Goal: Task Accomplishment & Management: Manage account settings

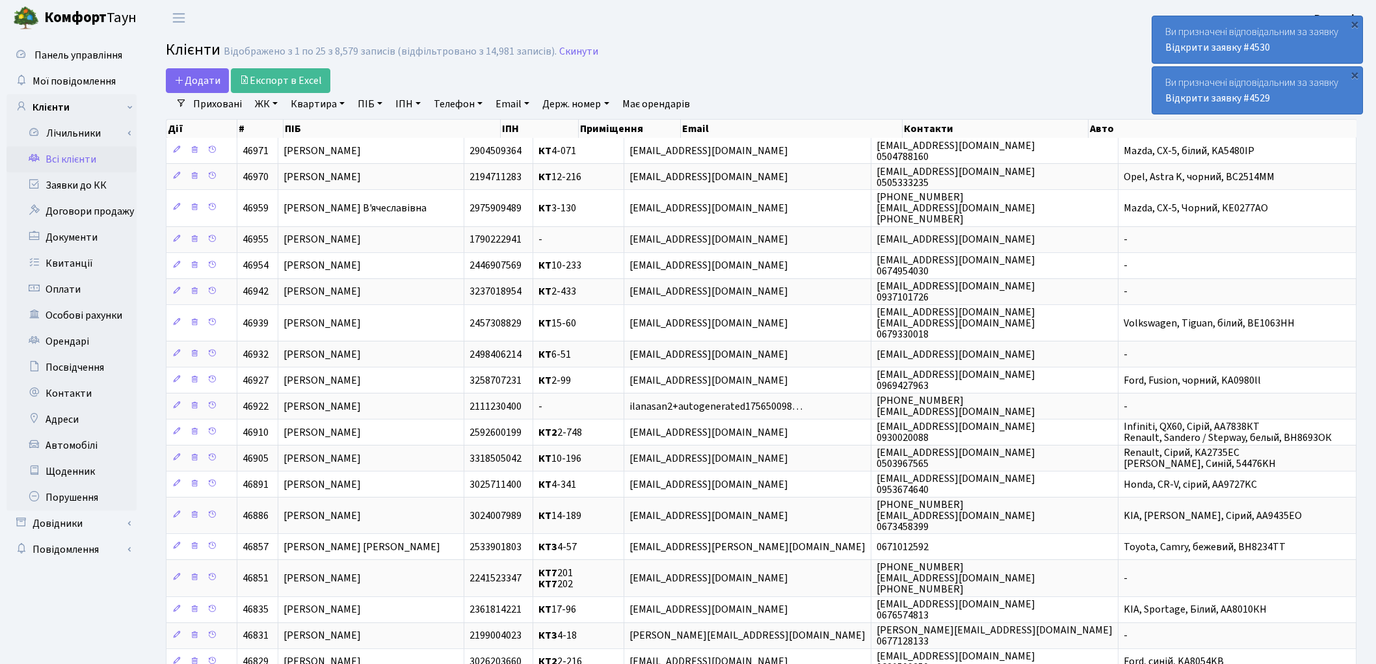
select select "25"
click at [81, 161] on link "Всі клієнти" at bounding box center [72, 159] width 130 height 26
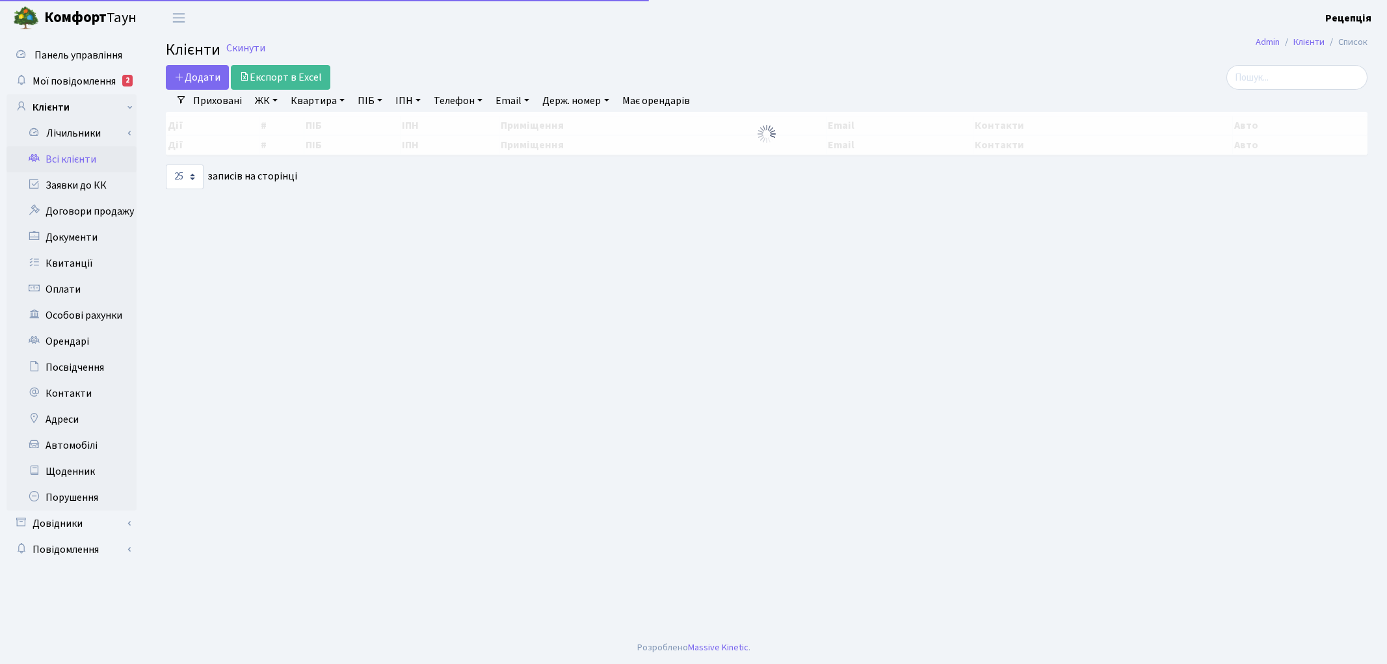
select select "25"
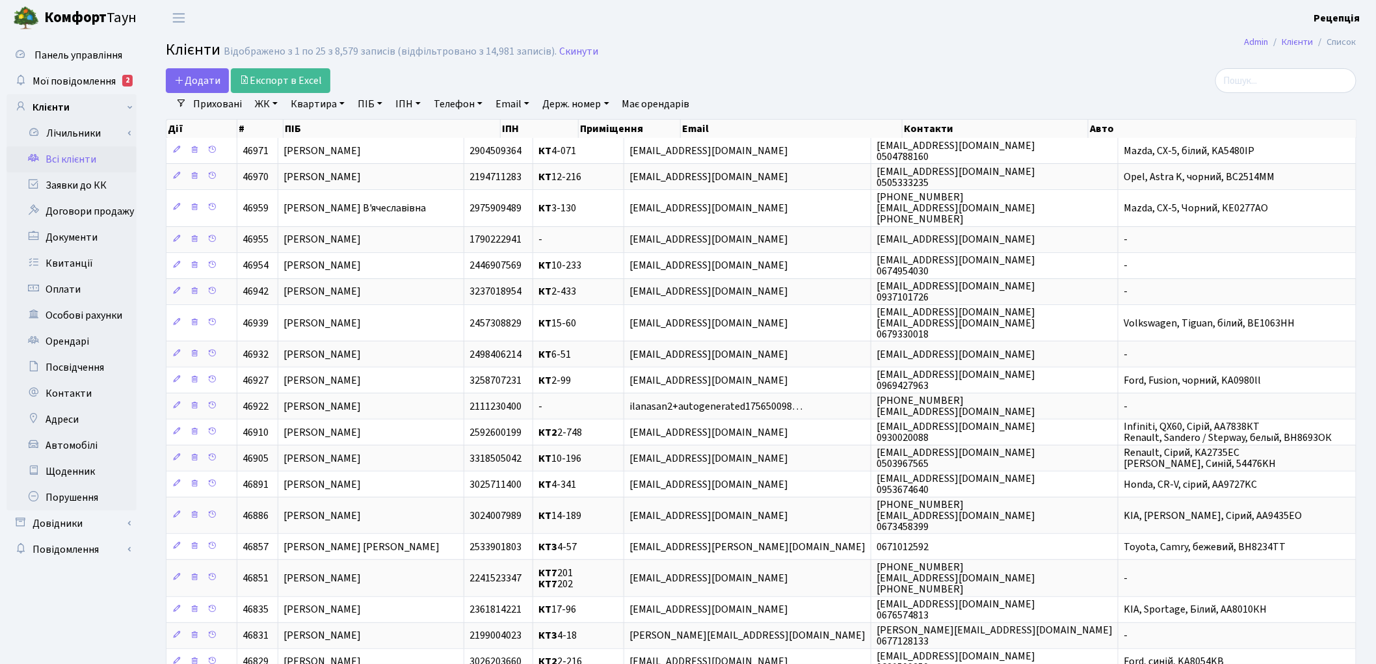
click at [267, 105] on link "ЖК" at bounding box center [266, 104] width 33 height 22
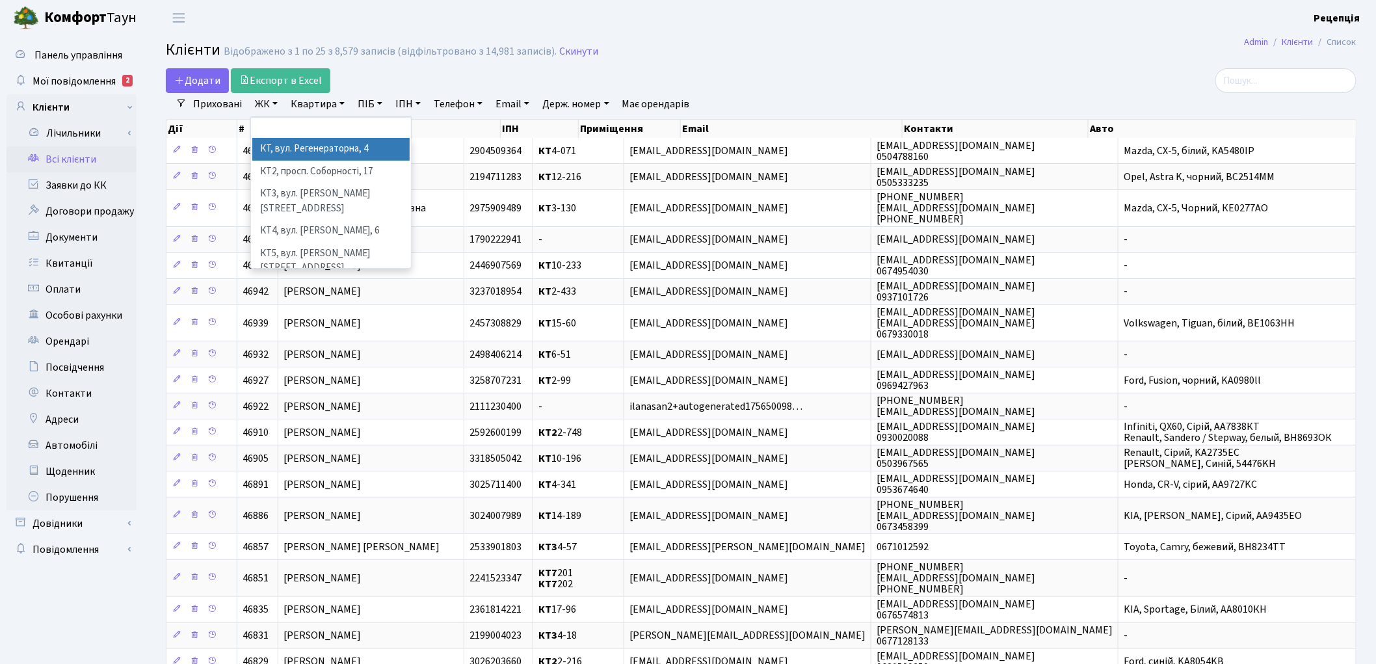
click at [291, 146] on li "КТ, вул. Регенераторна, 4" at bounding box center [330, 149] width 157 height 23
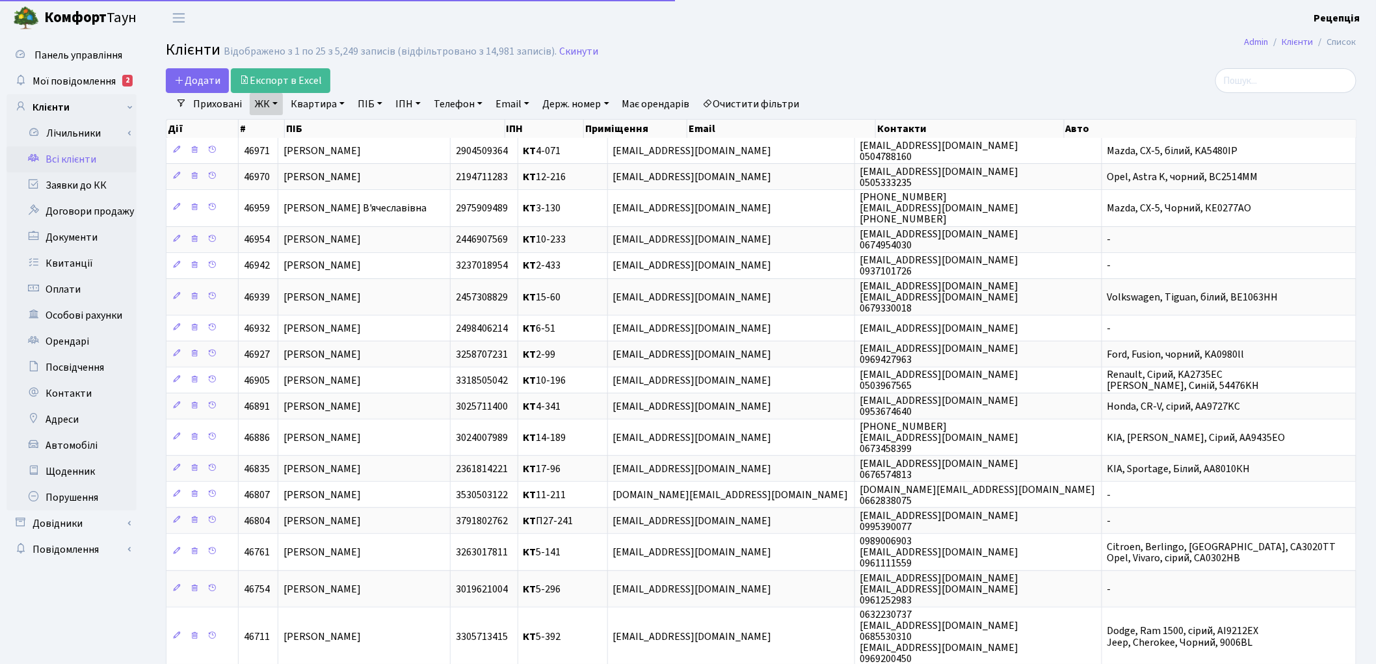
click at [312, 106] on link "Квартира" at bounding box center [317, 104] width 64 height 22
type input "5-186"
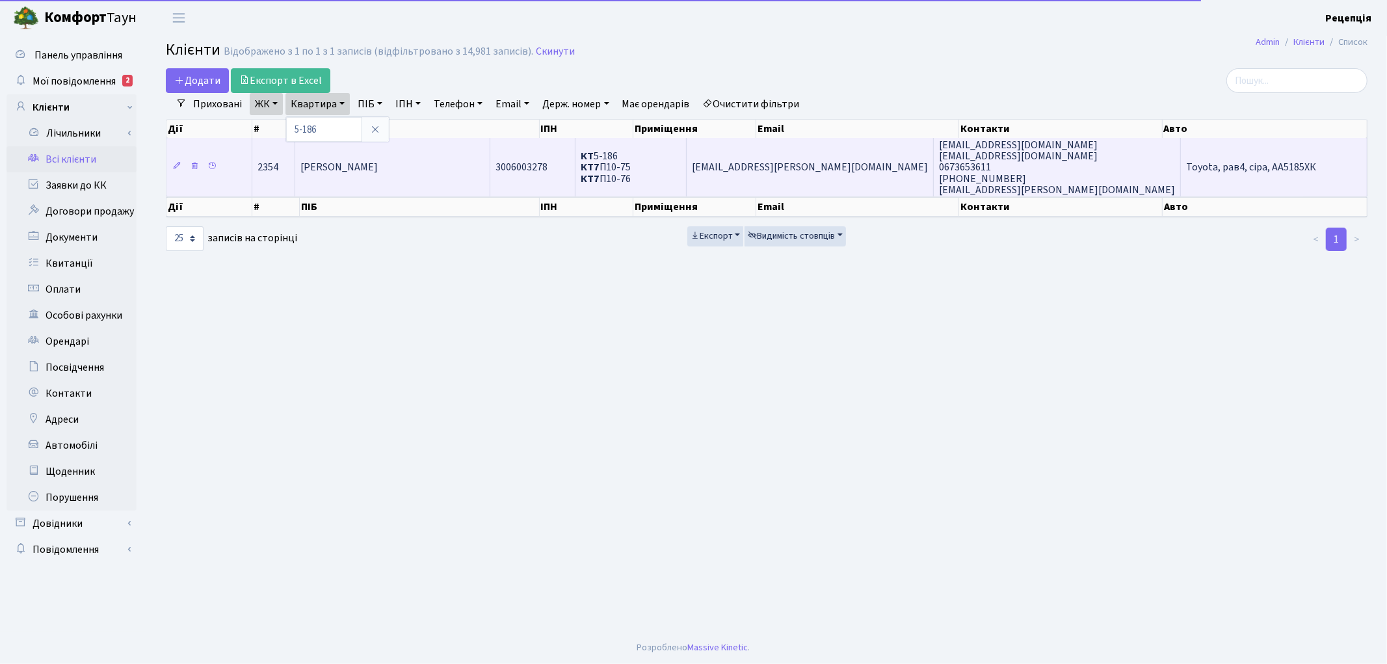
click at [378, 163] on span "Сташевський Олег Анатолійович" at bounding box center [338, 168] width 77 height 14
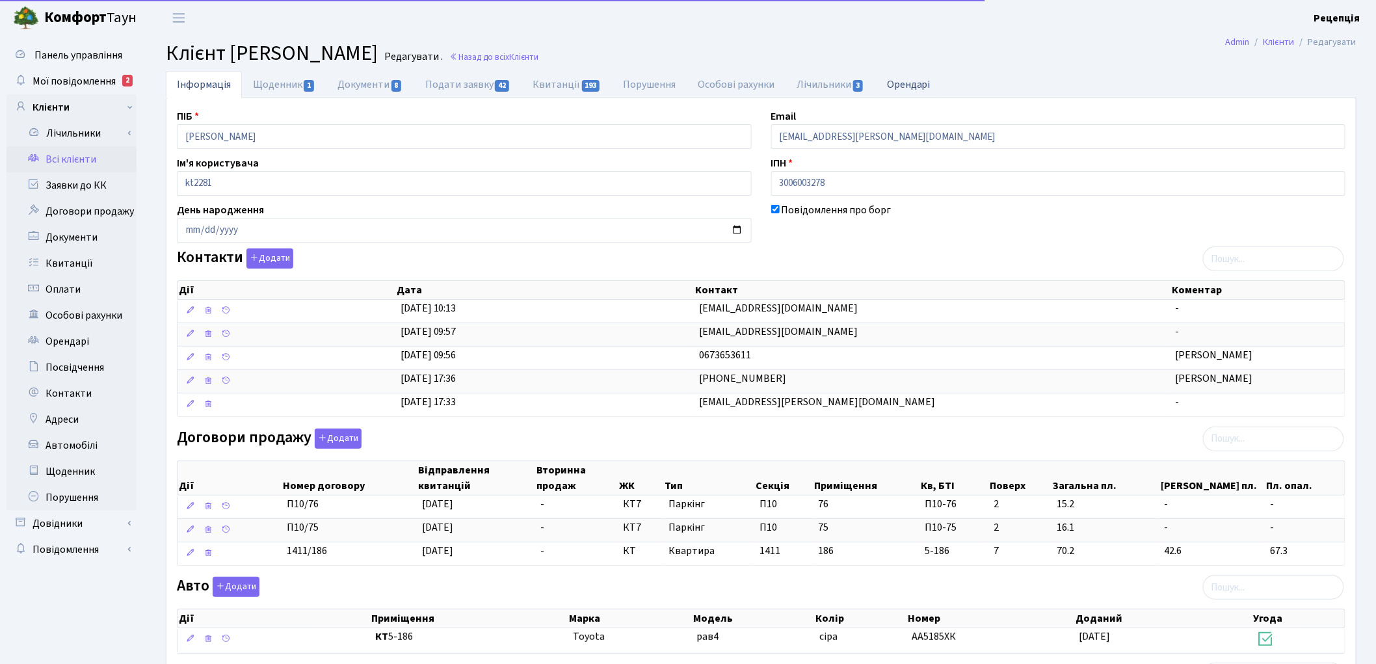
click at [913, 81] on link "Орендарі" at bounding box center [909, 84] width 66 height 27
select select "25"
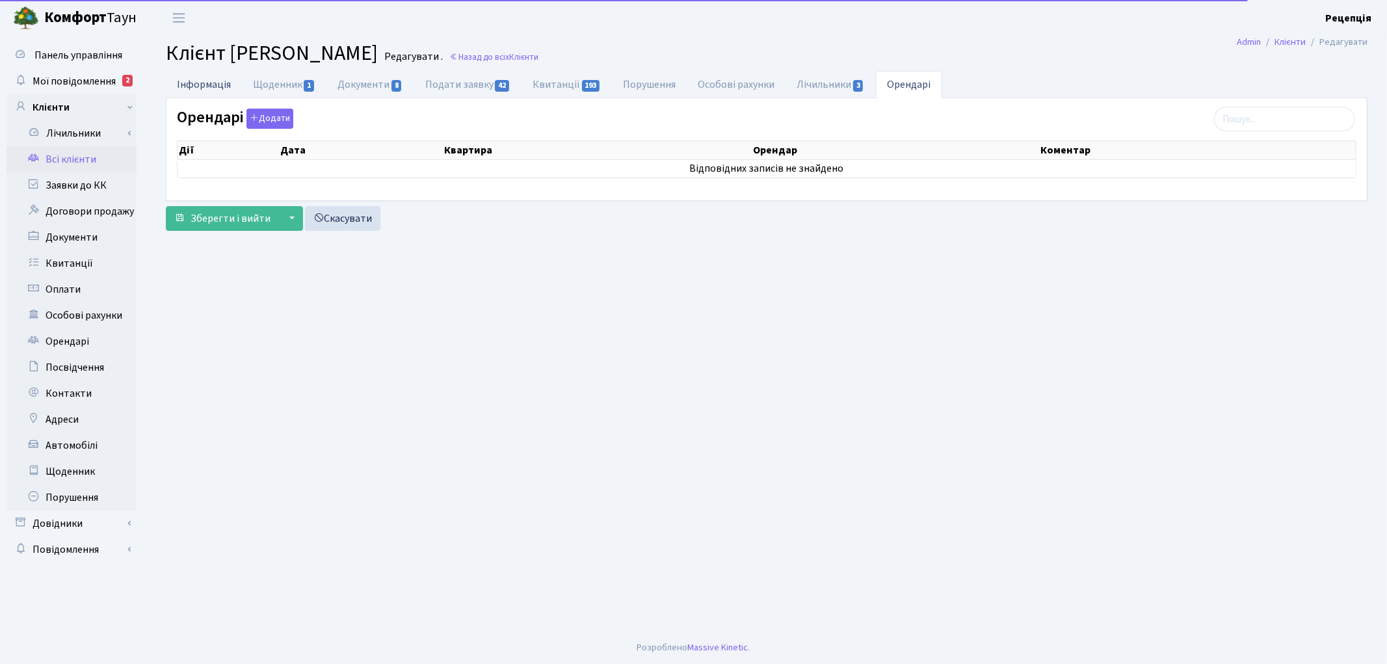
click at [209, 81] on link "Інформація" at bounding box center [204, 84] width 76 height 27
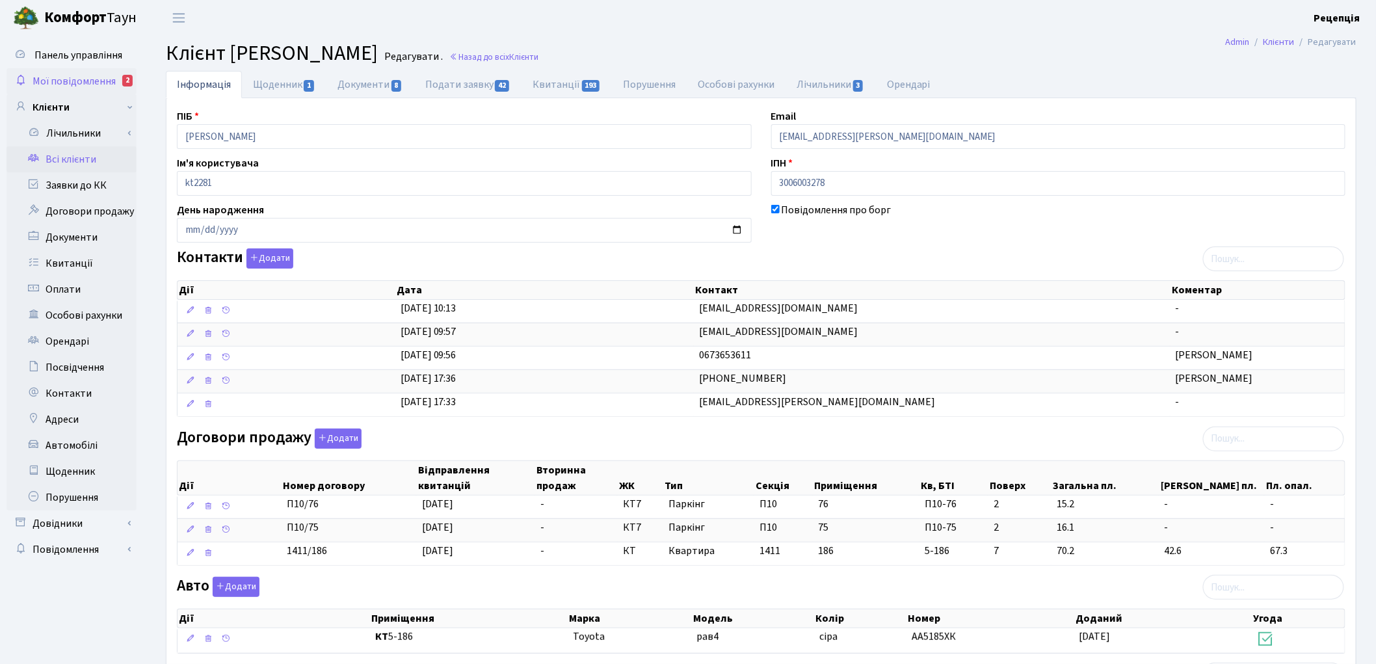
click at [79, 83] on span "Мої повідомлення" at bounding box center [74, 81] width 83 height 14
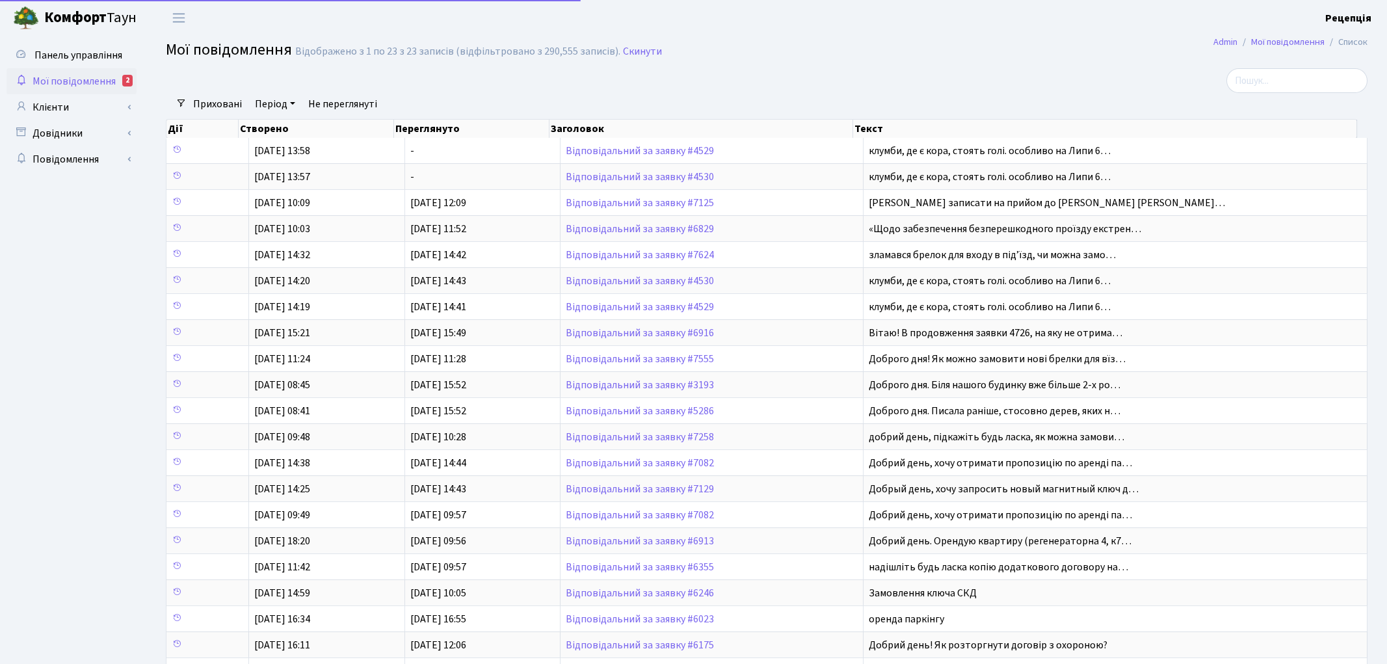
select select "25"
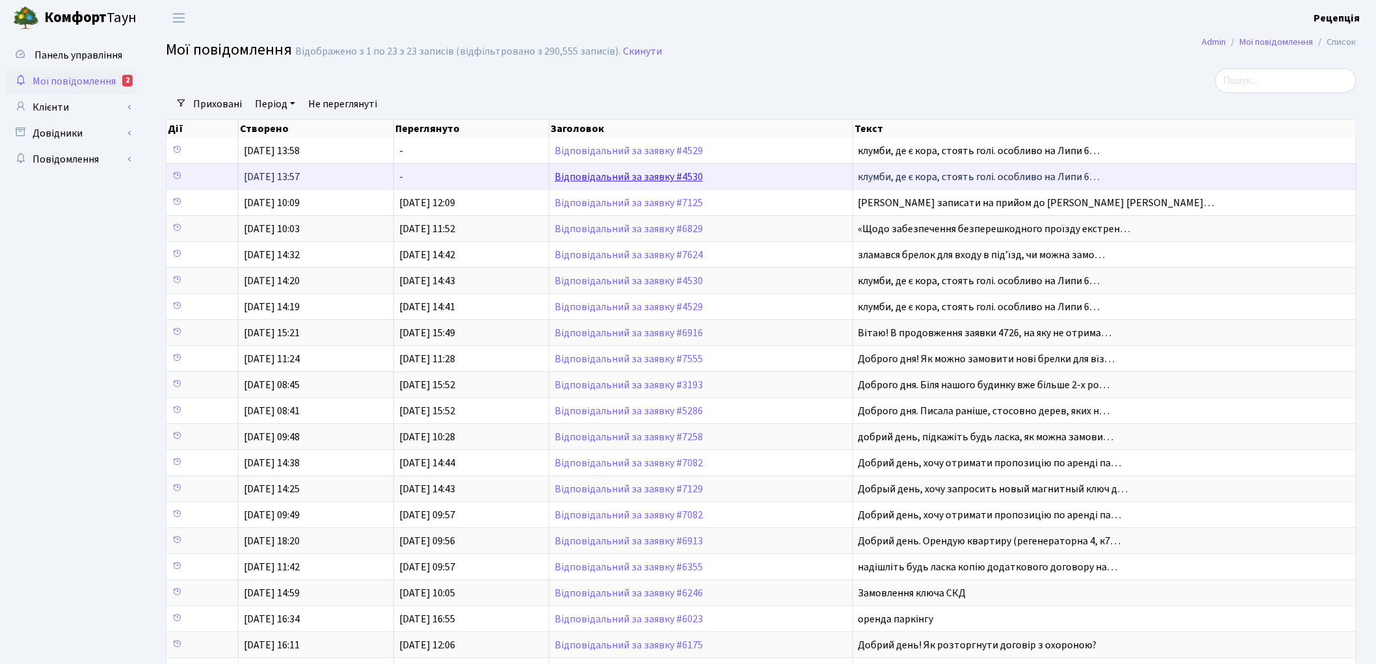
click at [620, 177] on link "Відповідальний за заявку #4530" at bounding box center [629, 177] width 148 height 14
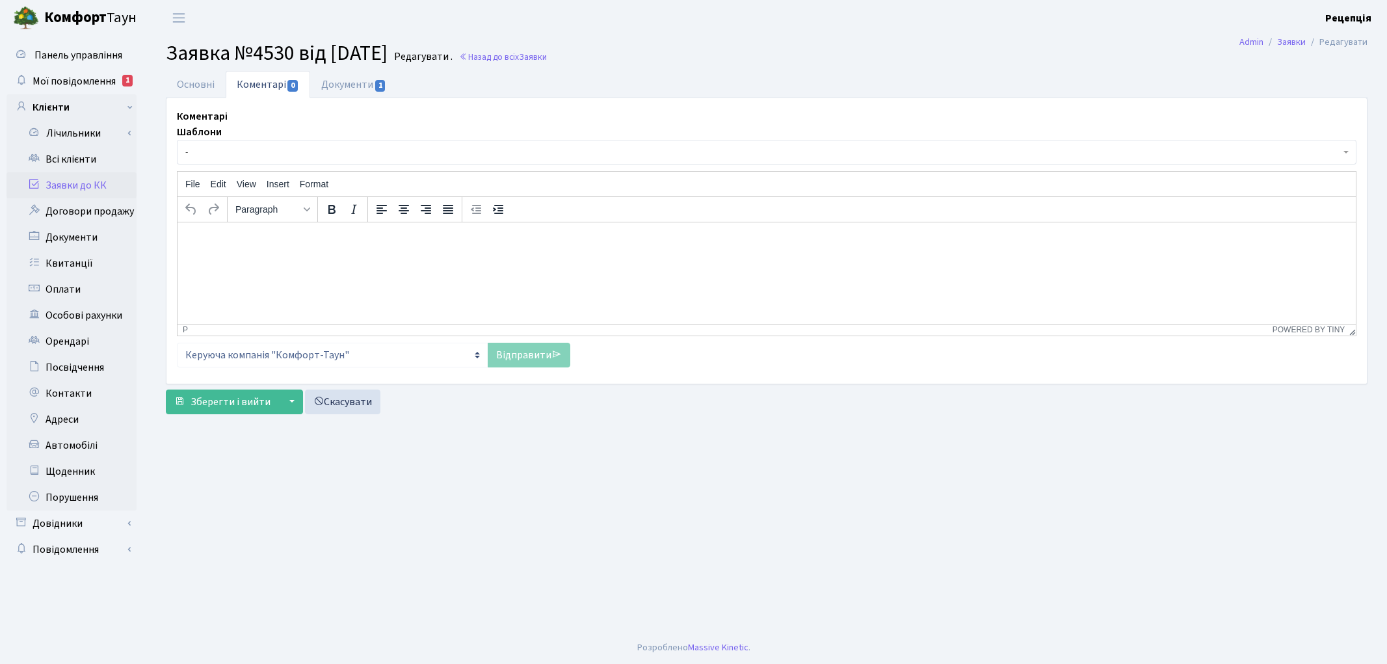
select select "2481"
click at [202, 89] on link "Основні" at bounding box center [196, 84] width 60 height 27
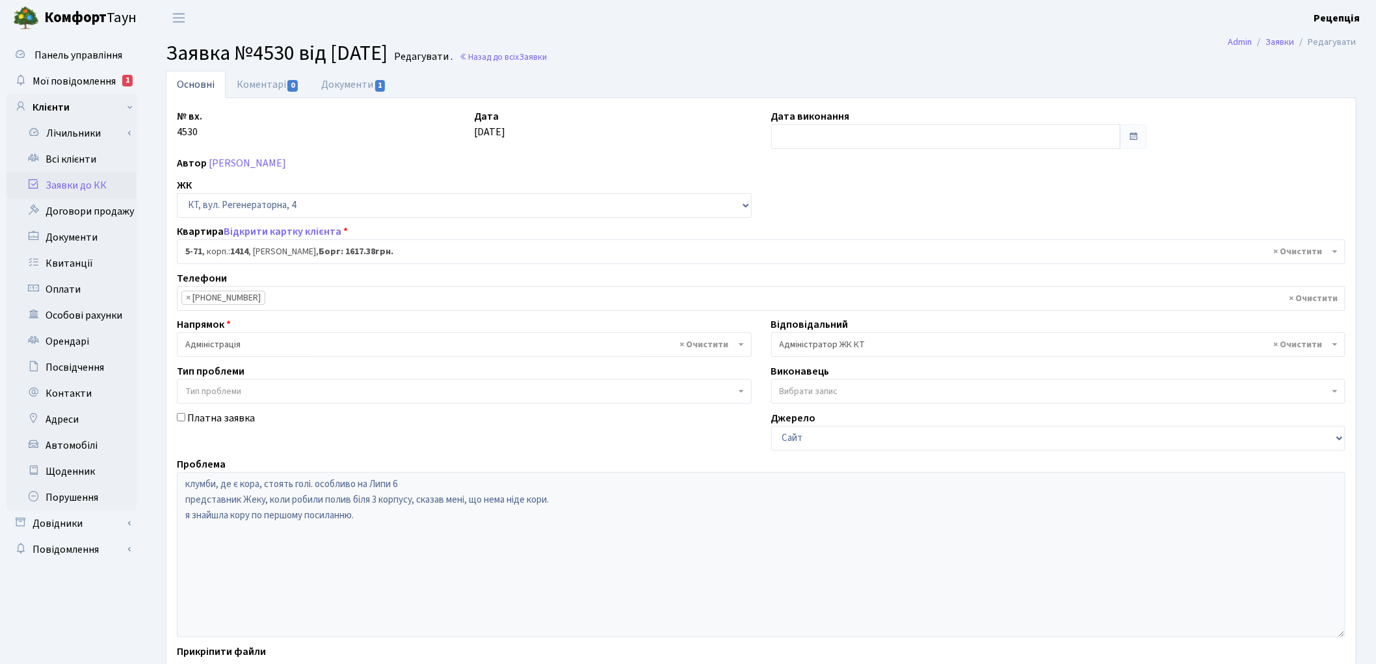
click at [899, 345] on span "× Адміністратор ЖК КТ" at bounding box center [1055, 344] width 550 height 13
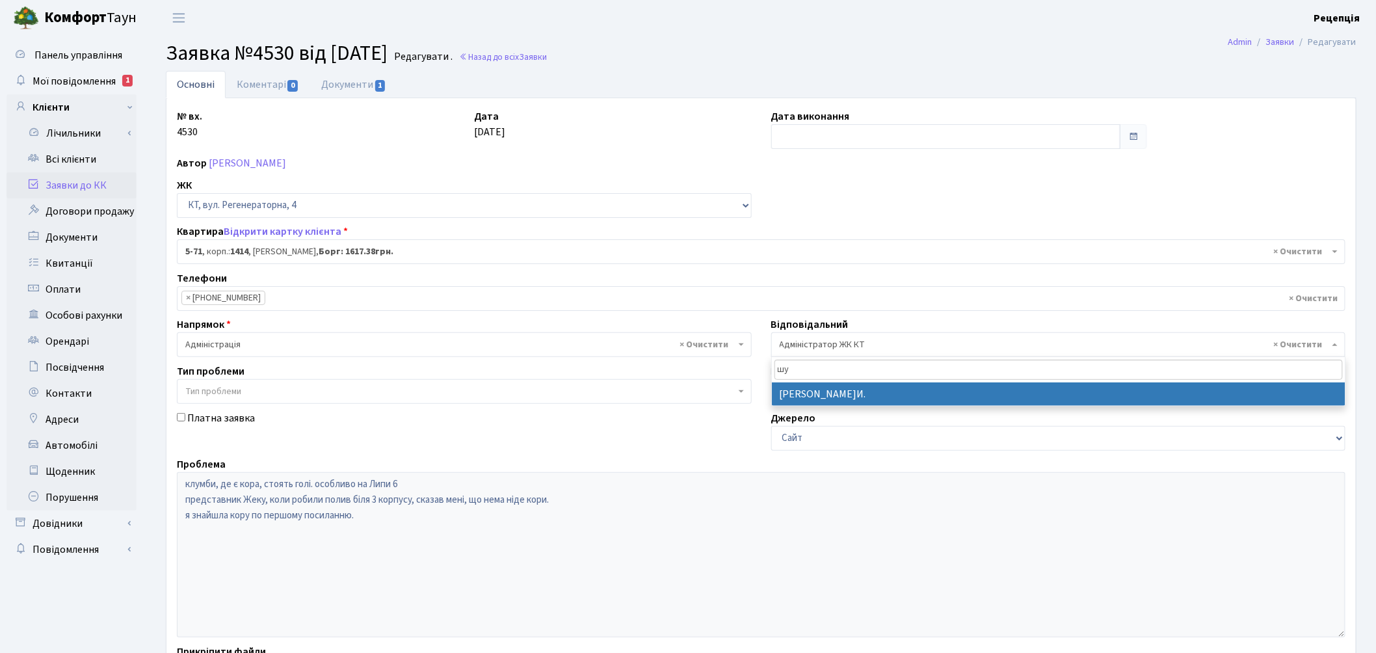
type input "шу"
select select "18"
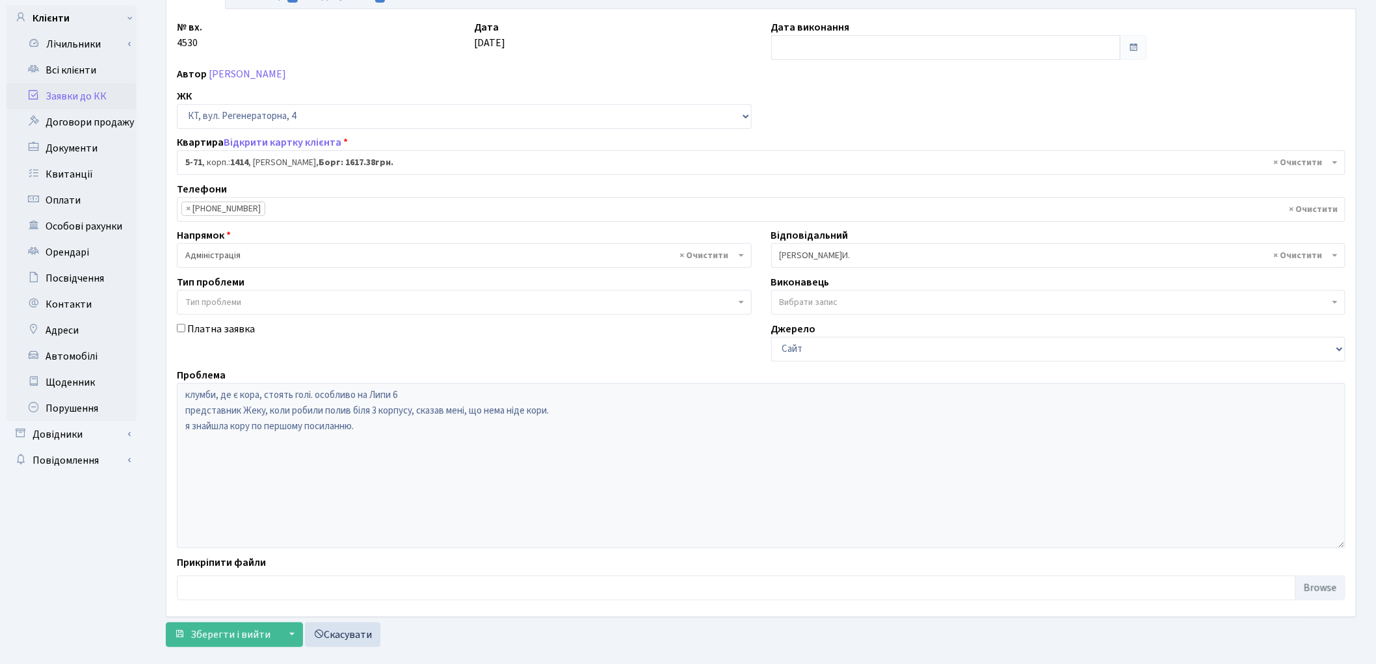
scroll to position [112, 0]
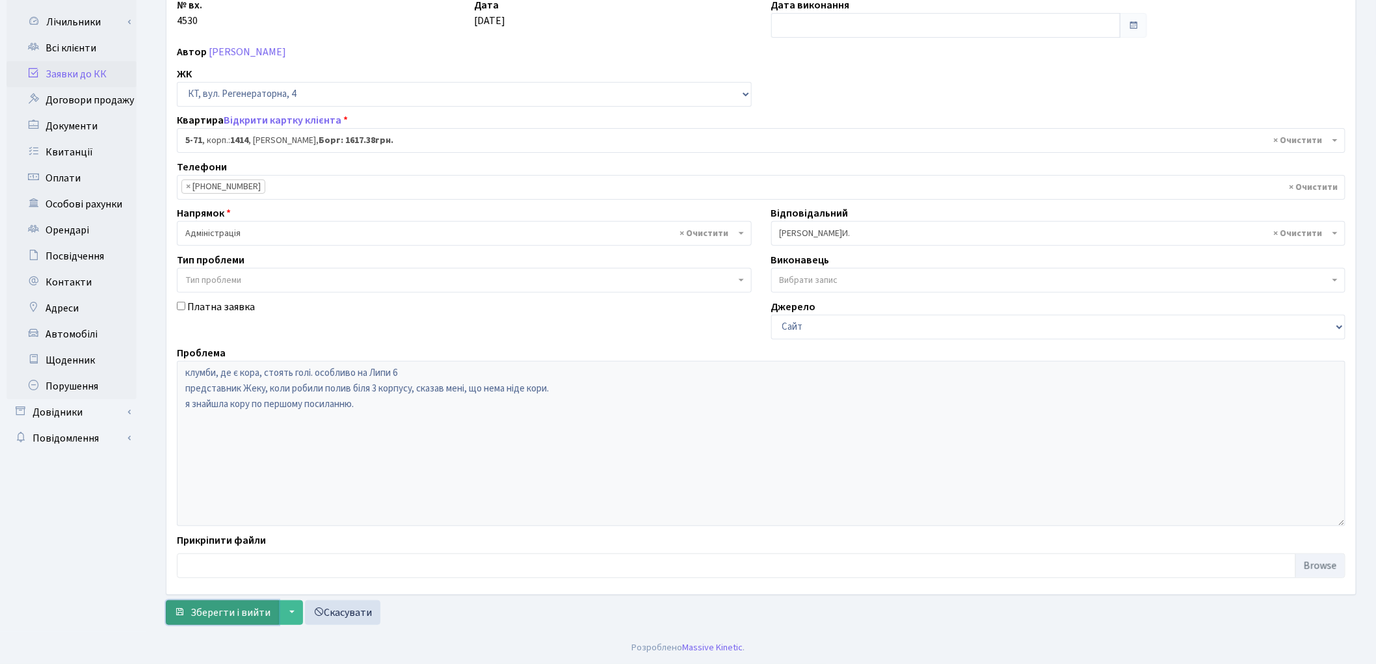
click at [200, 614] on span "Зберегти і вийти" at bounding box center [230, 612] width 80 height 14
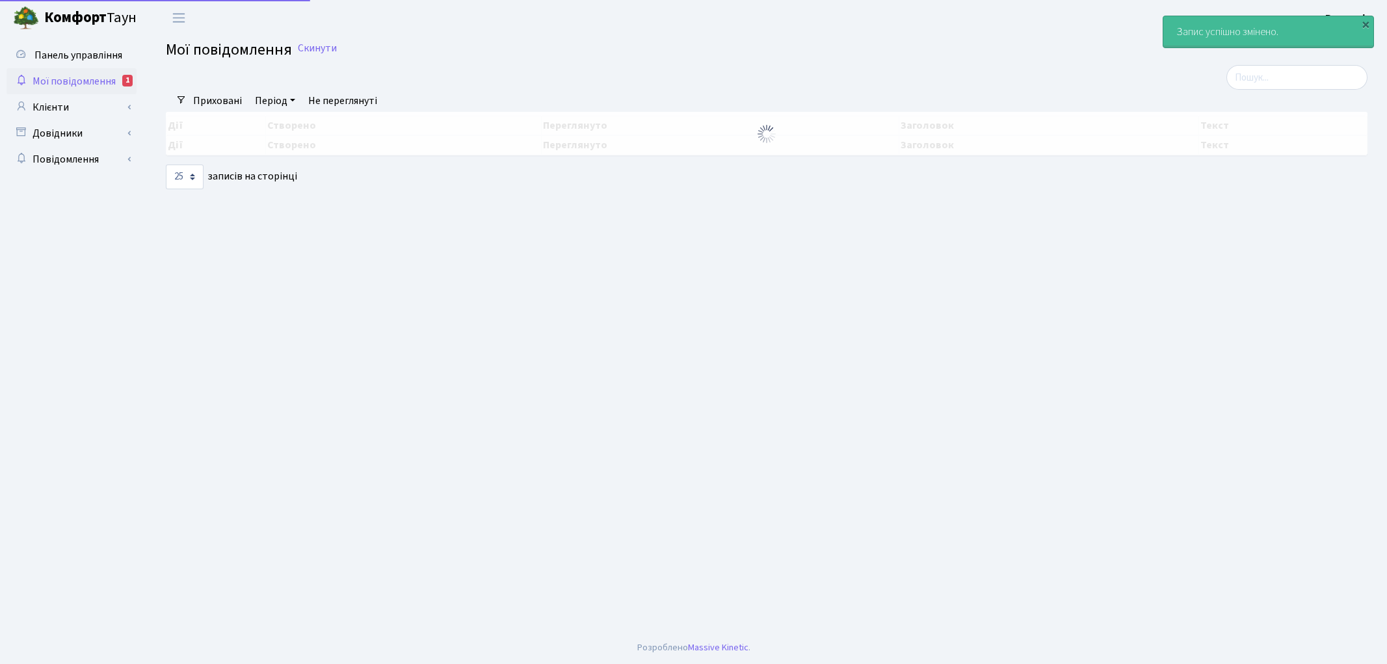
select select "25"
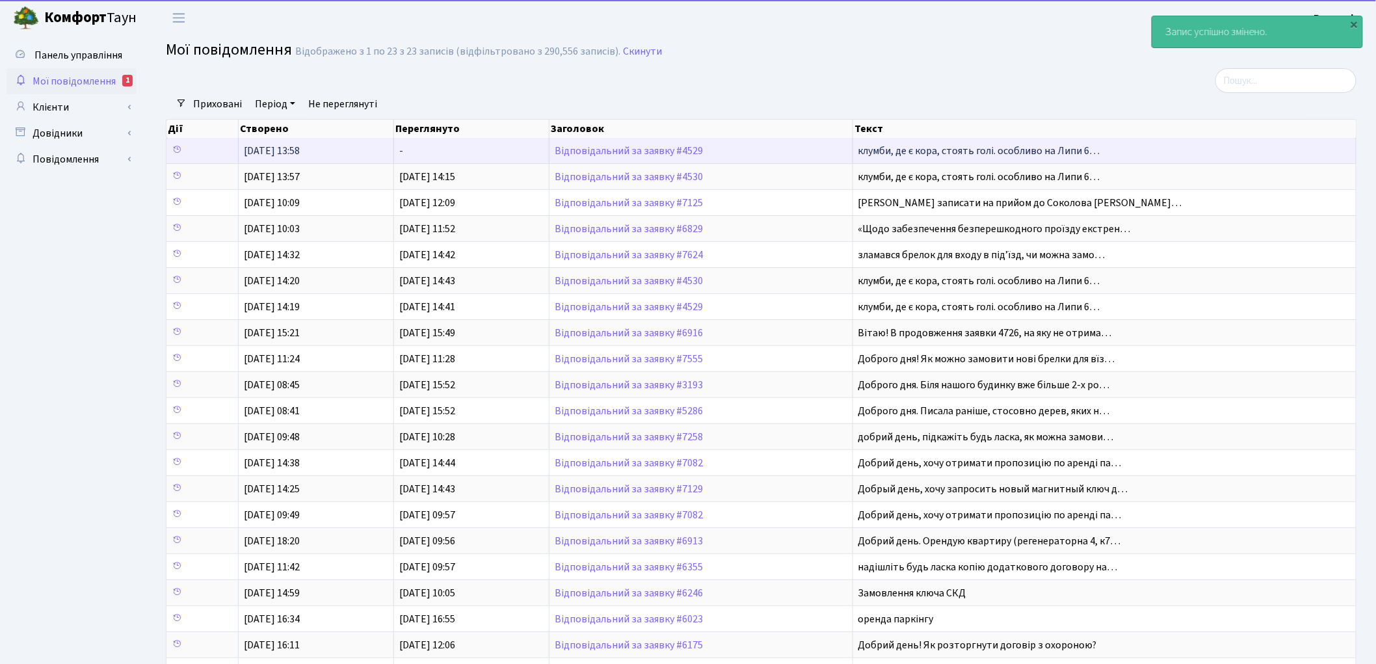
click at [625, 157] on td "Відповідальний за заявку #4529" at bounding box center [700, 150] width 303 height 25
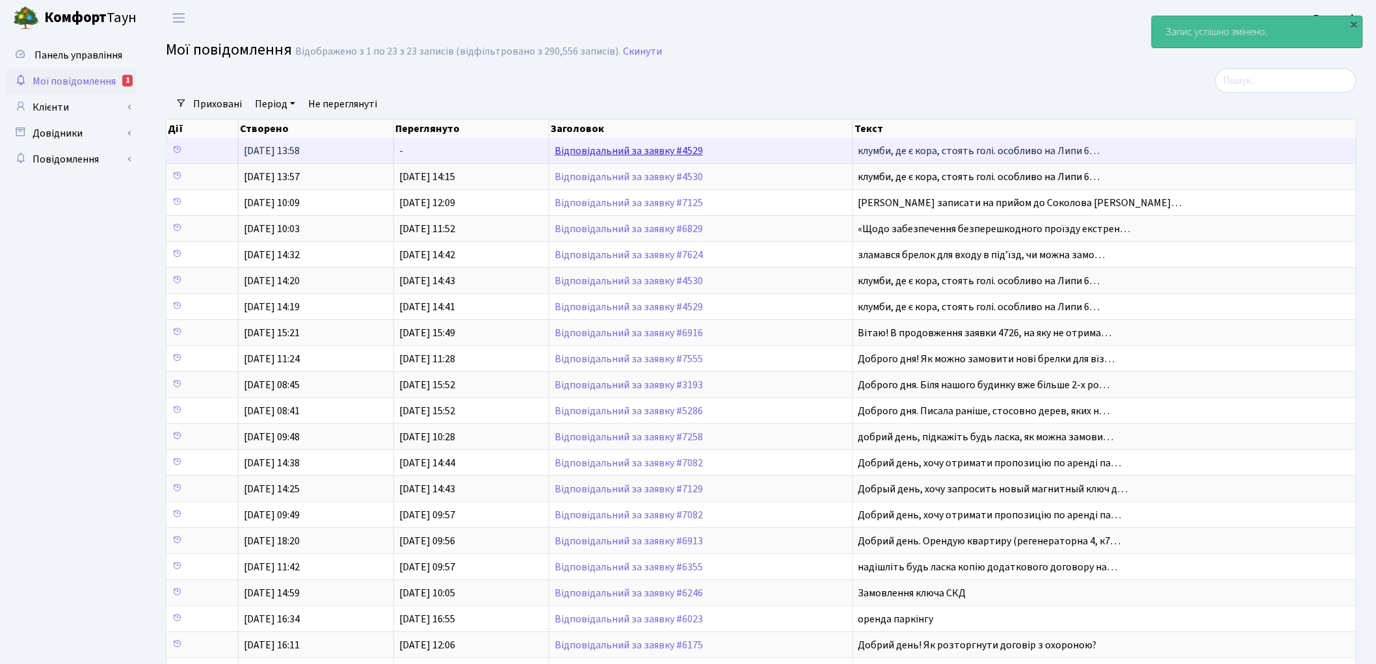
click at [626, 154] on link "Відповідальний за заявку #4529" at bounding box center [629, 151] width 148 height 14
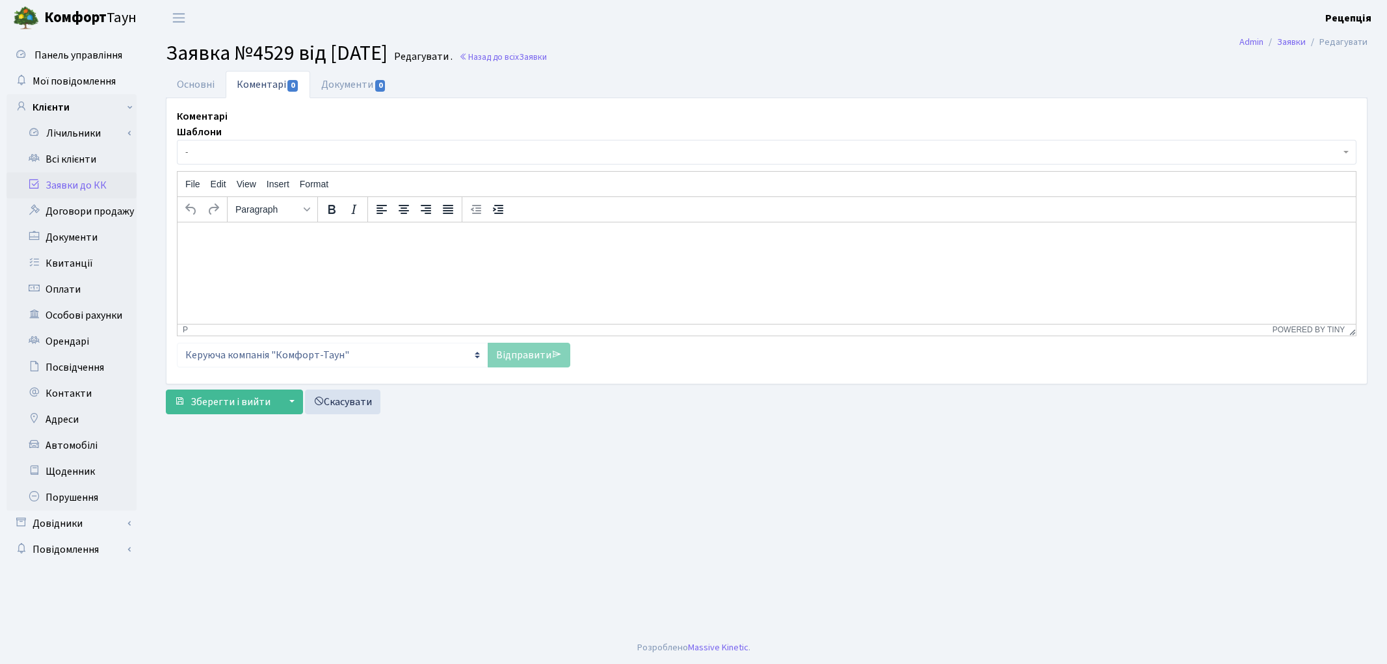
select select "2481"
click at [184, 86] on link "Основні" at bounding box center [196, 84] width 60 height 27
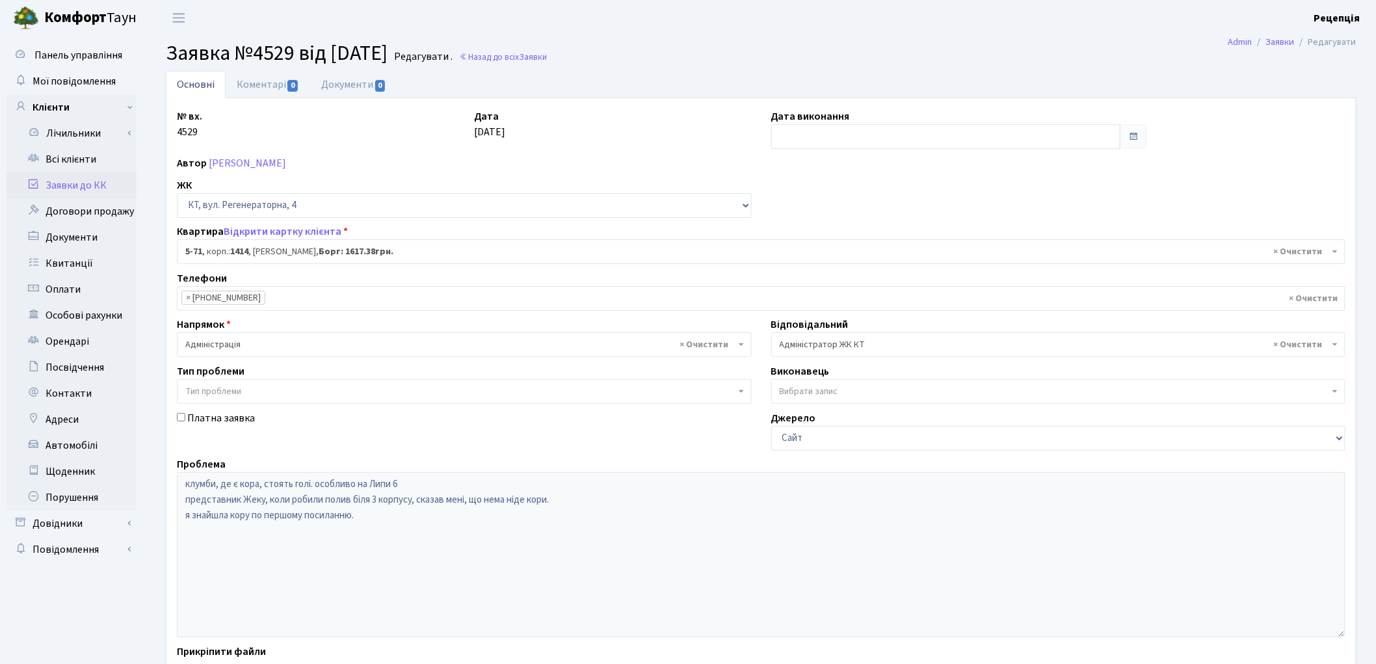
click at [798, 343] on span "× Адміністратор ЖК КТ" at bounding box center [1055, 344] width 550 height 13
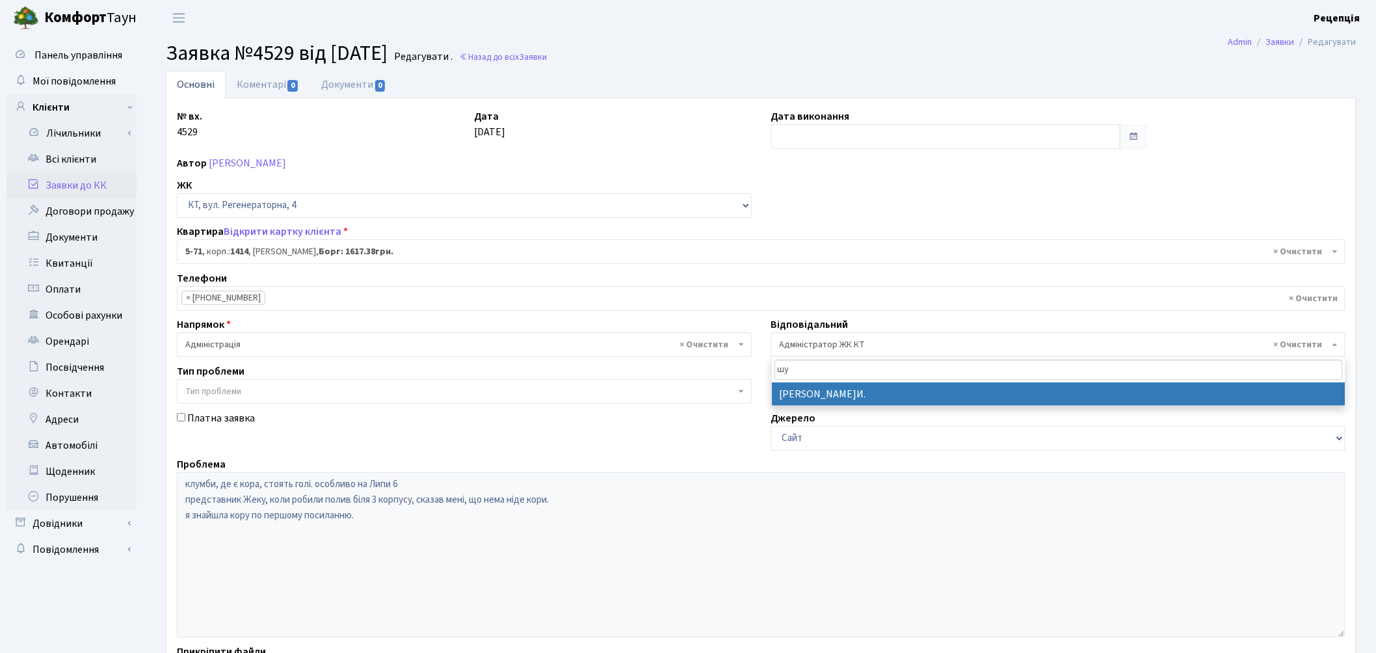
type input "шу"
select select "18"
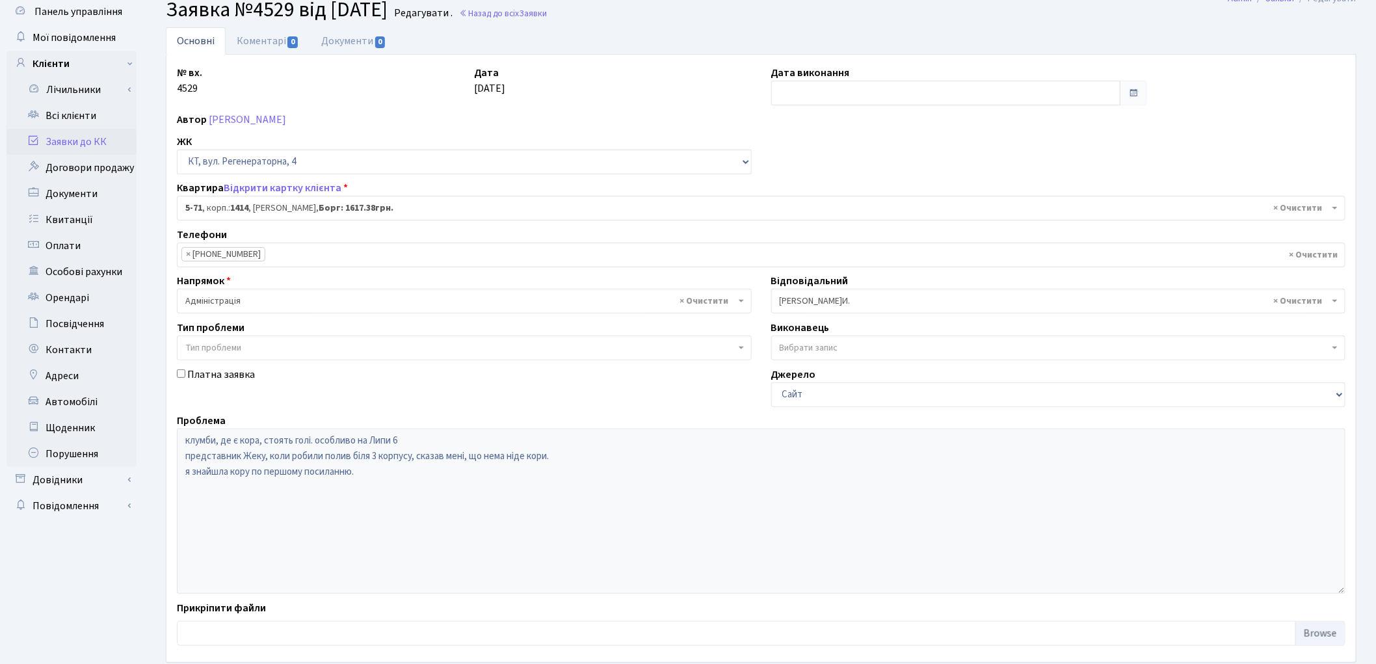
scroll to position [112, 0]
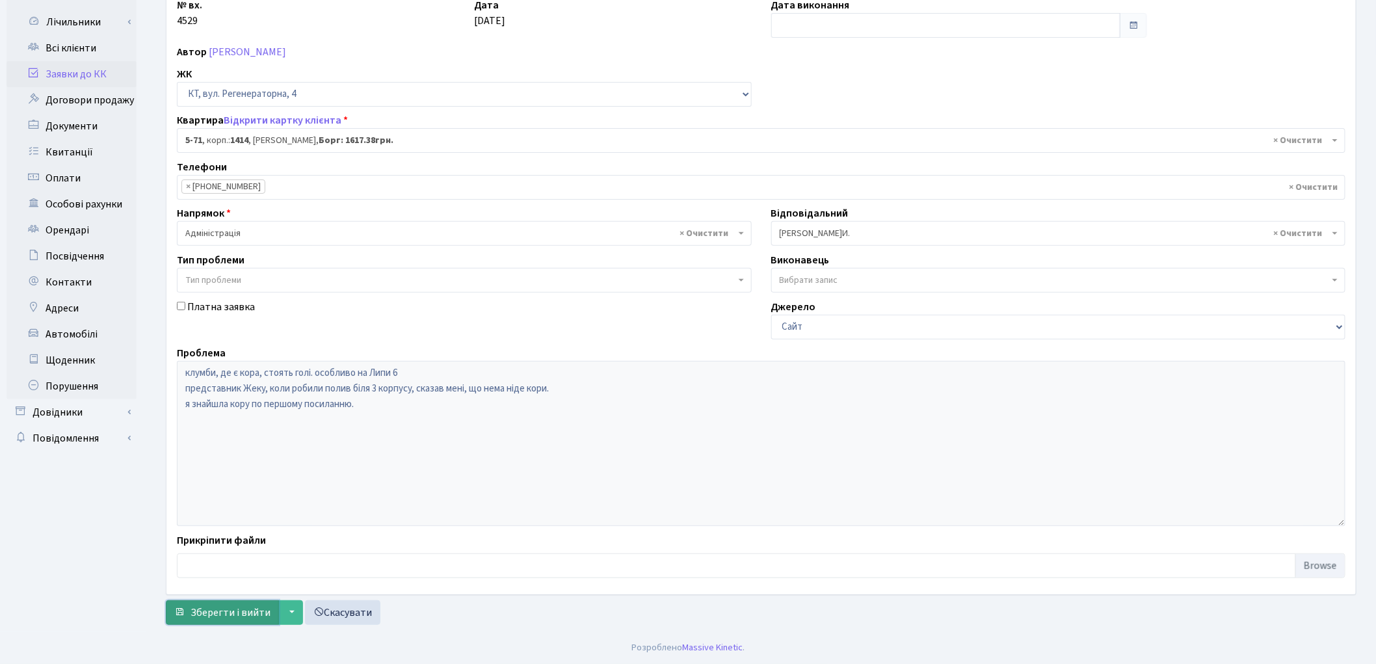
click at [247, 613] on span "Зберегти і вийти" at bounding box center [230, 612] width 80 height 14
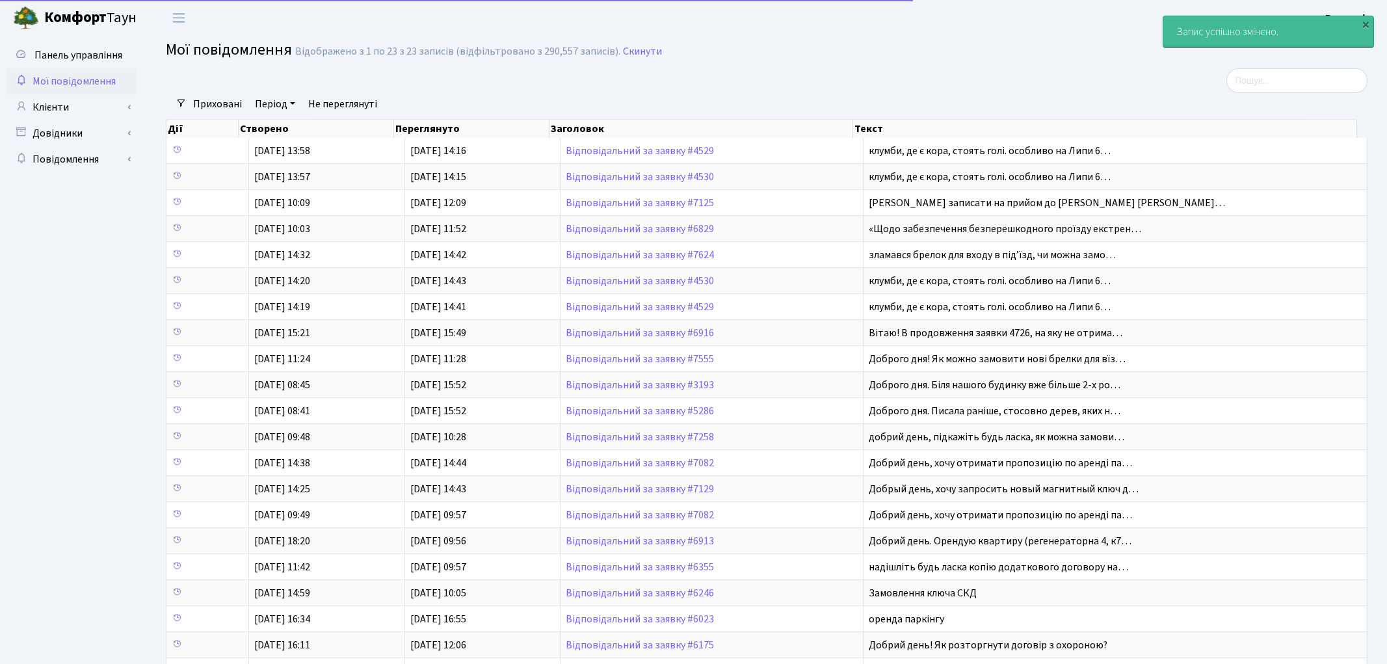
select select "25"
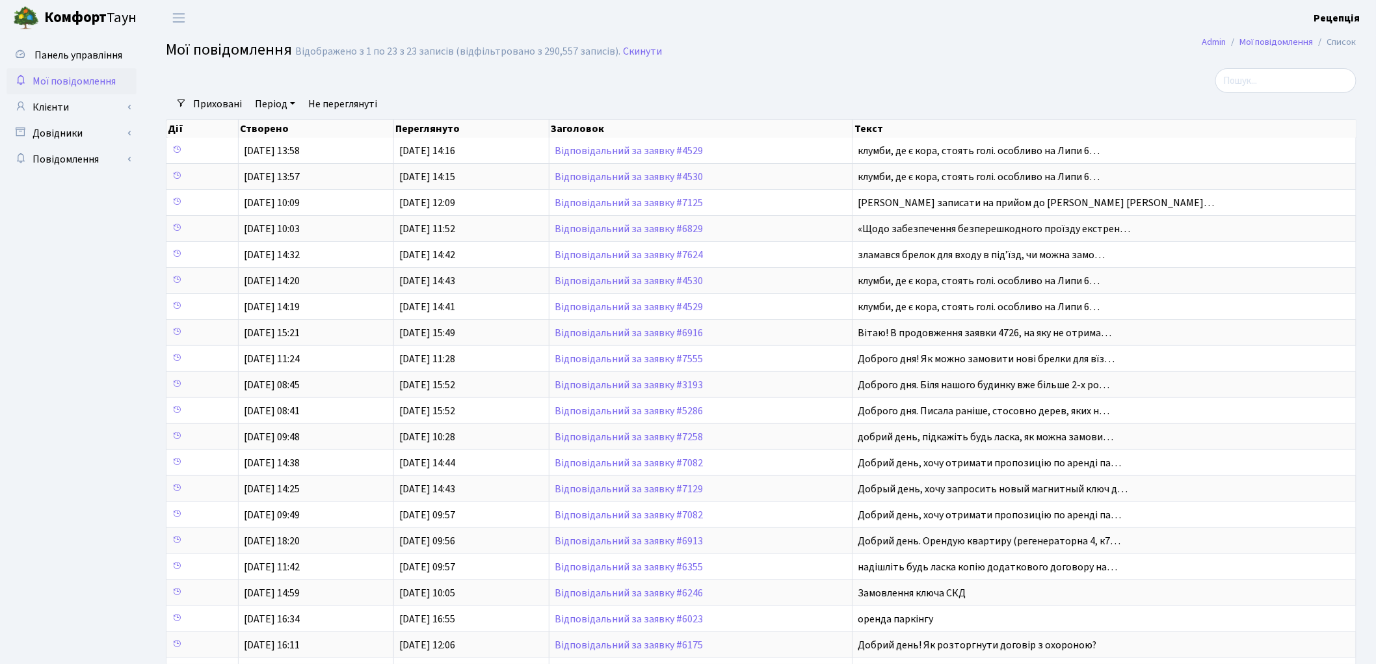
click at [819, 47] on h2 "Мої повідомлення Відображено з 1 по 23 з 23 записів (відфільтровано з 290,557 з…" at bounding box center [761, 52] width 1190 height 22
drag, startPoint x: 850, startPoint y: 60, endPoint x: 771, endPoint y: 81, distance: 81.5
drag, startPoint x: 771, startPoint y: 81, endPoint x: 503, endPoint y: 72, distance: 268.7
click at [504, 70] on div at bounding box center [559, 80] width 807 height 25
click at [88, 104] on link "Клієнти" at bounding box center [72, 107] width 130 height 26
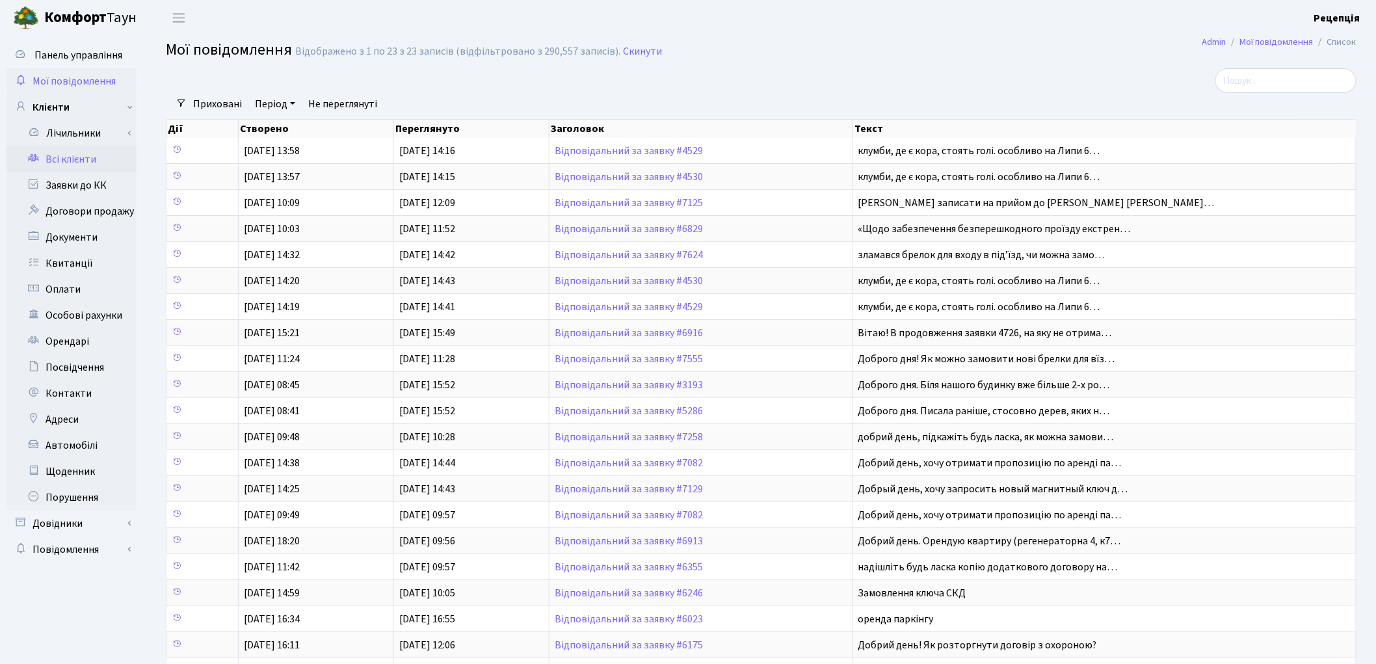
click at [70, 157] on link "Всі клієнти" at bounding box center [72, 159] width 130 height 26
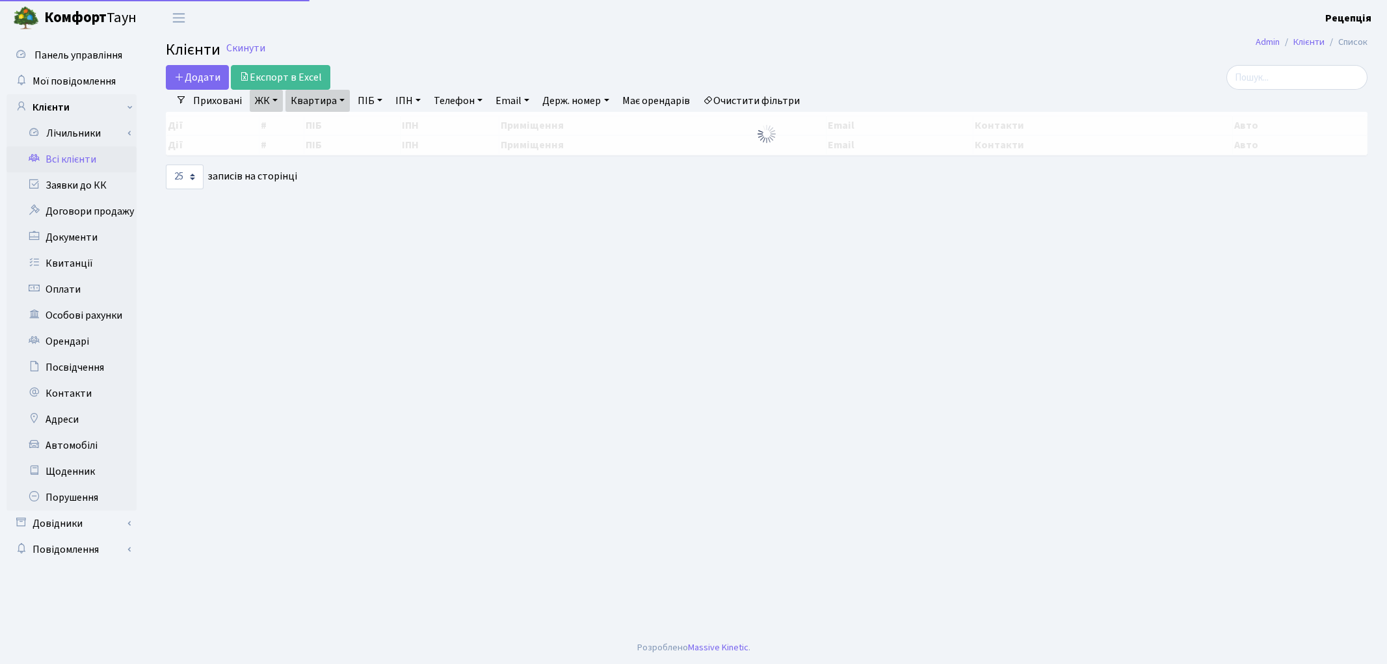
select select "25"
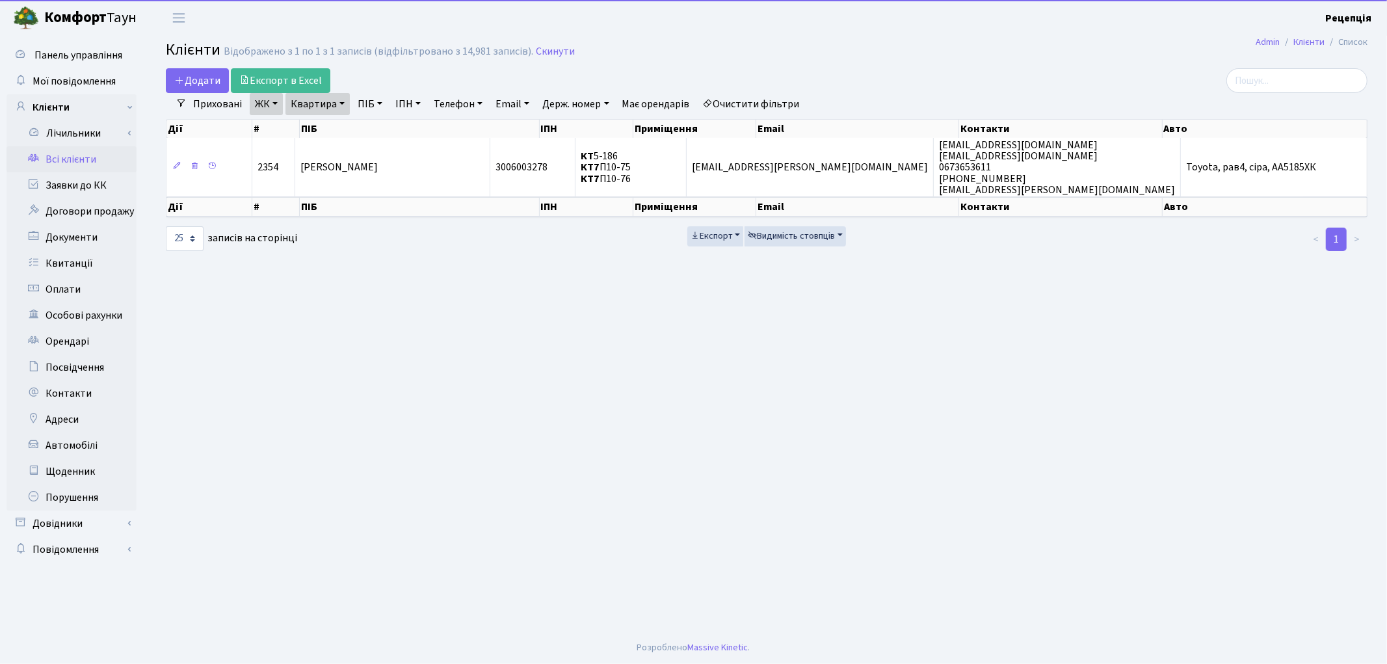
click at [769, 100] on link "Очистити фільтри" at bounding box center [751, 104] width 107 height 22
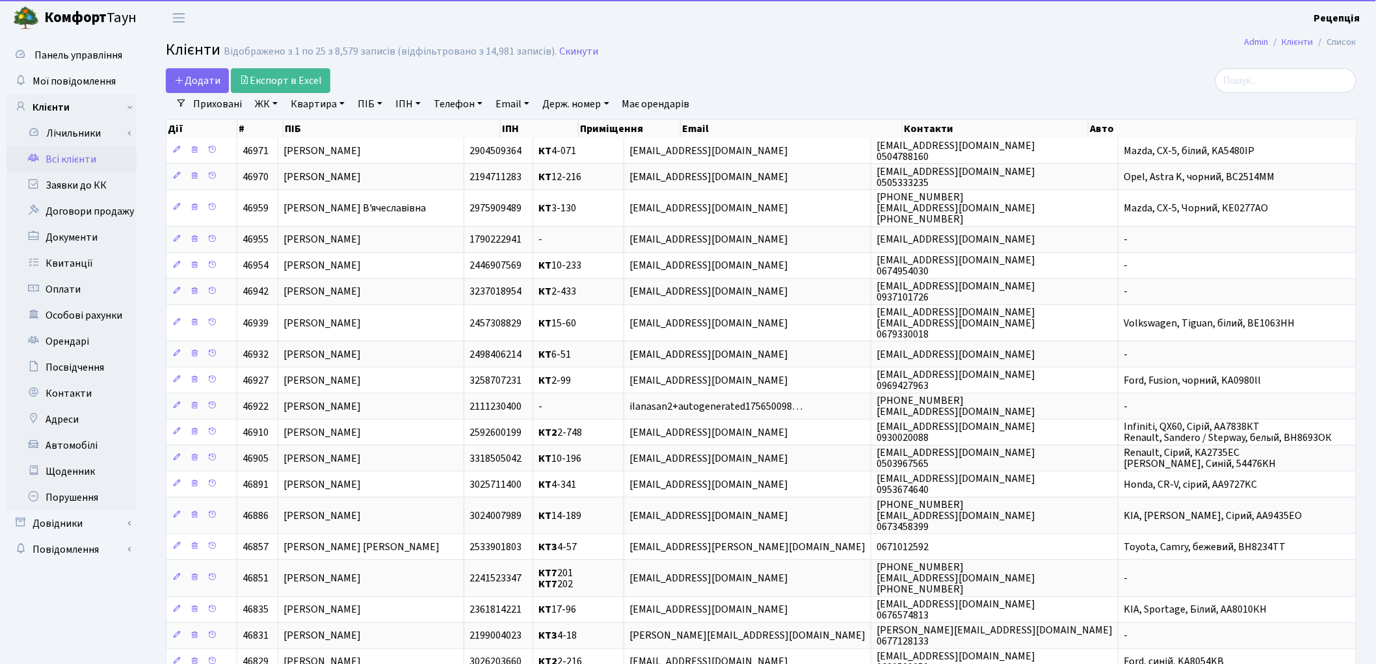
click at [771, 64] on main "Admin Клієнти Список Клієнти Відображено з 1 по 25 з 8,579 записів (відфільтров…" at bounding box center [760, 471] width 1229 height 871
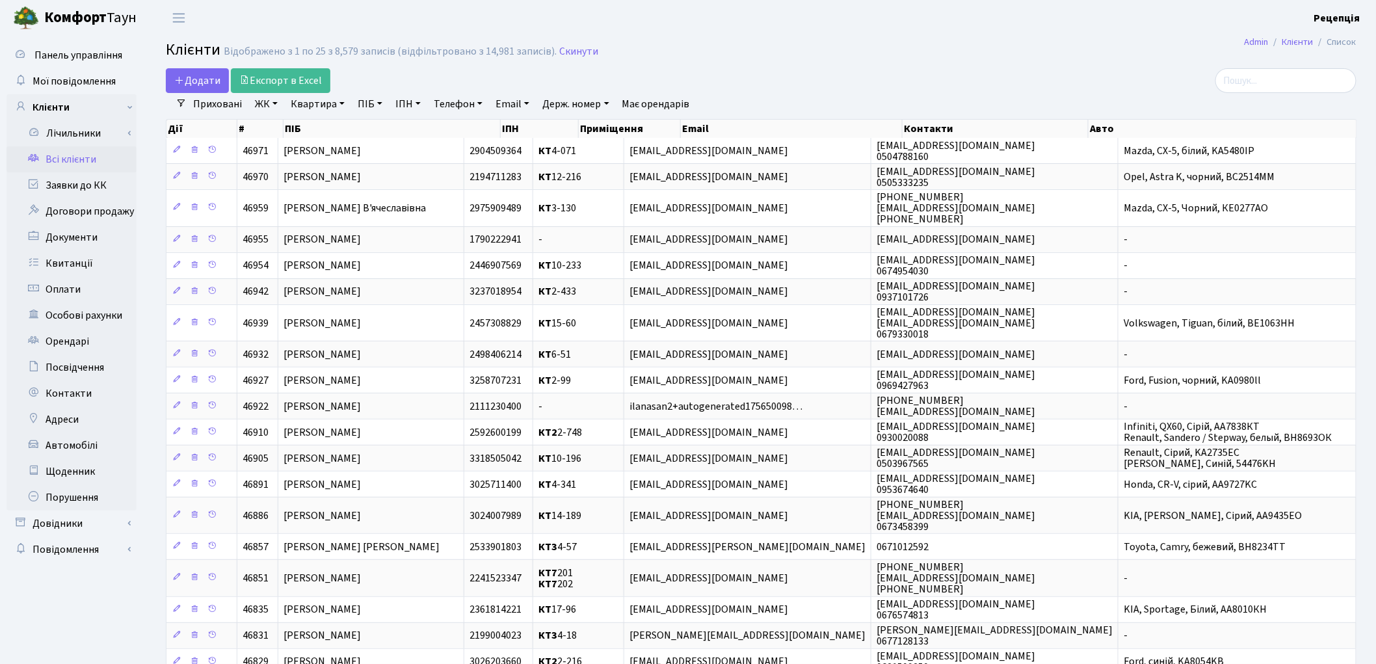
click at [276, 103] on link "ЖК" at bounding box center [266, 104] width 33 height 22
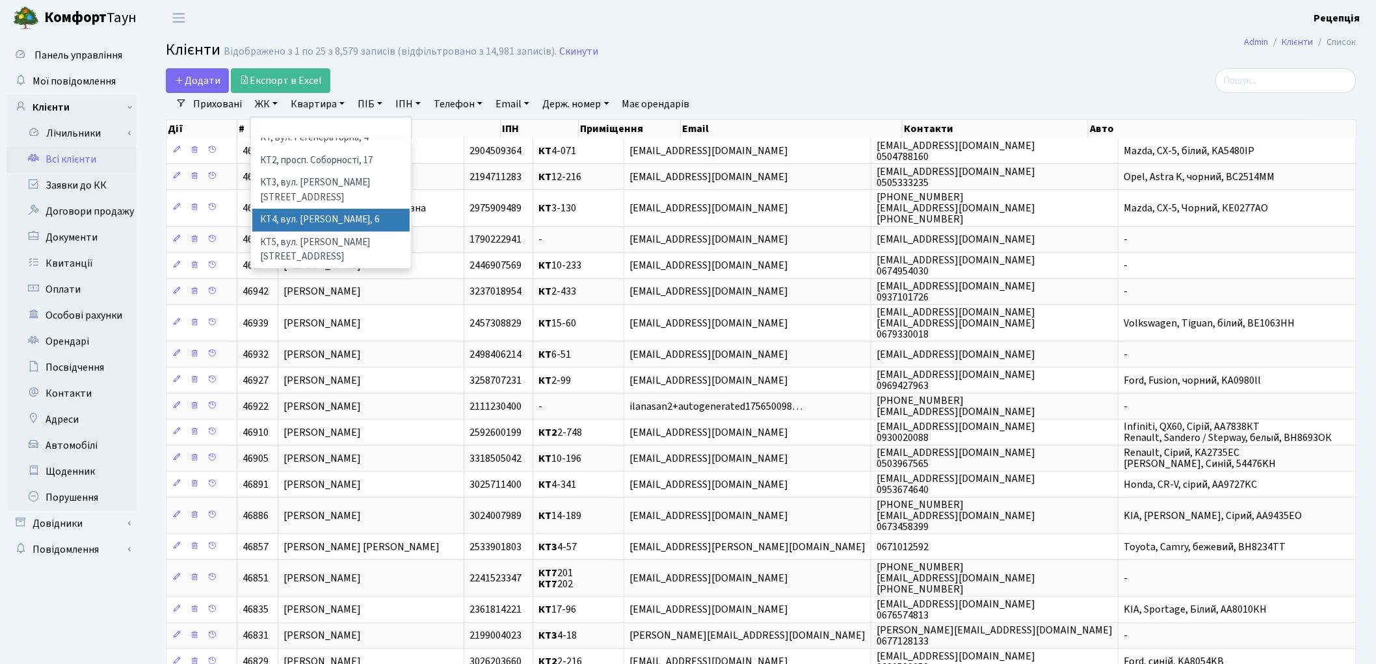
scroll to position [27, 0]
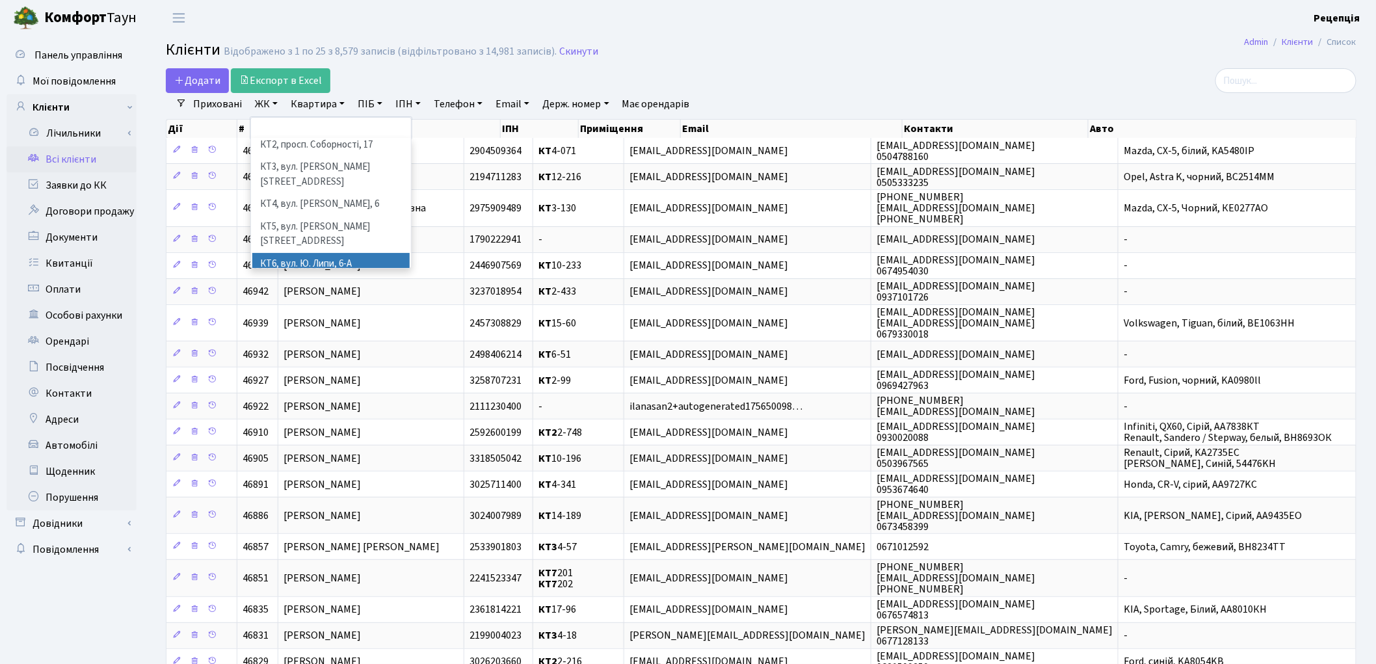
click at [359, 253] on li "КТ6, вул. Ю. Липи, 6-А" at bounding box center [330, 264] width 157 height 23
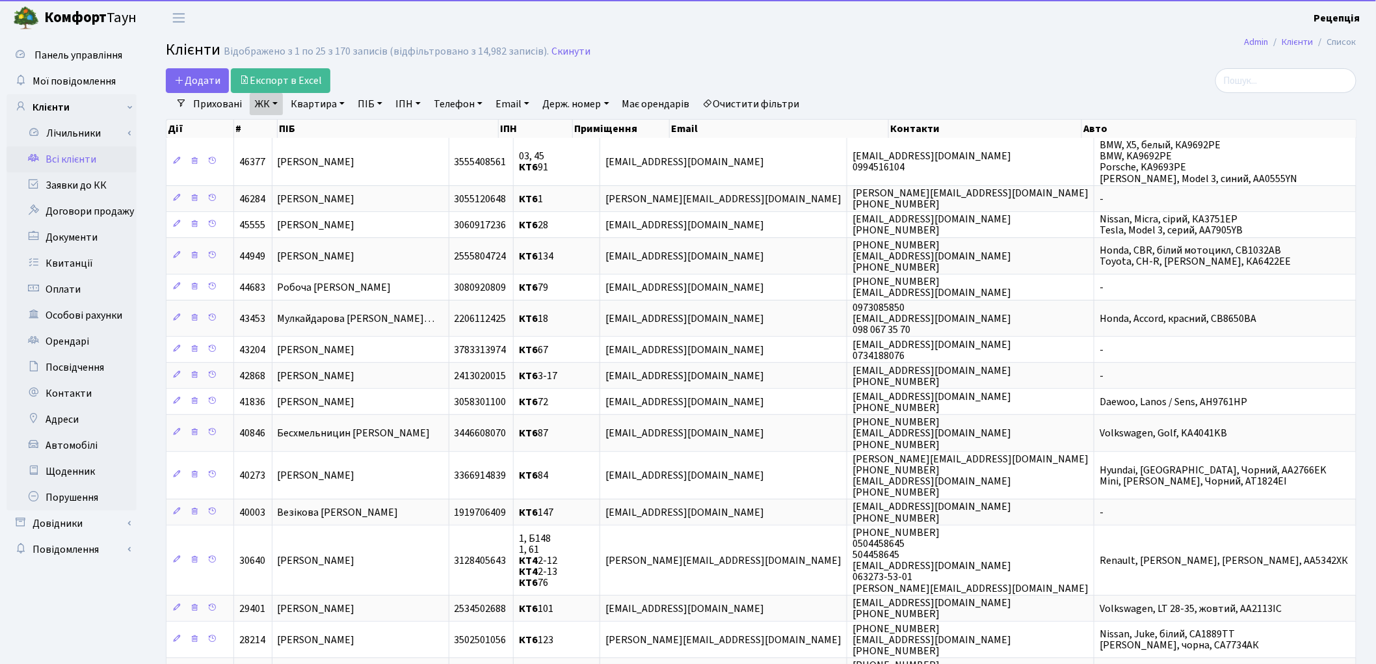
click at [325, 100] on link "Квартира" at bounding box center [317, 104] width 64 height 22
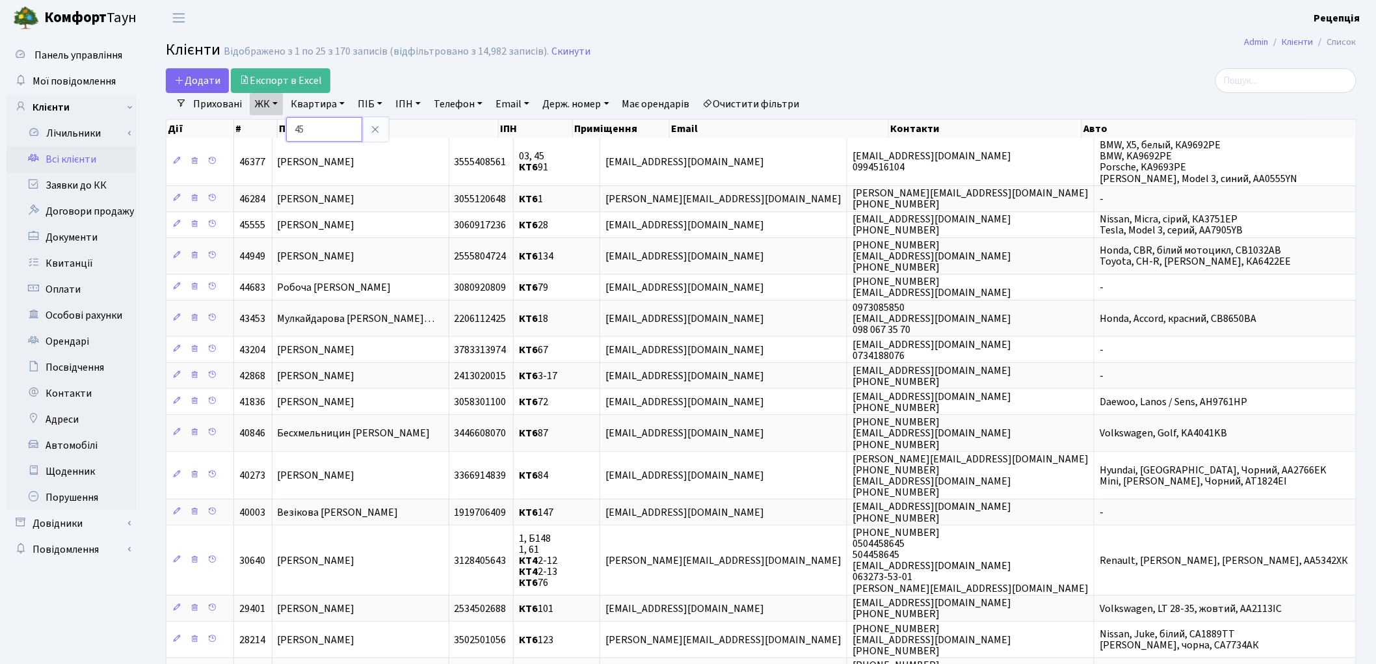
type input "45"
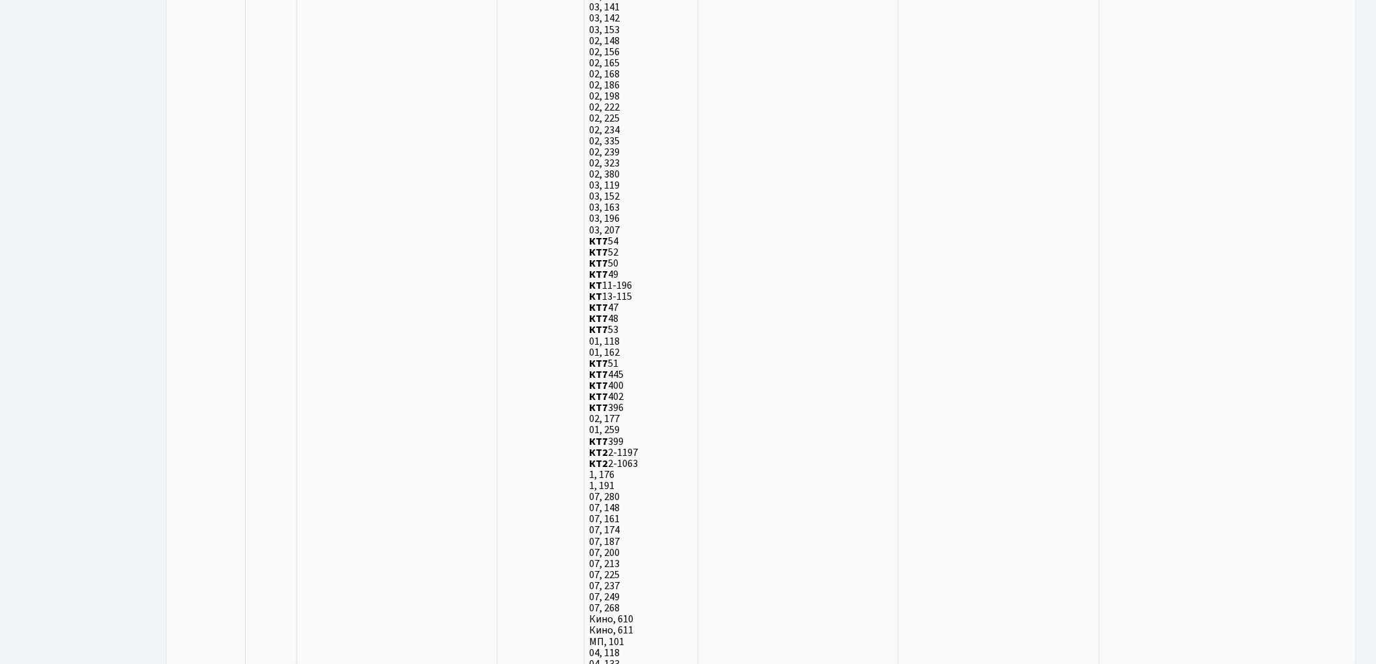
scroll to position [3778, 0]
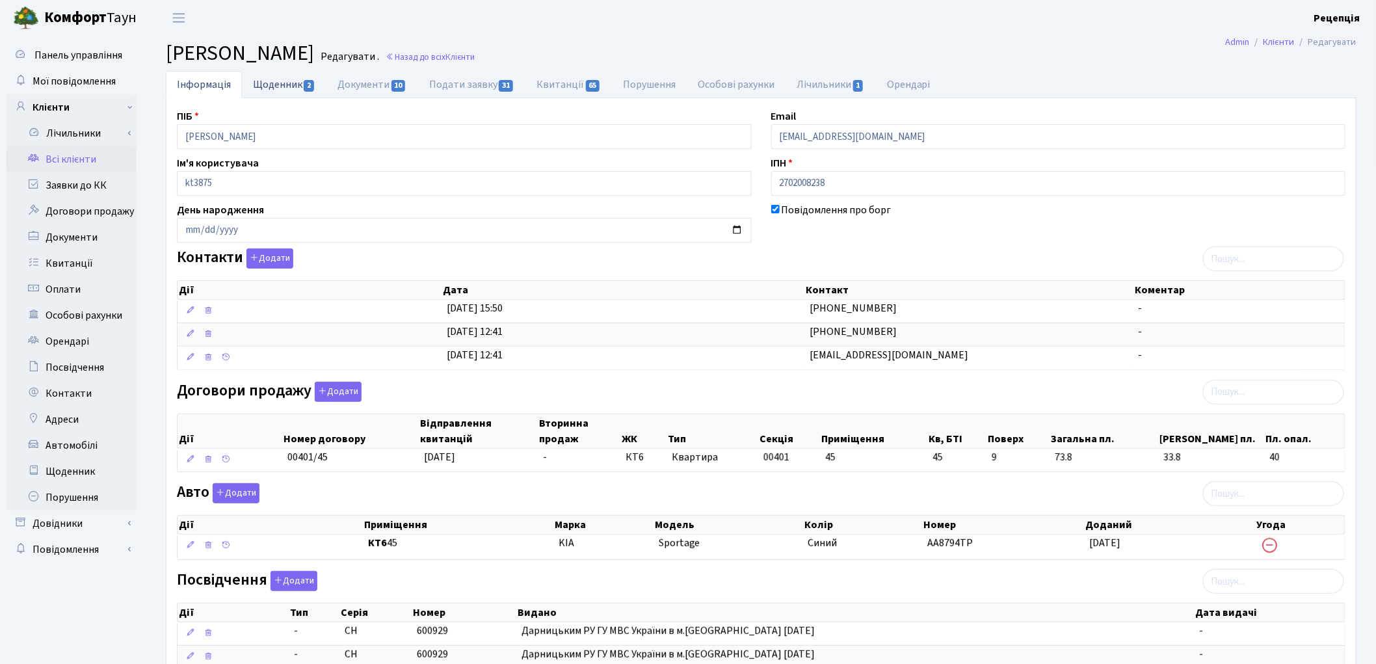
click at [286, 78] on link "Щоденник 2" at bounding box center [284, 84] width 85 height 27
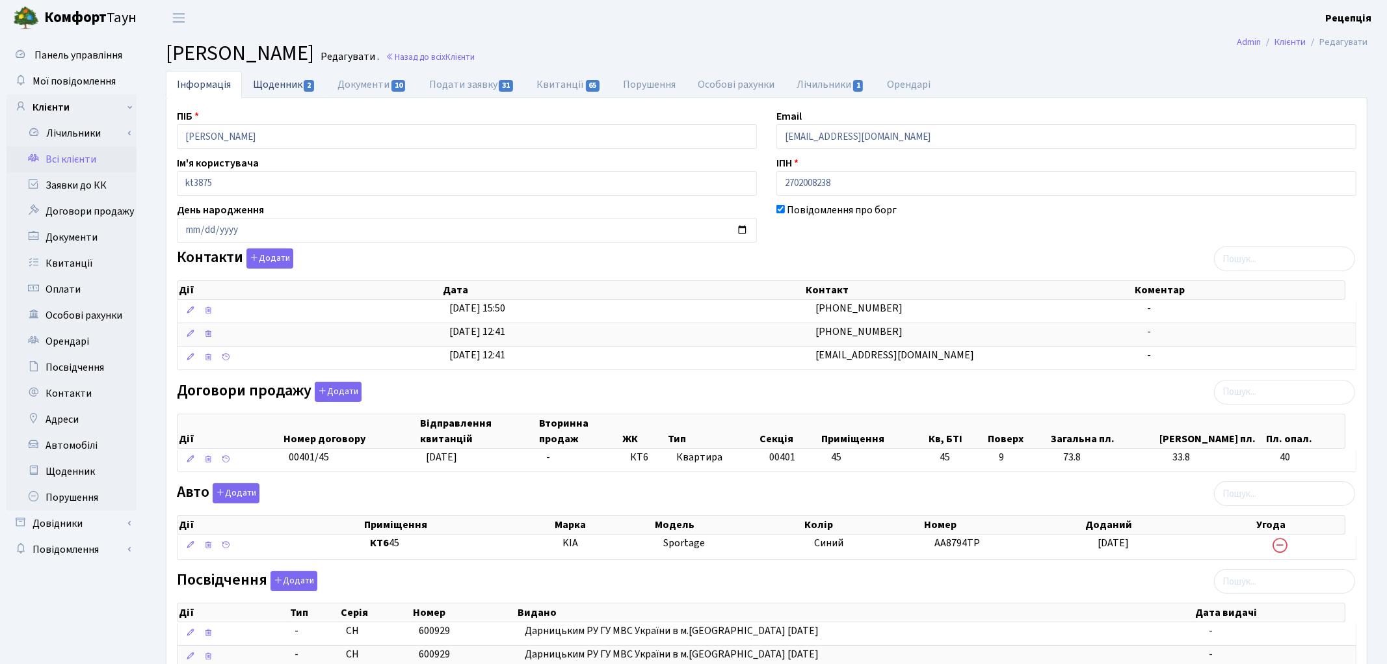
select select "25"
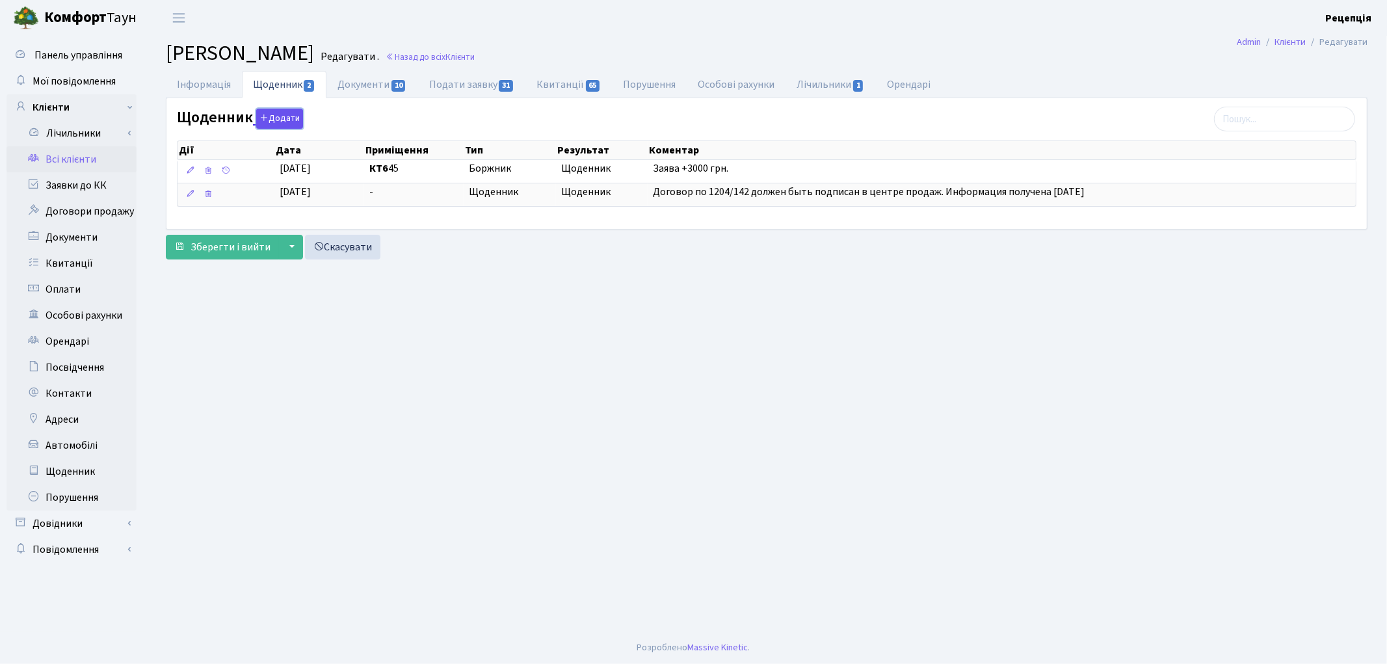
click at [293, 114] on button "Додати" at bounding box center [279, 119] width 47 height 20
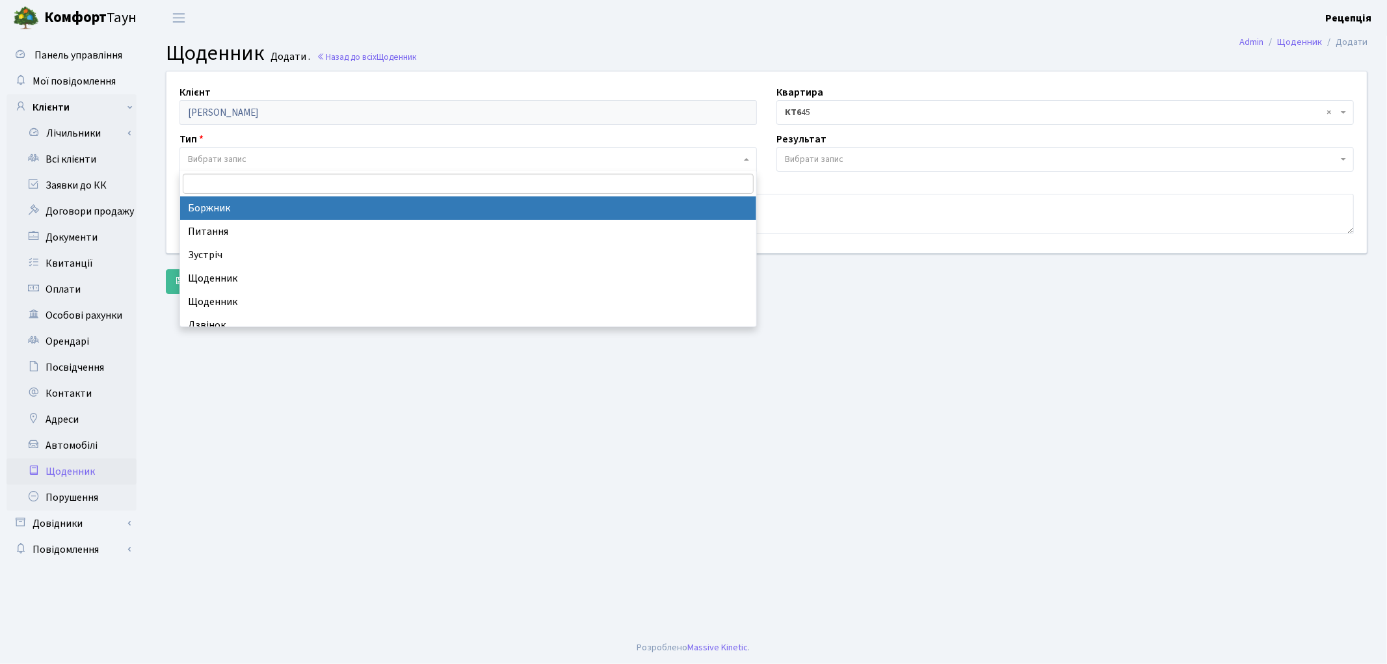
click at [226, 158] on span "Вибрати запис" at bounding box center [217, 159] width 59 height 13
select select "189"
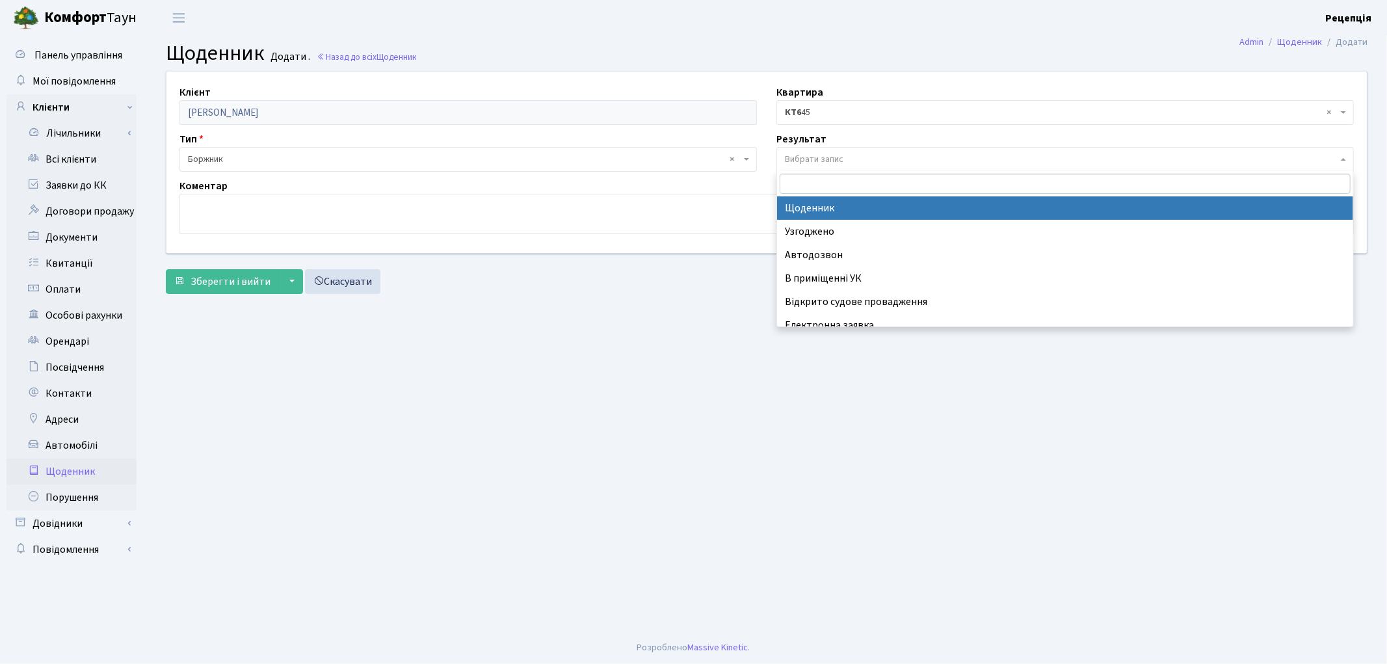
click at [807, 153] on span "Вибрати запис" at bounding box center [814, 159] width 59 height 13
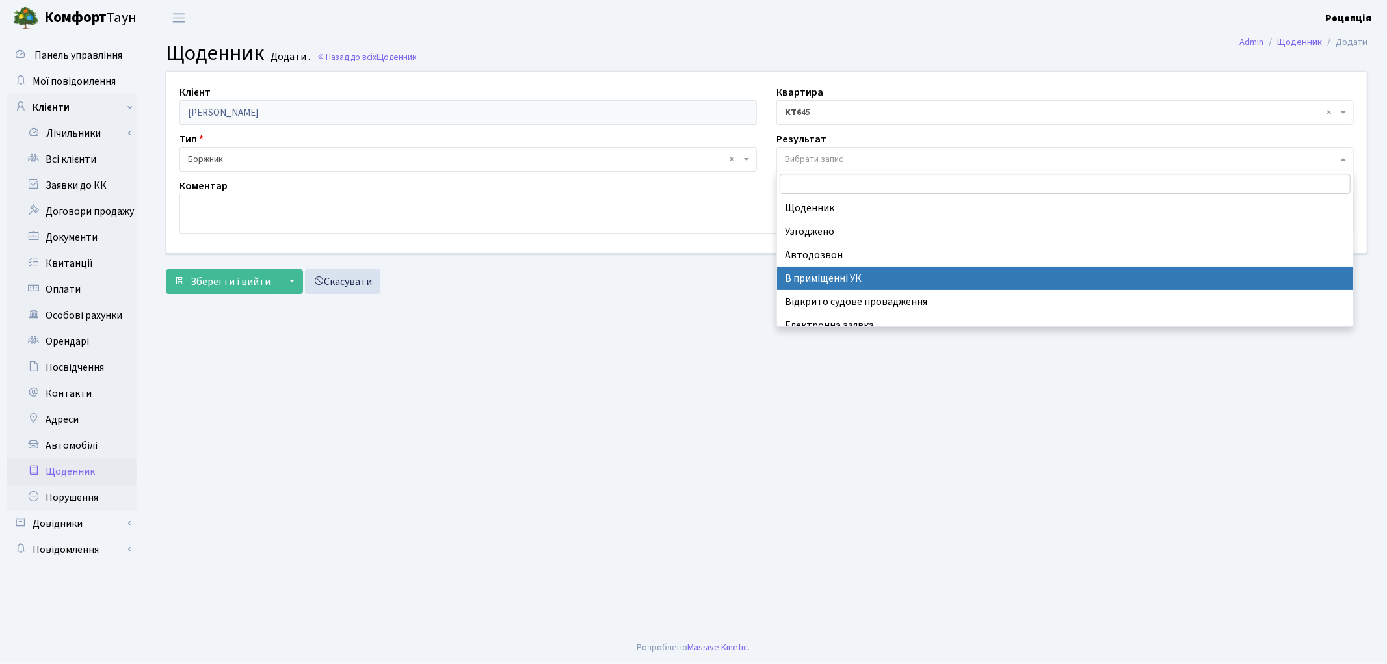
select select "200"
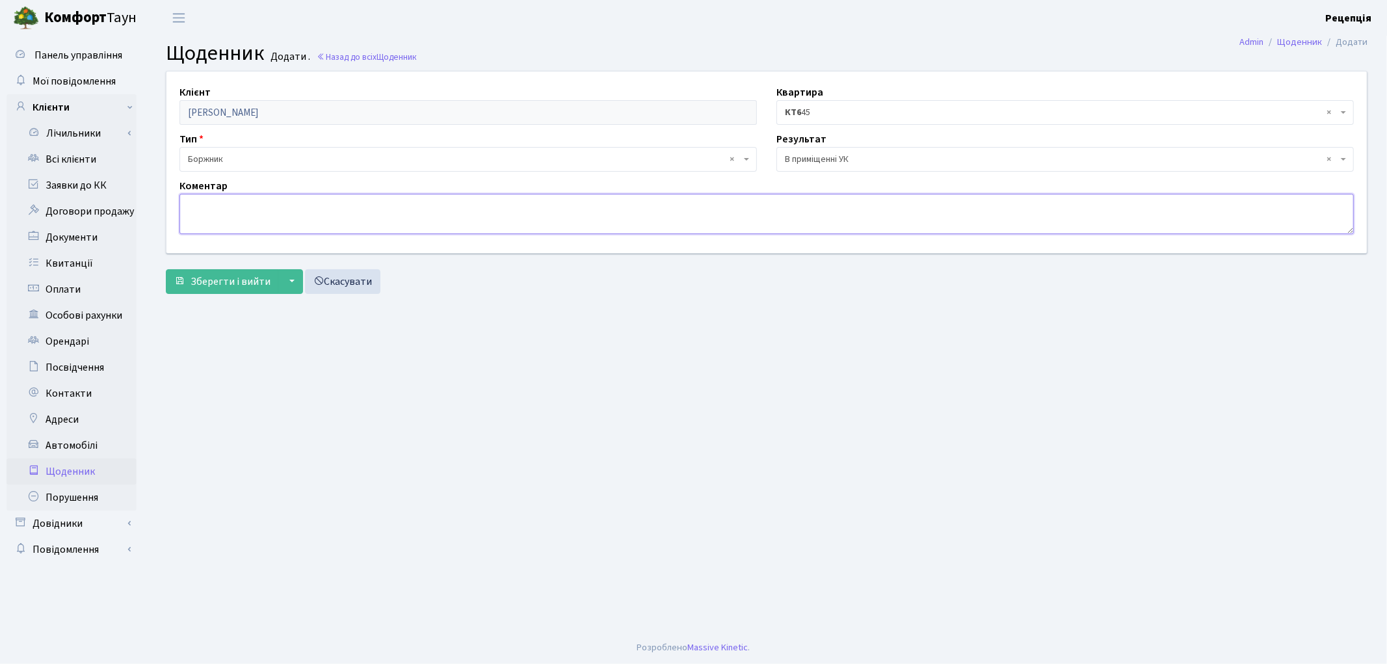
click at [261, 202] on textarea at bounding box center [766, 214] width 1174 height 40
type textarea "Ключ скд рестрікт."
click at [78, 159] on link "Всі клієнти" at bounding box center [72, 159] width 130 height 26
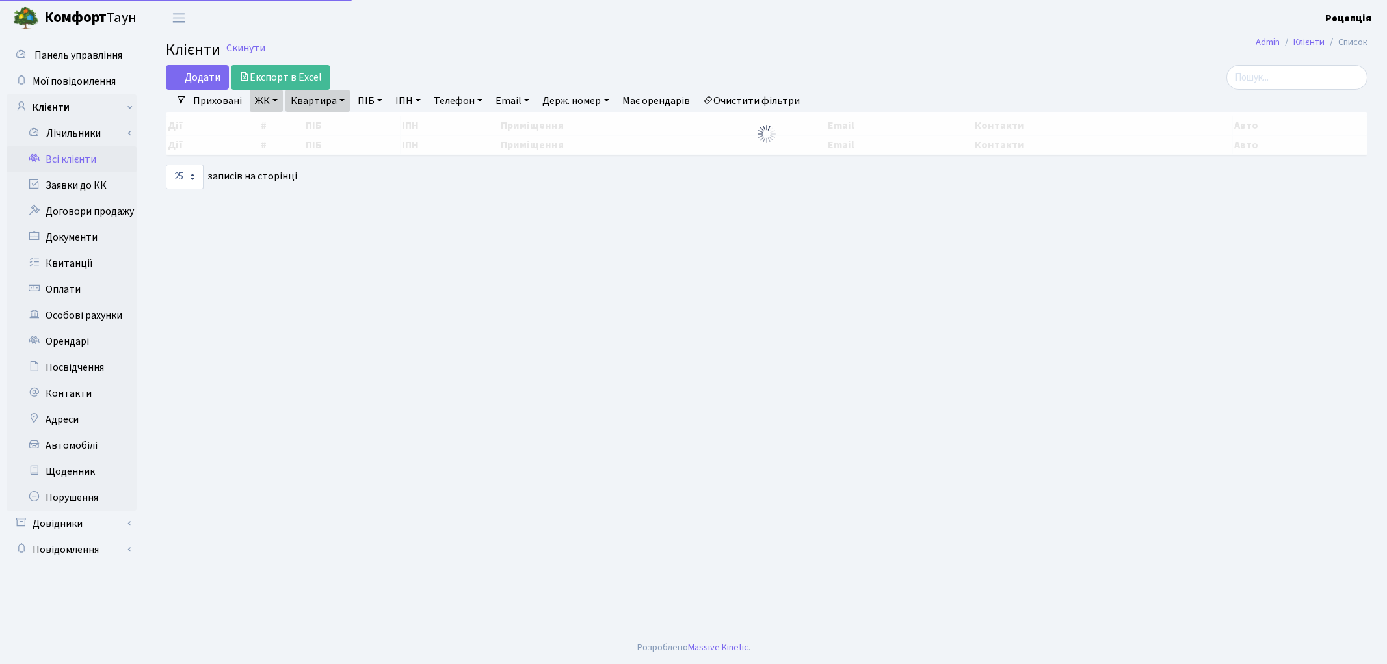
select select "25"
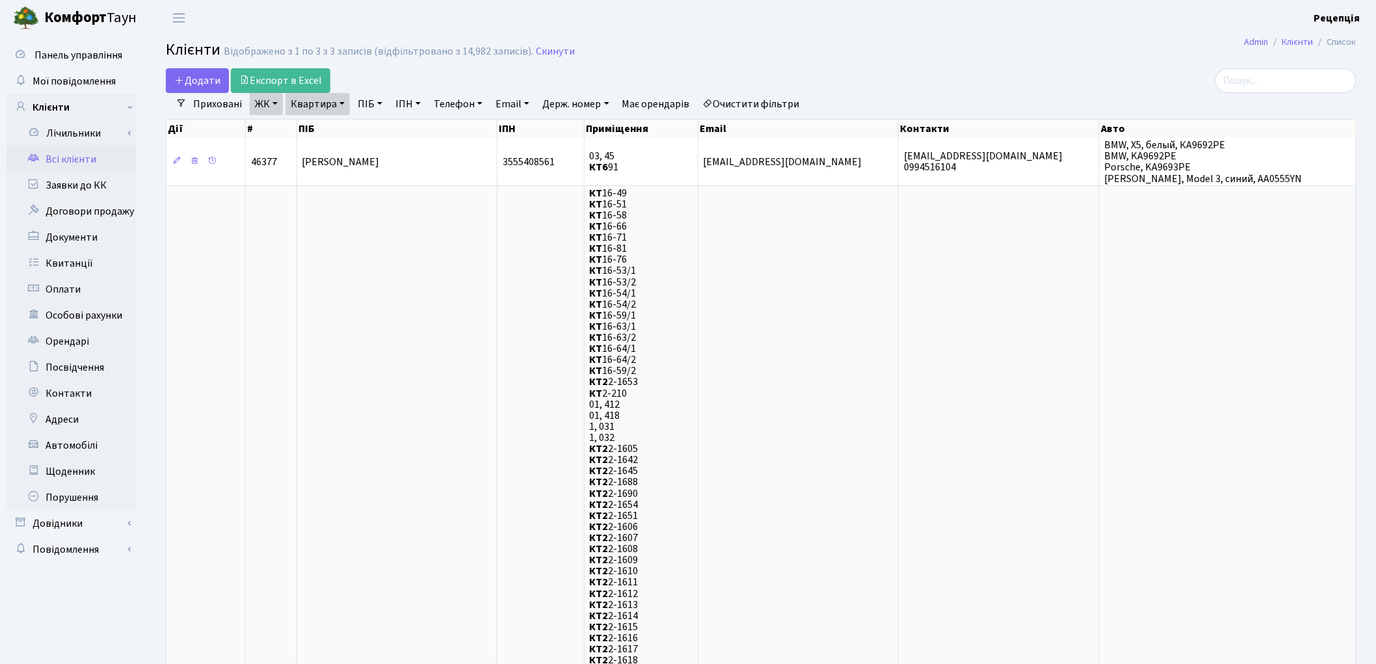
click at [755, 101] on link "Очистити фільтри" at bounding box center [751, 104] width 107 height 22
select select
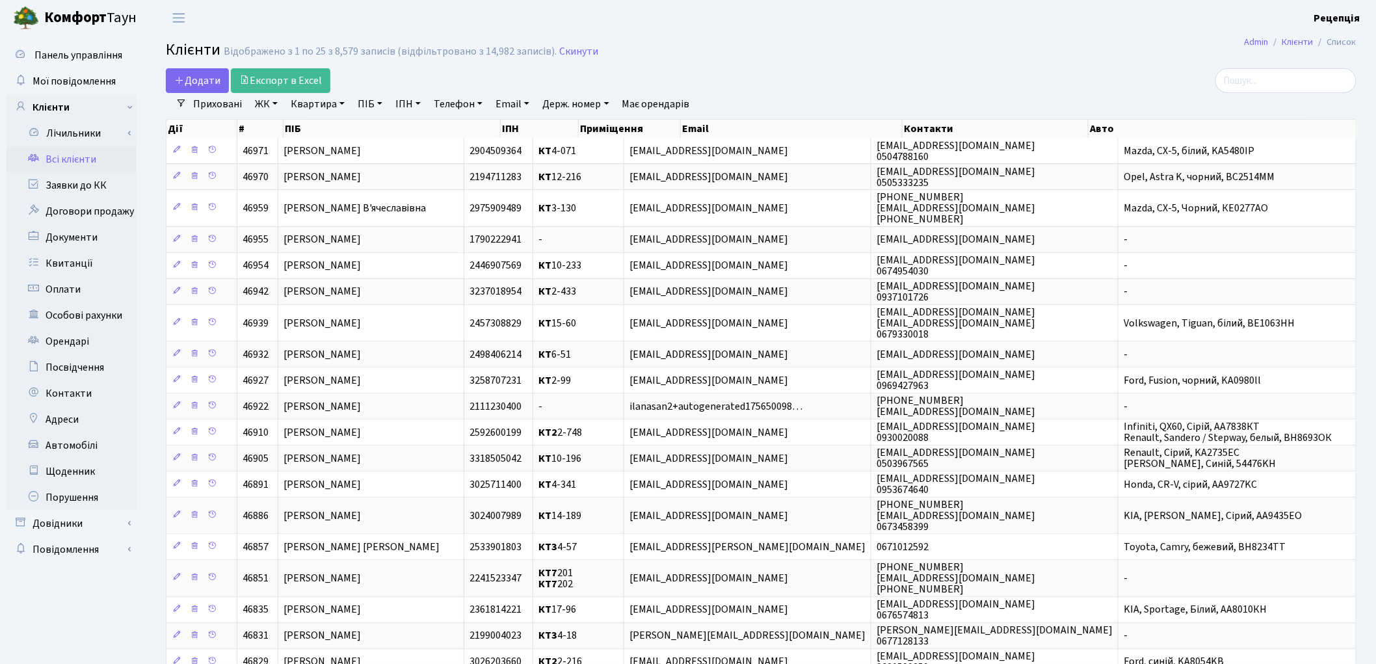
click at [261, 105] on link "ЖК" at bounding box center [266, 104] width 33 height 22
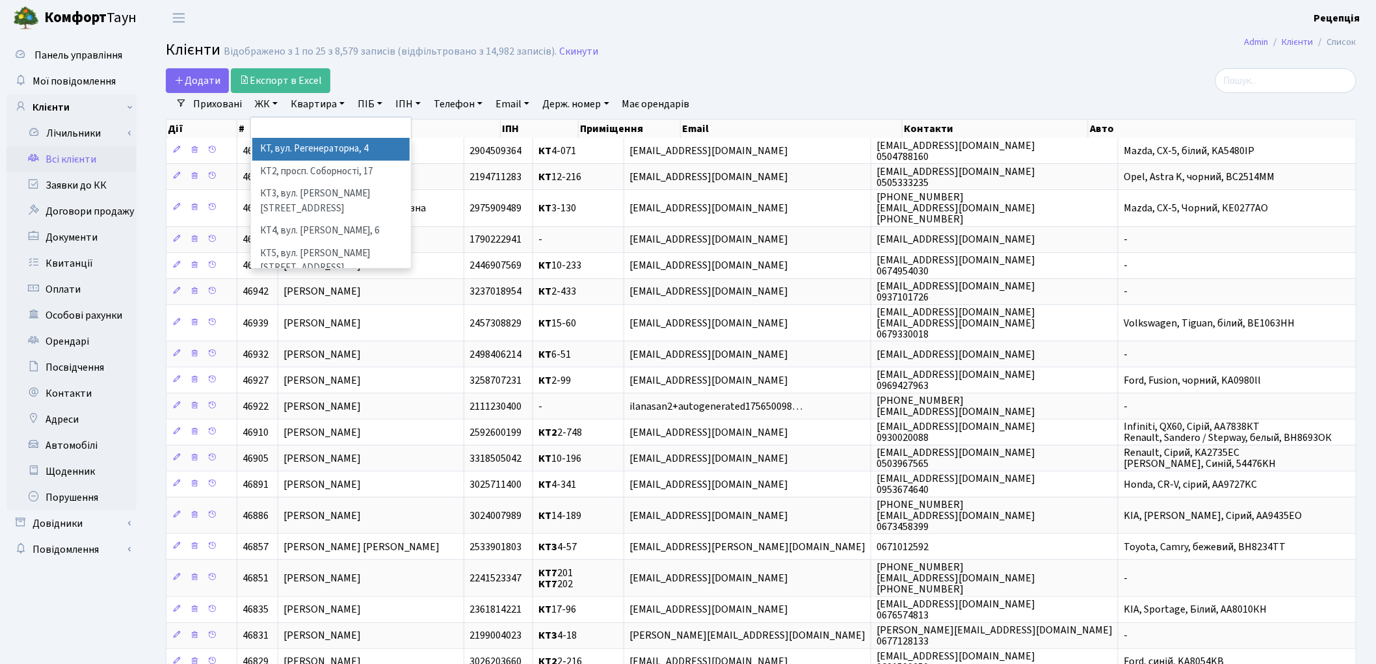
scroll to position [27, 0]
click at [342, 275] on li "КТ7, вул. [PERSON_NAME][STREET_ADDRESS]" at bounding box center [330, 293] width 157 height 37
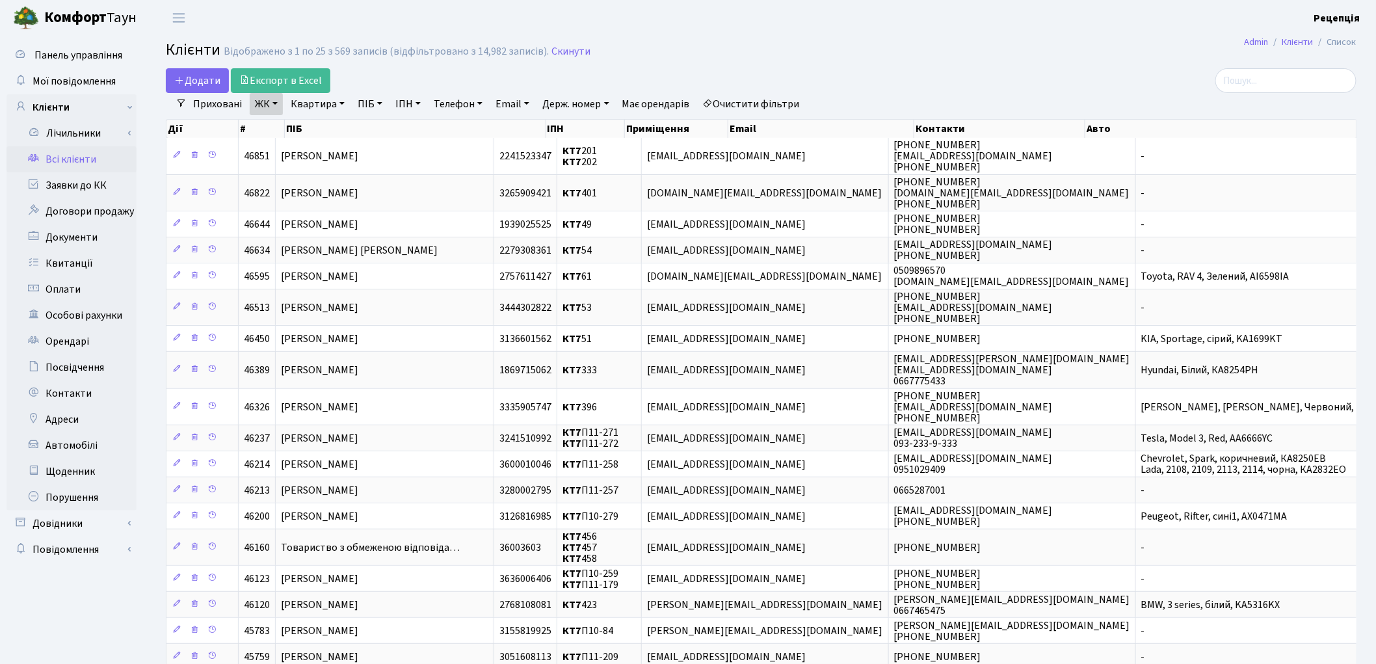
click at [330, 106] on link "Квартира" at bounding box center [317, 104] width 64 height 22
type input "74"
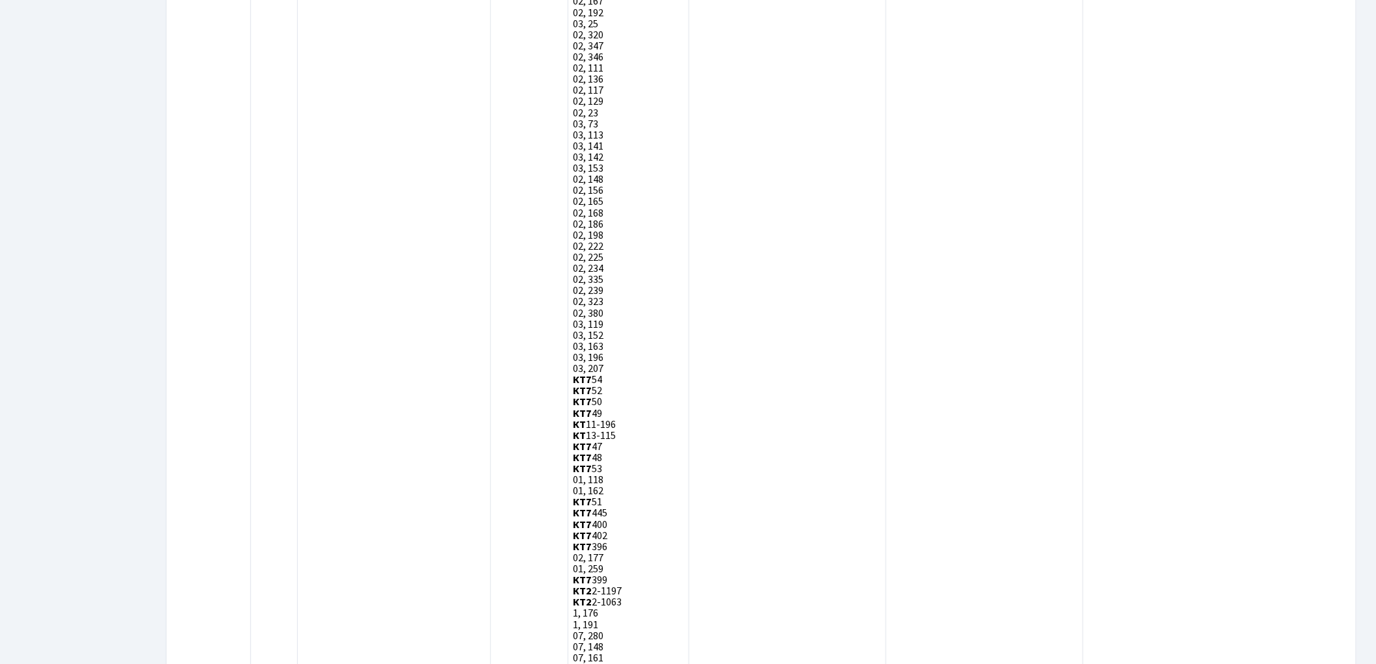
scroll to position [3697, 0]
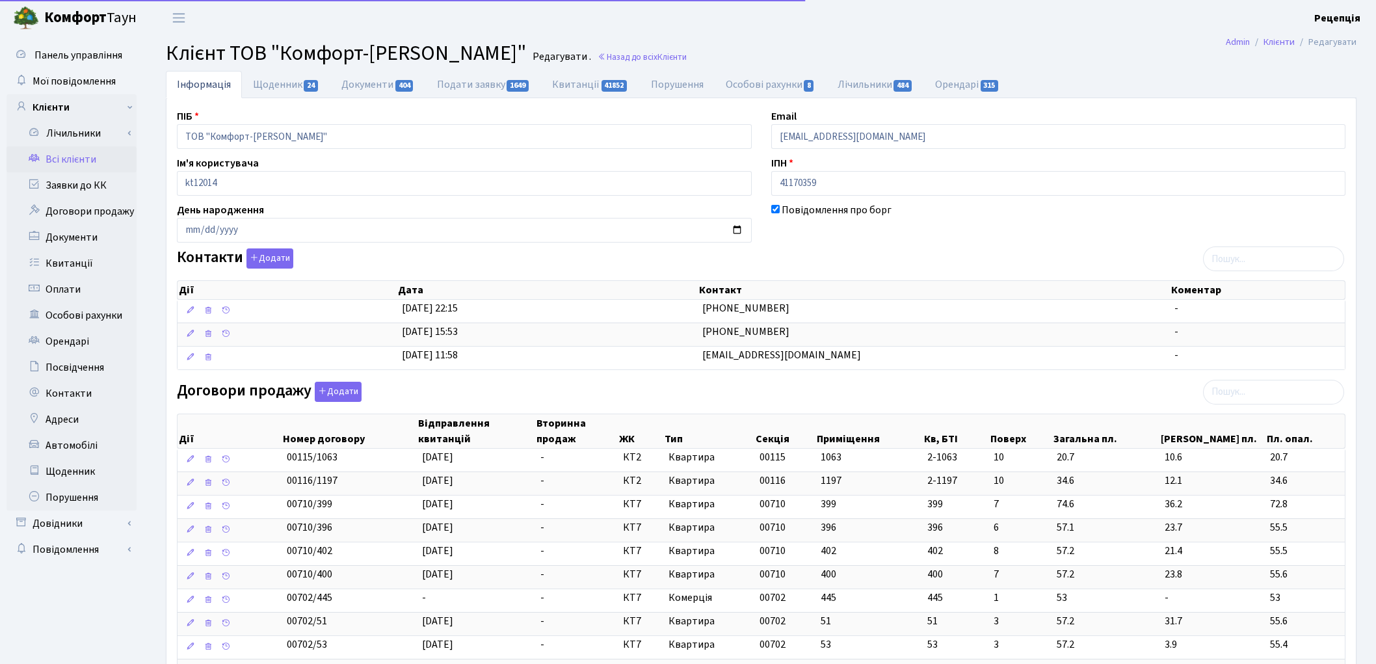
select select "25"
click at [974, 80] on link "Орендарі 315" at bounding box center [967, 84] width 86 height 27
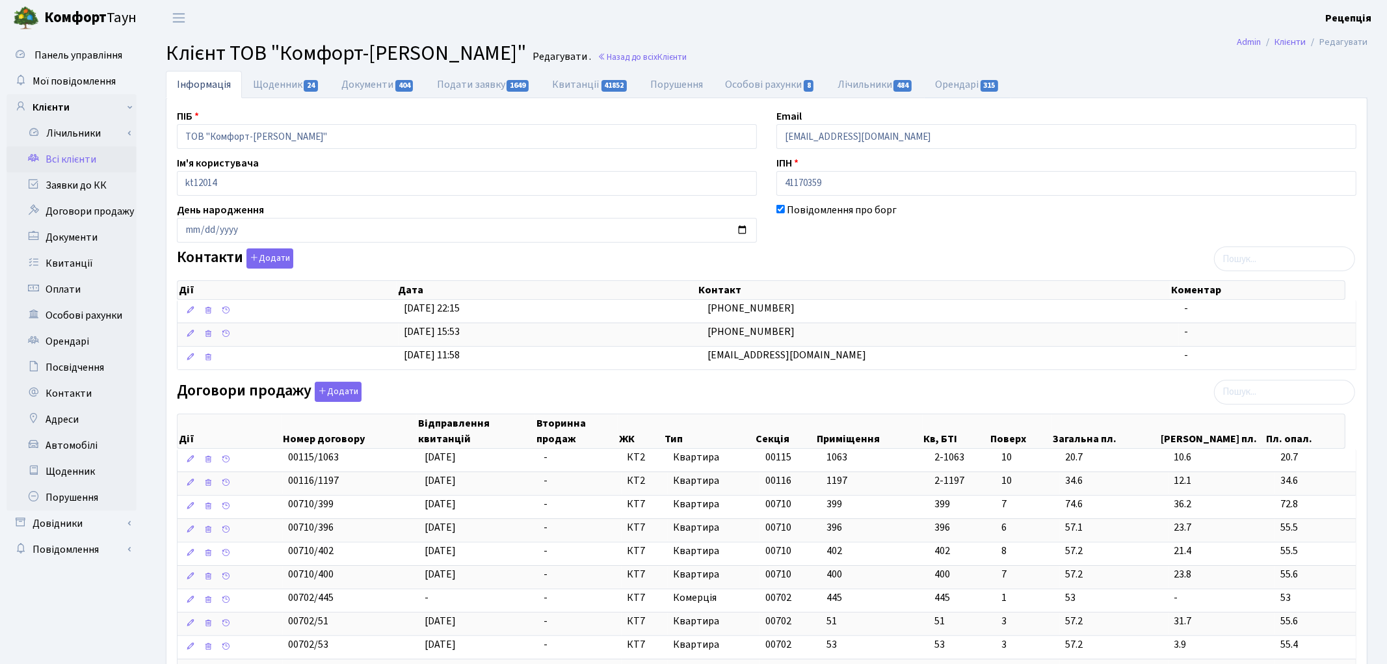
select select "25"
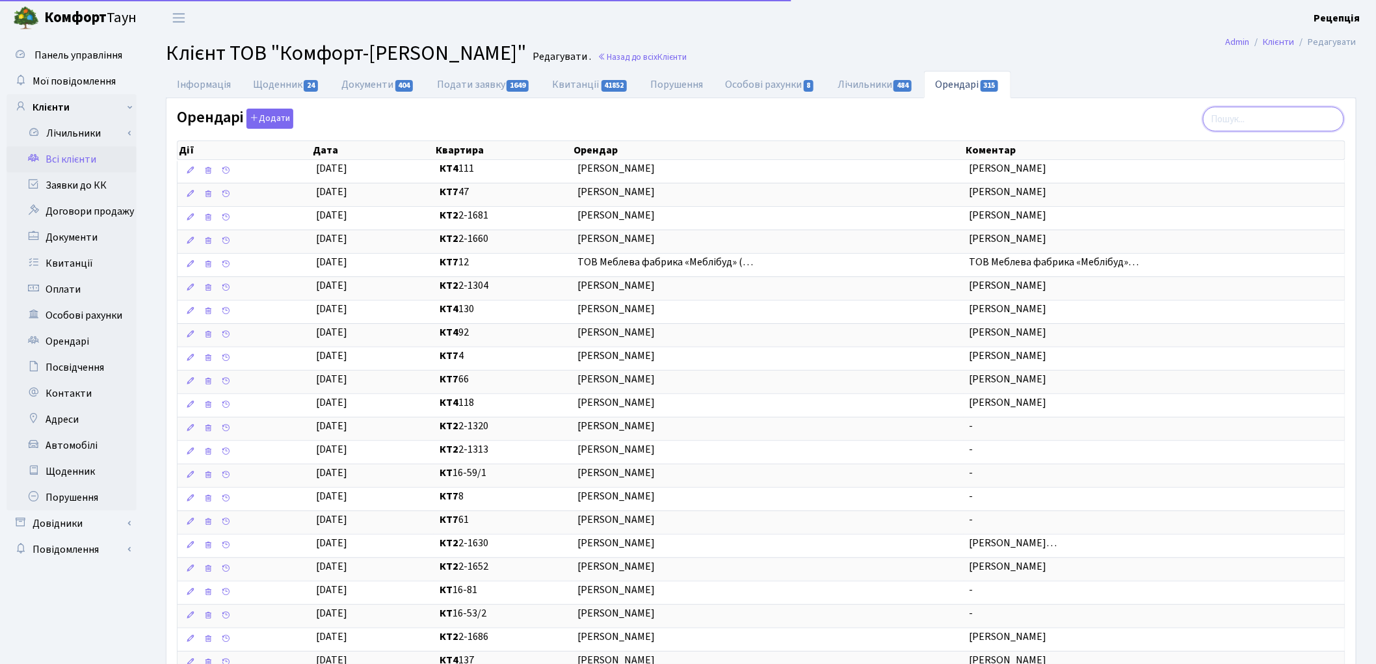
click at [1257, 118] on input "search" at bounding box center [1273, 119] width 141 height 25
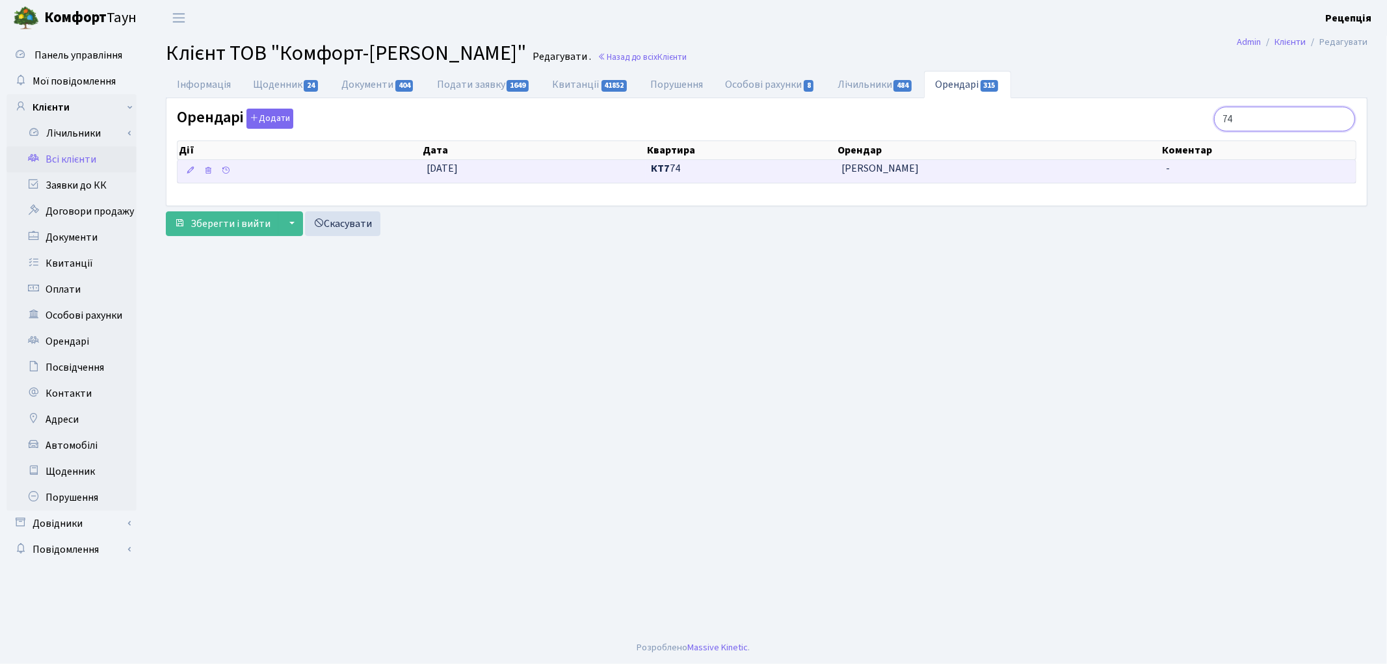
type input "74"
click at [901, 169] on span "Болоцький Іван" at bounding box center [997, 168] width 313 height 15
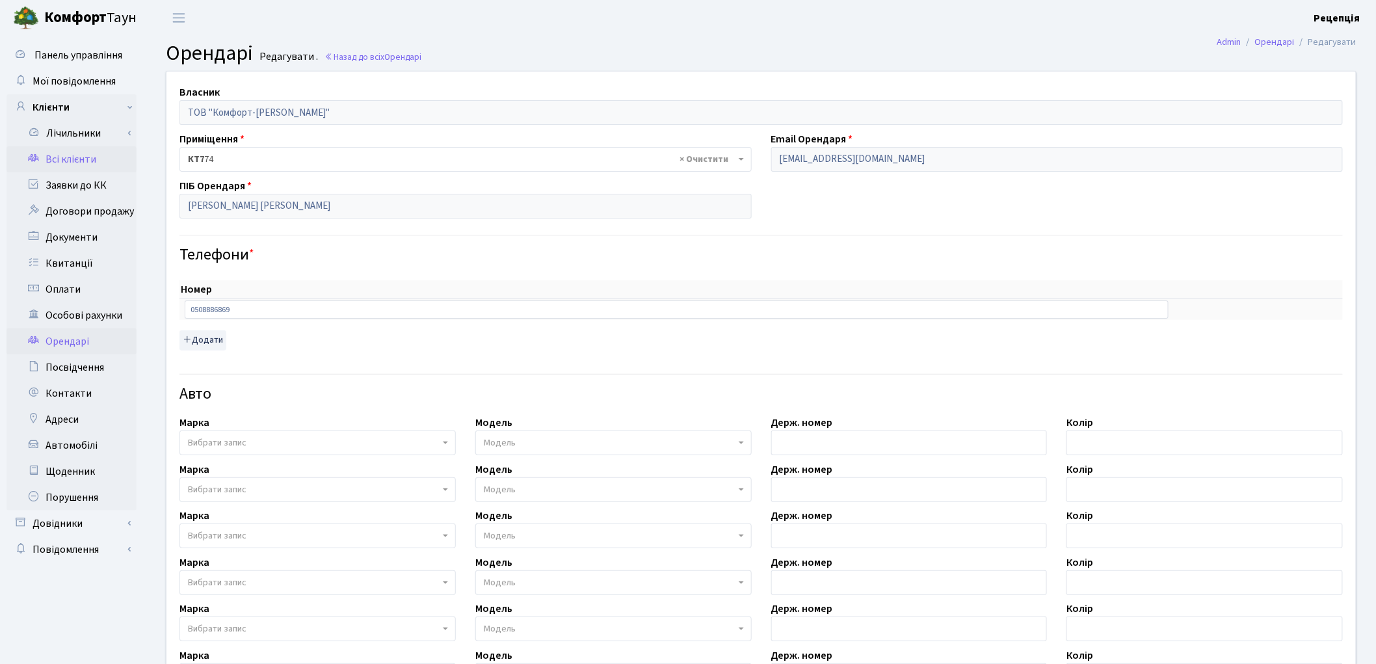
click at [52, 157] on link "Всі клієнти" at bounding box center [72, 159] width 130 height 26
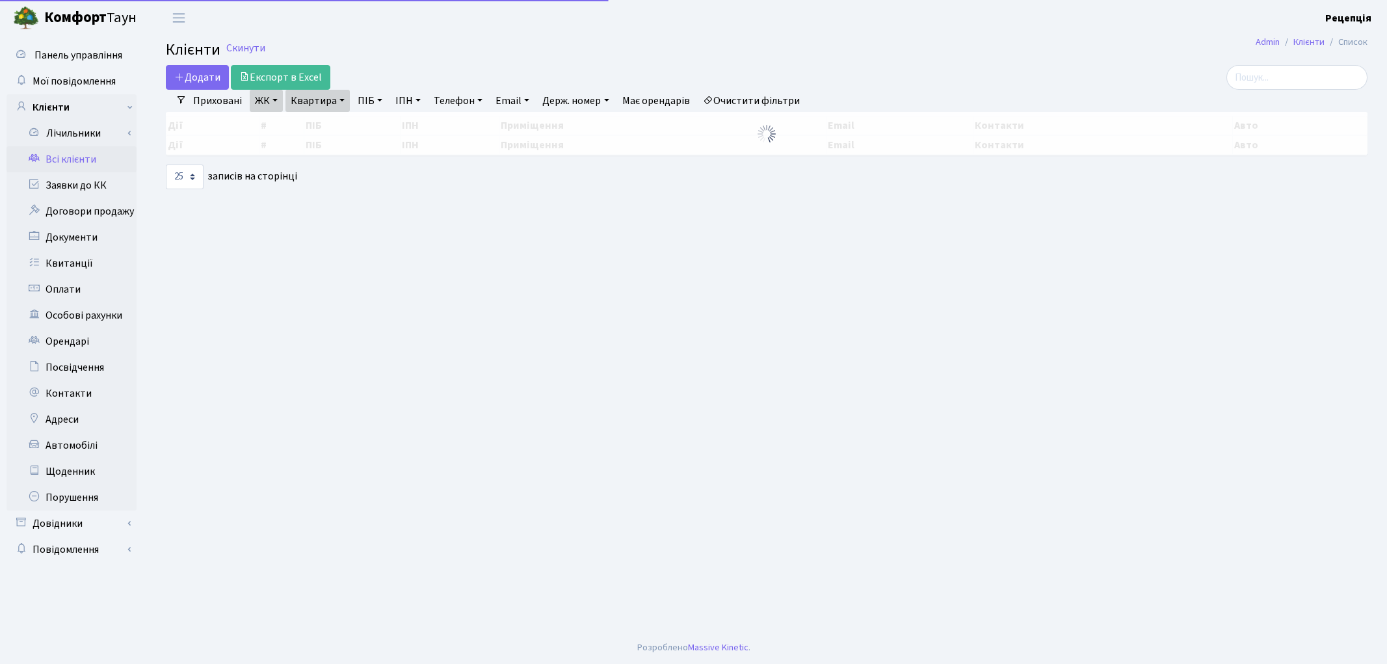
select select "25"
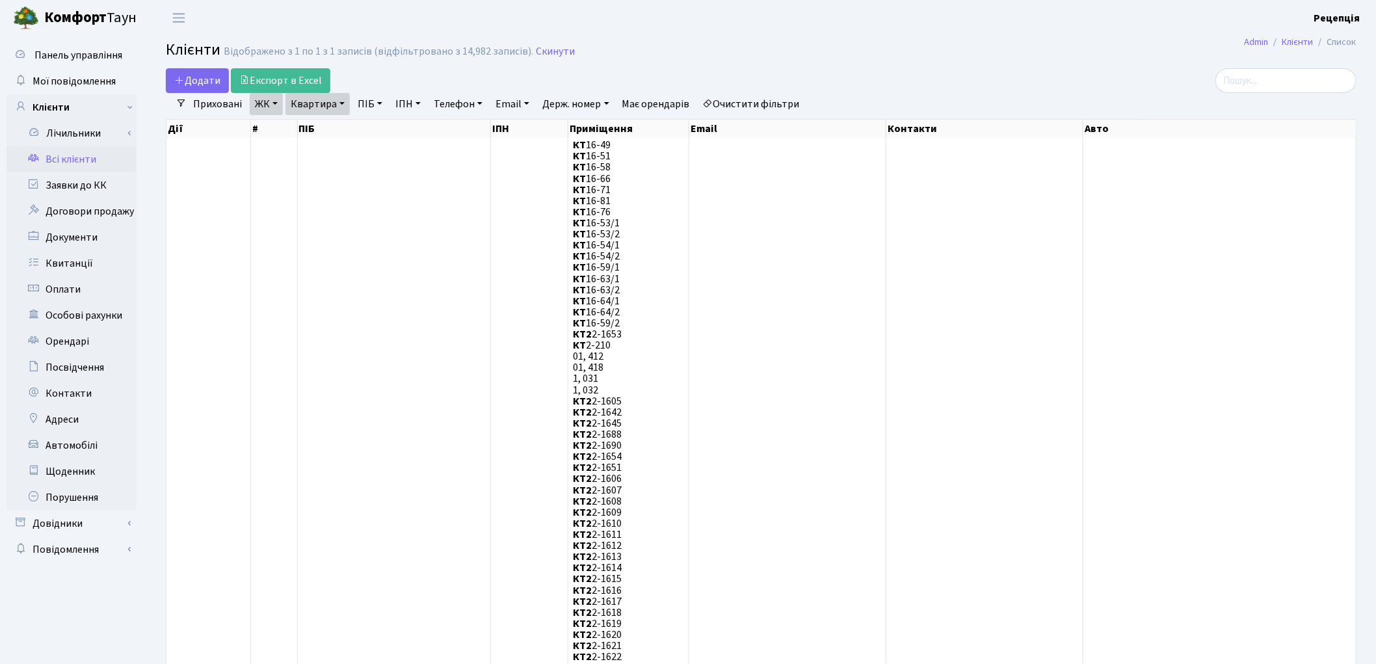
click at [753, 107] on link "Очистити фільтри" at bounding box center [751, 104] width 107 height 22
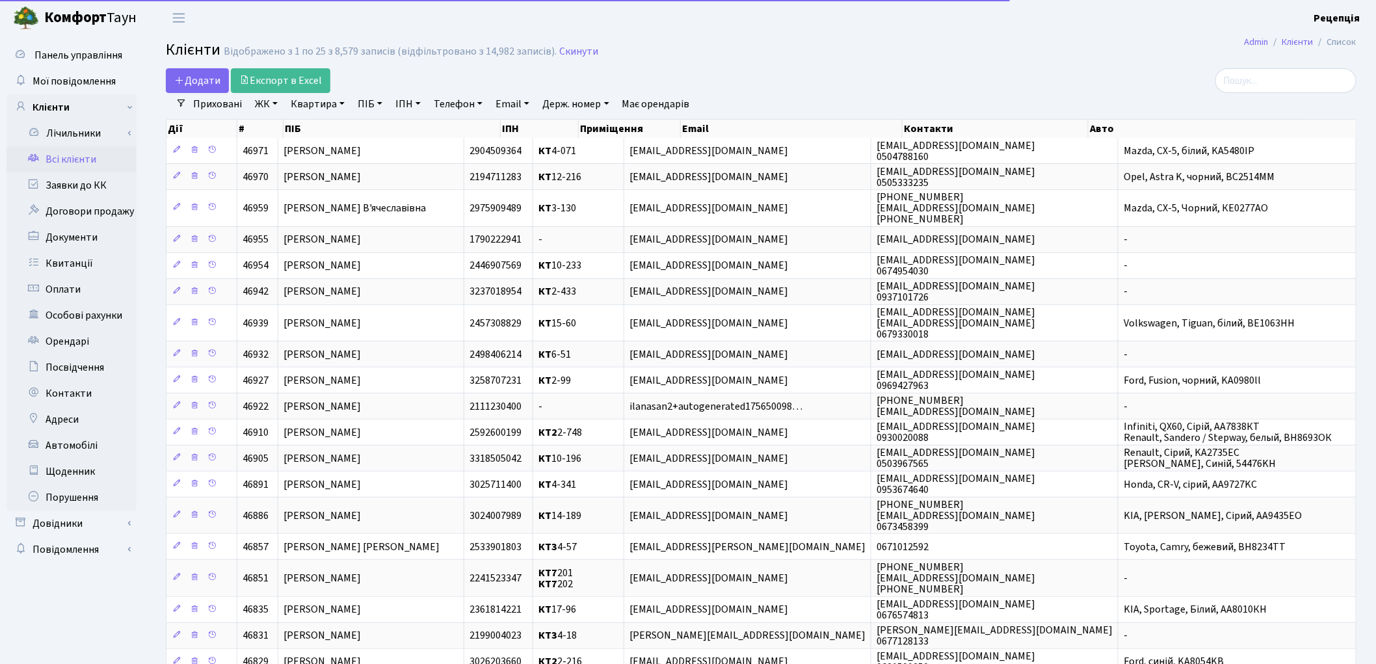
click at [274, 105] on link "ЖК" at bounding box center [266, 104] width 33 height 22
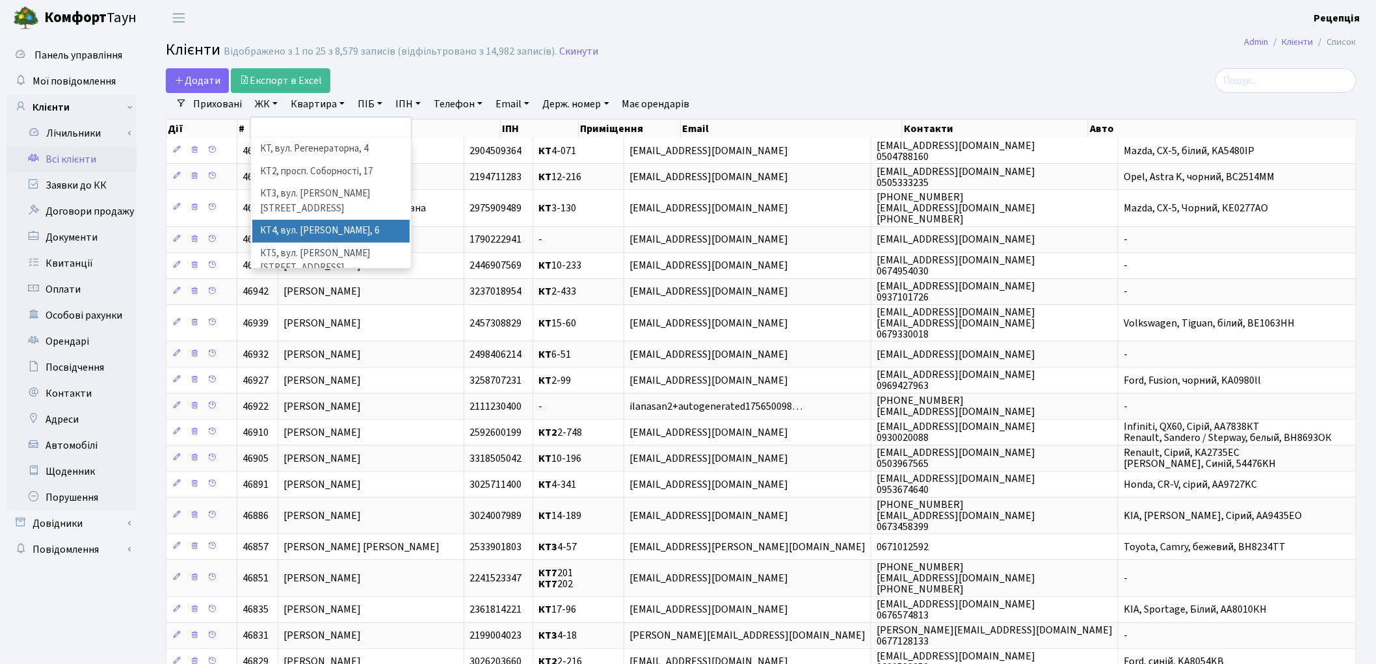
scroll to position [27, 0]
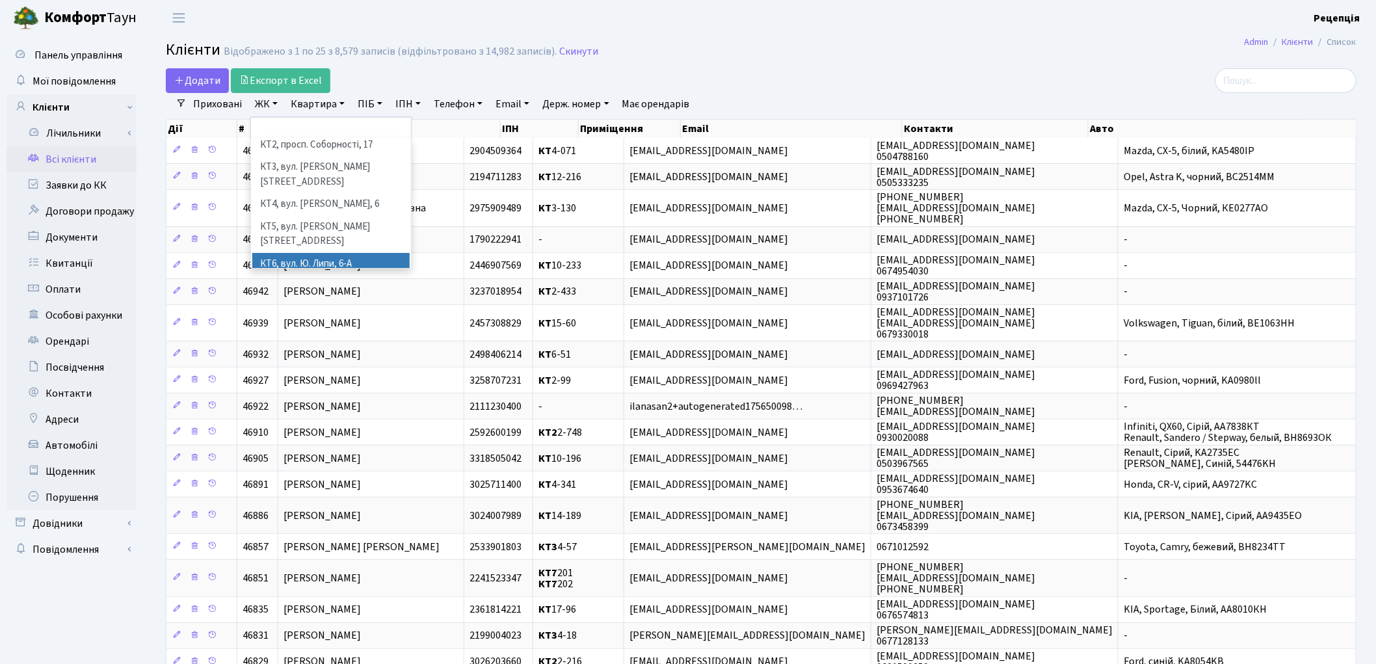
click at [377, 253] on li "КТ6, вул. Ю. Липи, 6-А" at bounding box center [330, 264] width 157 height 23
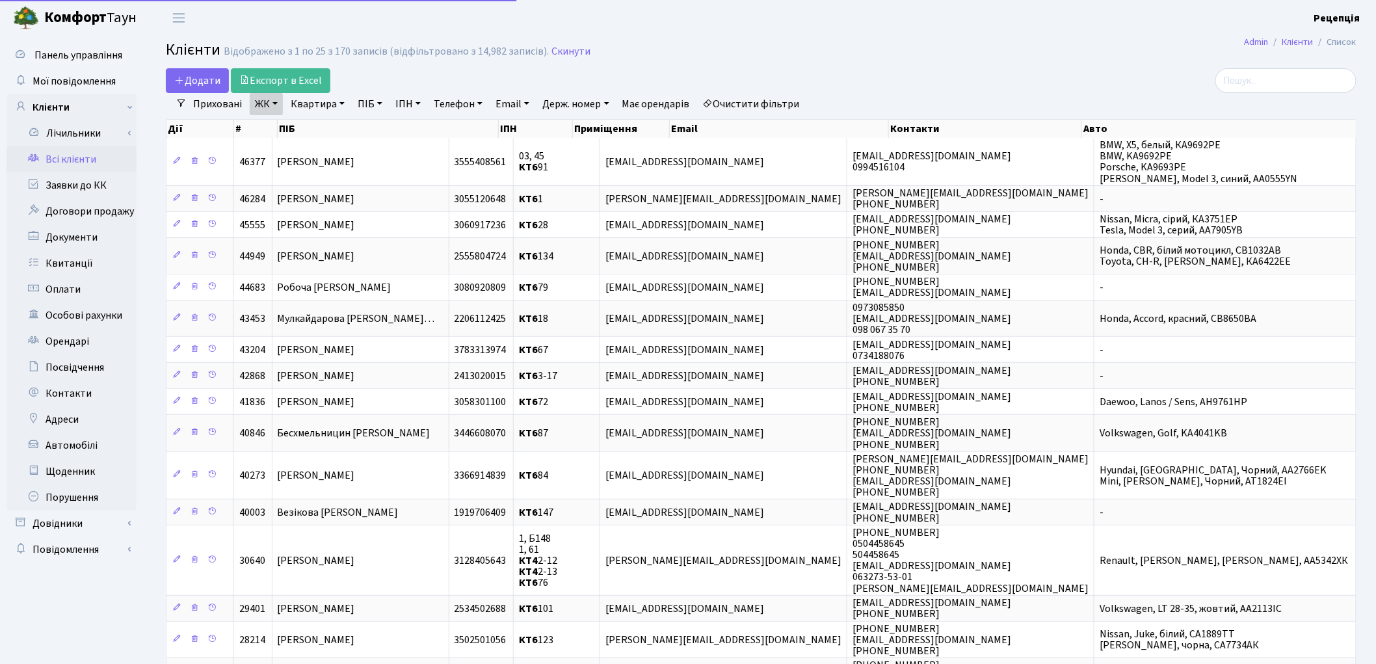
click at [329, 96] on link "Квартира" at bounding box center [317, 104] width 64 height 22
type input "45"
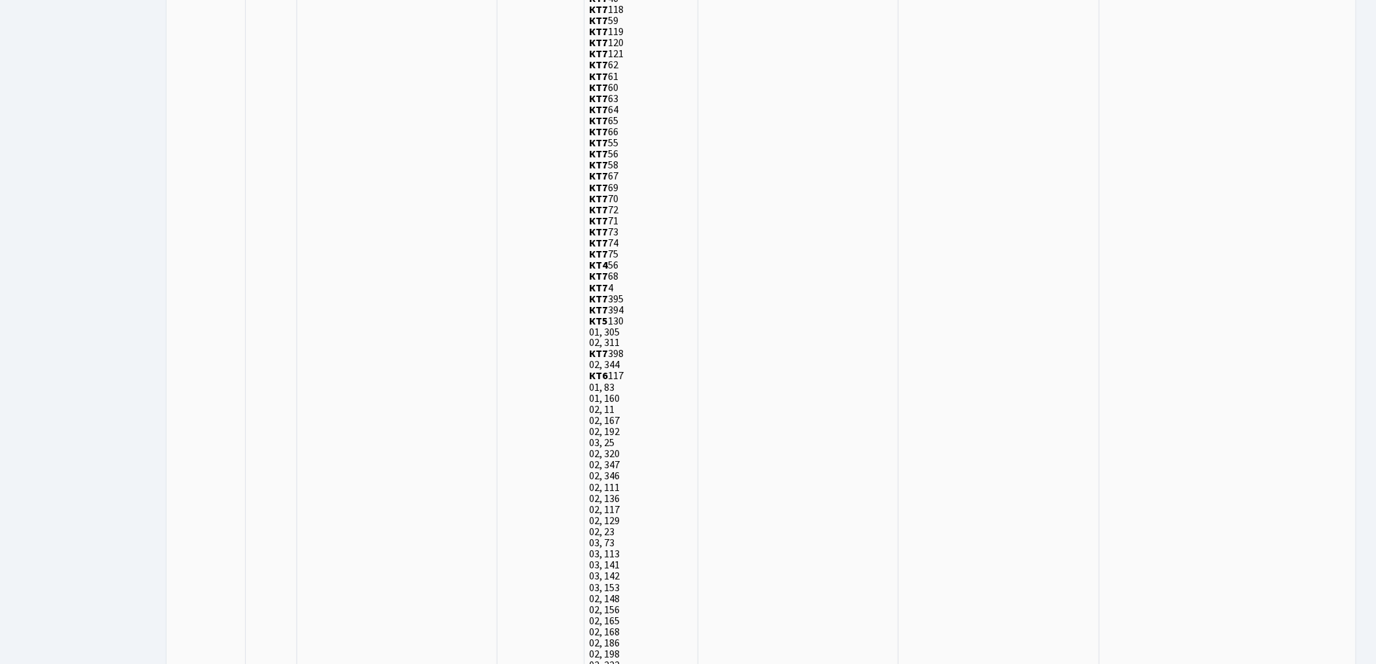
scroll to position [3778, 0]
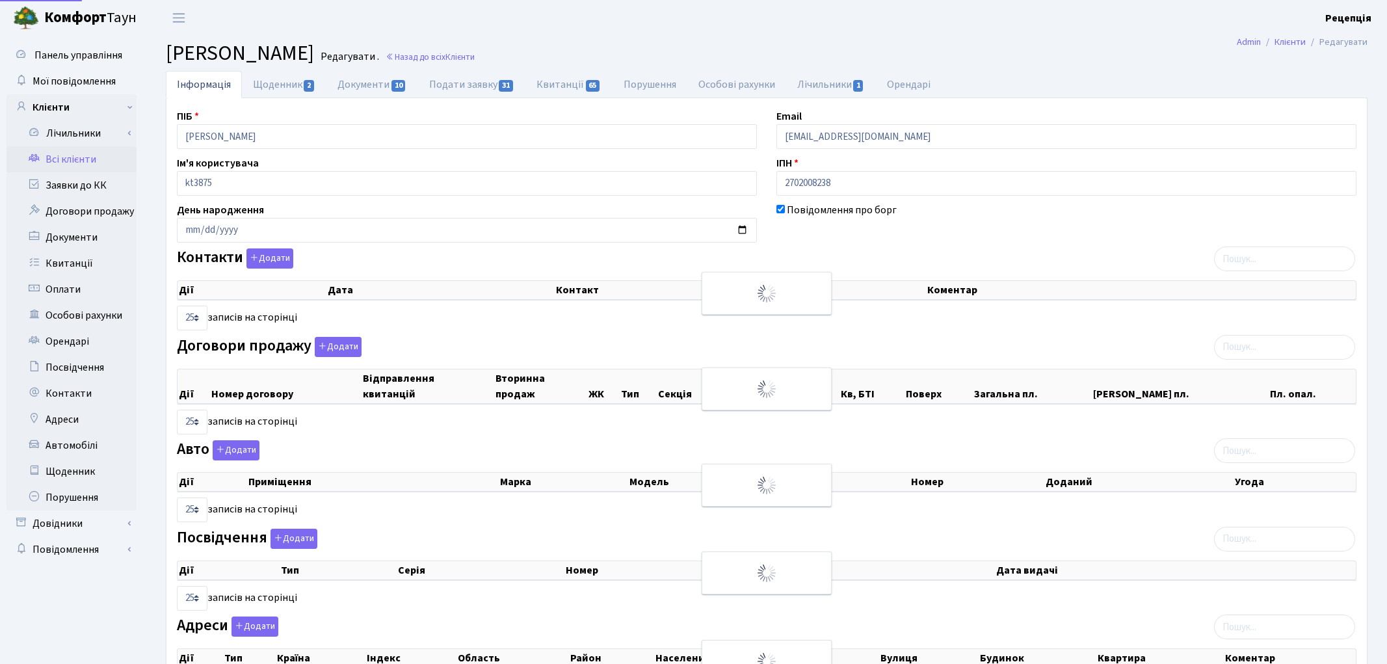
select select "25"
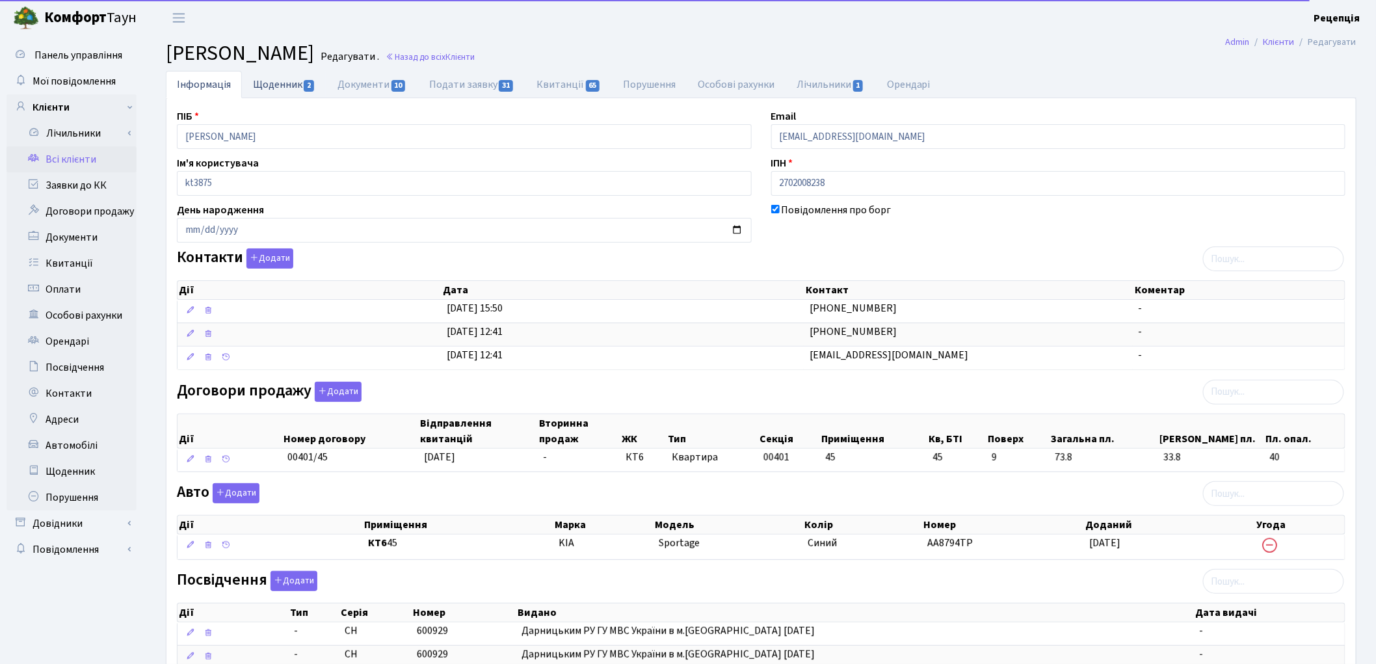
click at [286, 73] on link "Щоденник 2" at bounding box center [284, 84] width 85 height 27
select select "25"
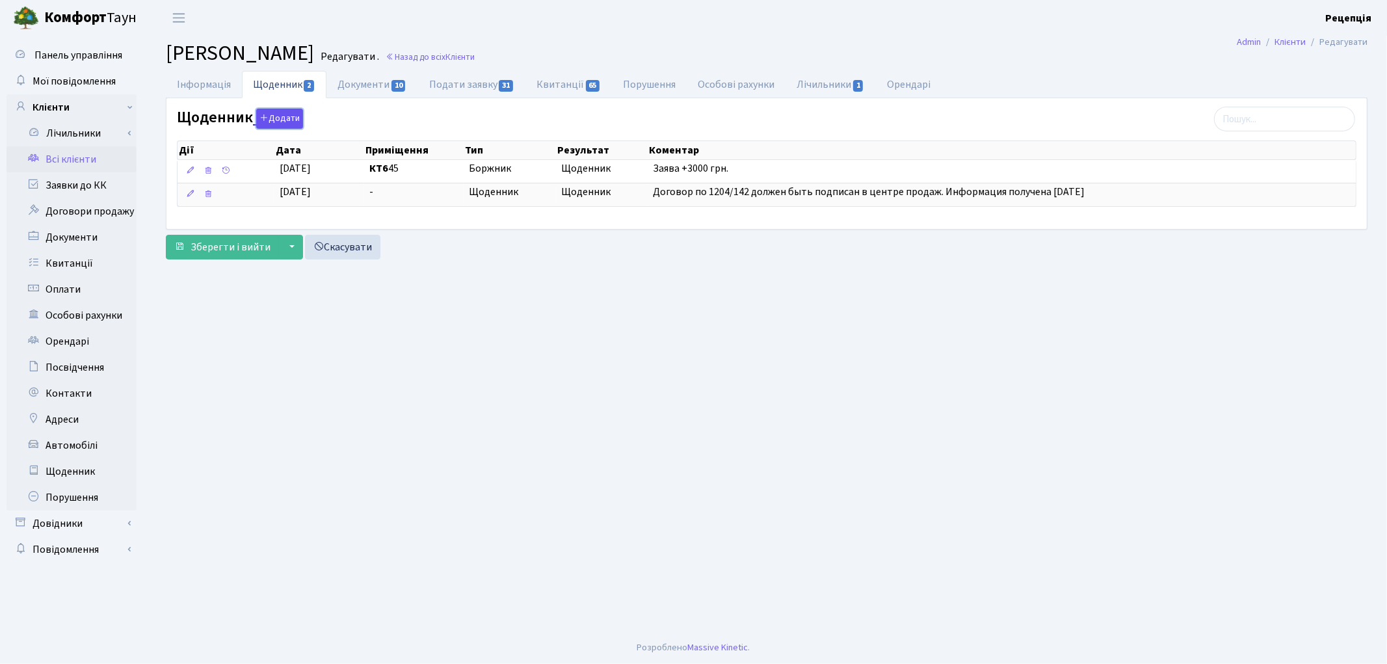
click at [269, 124] on button "Додати" at bounding box center [279, 119] width 47 height 20
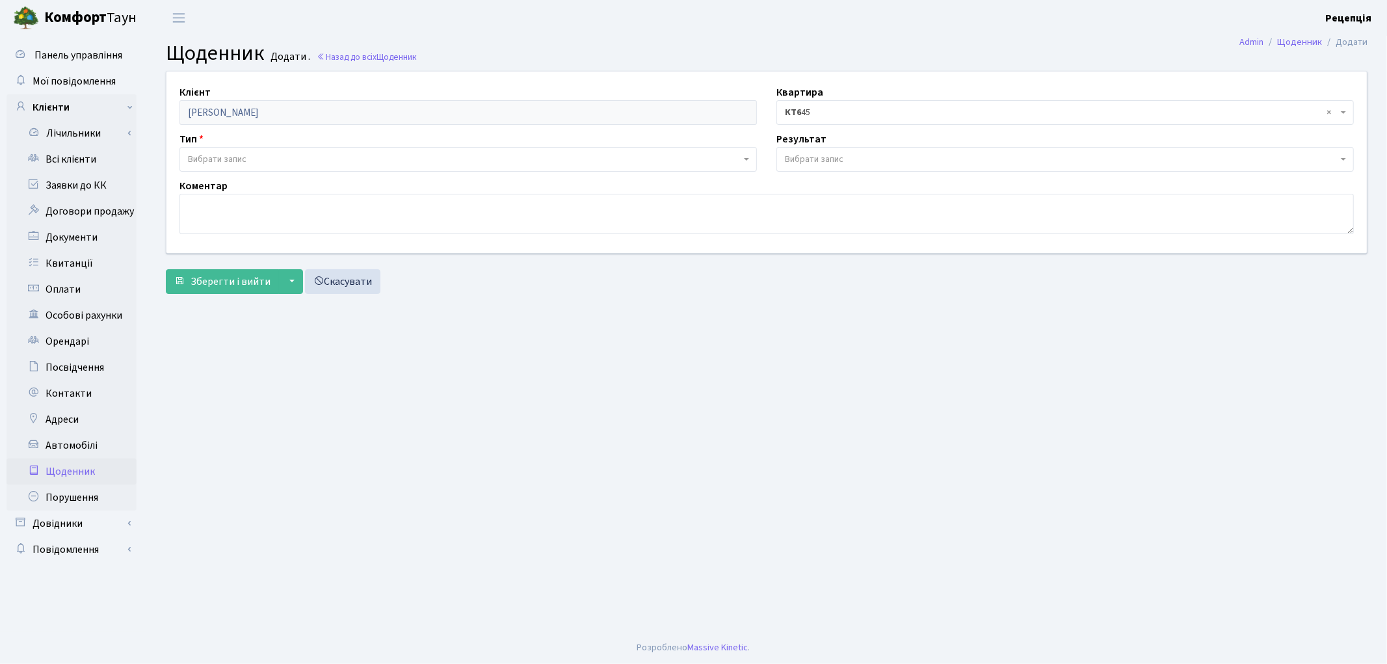
click at [241, 154] on span "Вибрати запис" at bounding box center [217, 159] width 59 height 13
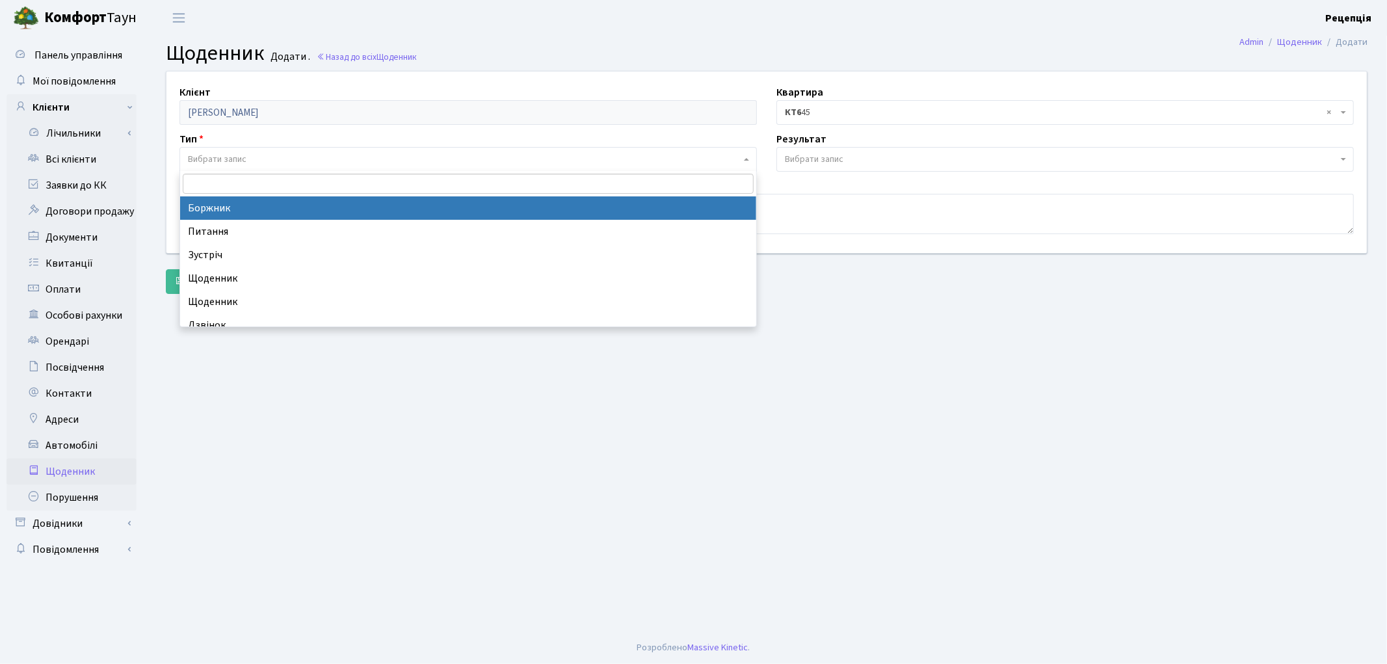
select select "189"
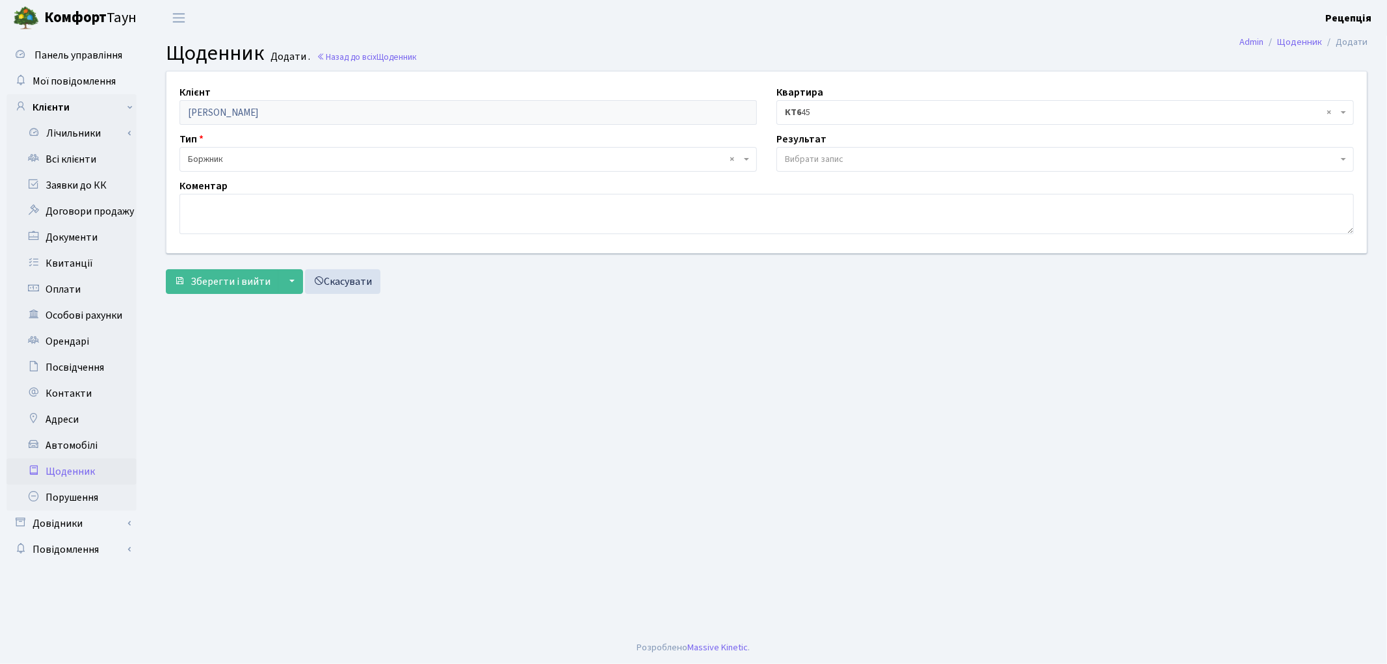
click at [807, 155] on span "Вибрати запис" at bounding box center [814, 159] width 59 height 13
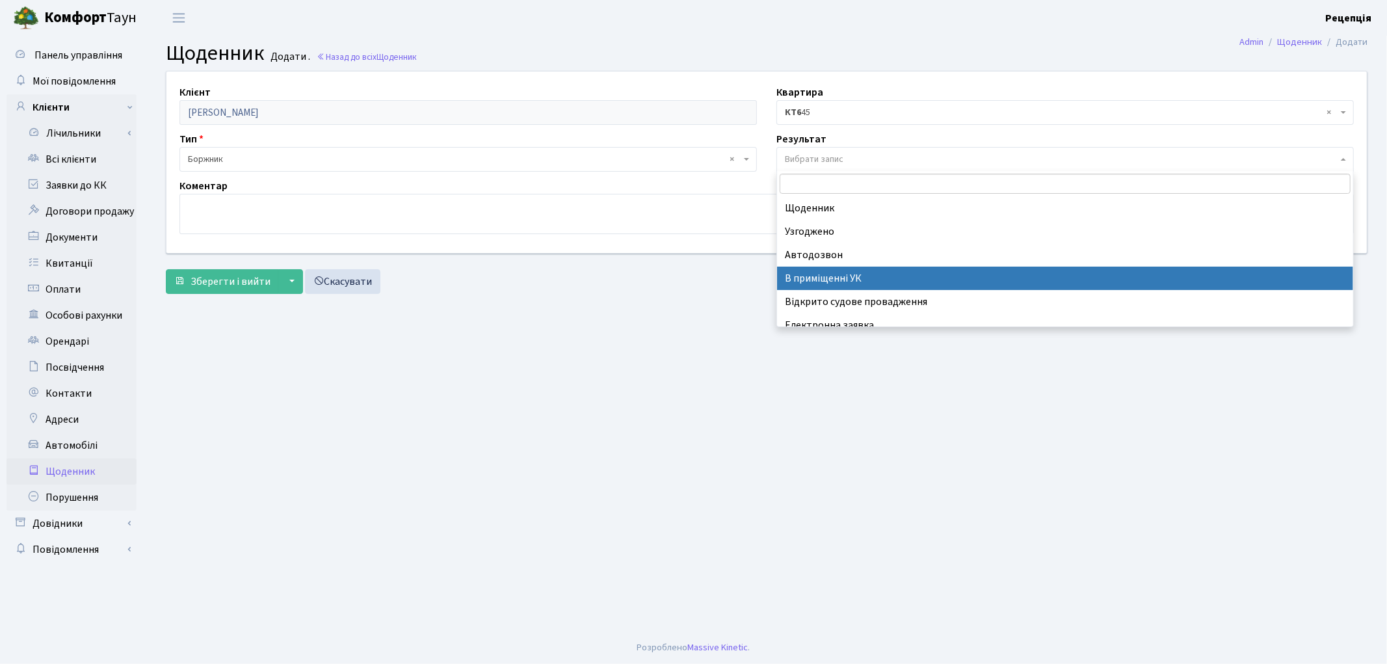
select select "200"
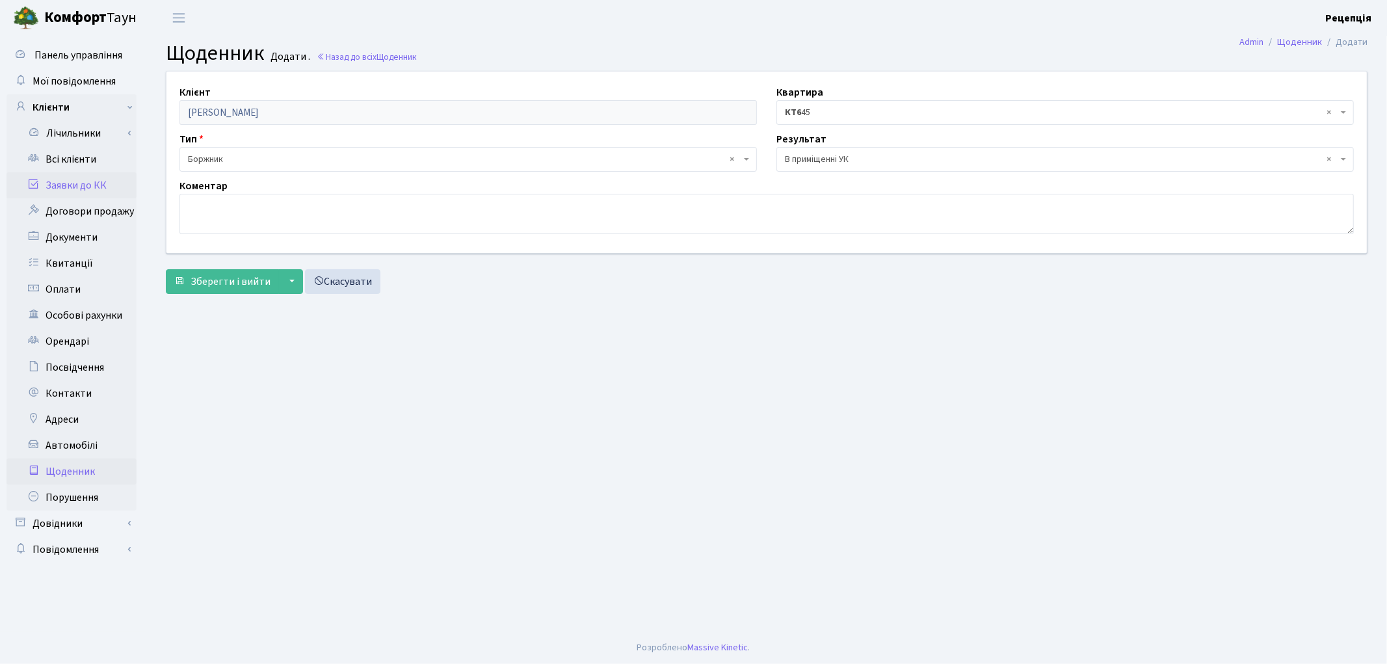
click at [49, 179] on link "Заявки до КК" at bounding box center [72, 185] width 130 height 26
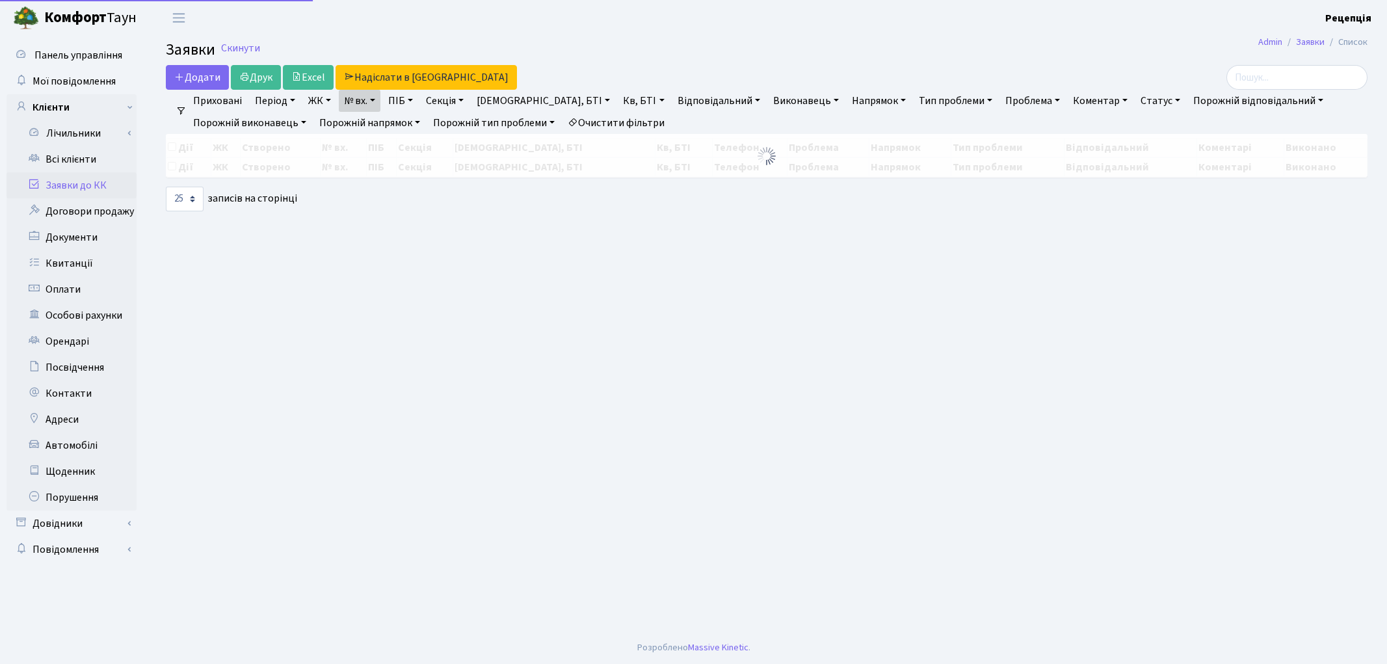
select select "25"
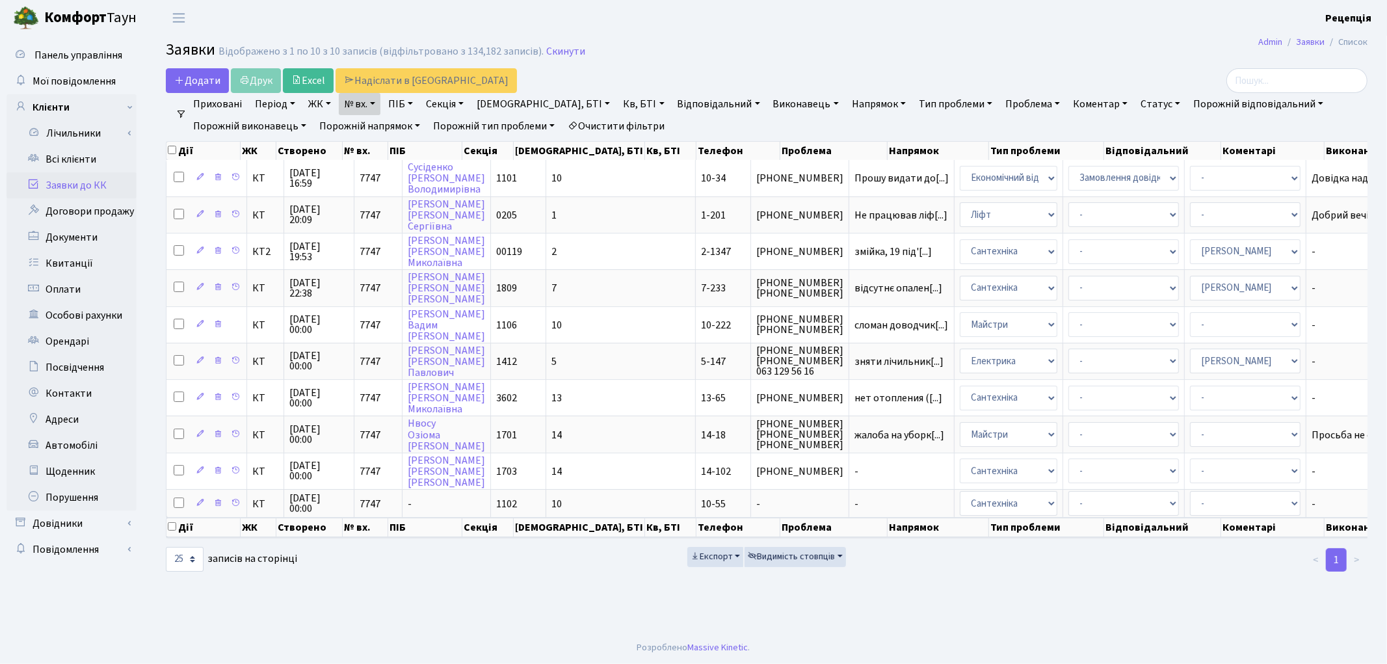
click at [640, 127] on link "Очистити фільтри" at bounding box center [615, 126] width 107 height 22
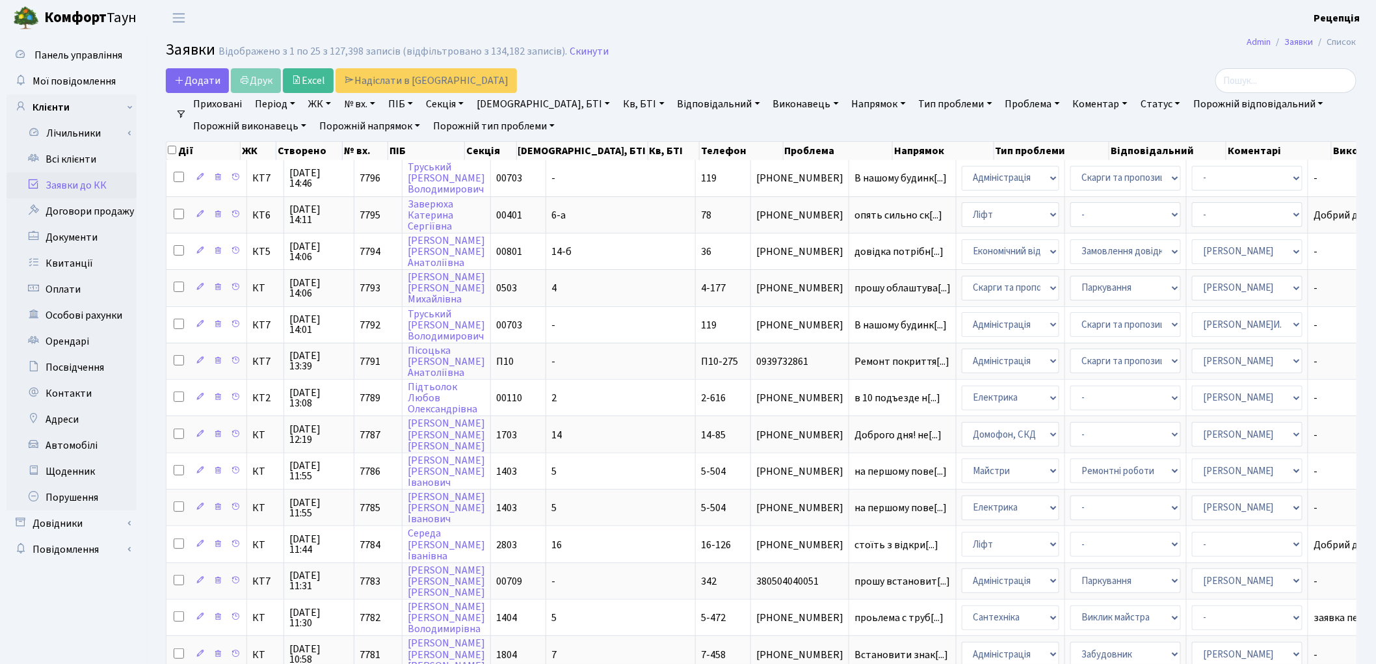
click at [317, 100] on link "ЖК" at bounding box center [319, 104] width 33 height 22
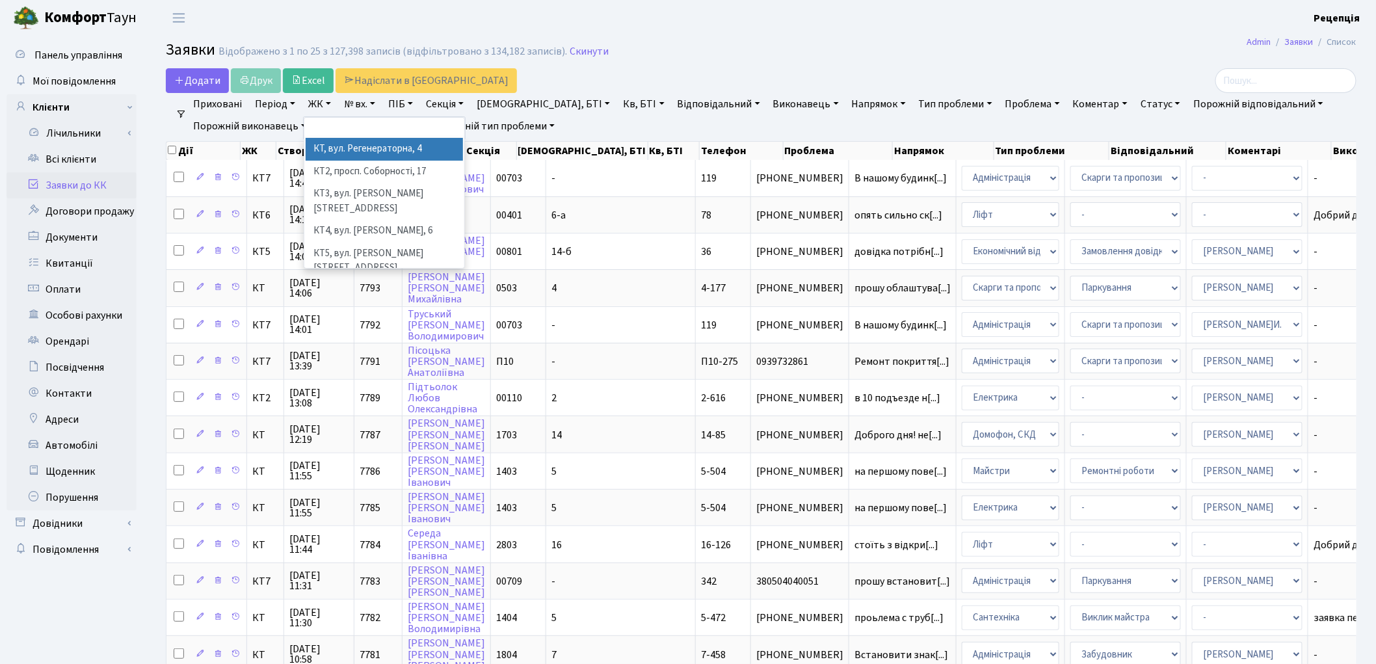
click at [328, 151] on li "КТ, вул. Регенераторна, 4" at bounding box center [384, 149] width 157 height 23
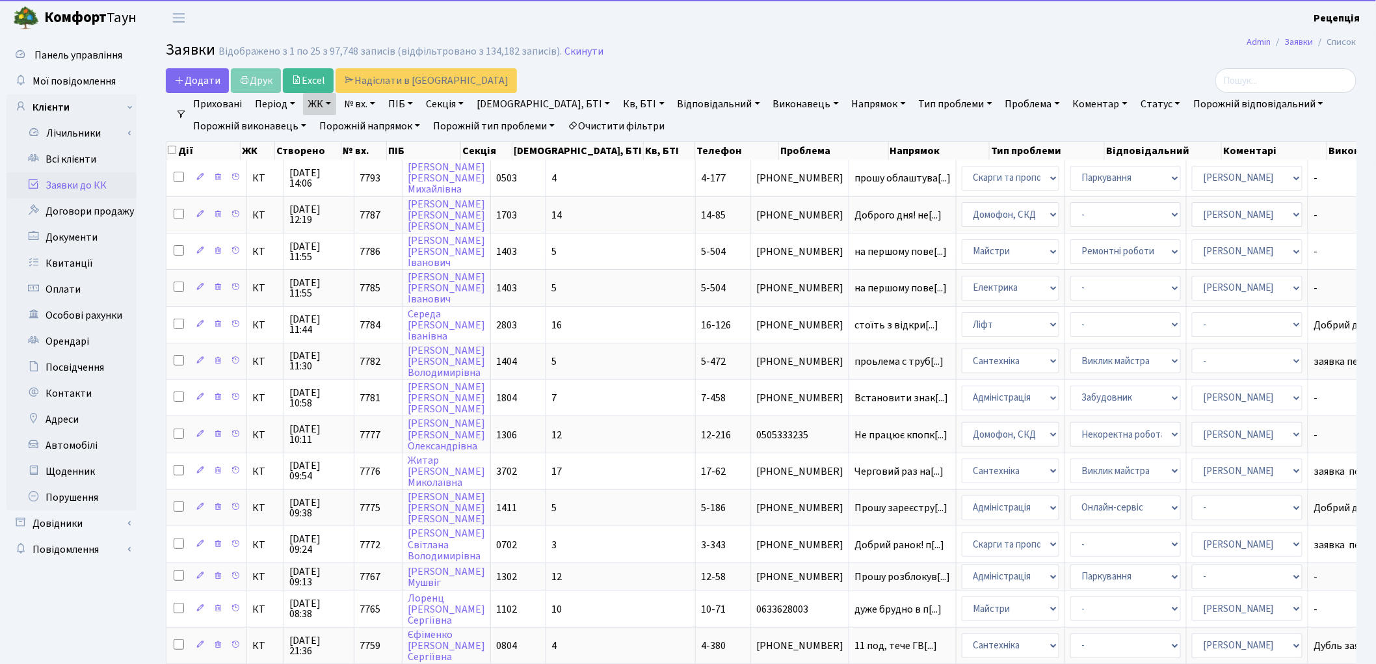
click at [618, 103] on link "Кв, БТІ" at bounding box center [643, 104] width 51 height 22
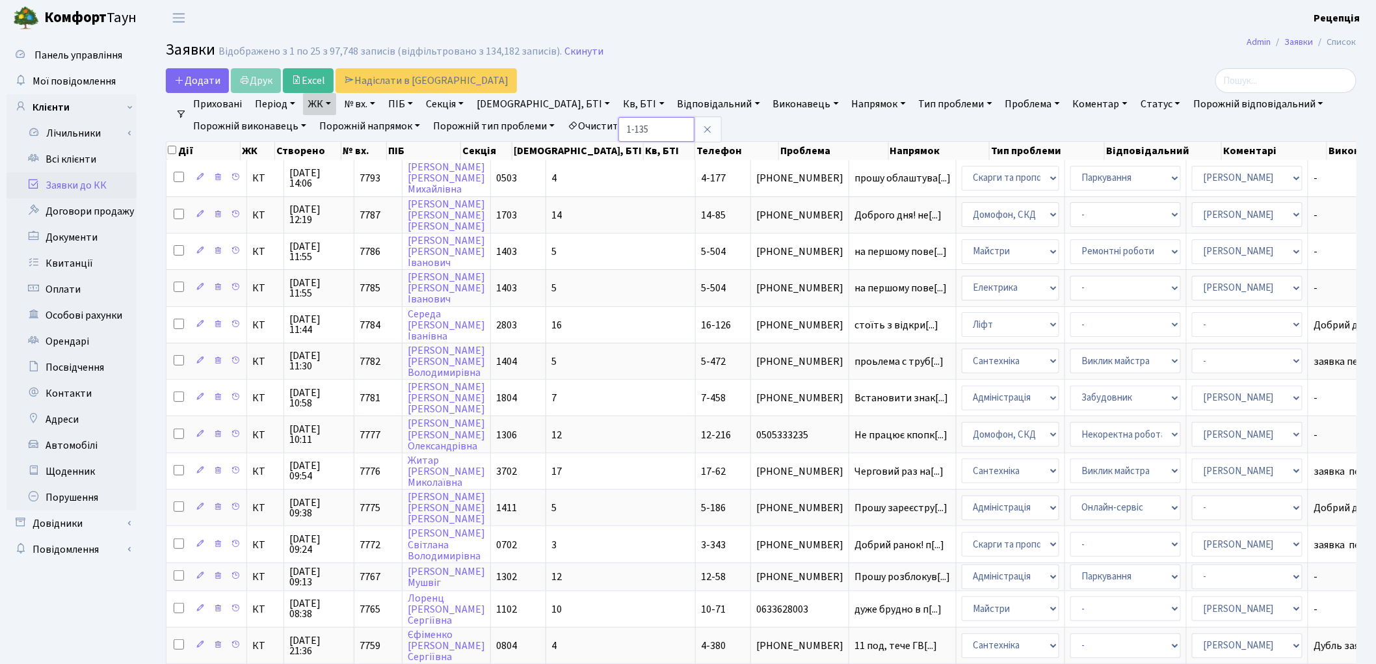
type input "1-135"
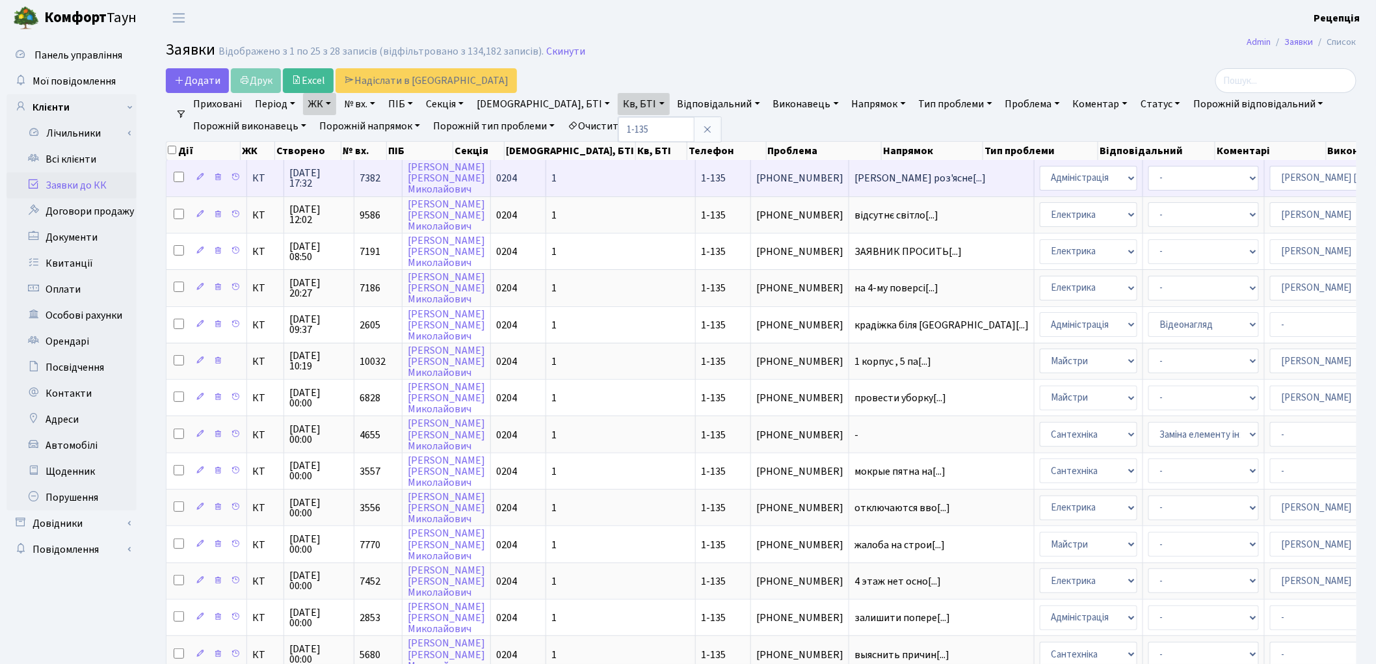
click at [549, 173] on td "1" at bounding box center [621, 178] width 150 height 36
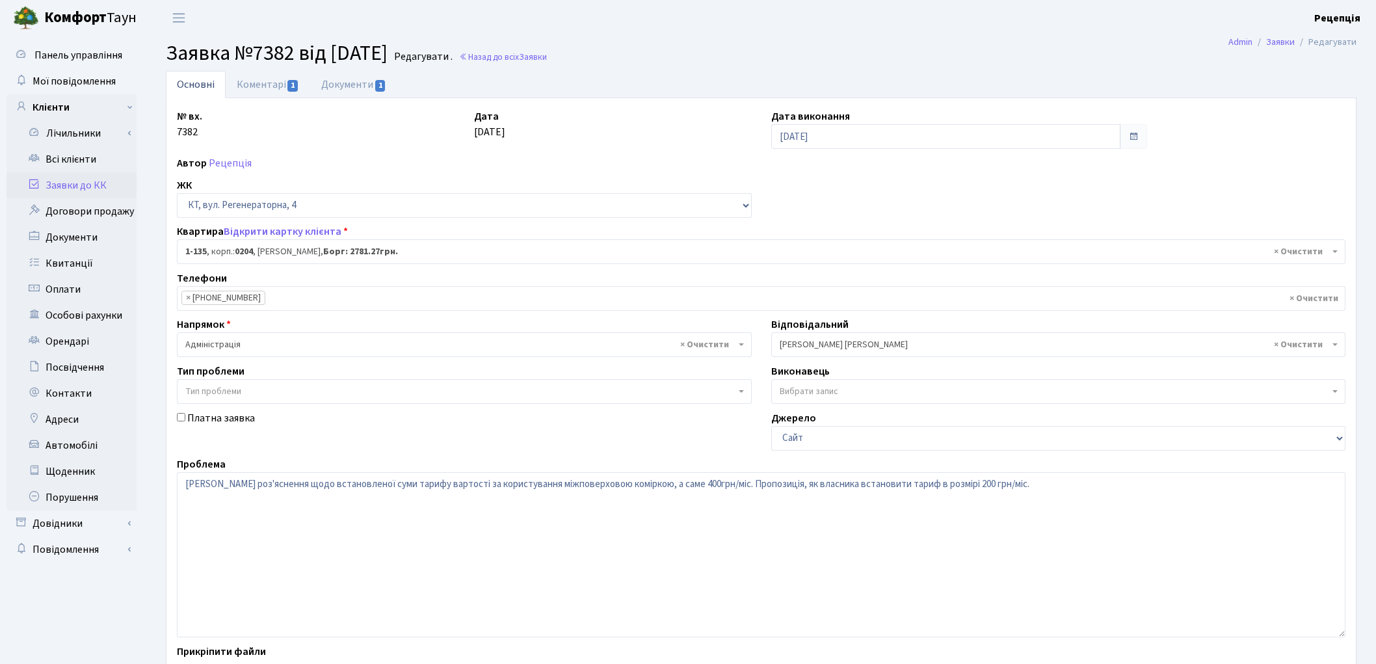
select select "135"
click at [255, 80] on link "Коментарі 1" at bounding box center [268, 84] width 85 height 27
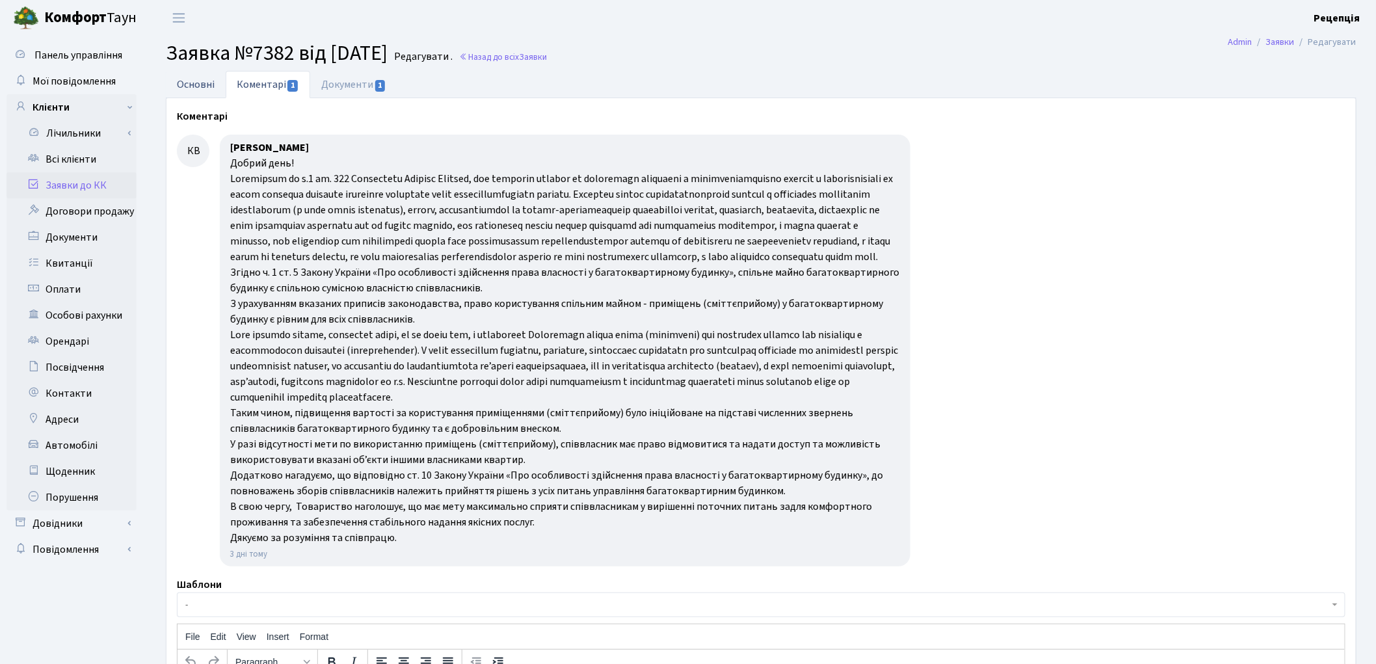
click at [196, 83] on link "Основні" at bounding box center [196, 84] width 60 height 27
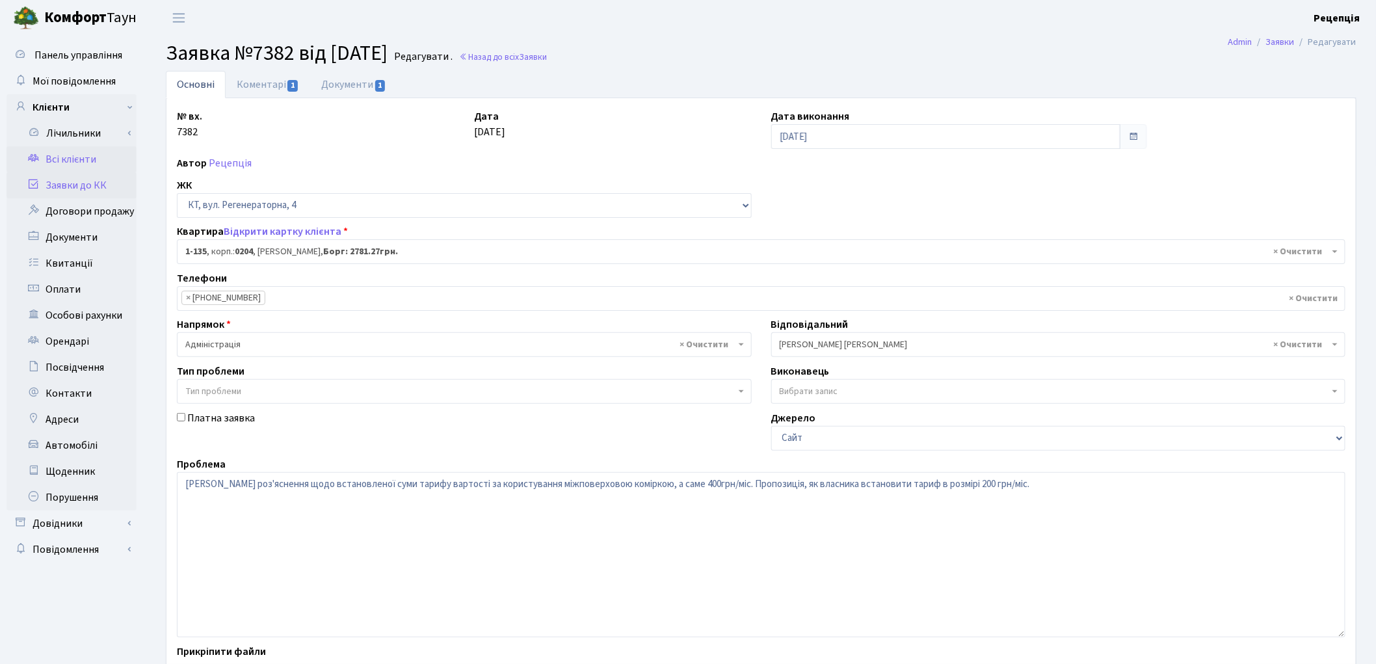
click at [85, 165] on link "Всі клієнти" at bounding box center [72, 159] width 130 height 26
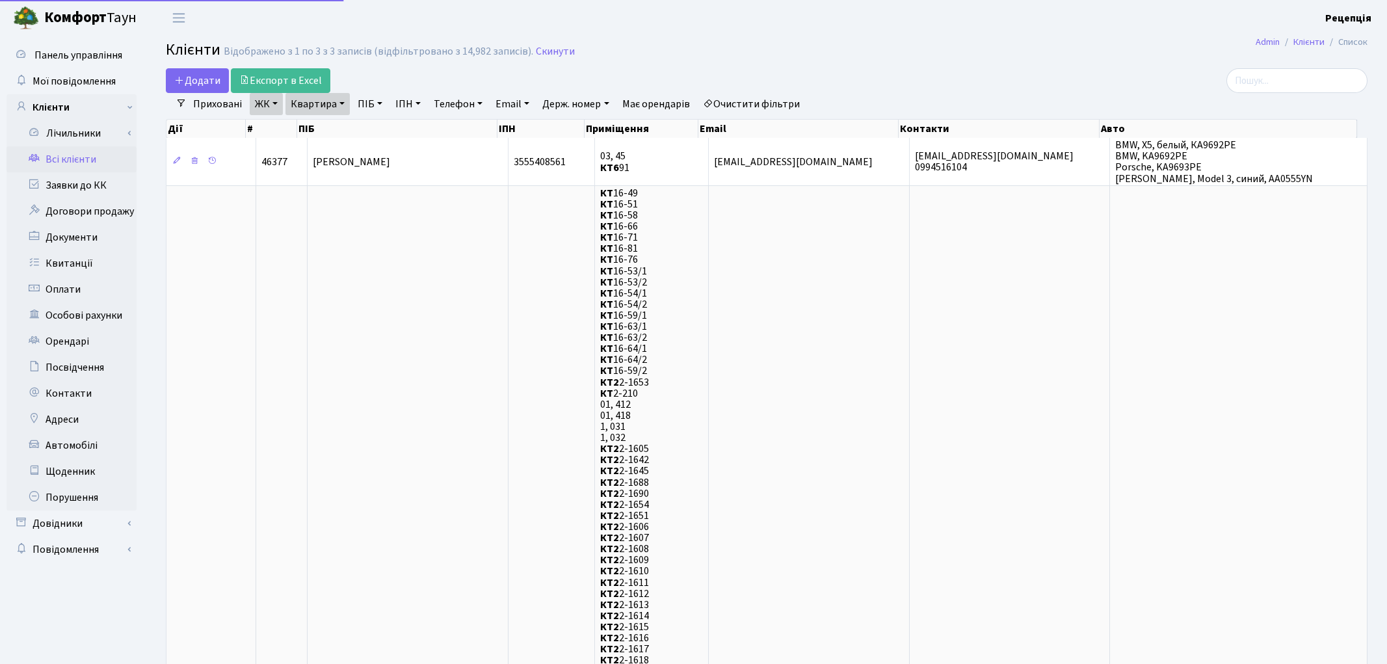
select select "25"
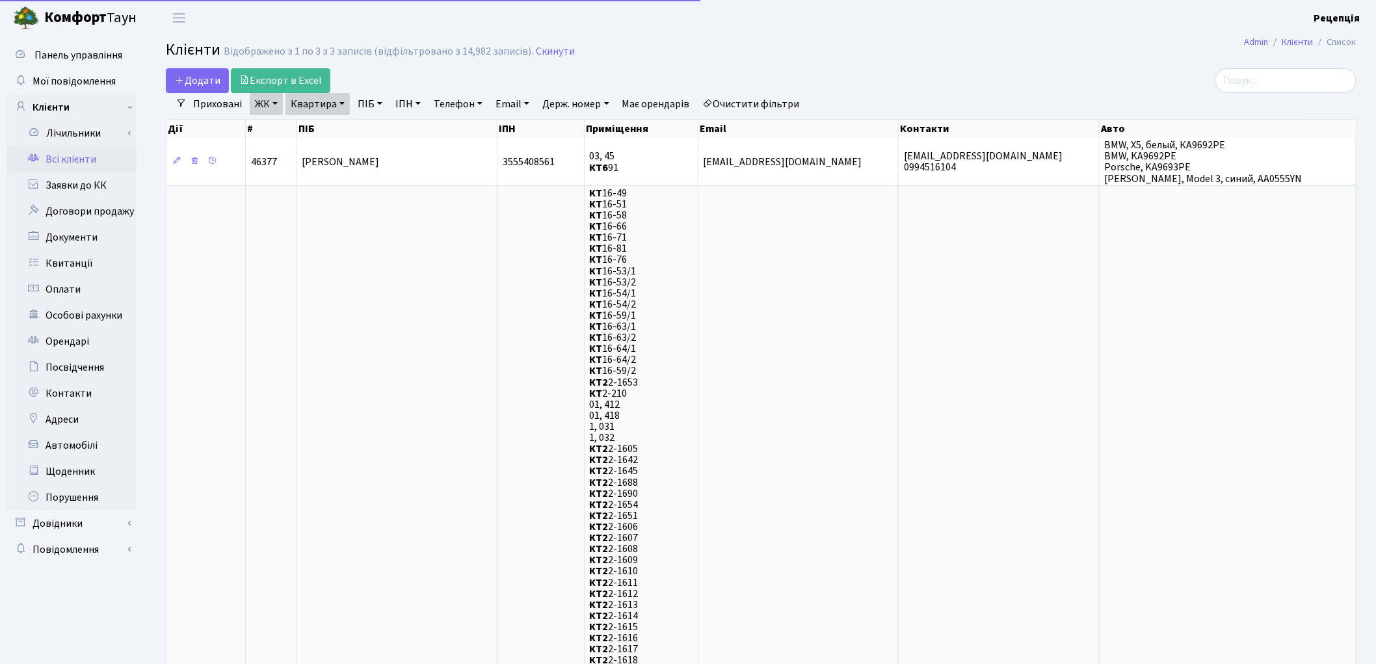
click at [768, 98] on link "Очистити фільтри" at bounding box center [751, 104] width 107 height 22
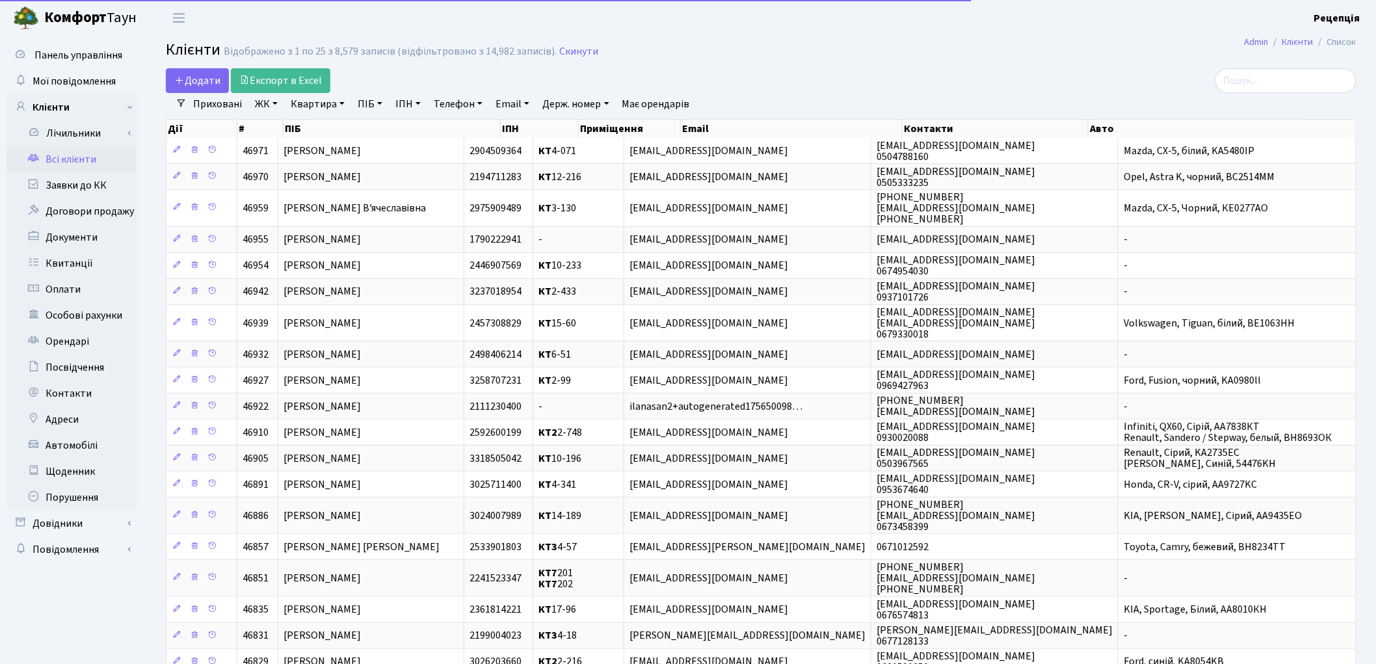
click at [270, 102] on link "ЖК" at bounding box center [266, 104] width 33 height 22
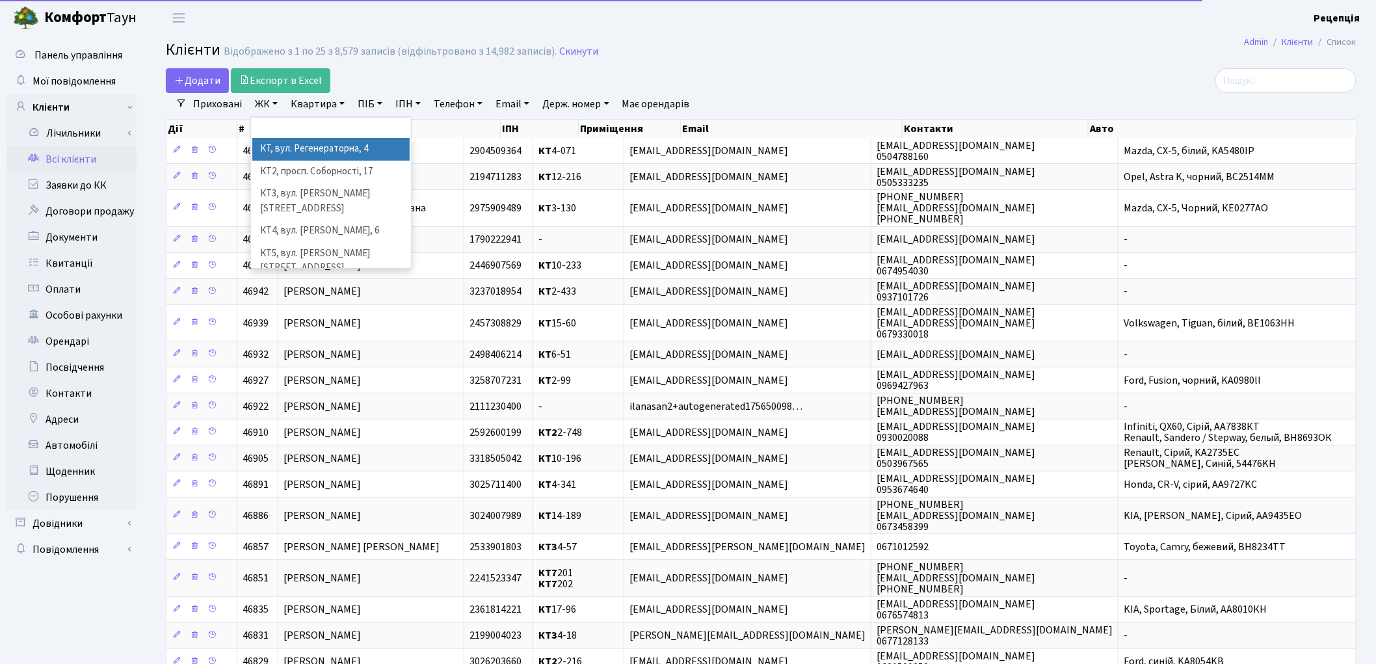
drag, startPoint x: 286, startPoint y: 144, endPoint x: 298, endPoint y: 126, distance: 21.1
click at [286, 144] on li "КТ, вул. Регенераторна, 4" at bounding box center [330, 149] width 157 height 23
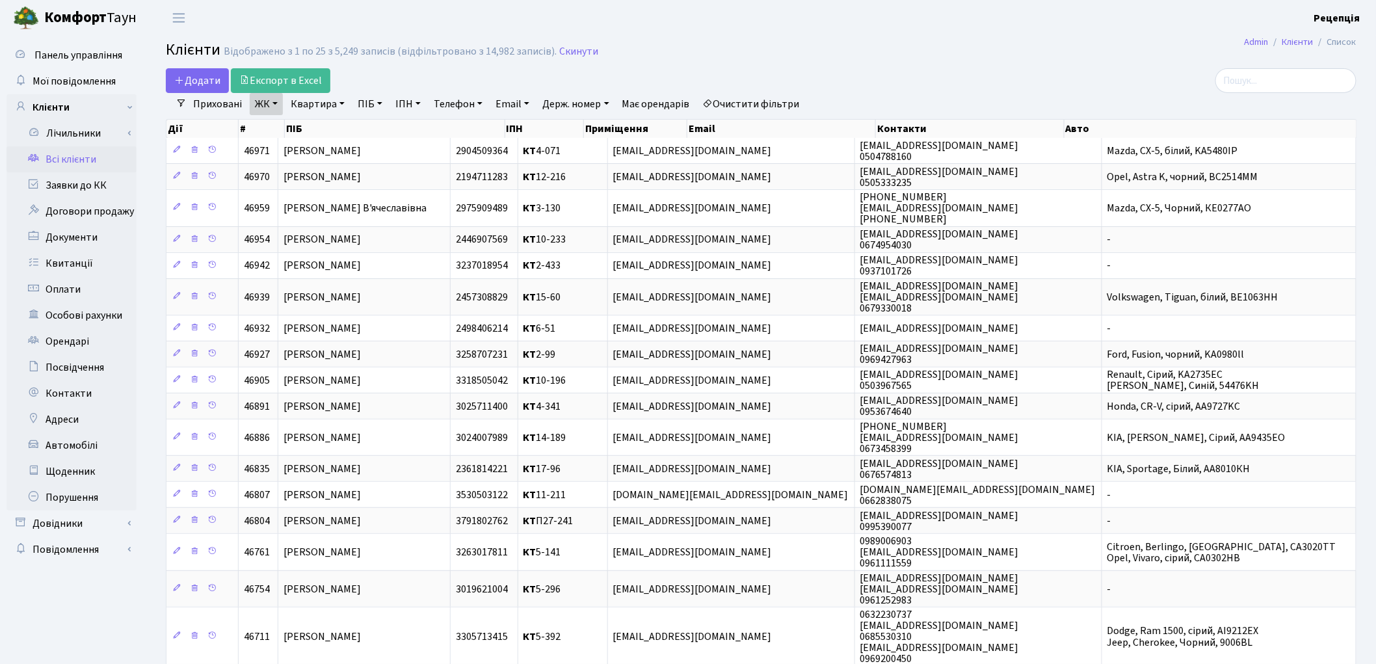
click at [320, 105] on link "Квартира" at bounding box center [317, 104] width 64 height 22
type input "1-35"
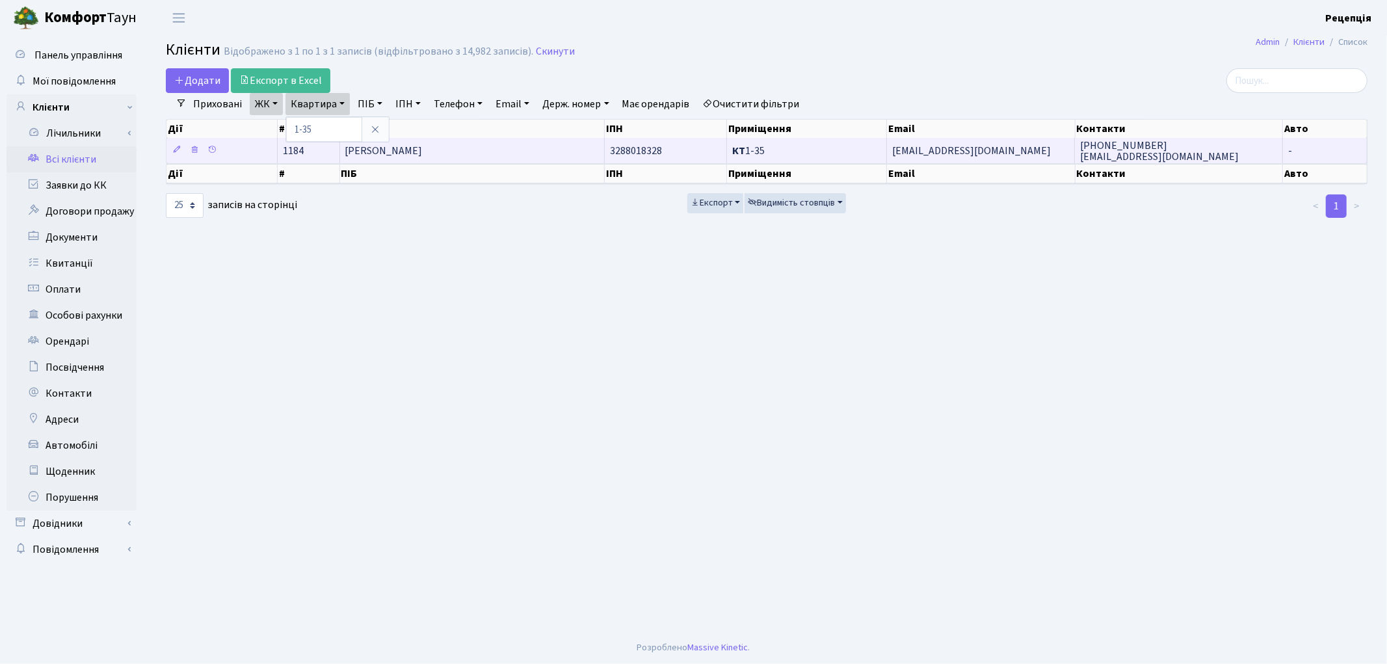
click at [423, 147] on span "[PERSON_NAME]" at bounding box center [383, 151] width 77 height 14
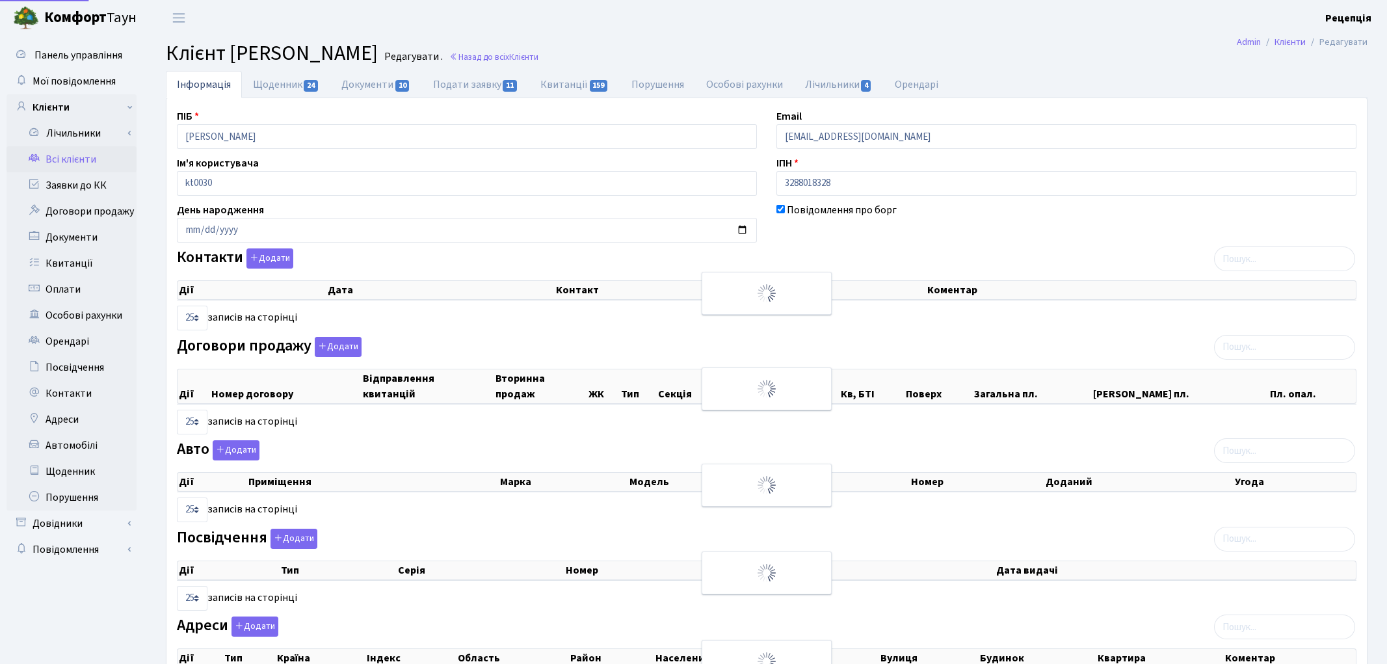
select select "25"
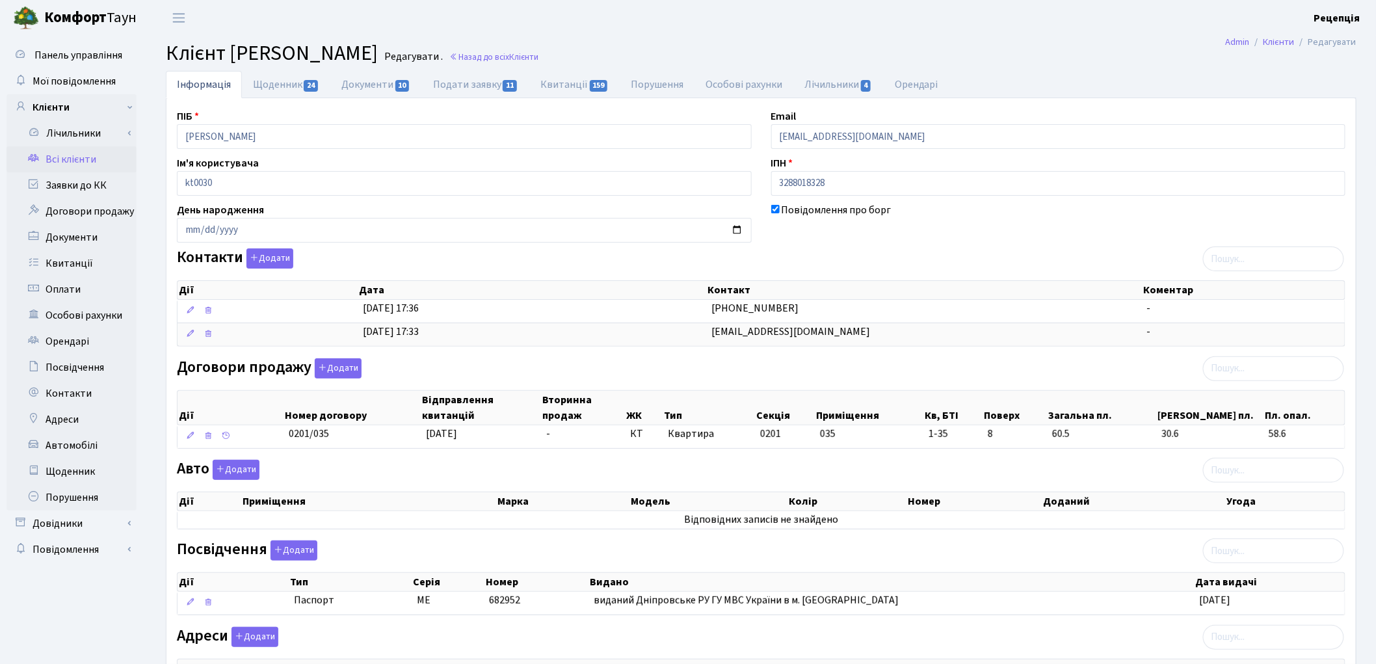
click at [67, 161] on link "Всі клієнти" at bounding box center [72, 159] width 130 height 26
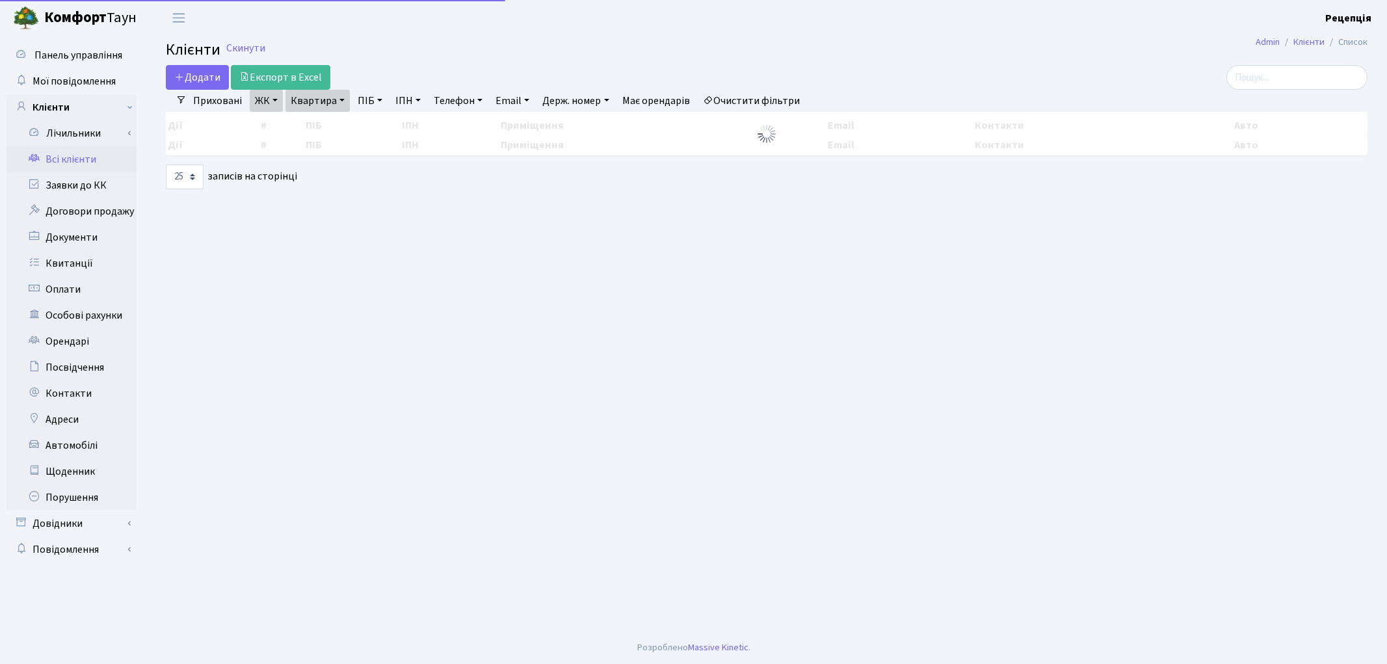
select select "25"
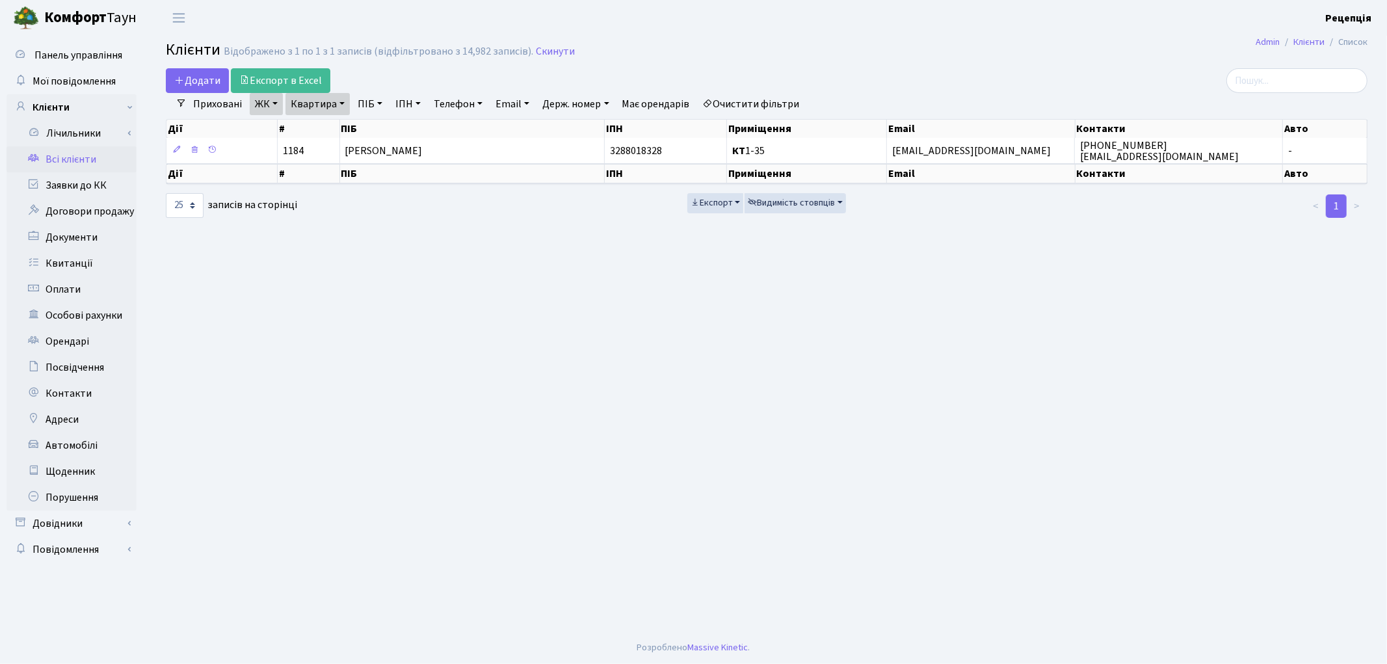
click at [316, 104] on link "Квартира" at bounding box center [317, 104] width 64 height 22
click at [304, 127] on input "1-35" at bounding box center [324, 129] width 76 height 25
type input "1-135"
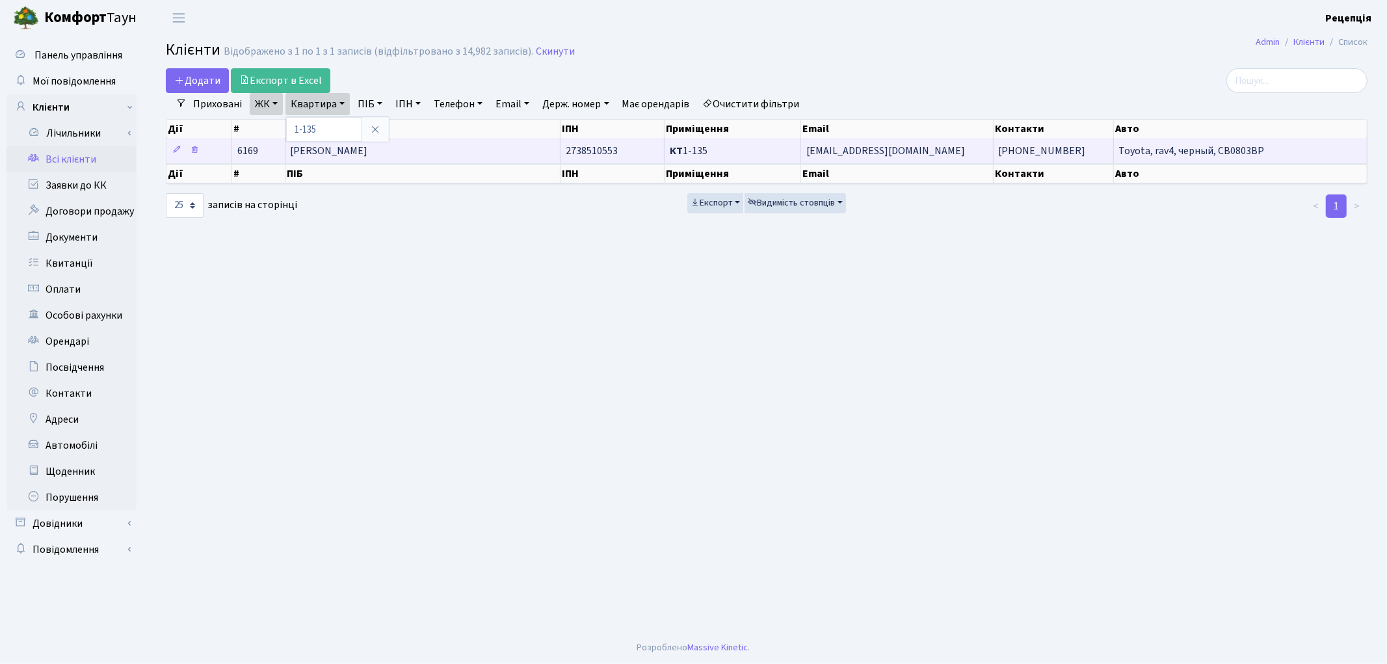
click at [368, 145] on span "[PERSON_NAME]" at bounding box center [329, 151] width 77 height 14
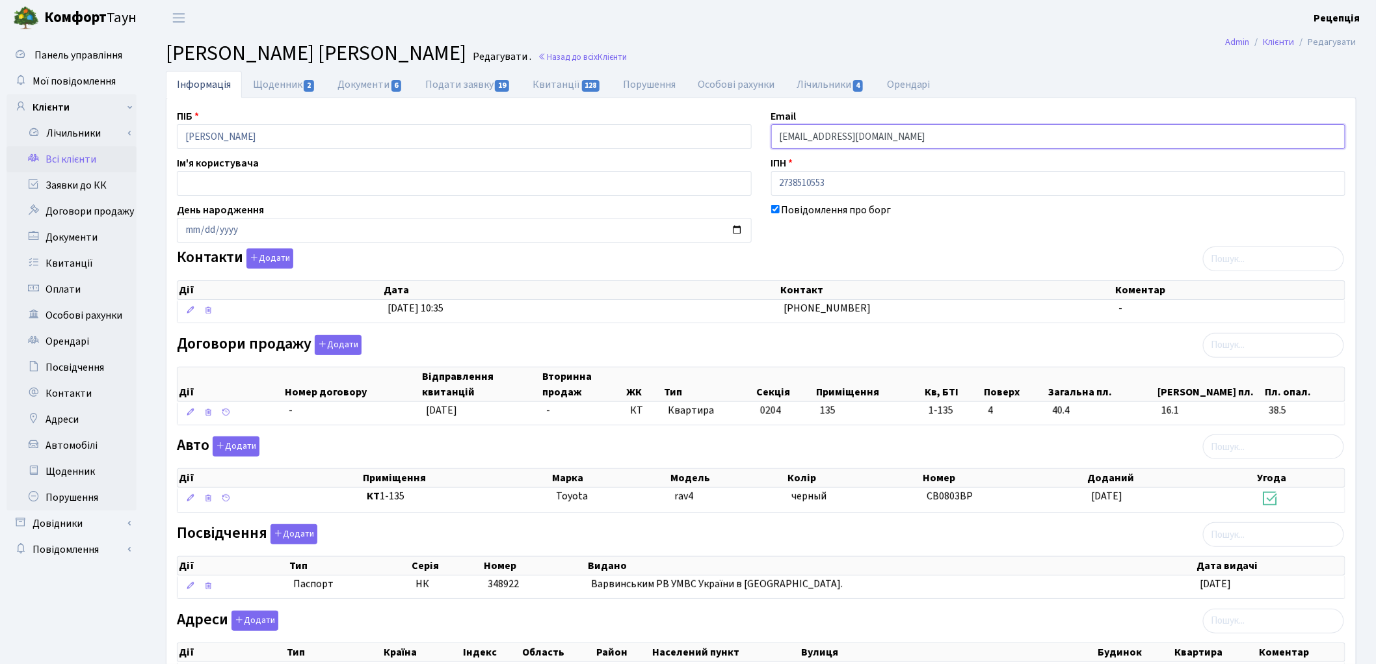
drag, startPoint x: 887, startPoint y: 135, endPoint x: 759, endPoint y: 144, distance: 127.8
click at [761, 144] on div "Email ivashinaom@gmail.com" at bounding box center [1058, 129] width 594 height 40
click at [82, 182] on link "Заявки до КК" at bounding box center [72, 185] width 130 height 26
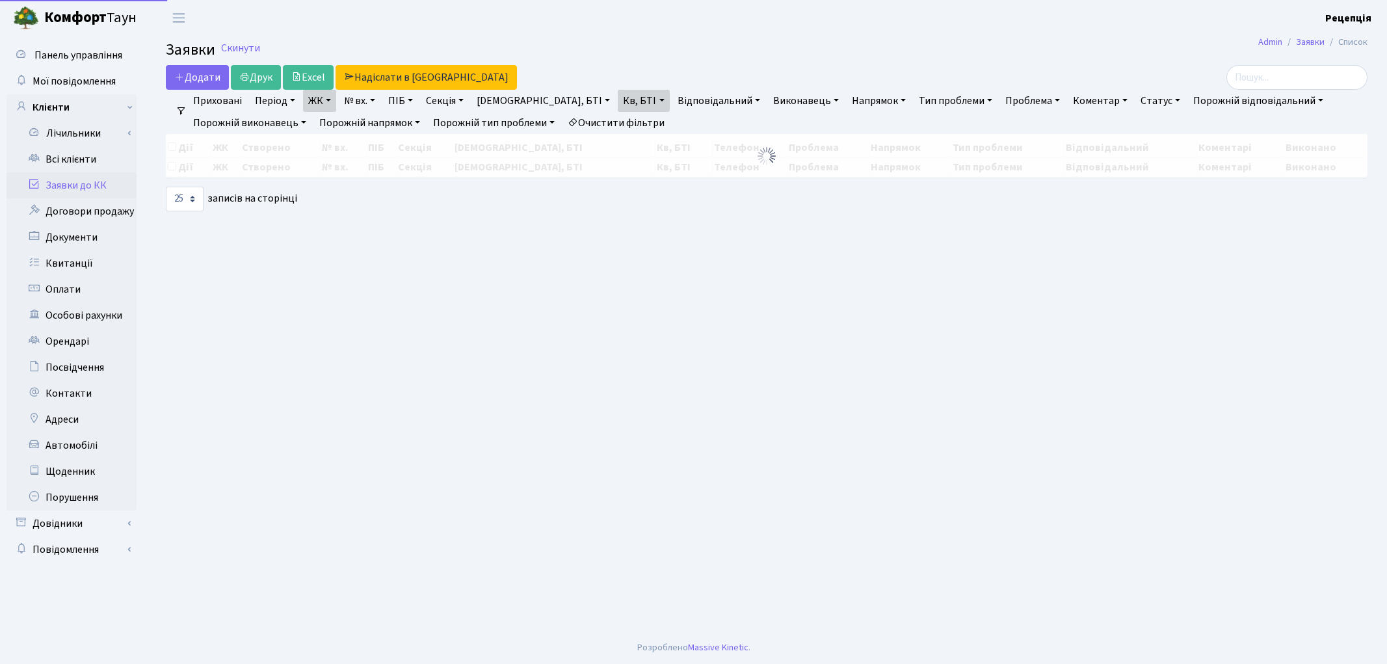
select select "25"
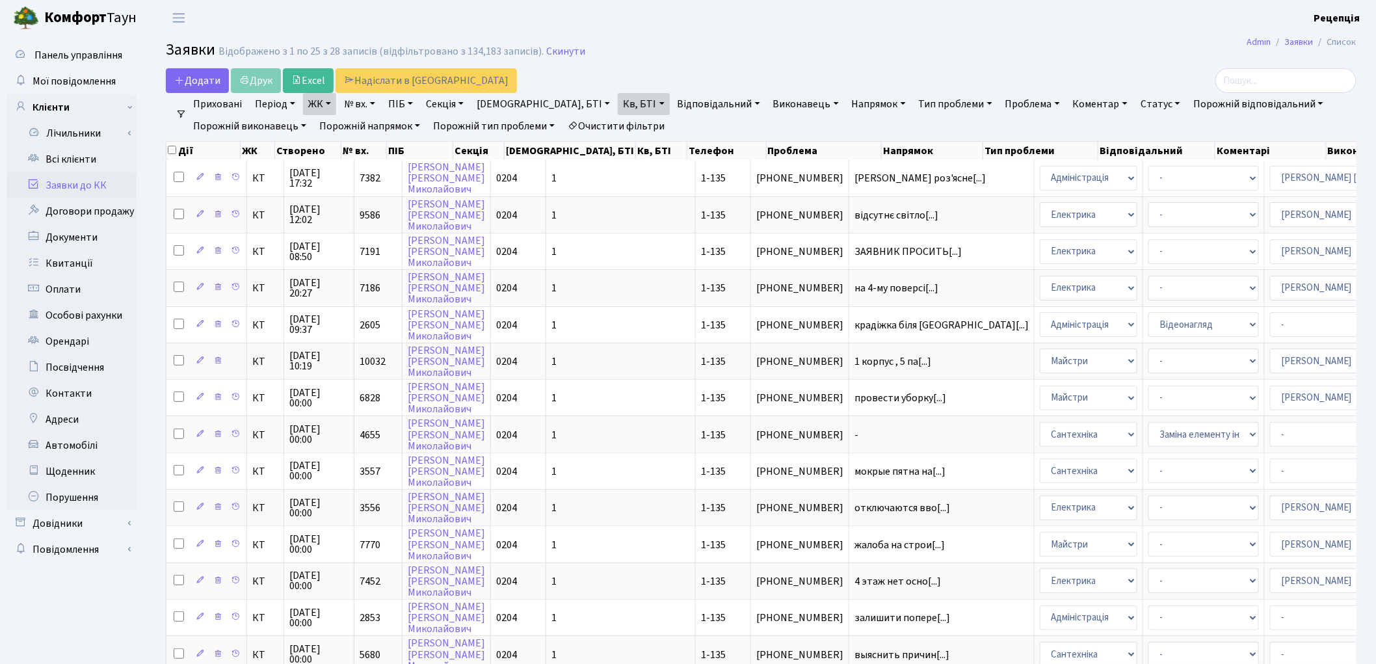
click at [626, 121] on link "Очистити фільтри" at bounding box center [615, 126] width 107 height 22
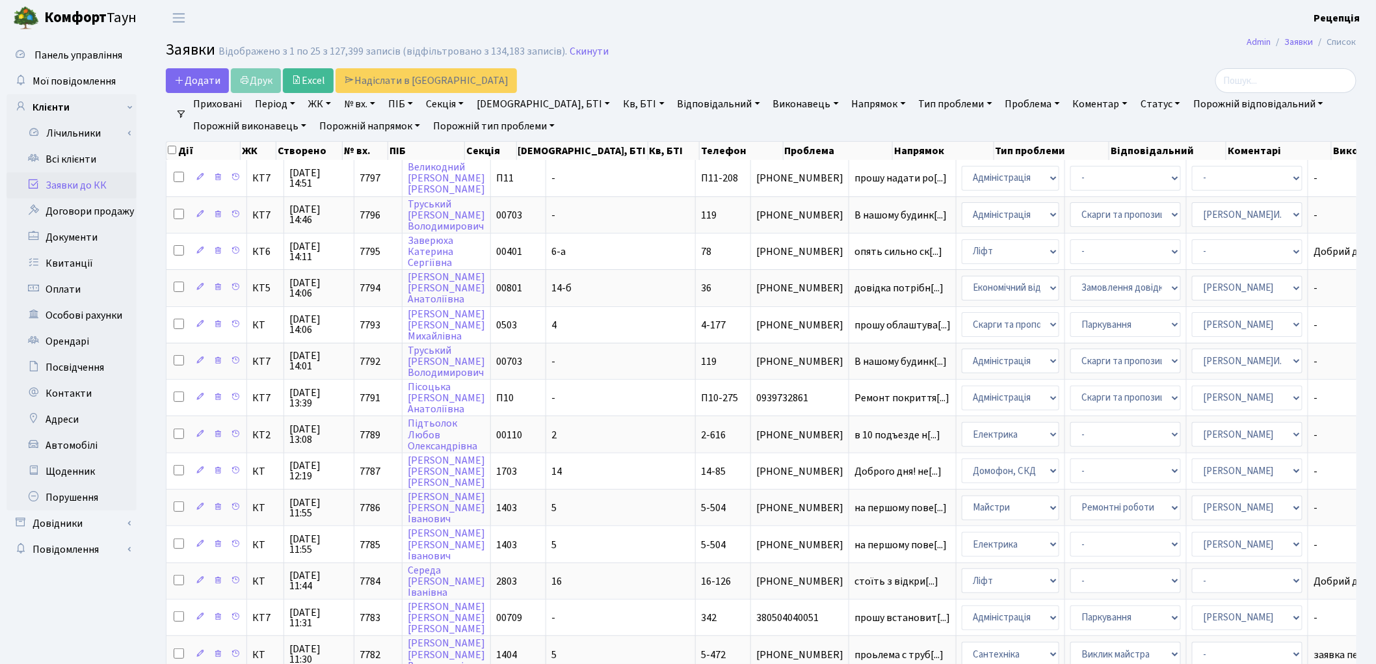
click at [1000, 106] on link "Проблема" at bounding box center [1032, 104] width 65 height 22
type input "розетки"
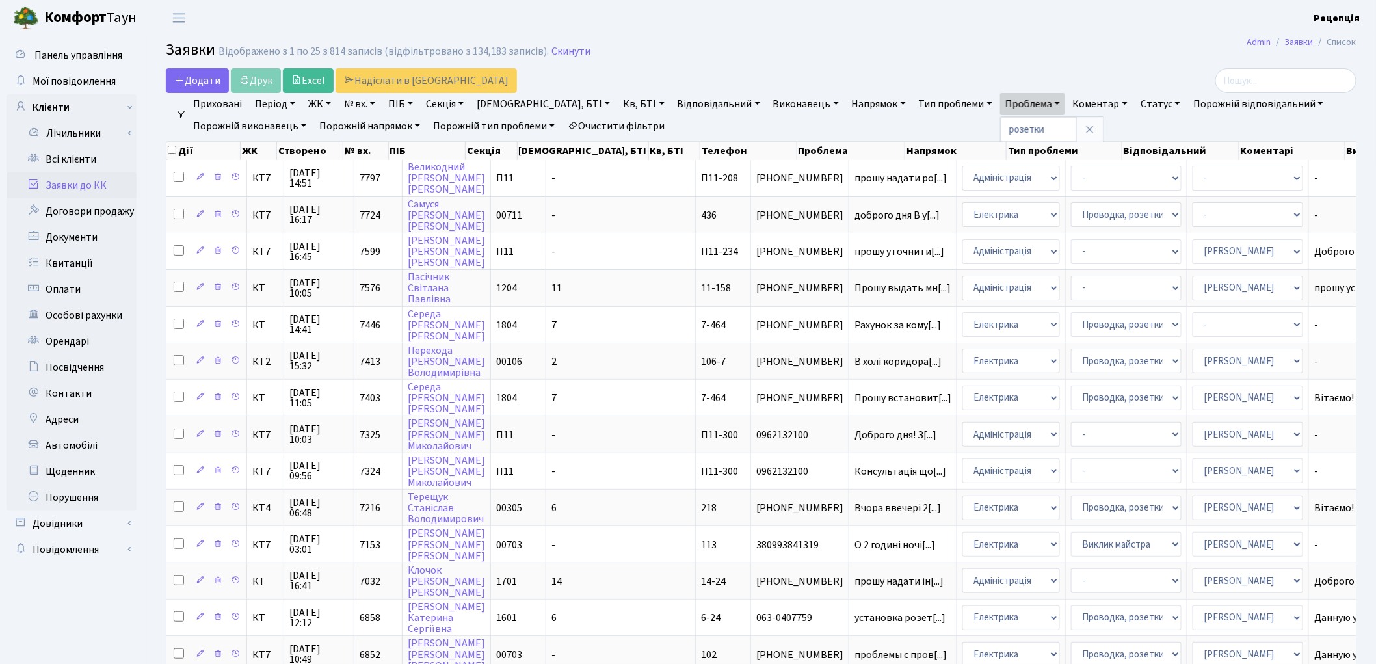
click at [592, 129] on link "Очистити фільтри" at bounding box center [615, 126] width 107 height 22
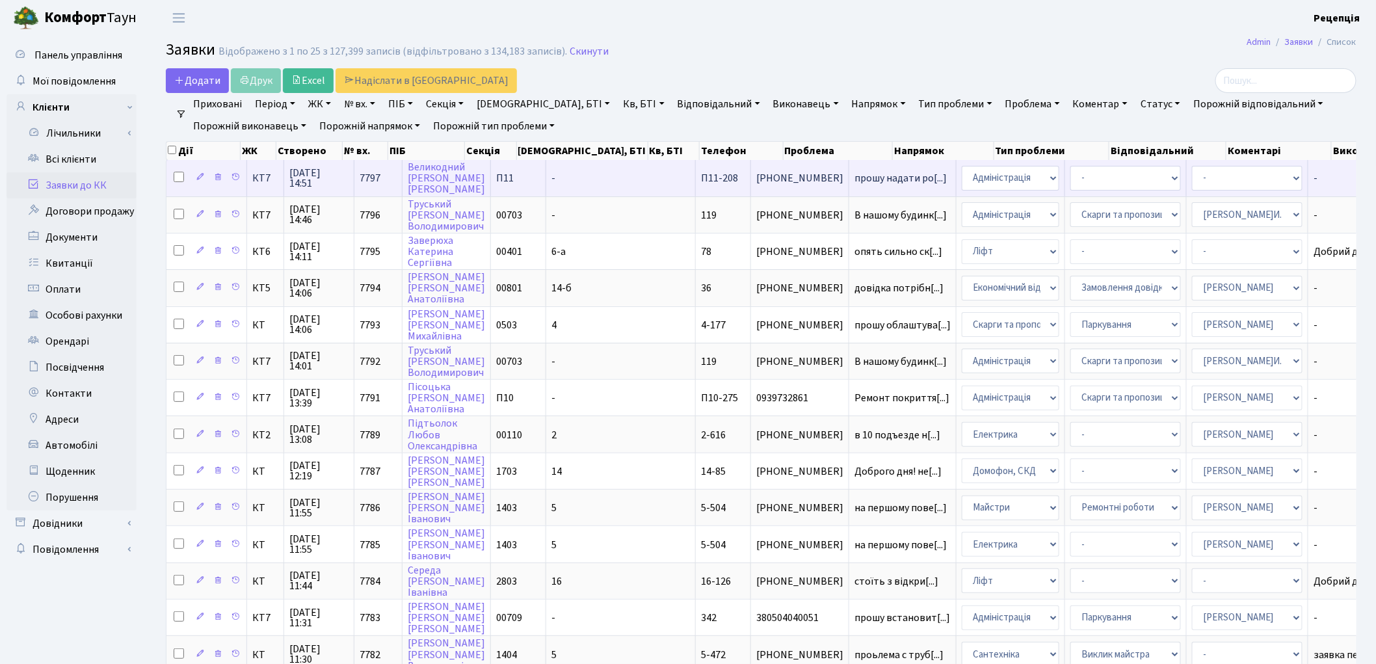
click at [577, 183] on td "-" at bounding box center [621, 178] width 150 height 36
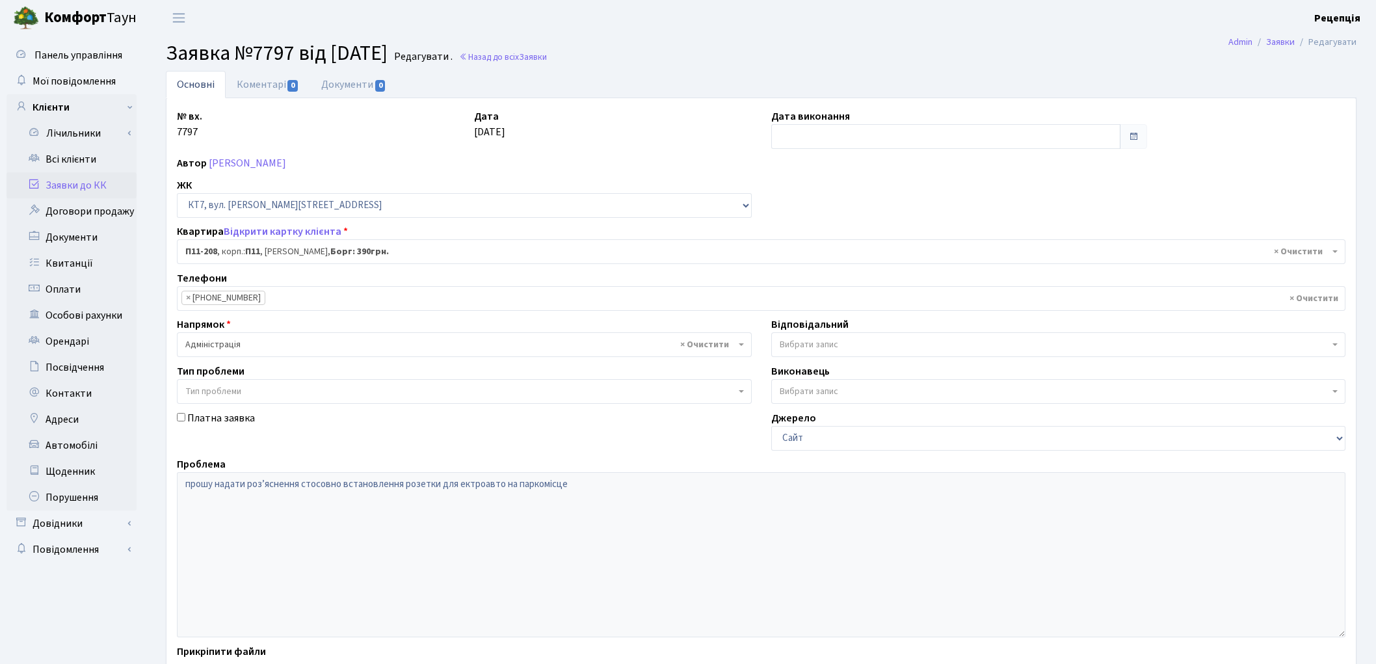
select select "19832"
click at [67, 179] on link "Заявки до КК" at bounding box center [72, 185] width 130 height 26
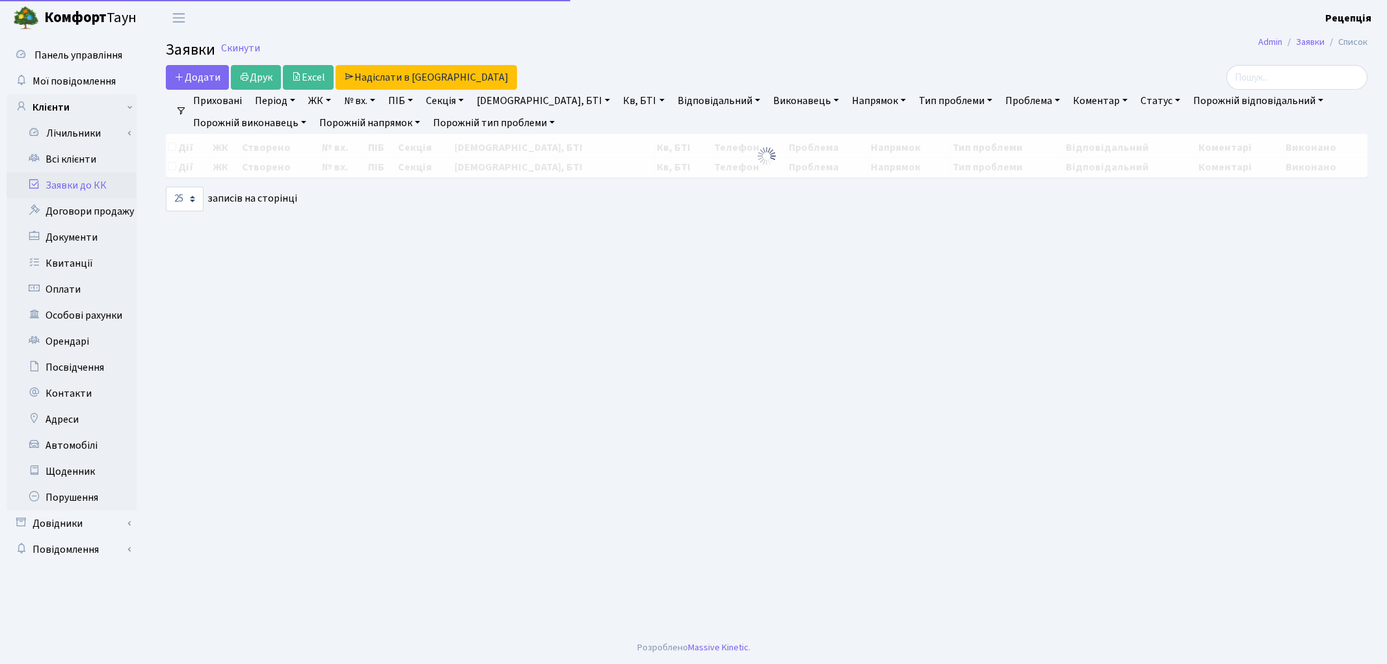
select select "25"
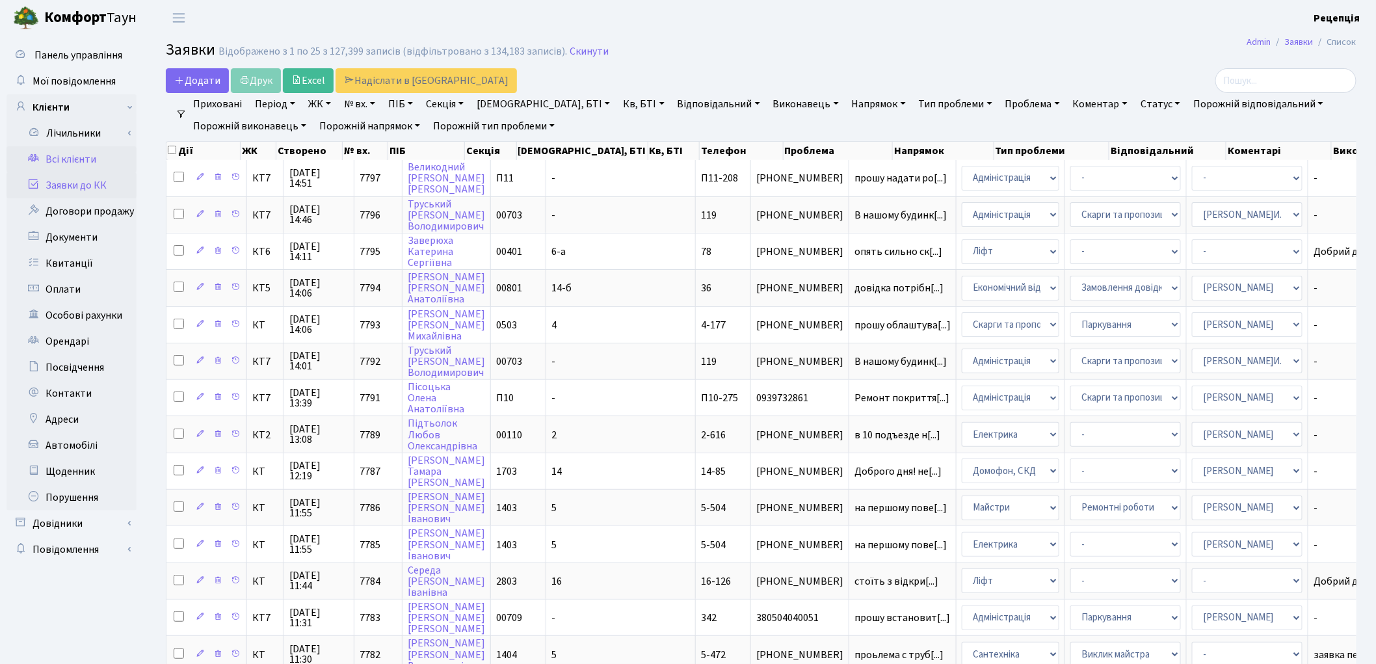
click at [64, 153] on link "Всі клієнти" at bounding box center [72, 159] width 130 height 26
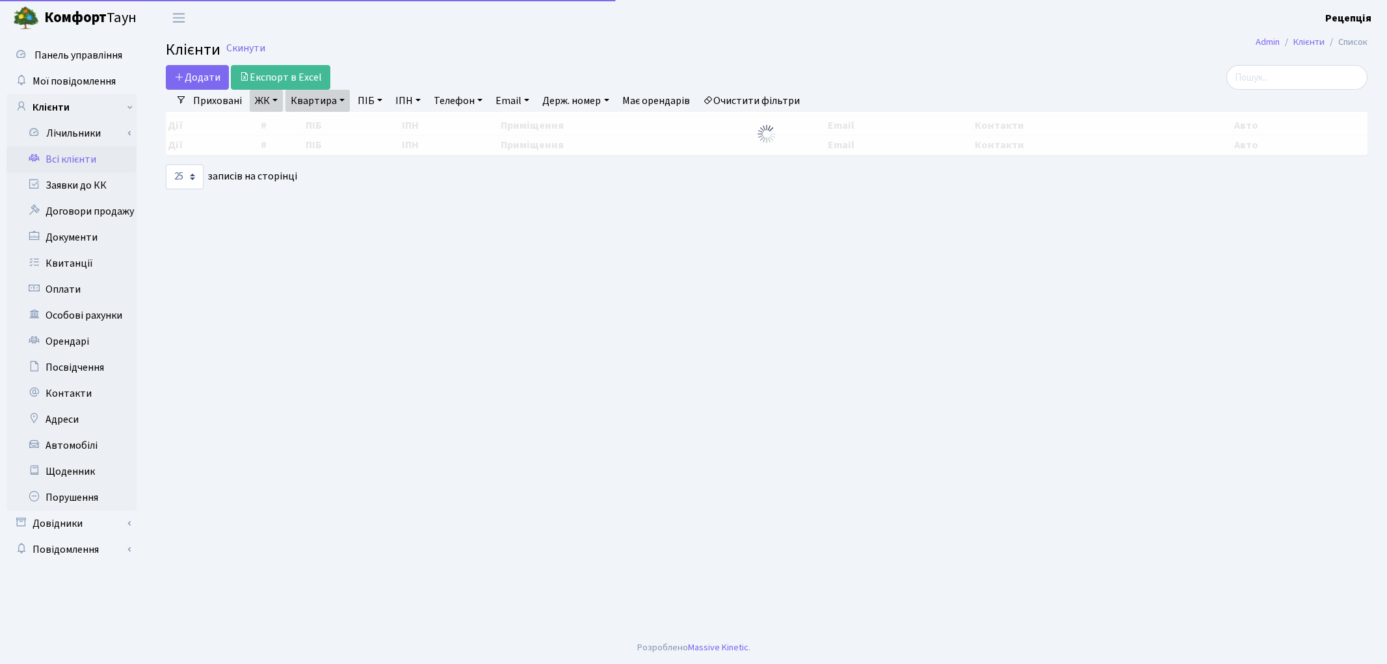
select select "25"
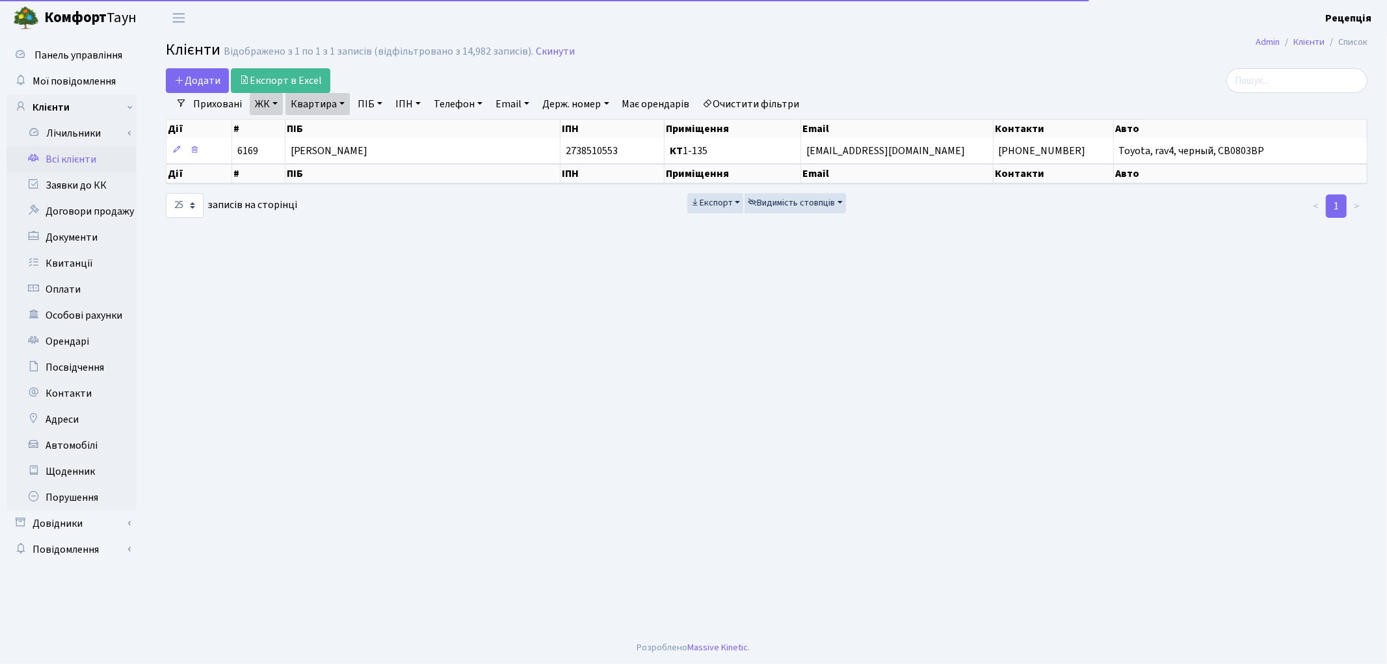
click at [752, 112] on link "Очистити фільтри" at bounding box center [751, 104] width 107 height 22
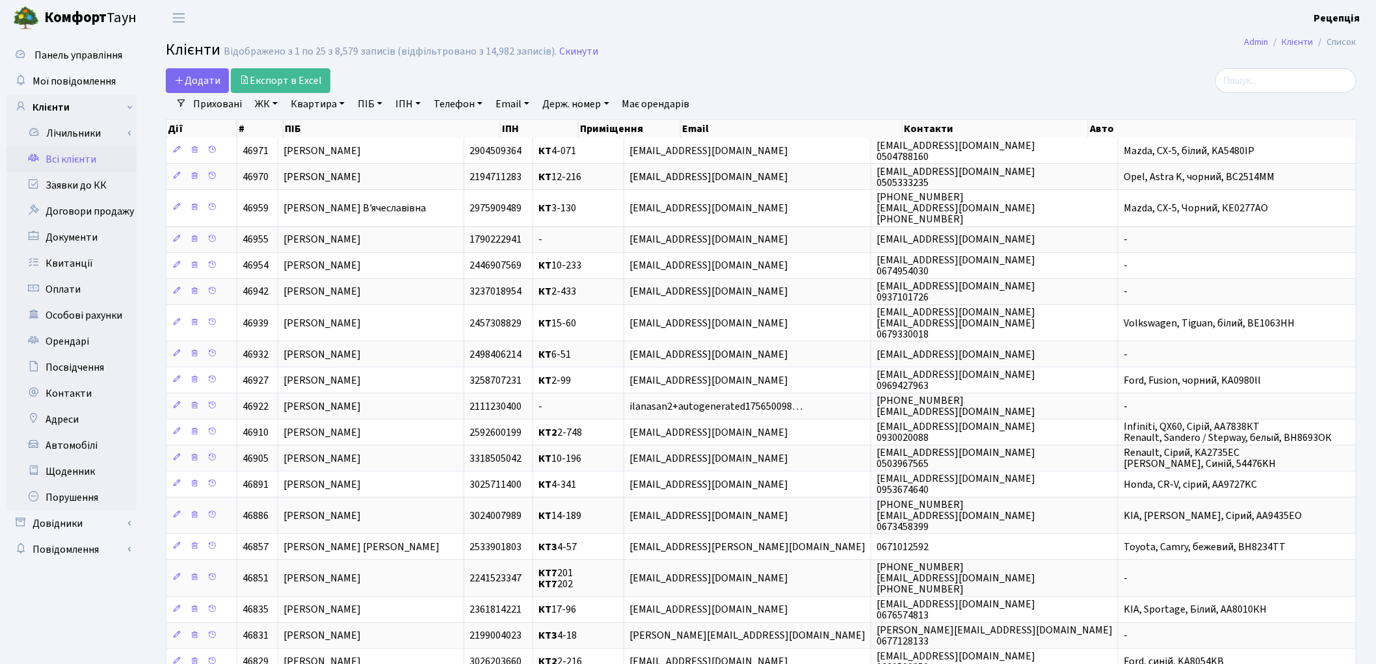
click at [518, 104] on link "Email" at bounding box center [512, 104] width 44 height 22
paste input "ivashinaom@gmail.com"
type input "ivashinaom@gmail.com"
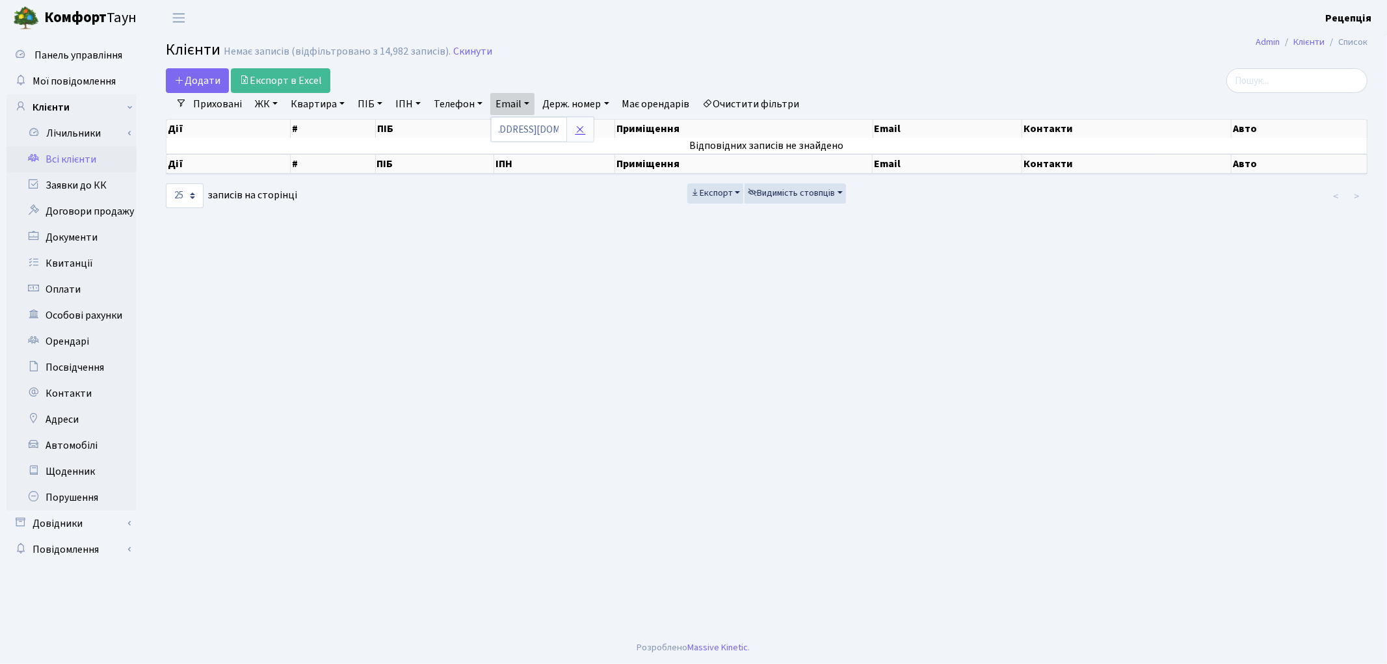
click at [585, 125] on icon at bounding box center [580, 129] width 10 height 10
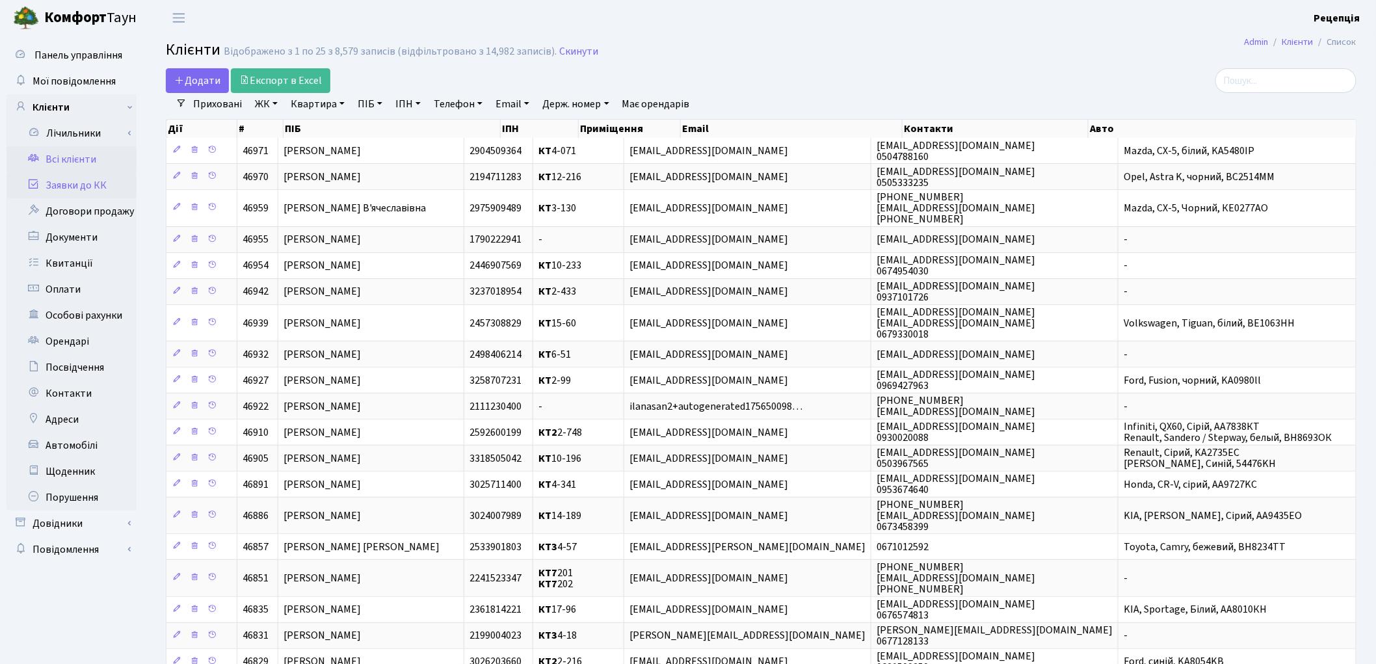
click at [117, 183] on link "Заявки до КК" at bounding box center [72, 185] width 130 height 26
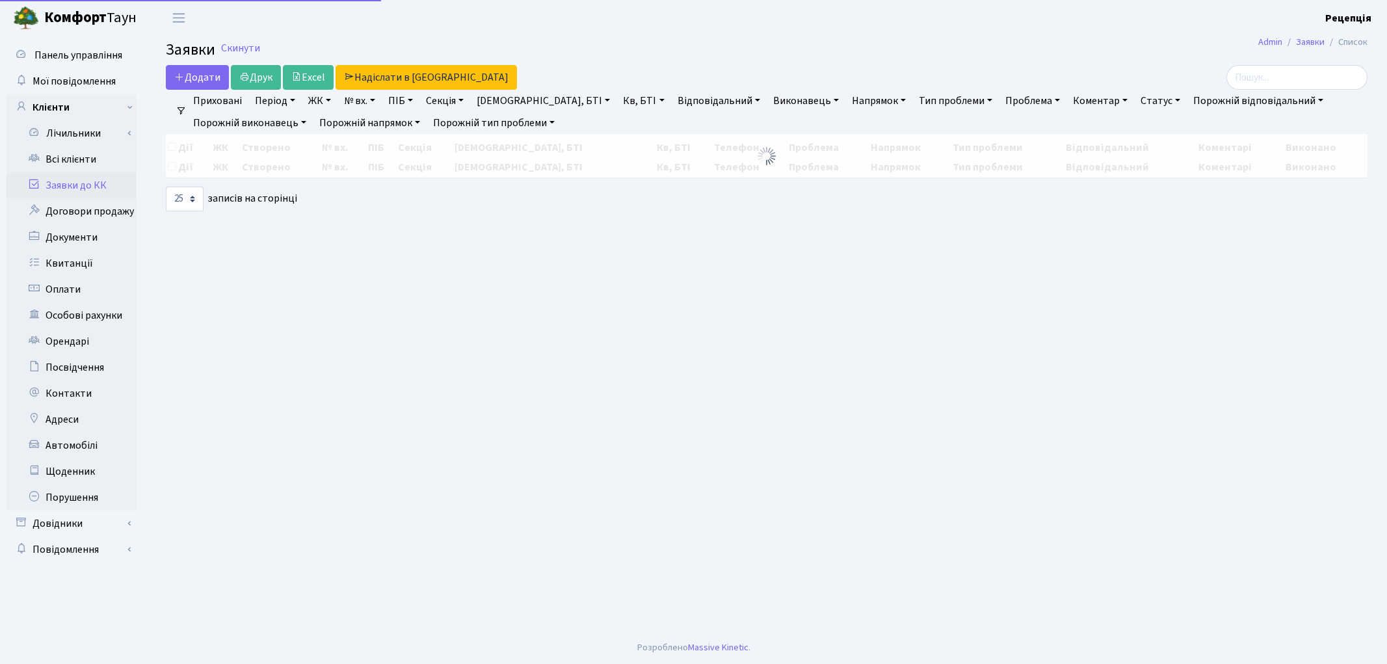
select select "25"
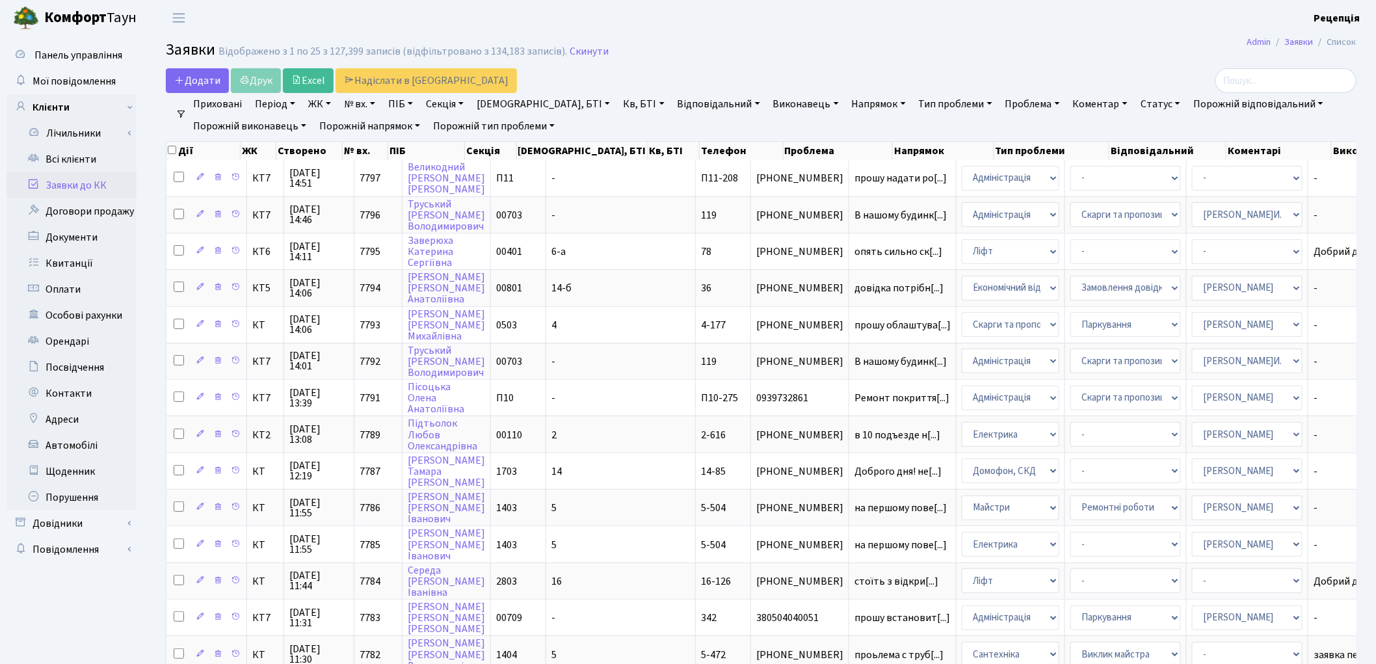
click at [408, 107] on link "ПІБ" at bounding box center [400, 104] width 35 height 22
type input "іванчишин"
checkbox input "true"
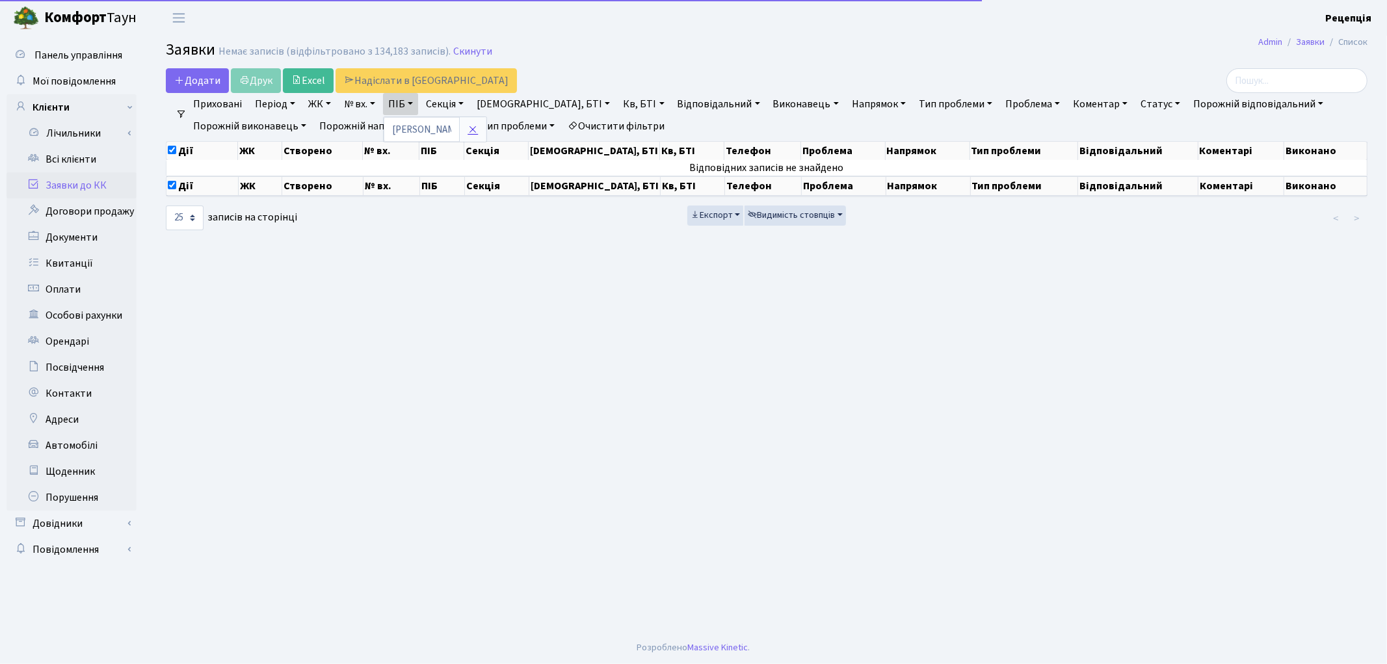
click at [478, 128] on icon at bounding box center [472, 129] width 10 height 10
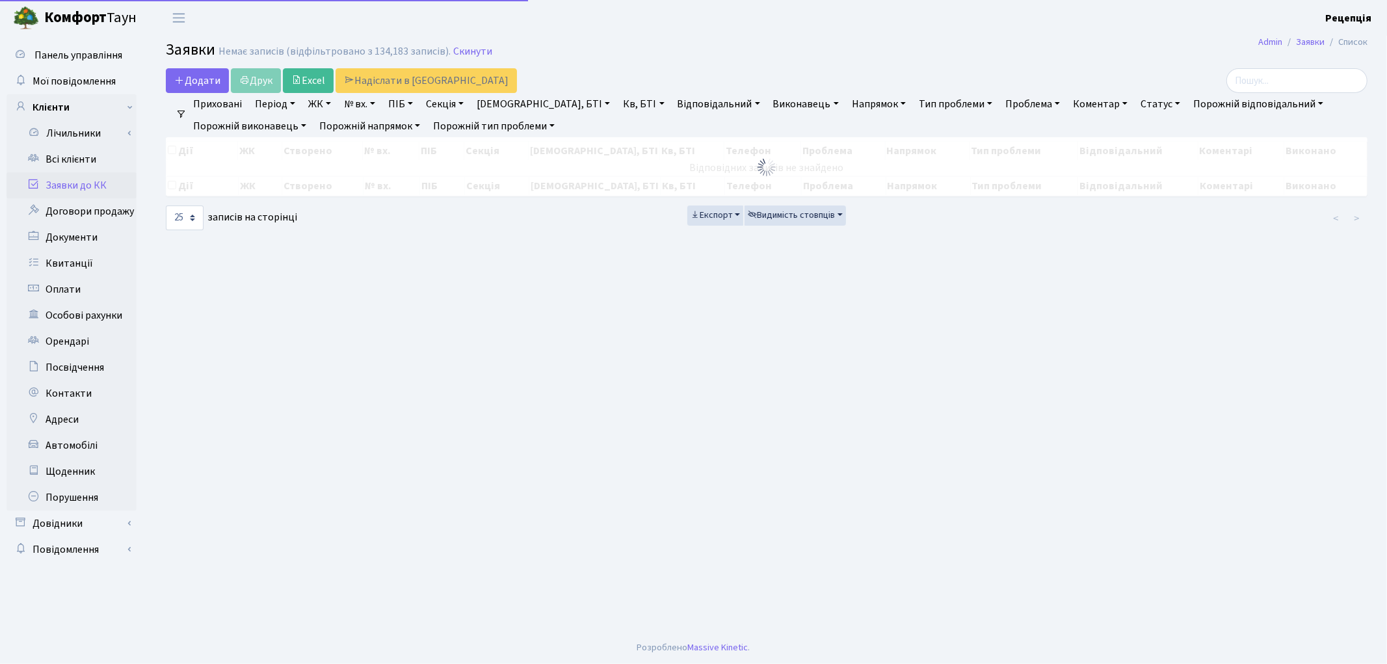
checkbox input "false"
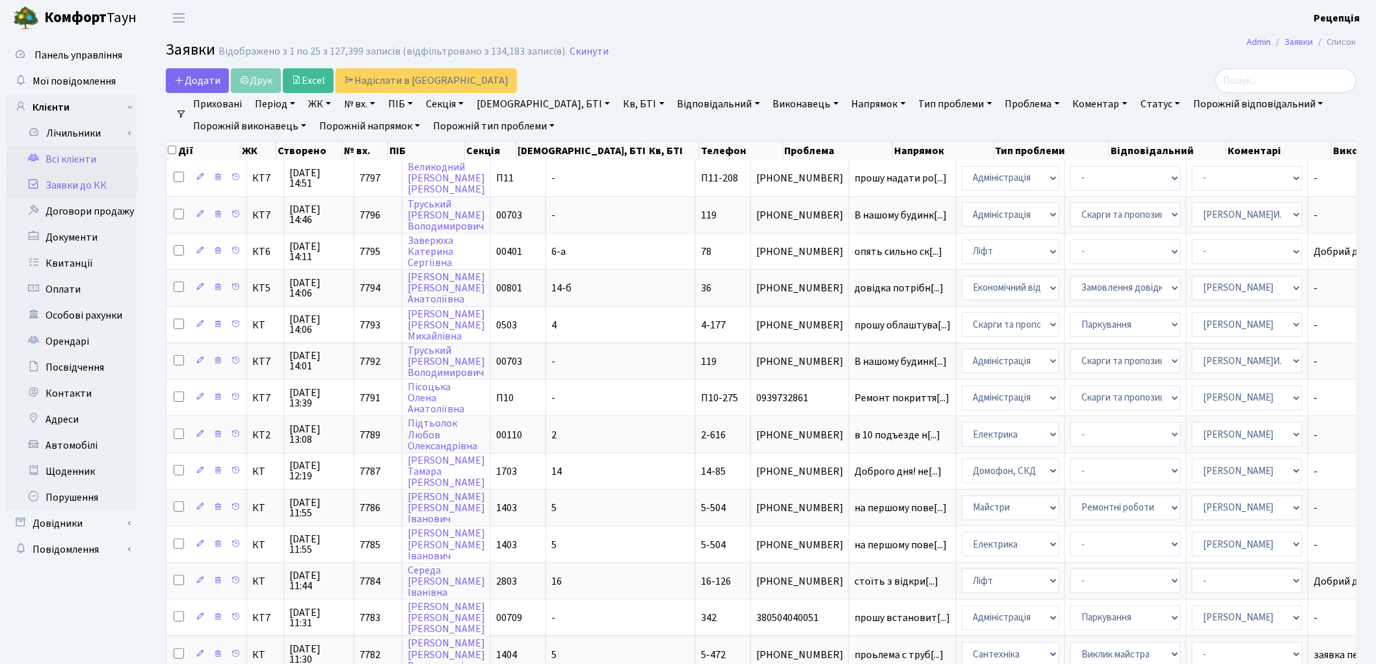
click at [95, 157] on link "Всі клієнти" at bounding box center [72, 159] width 130 height 26
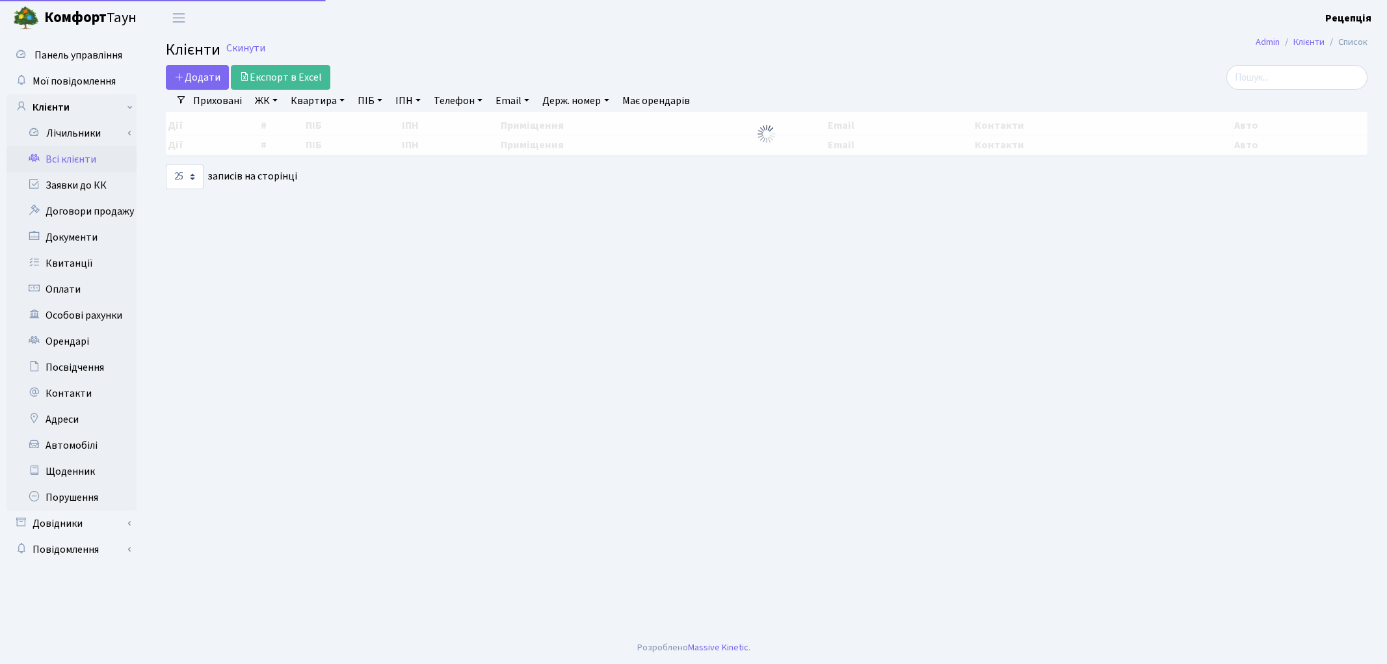
select select "25"
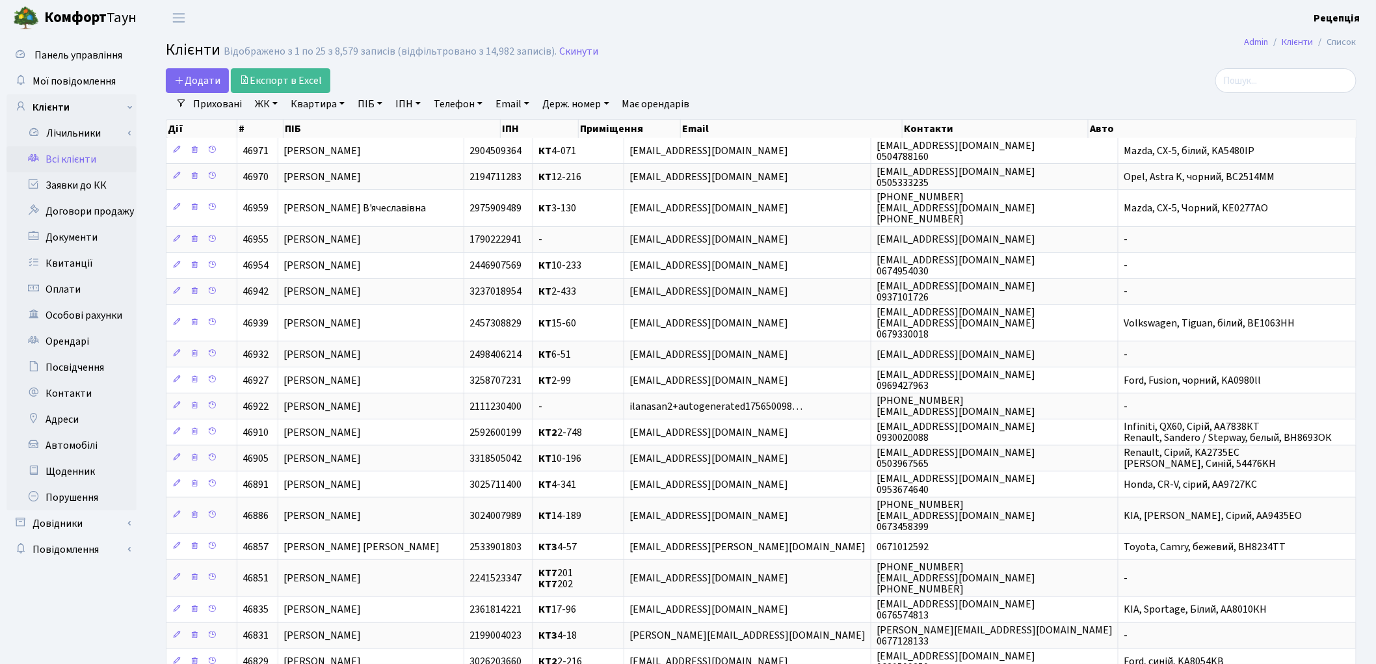
click at [562, 105] on link "Держ. номер" at bounding box center [575, 104] width 77 height 22
click at [508, 108] on link "Email" at bounding box center [512, 104] width 44 height 22
paste input "ivashinaom@gmail.com"
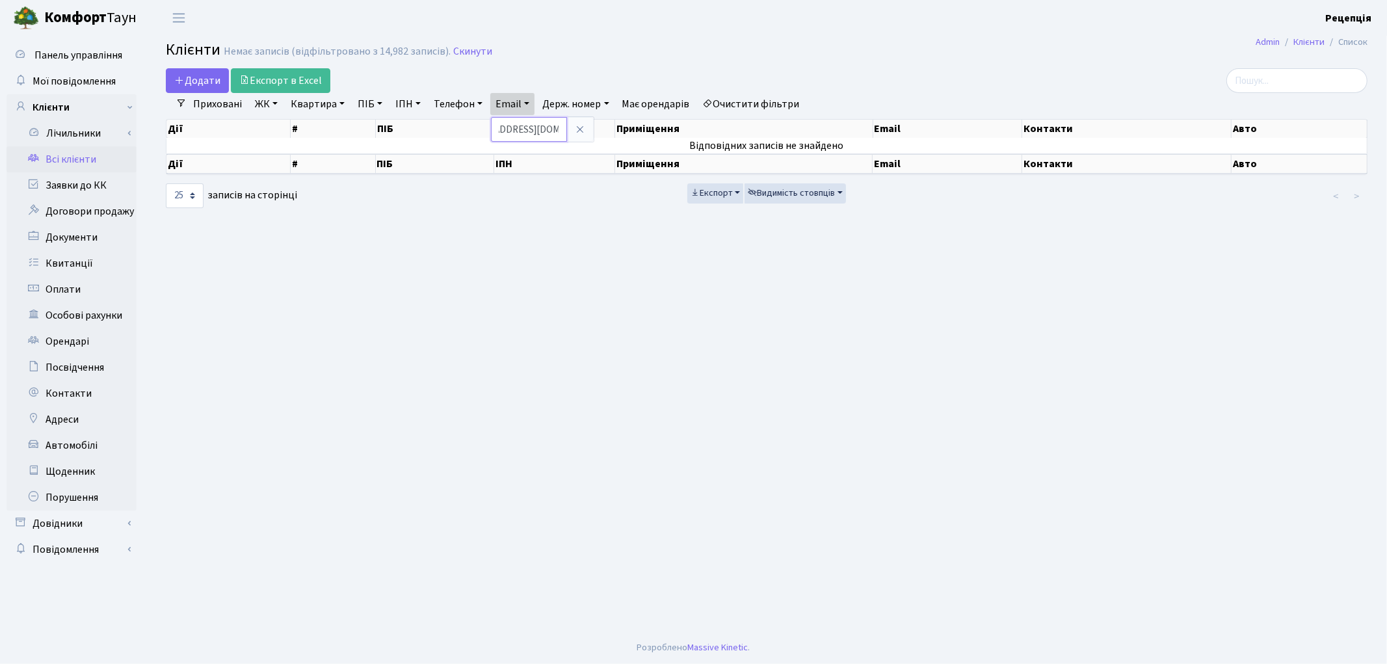
scroll to position [0, 40]
drag, startPoint x: 516, startPoint y: 127, endPoint x: 577, endPoint y: 131, distance: 61.9
click at [577, 131] on div "ivashinaom@gmail.com" at bounding box center [542, 129] width 103 height 25
click at [534, 111] on link "Email" at bounding box center [512, 104] width 44 height 22
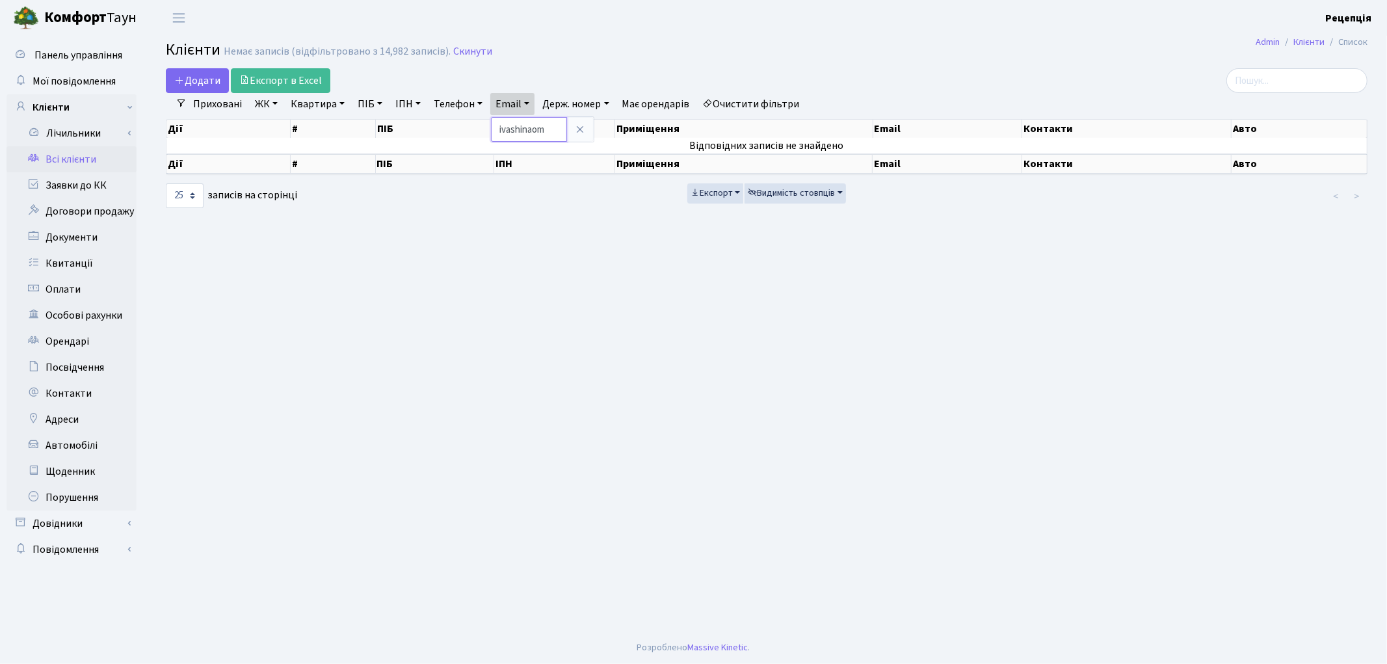
type input "ivashinaom"
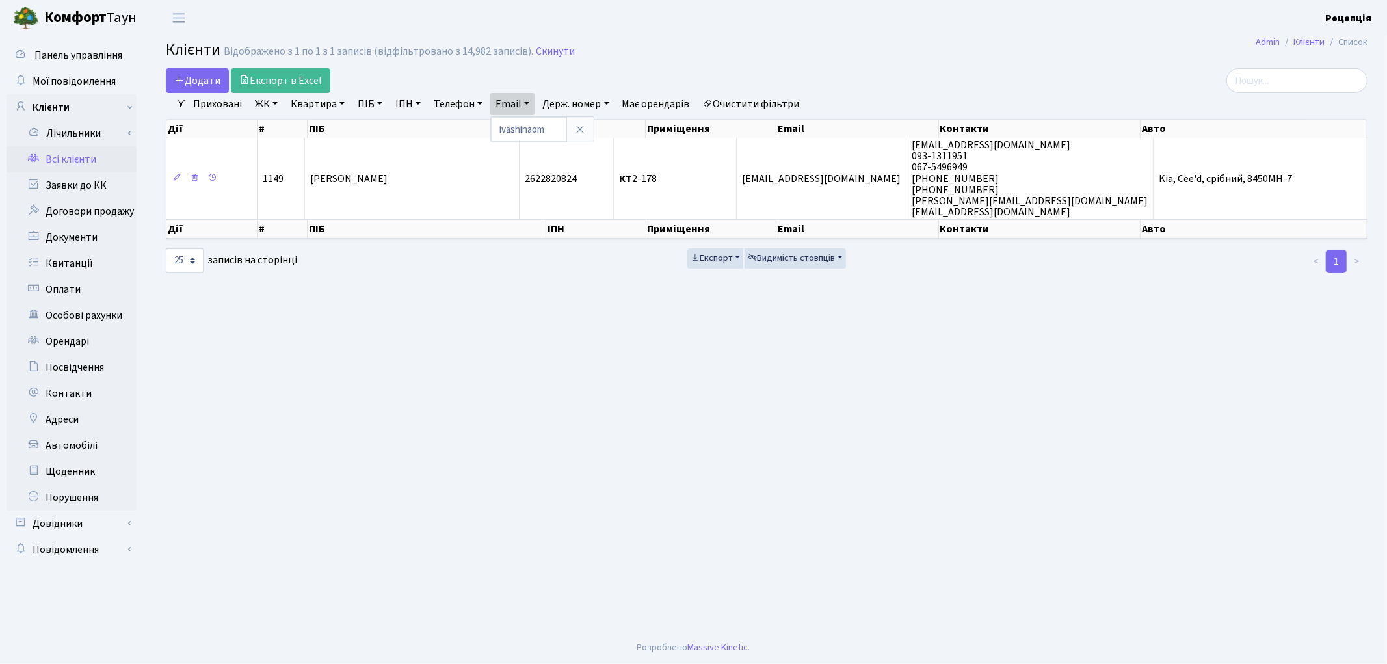
click at [792, 101] on link "Очистити фільтри" at bounding box center [751, 104] width 107 height 22
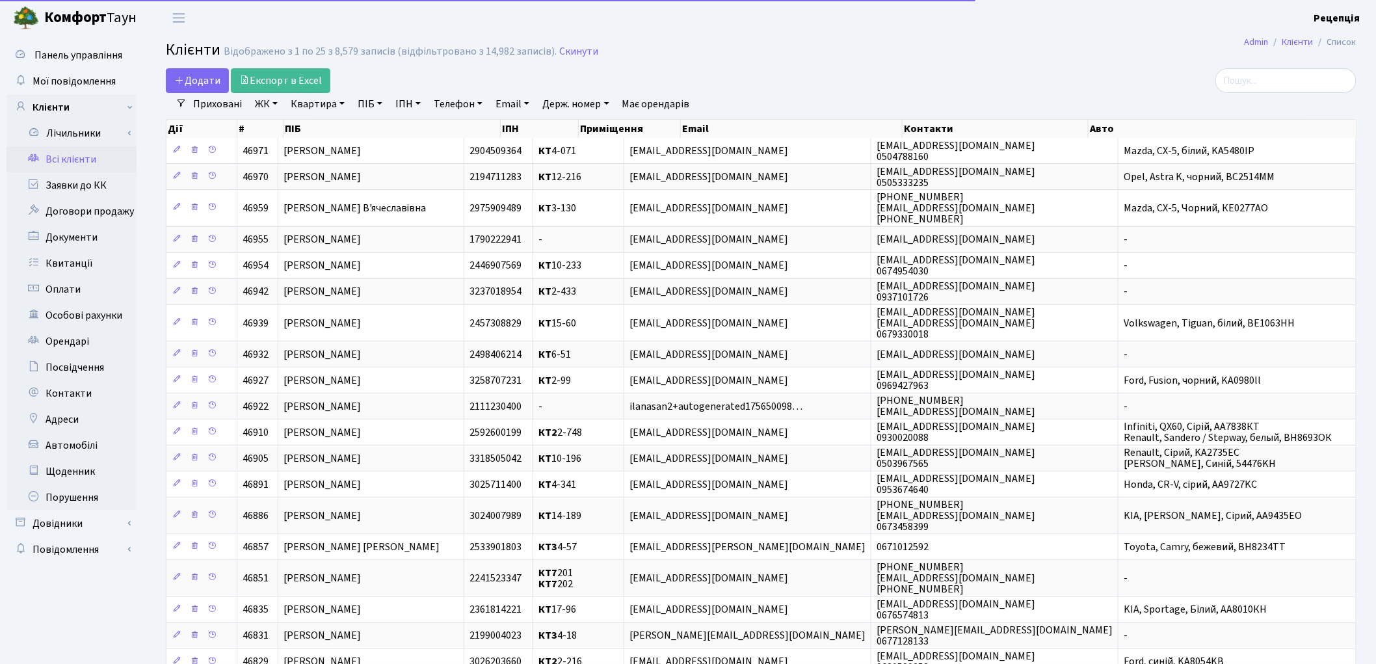
click at [282, 111] on link "ЖК" at bounding box center [266, 104] width 33 height 22
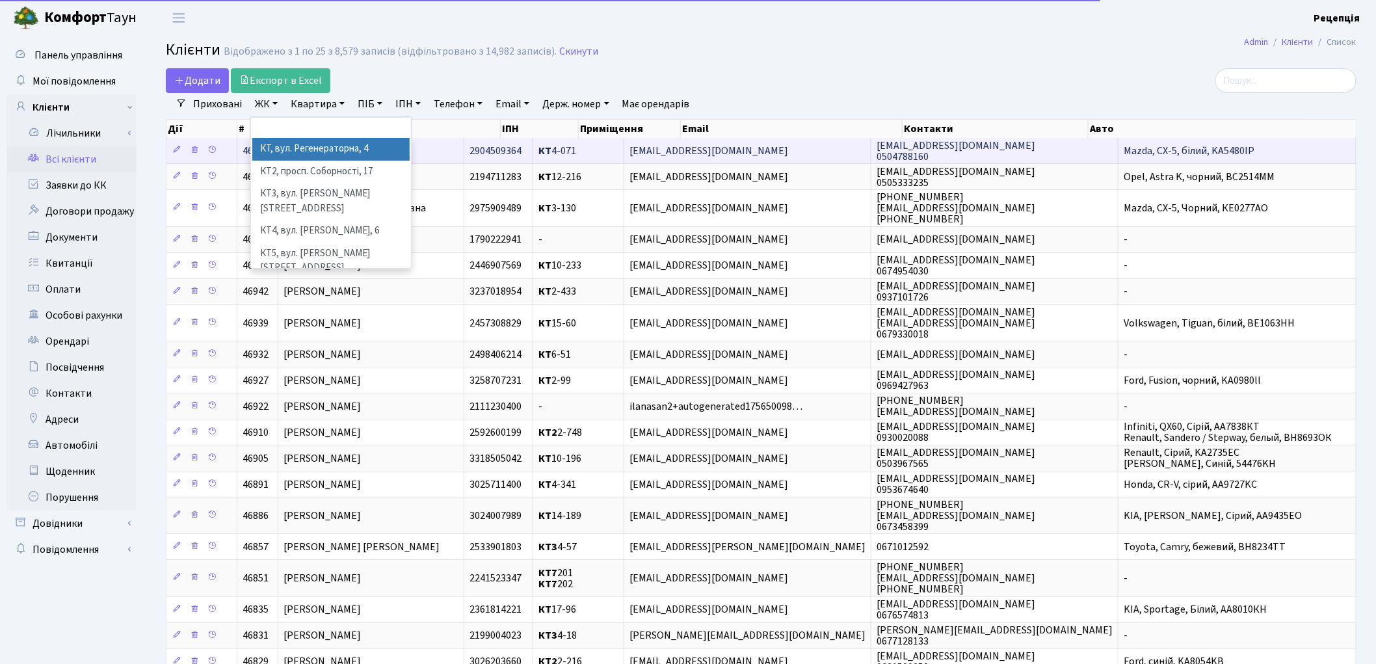
click at [306, 137] on ul at bounding box center [331, 128] width 160 height 21
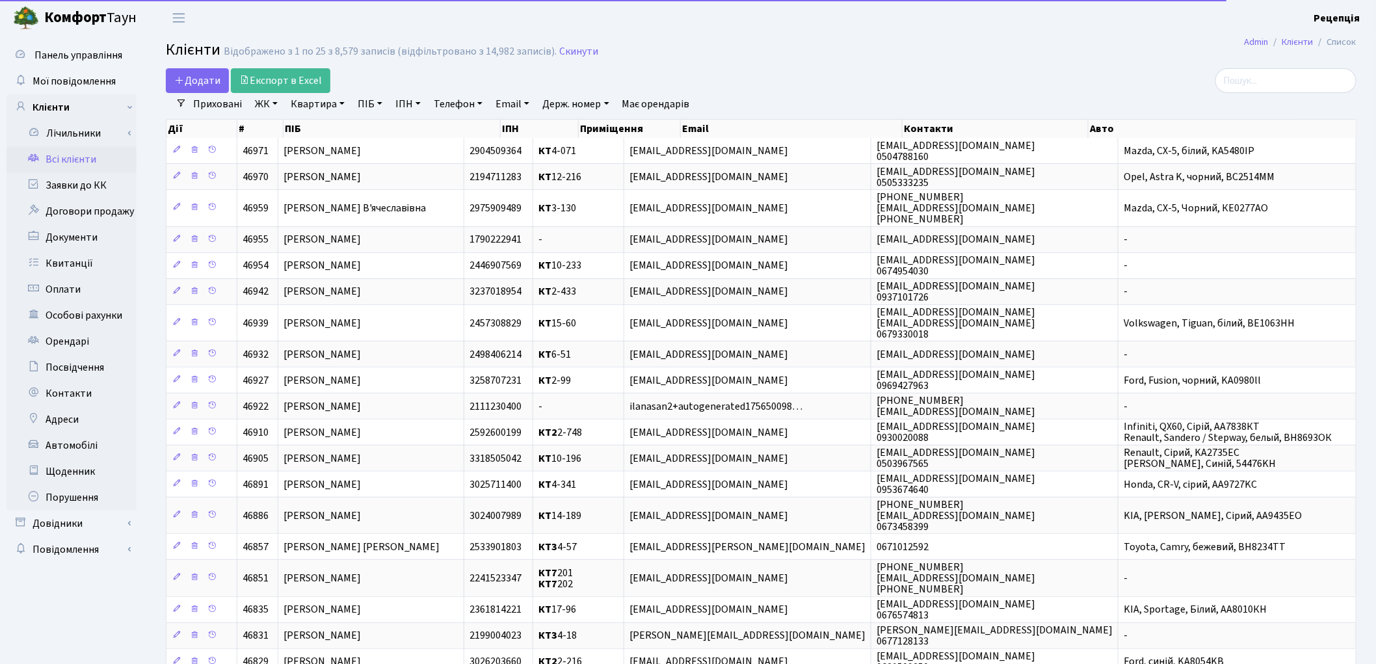
click at [298, 101] on link "Квартира" at bounding box center [317, 104] width 64 height 22
click at [274, 107] on link "ЖК" at bounding box center [266, 104] width 33 height 22
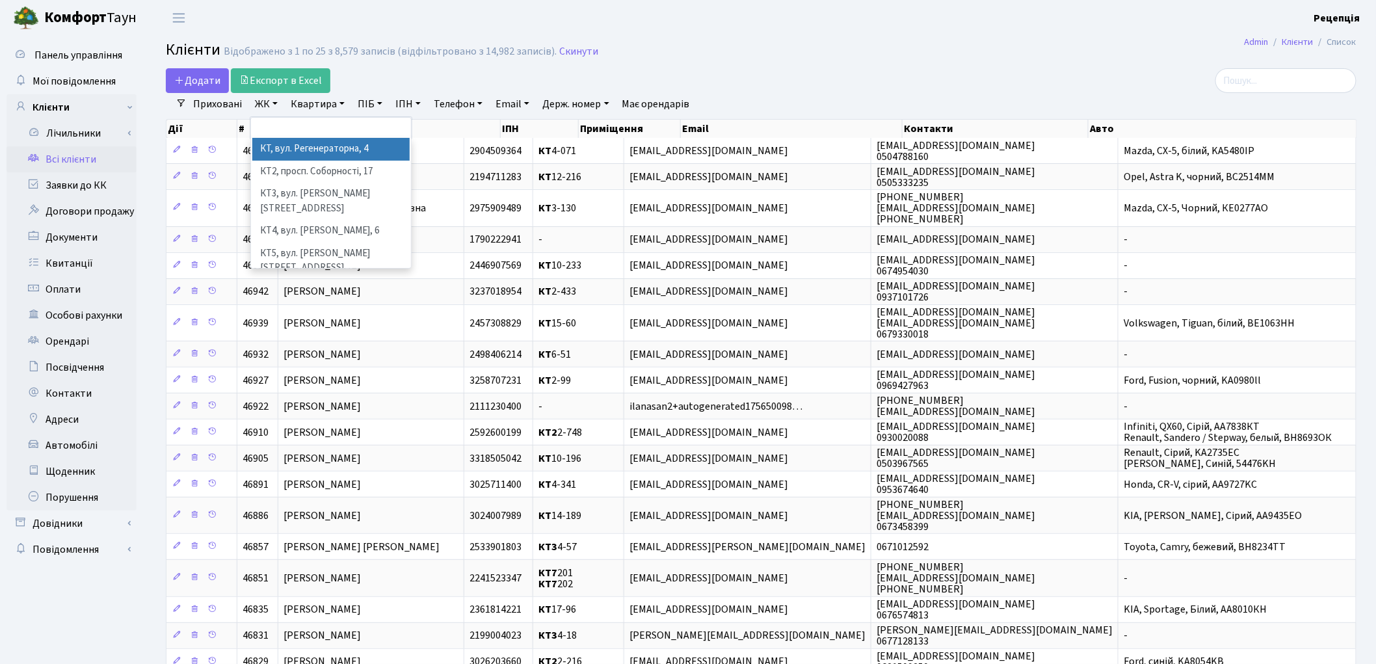
click at [276, 109] on link "ЖК" at bounding box center [266, 104] width 33 height 22
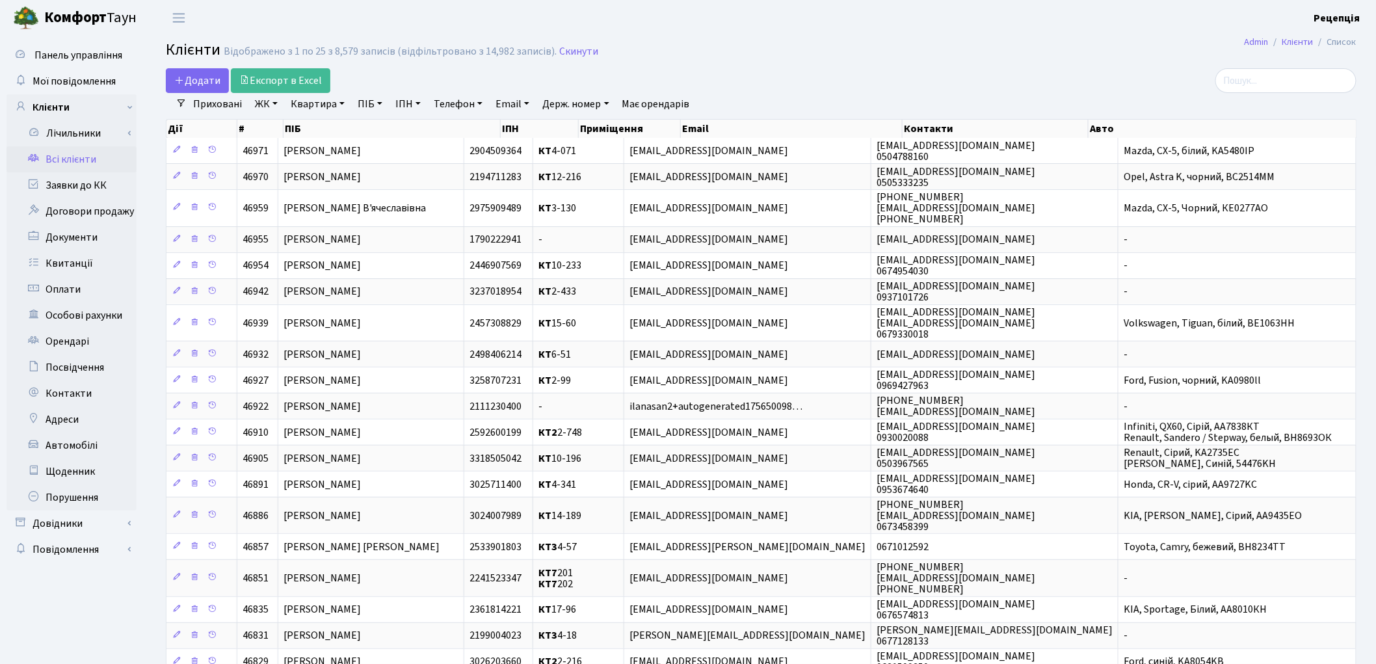
click at [276, 109] on link "ЖК" at bounding box center [266, 104] width 33 height 22
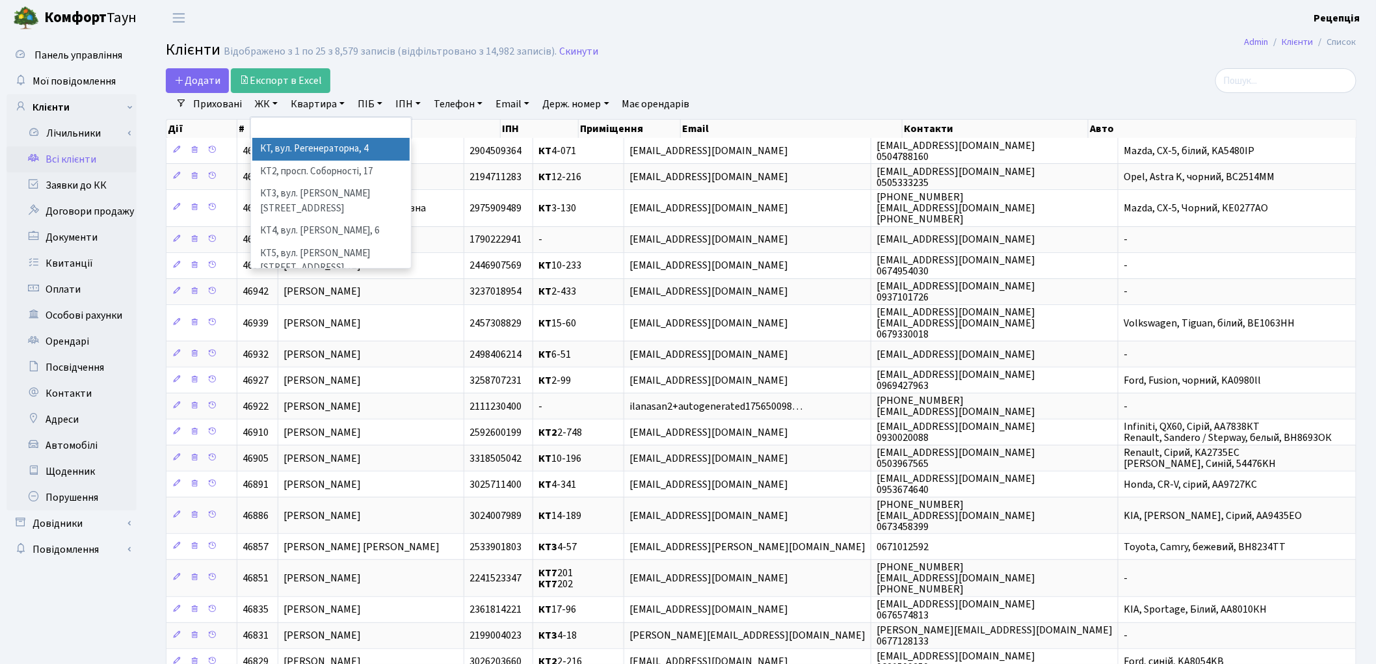
click at [287, 144] on li "КТ, вул. Регенераторна, 4" at bounding box center [330, 149] width 157 height 23
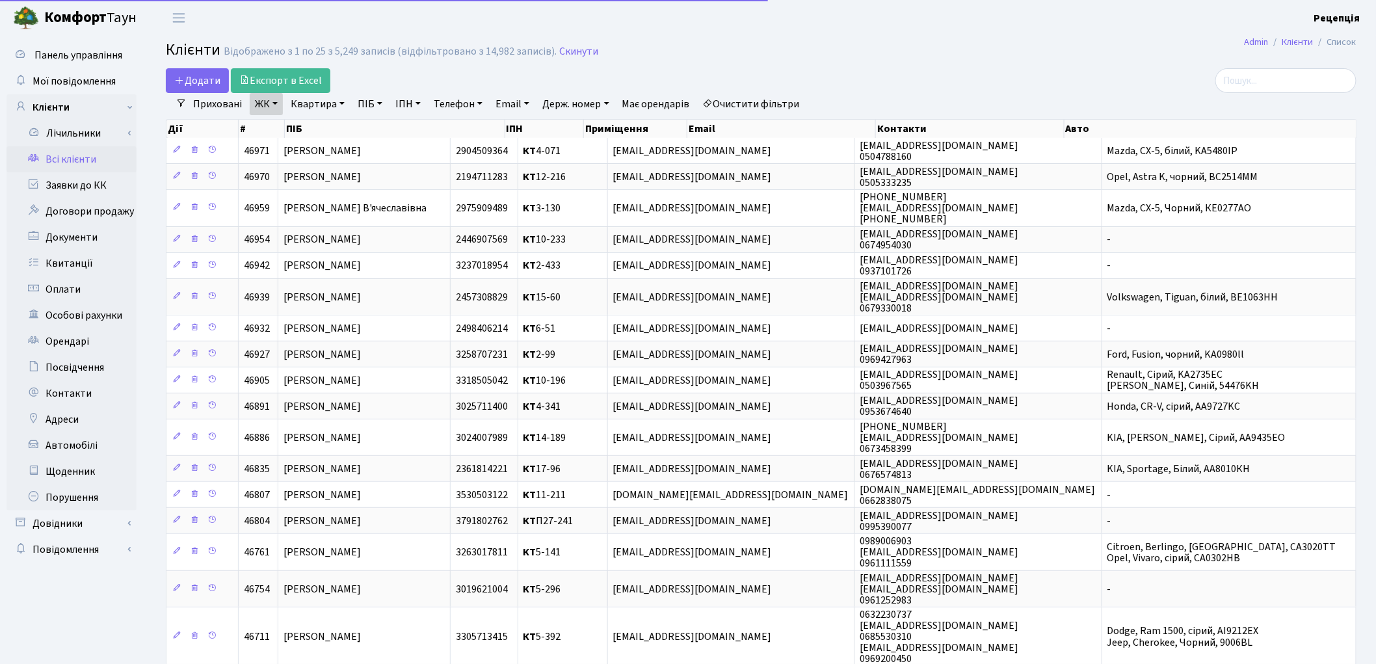
click at [303, 98] on link "Квартира" at bounding box center [317, 104] width 64 height 22
type input "1-135"
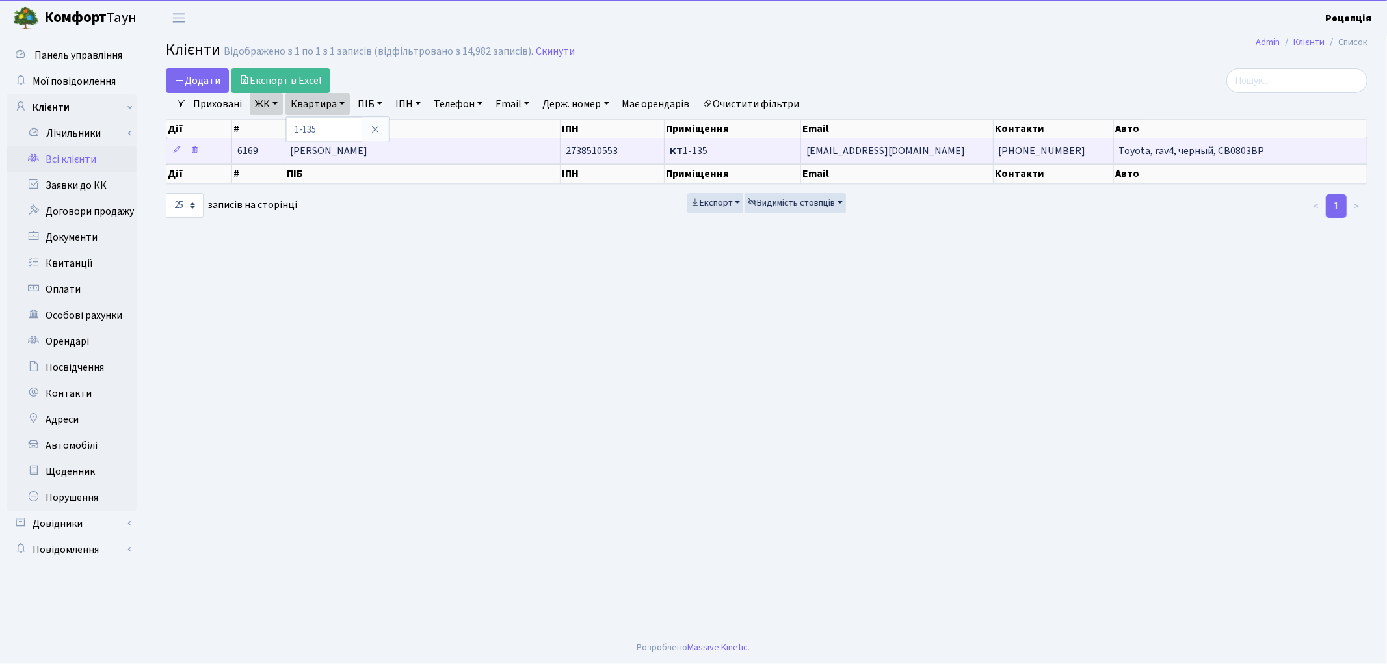
click at [368, 150] on span "Івашина Олександр Миколайович" at bounding box center [329, 151] width 77 height 14
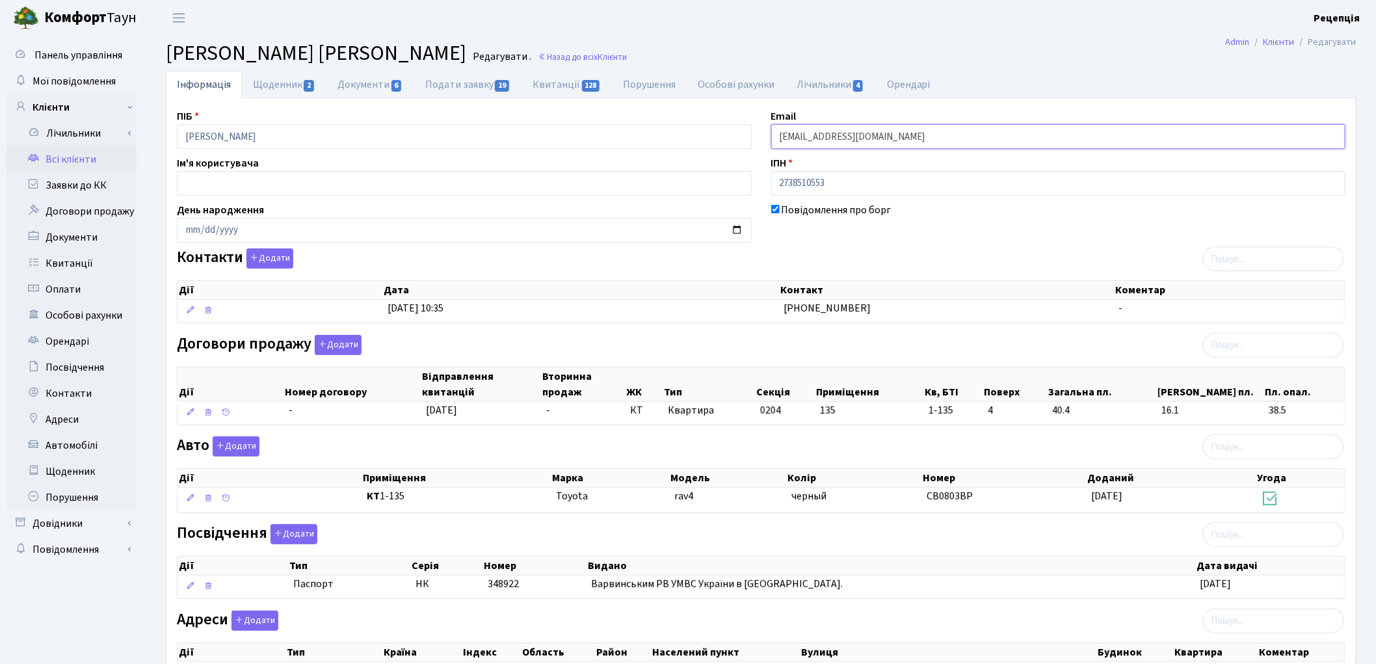
drag, startPoint x: 886, startPoint y: 138, endPoint x: 725, endPoint y: 150, distance: 161.0
click at [725, 150] on div "ПІБ Івашина Олександр Миколайович Email ivashinaom@gmail.com Ім'я користувача І…" at bounding box center [761, 403] width 1188 height 588
click at [465, 88] on link "Подати заявку 19" at bounding box center [467, 84] width 107 height 27
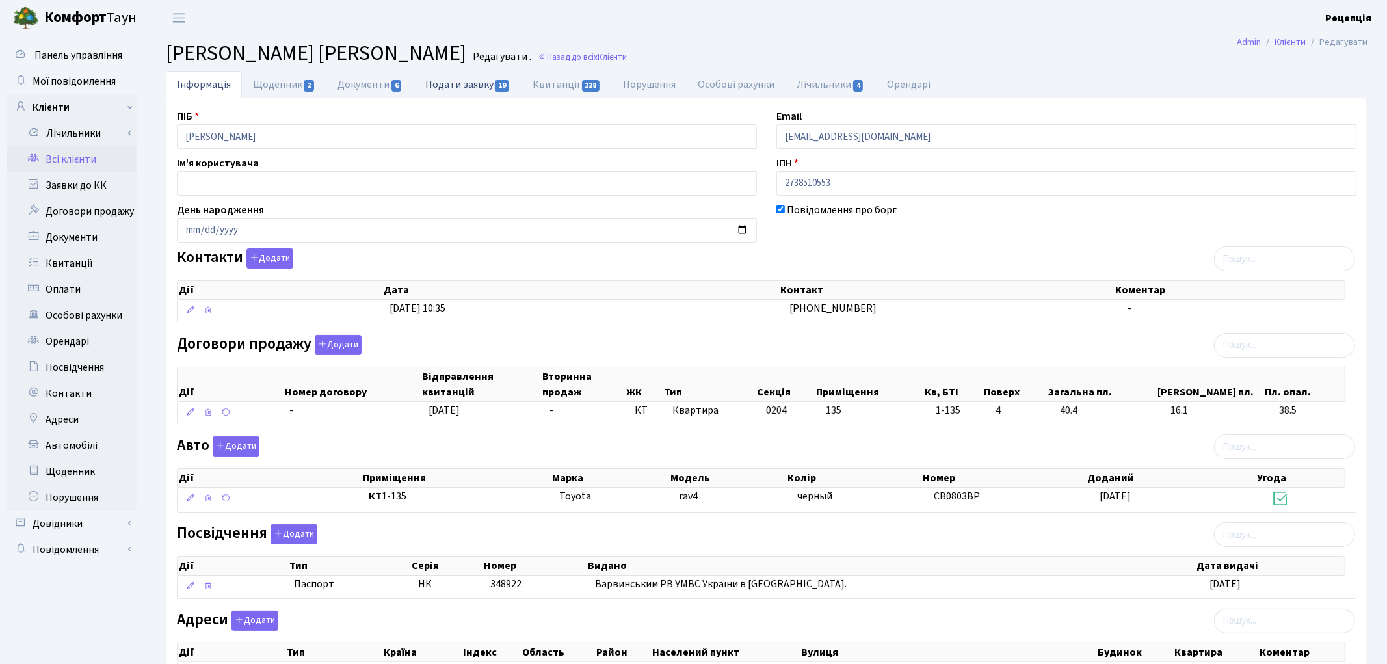
select select "25"
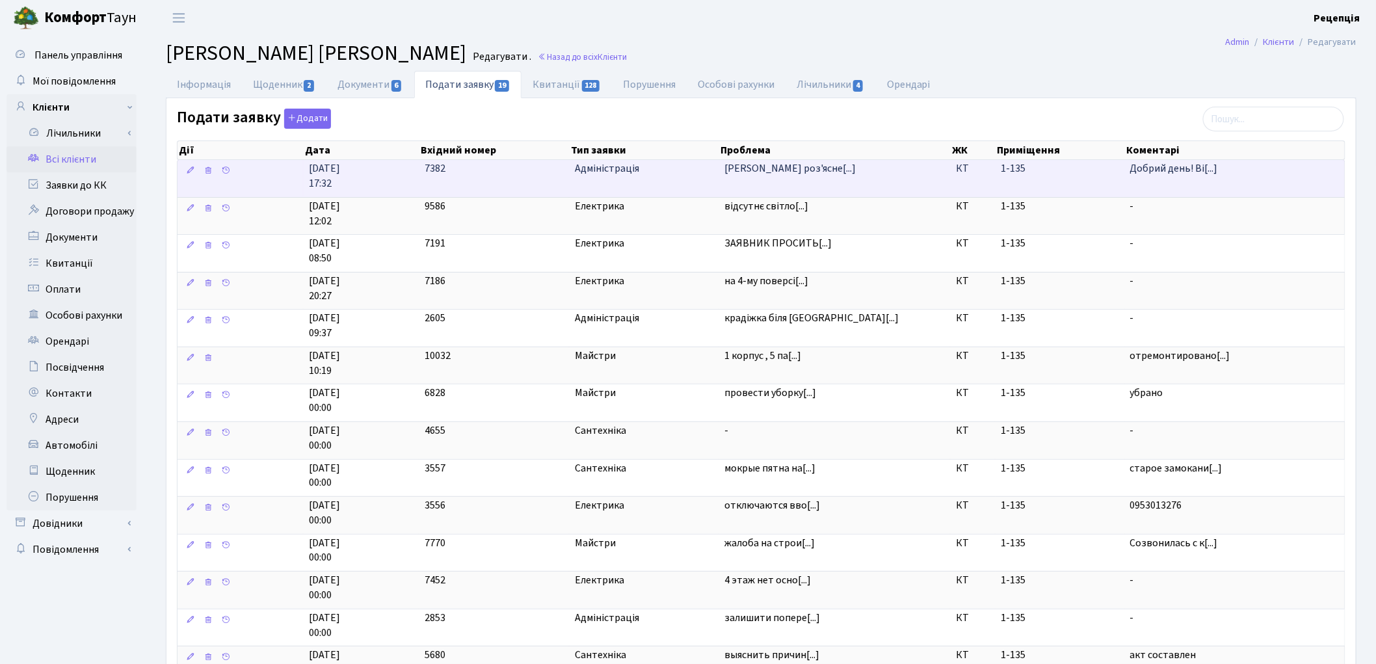
click at [717, 176] on td "Адміністрація" at bounding box center [645, 178] width 150 height 37
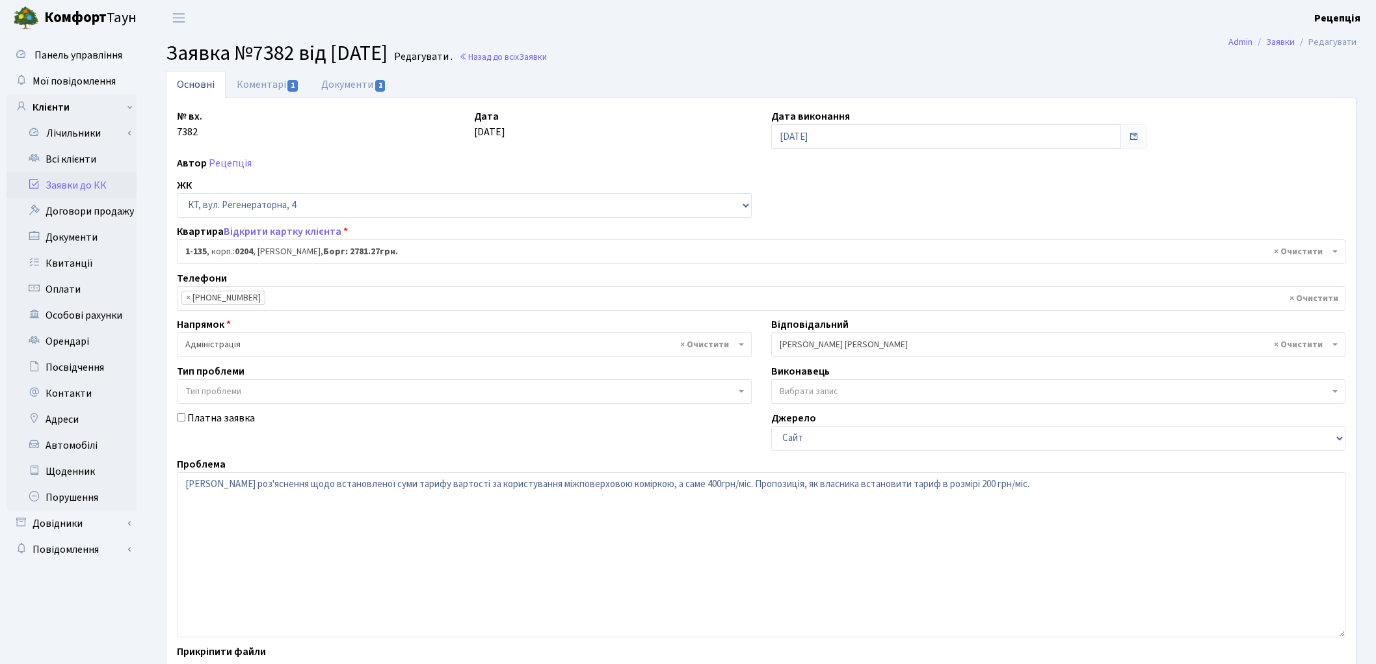
select select "135"
click at [255, 85] on link "Коментарі 1" at bounding box center [268, 84] width 85 height 27
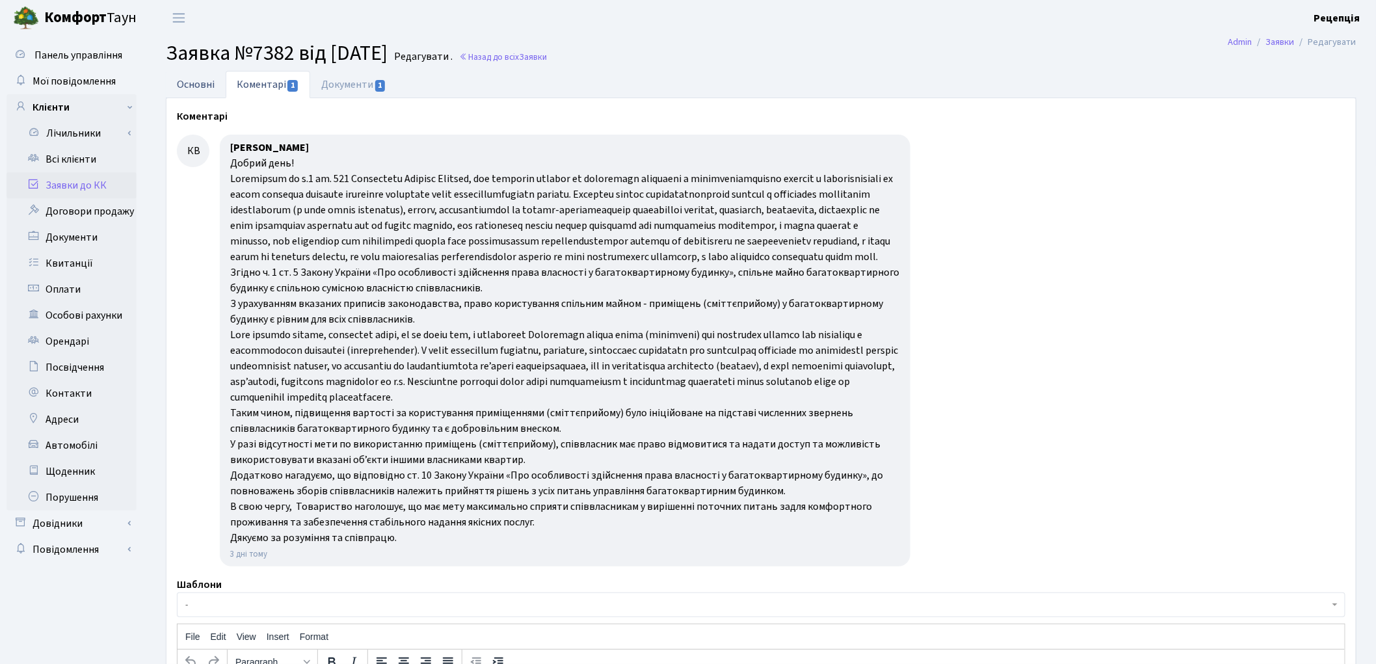
click at [208, 83] on link "Основні" at bounding box center [196, 84] width 60 height 27
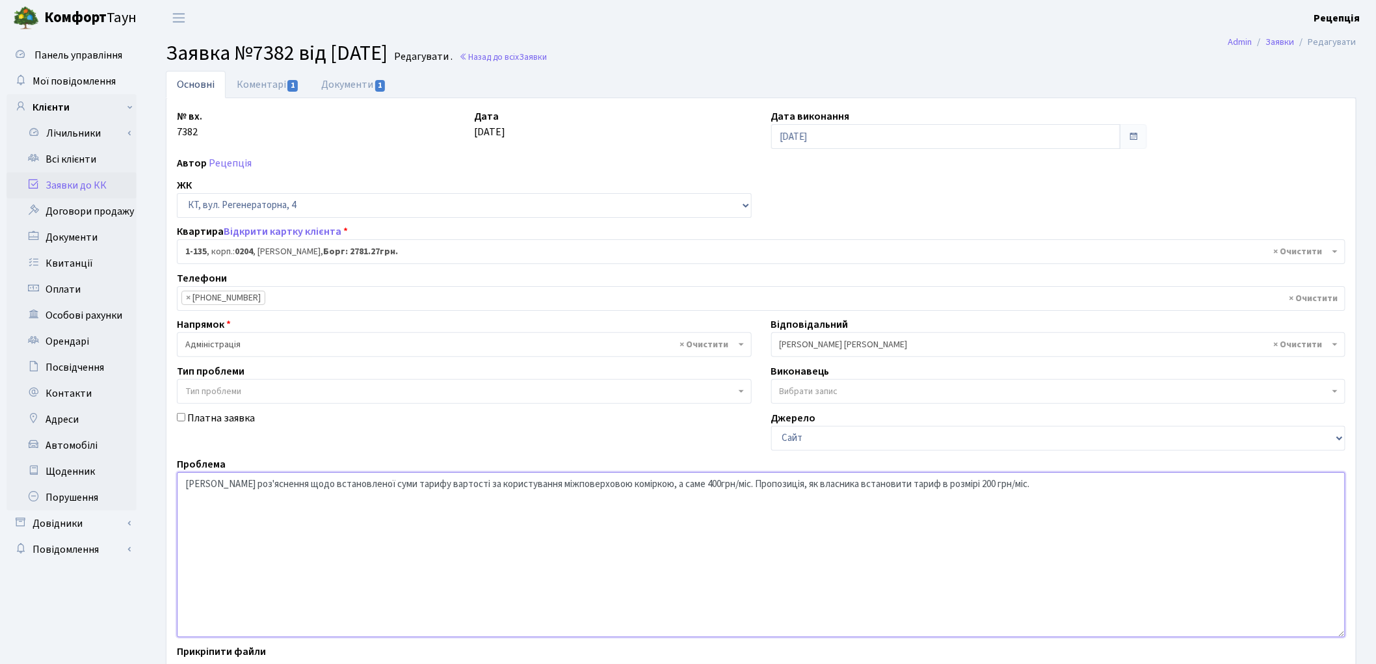
drag, startPoint x: 218, startPoint y: 484, endPoint x: 220, endPoint y: 492, distance: 7.3
click at [220, 492] on textarea "Надати роз'яснення щодо встановленої суми тарифу вартості за користування міжпо…" at bounding box center [761, 554] width 1168 height 165
drag, startPoint x: 297, startPoint y: 482, endPoint x: 634, endPoint y: 486, distance: 336.8
click at [634, 486] on textarea "Надати роз'яснення щодо встановленої суми тарифу вартості за користування міжпо…" at bounding box center [761, 554] width 1168 height 165
click at [96, 181] on link "Заявки до КК" at bounding box center [72, 185] width 130 height 26
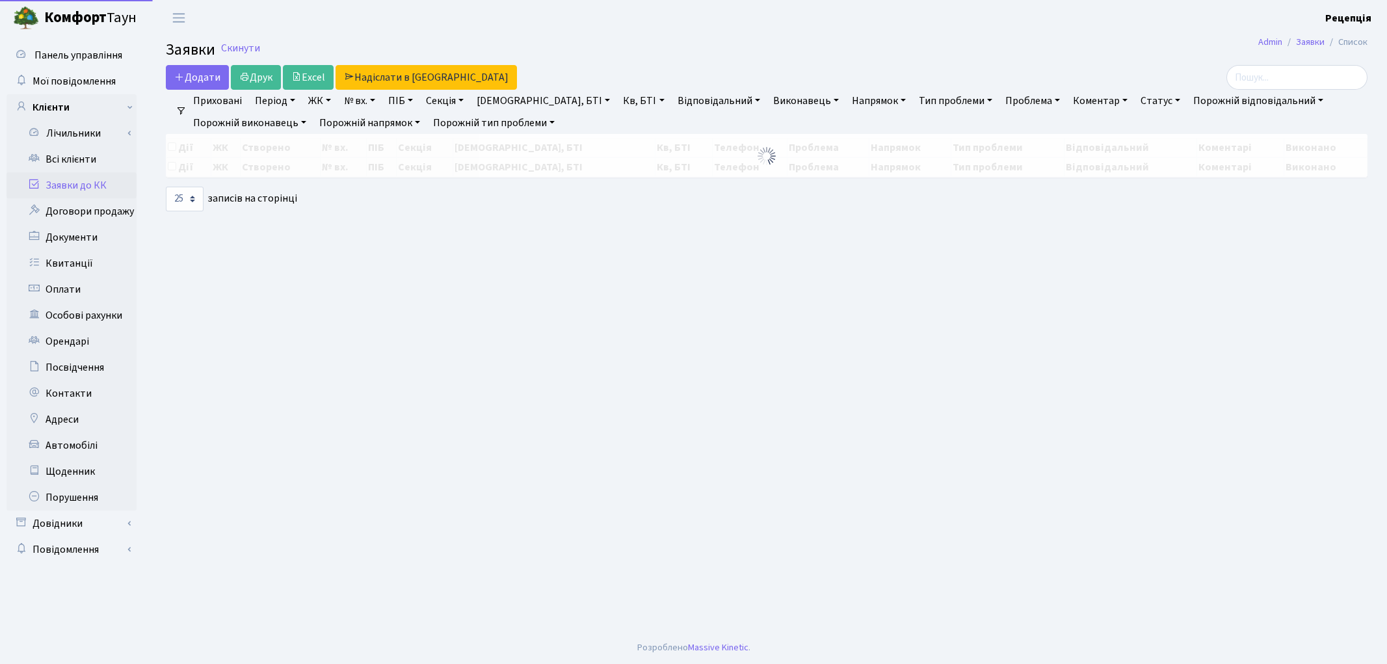
select select "25"
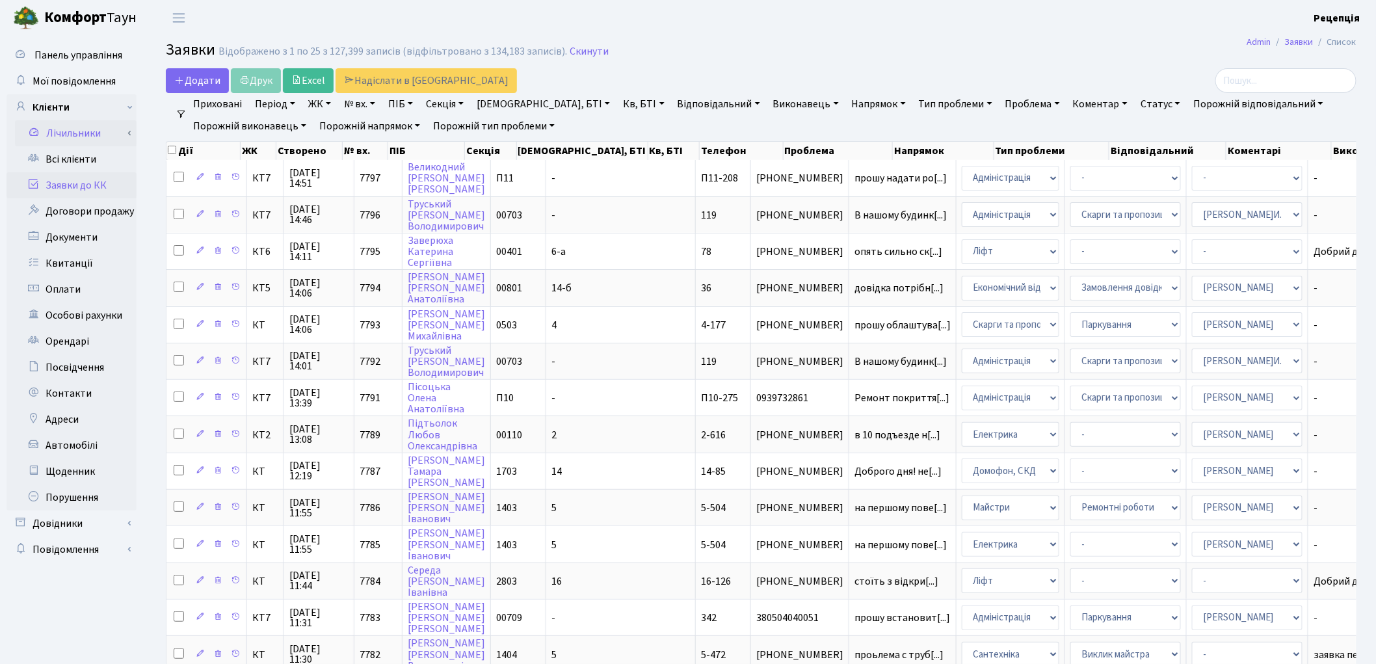
click at [55, 145] on link "Лічильники" at bounding box center [76, 133] width 122 height 26
click at [65, 132] on link "Лічильники" at bounding box center [76, 133] width 122 height 26
click at [70, 155] on link "Всі клієнти" at bounding box center [72, 159] width 130 height 26
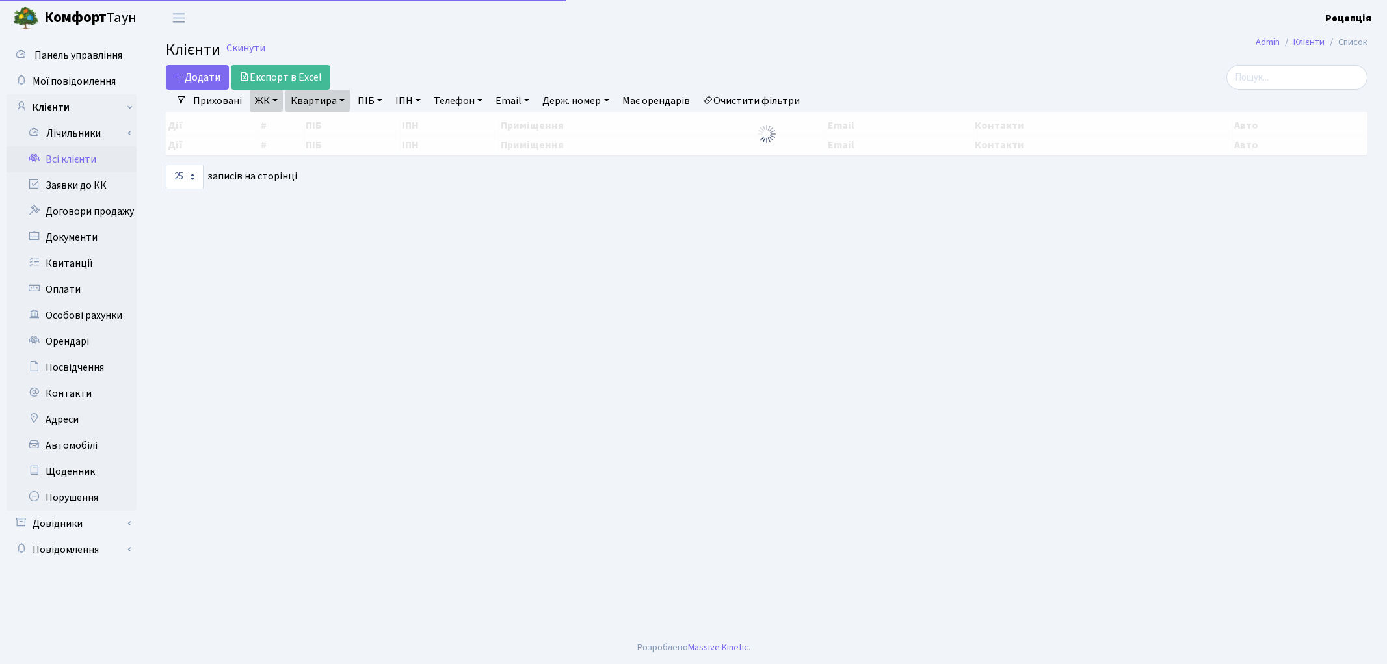
select select "25"
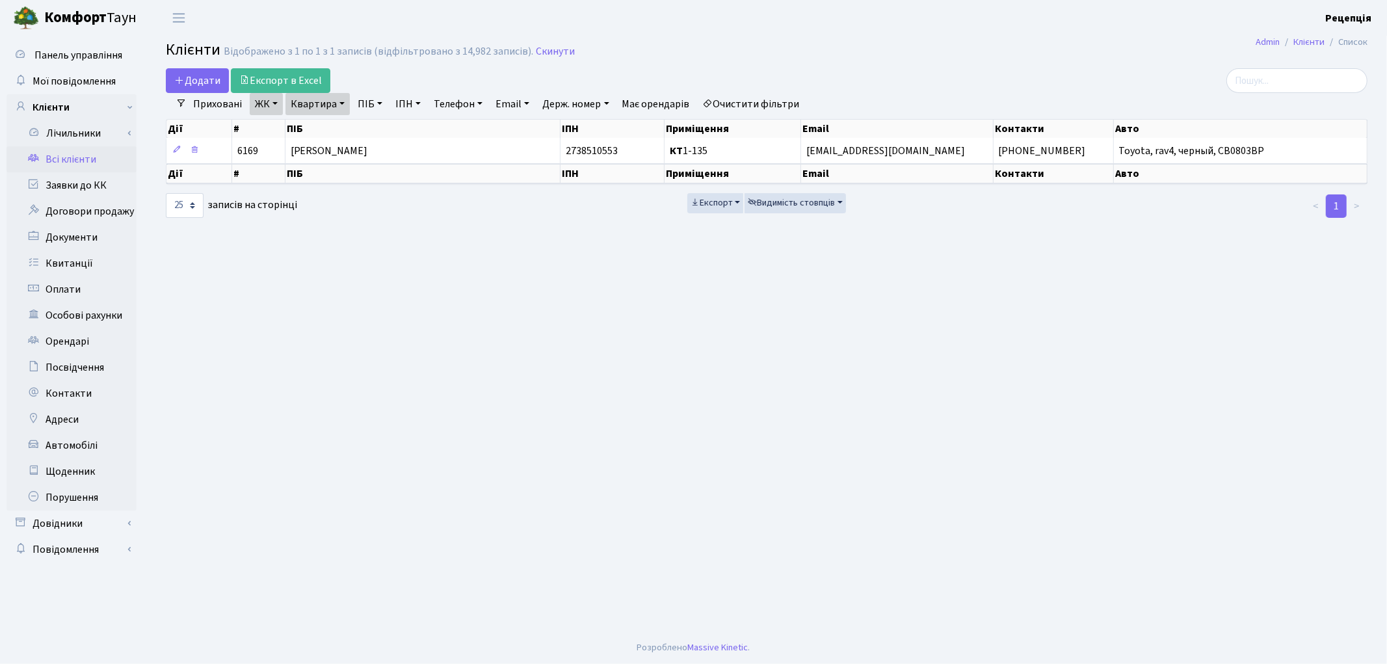
click at [763, 103] on link "Очистити фільтри" at bounding box center [751, 104] width 107 height 22
select select
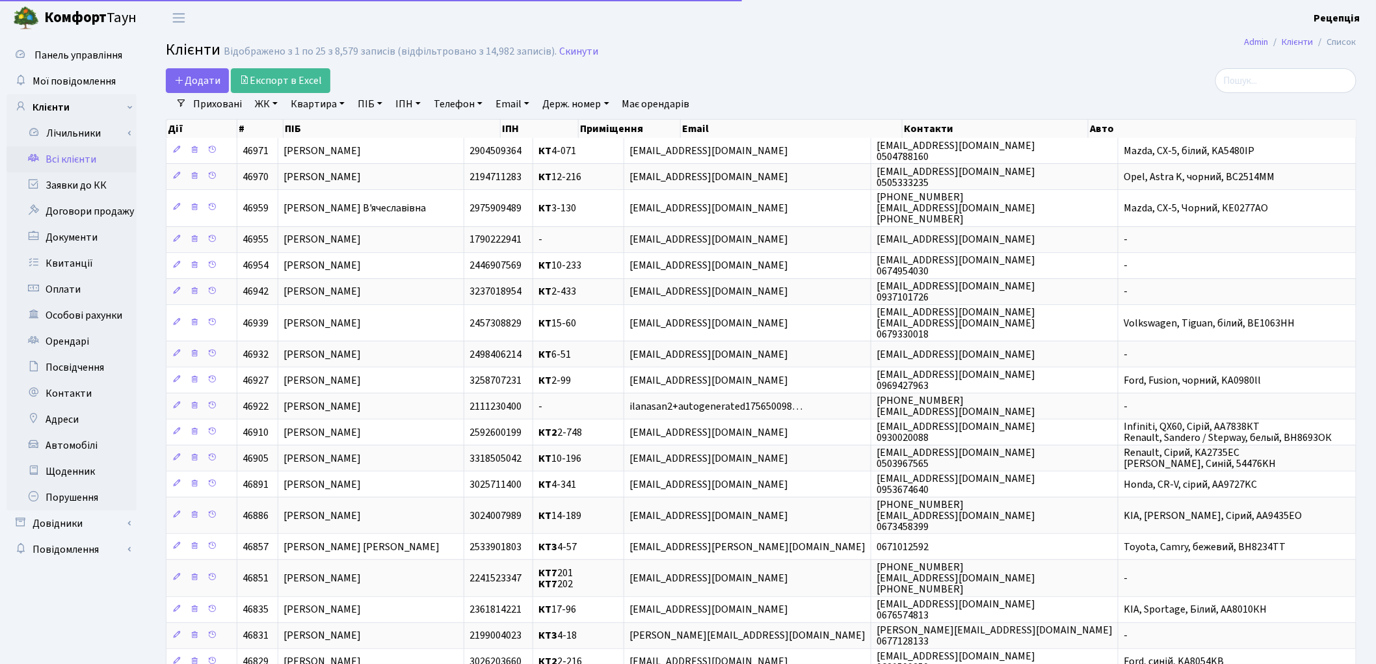
click at [265, 103] on link "ЖК" at bounding box center [266, 104] width 33 height 22
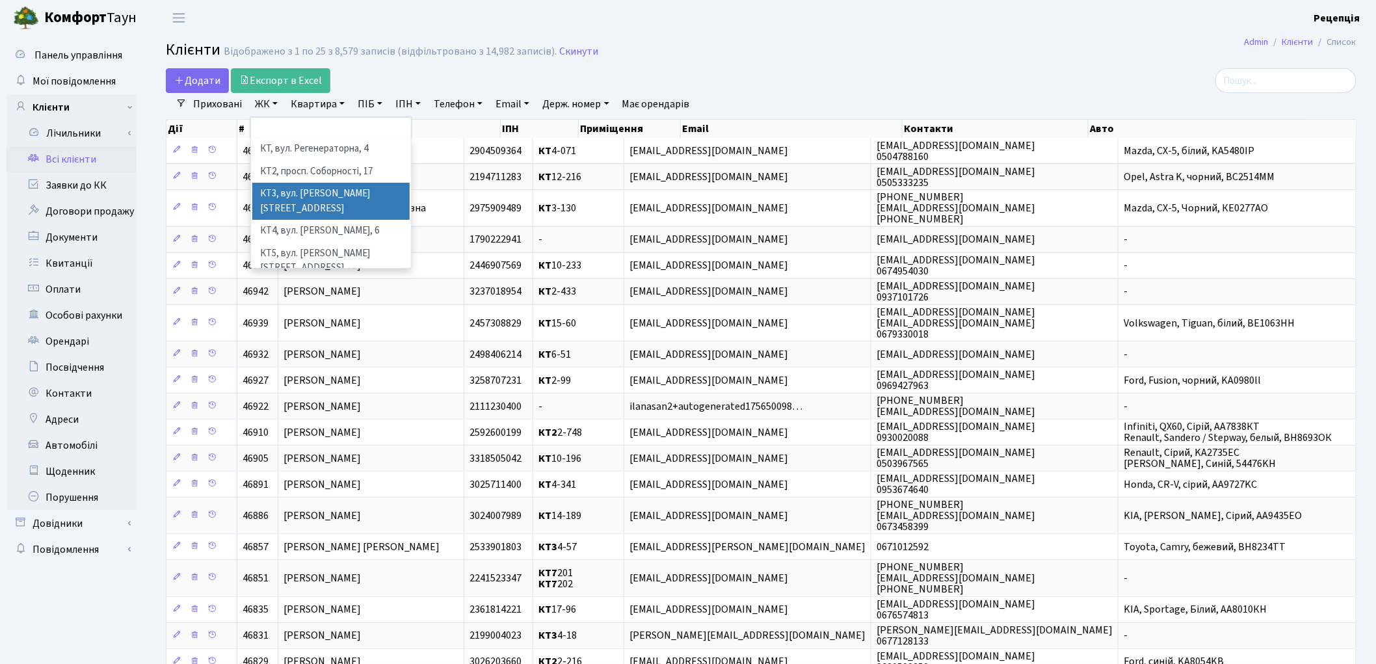
scroll to position [27, 0]
click at [352, 275] on li "КТ7, вул. Березнева, 12" at bounding box center [330, 293] width 157 height 37
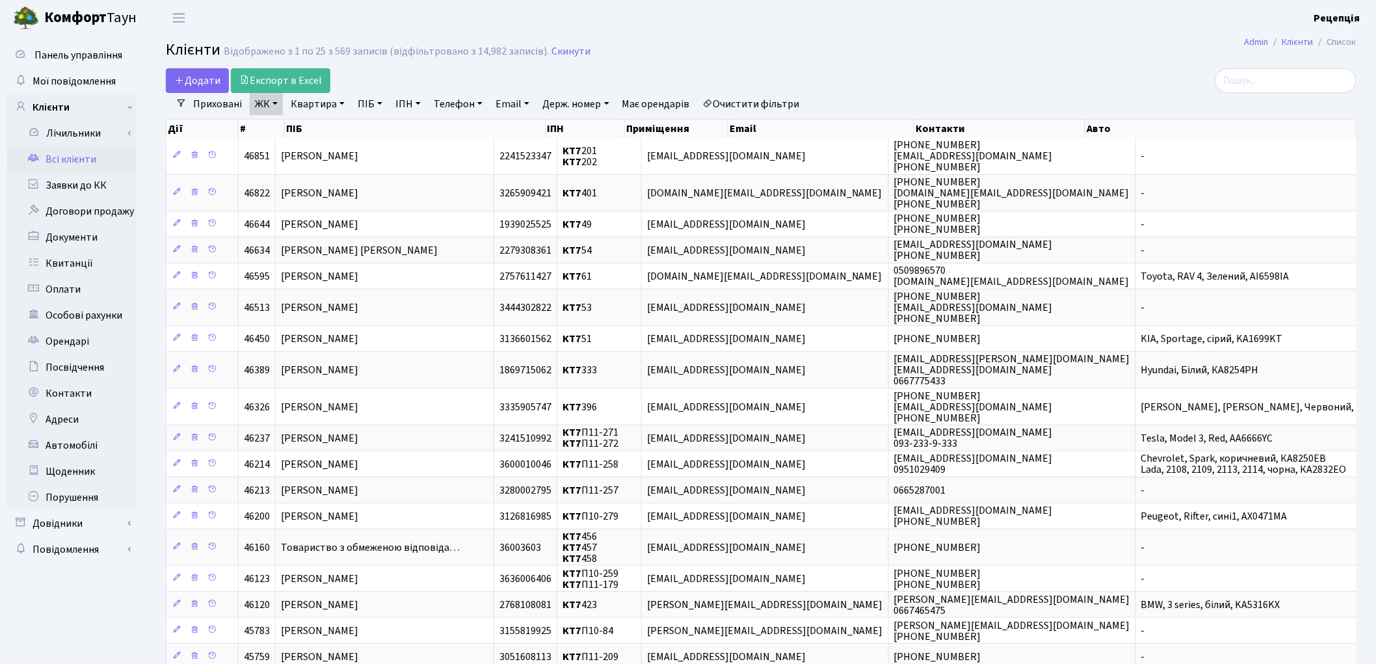
click at [345, 106] on link "Квартира" at bounding box center [317, 104] width 64 height 22
type input "74"
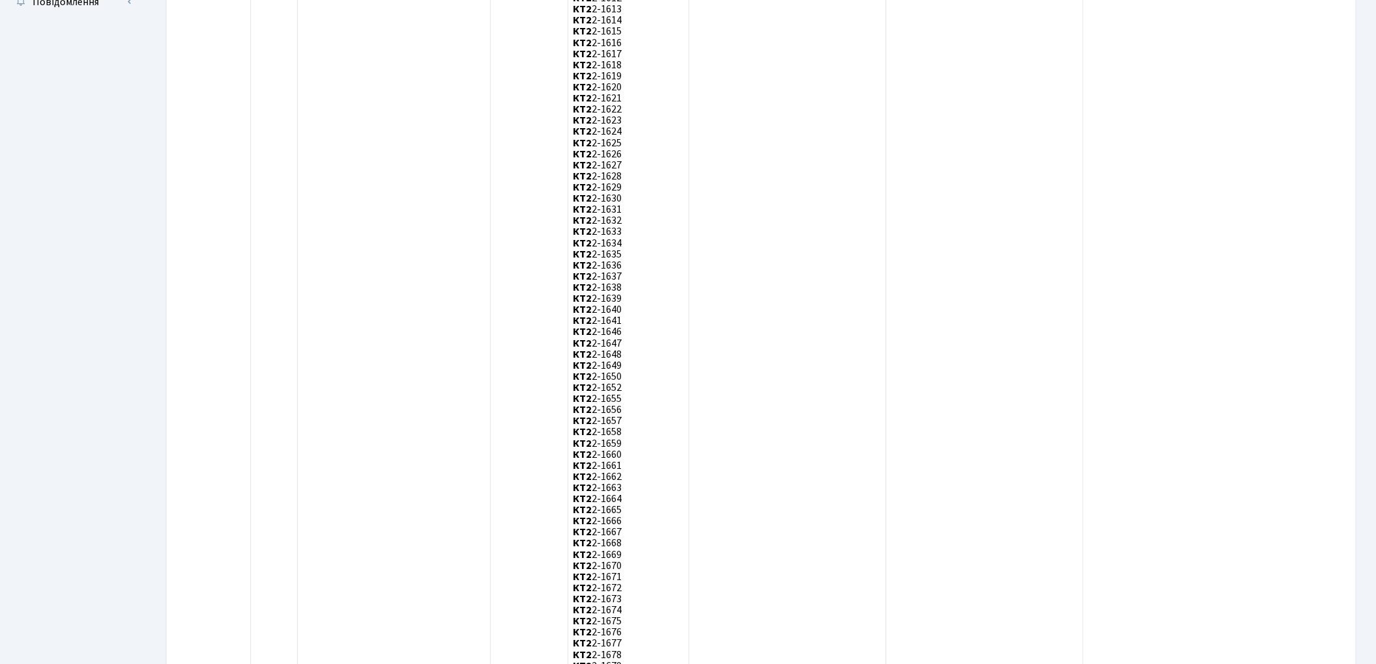
scroll to position [3697, 0]
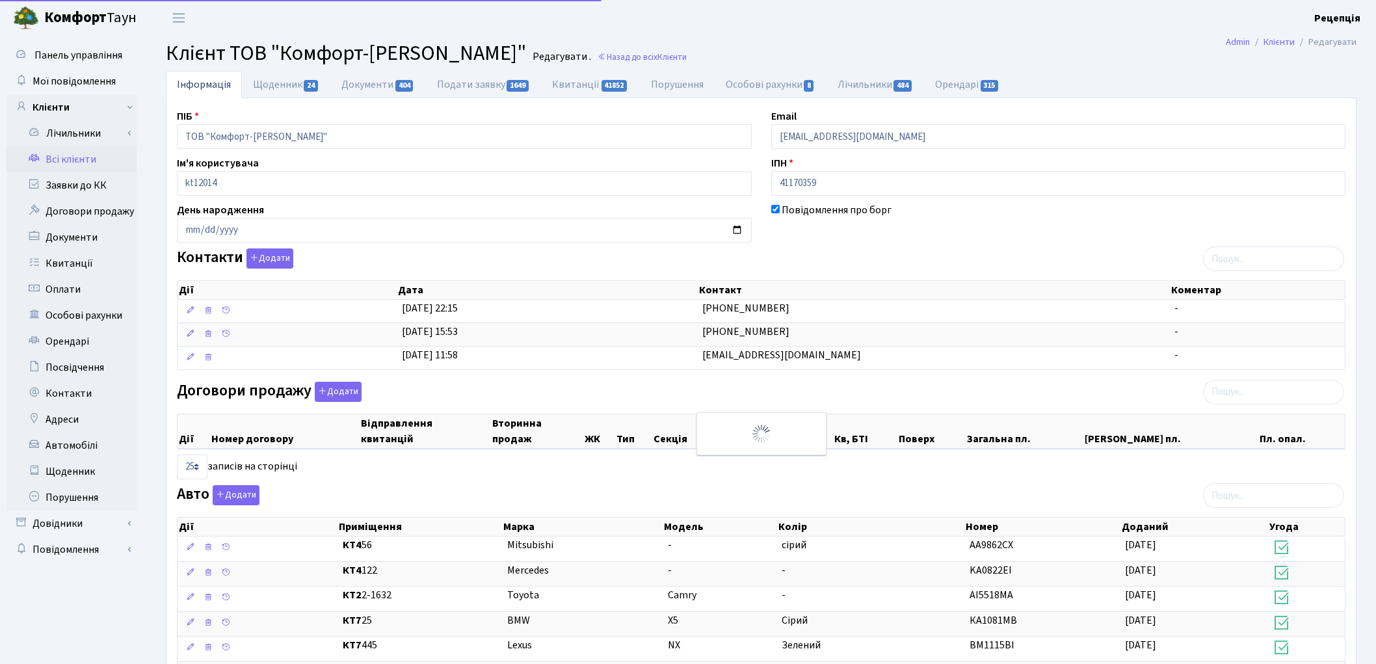
select select "25"
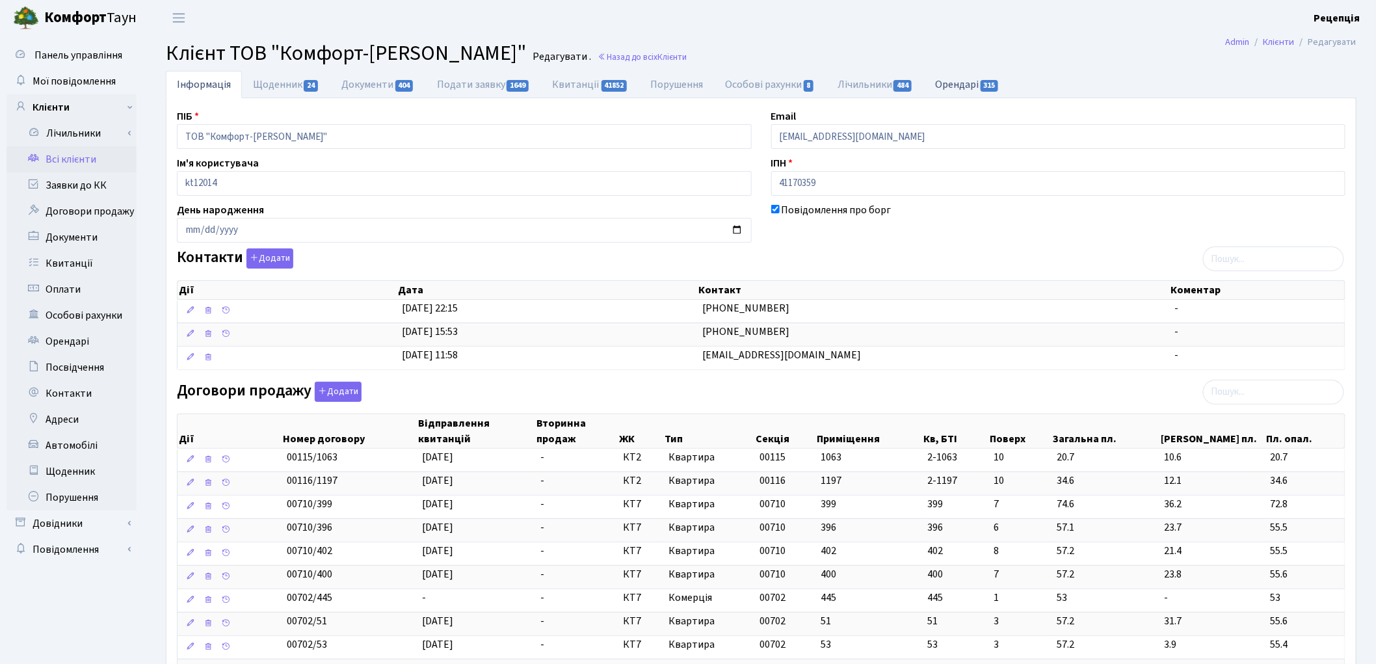
click at [980, 83] on link "Орендарі 315" at bounding box center [967, 84] width 86 height 27
select select "25"
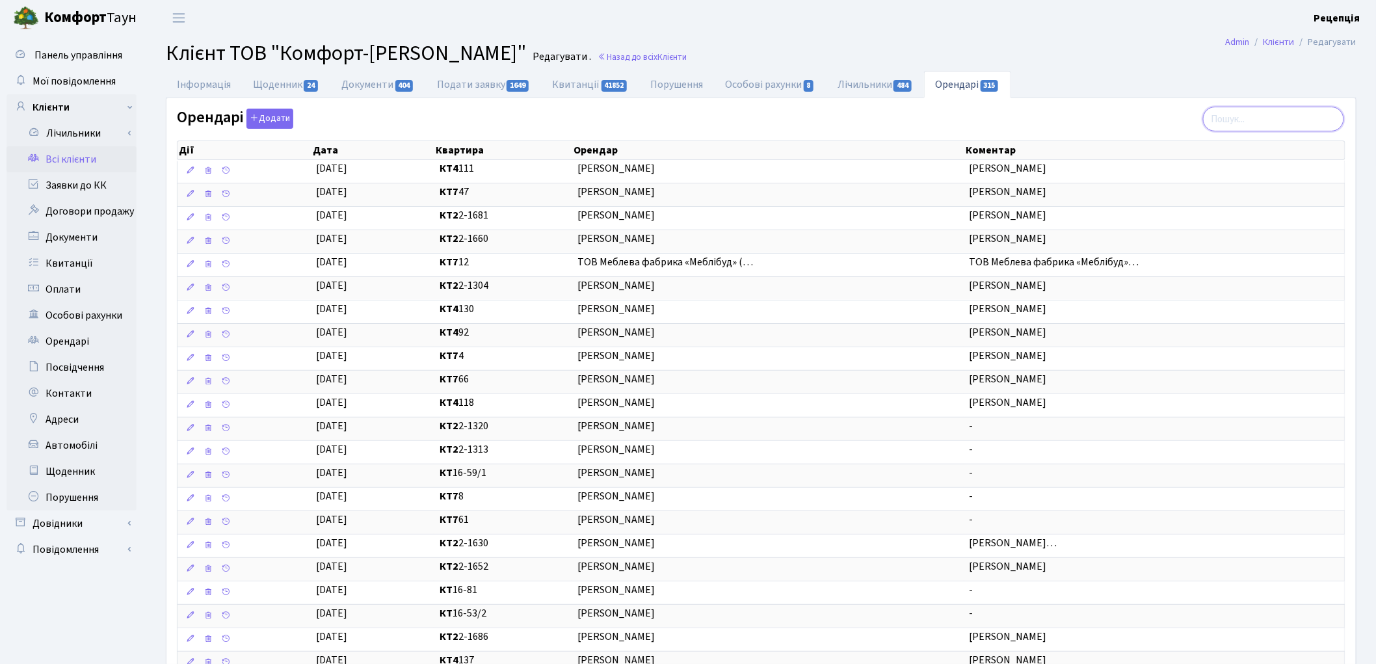
click at [1274, 120] on input "search" at bounding box center [1273, 119] width 141 height 25
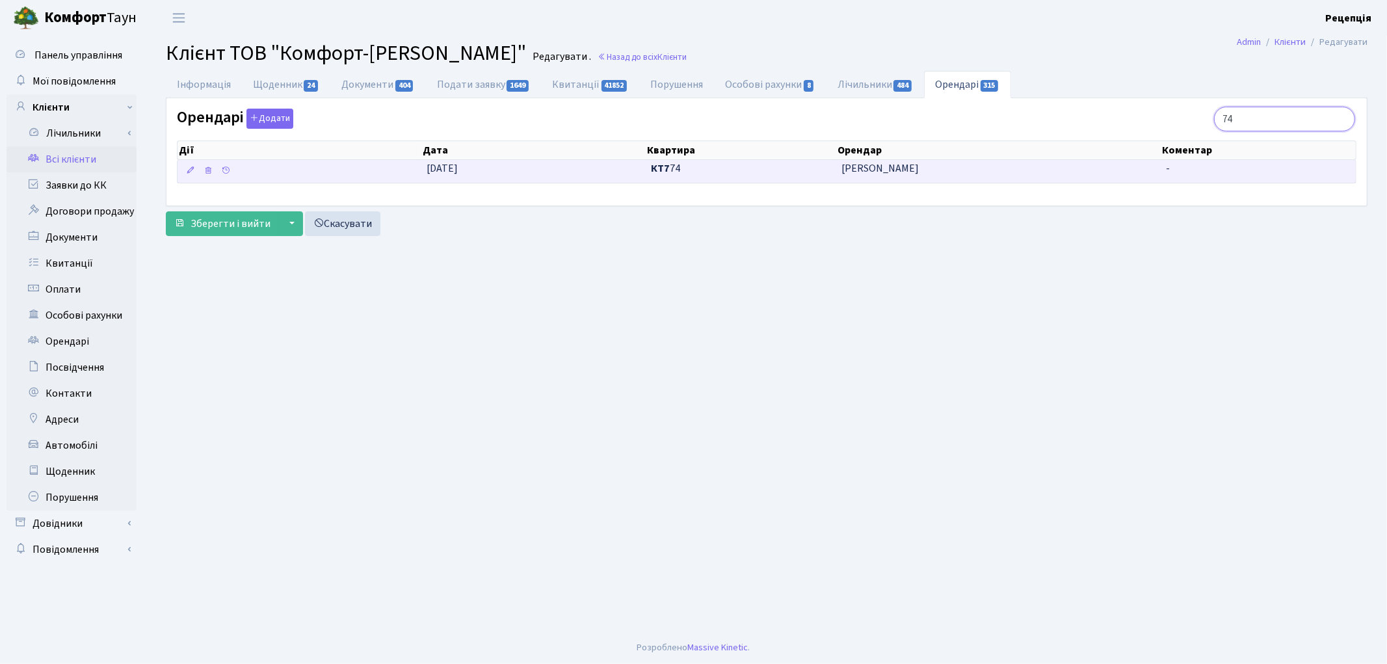
type input "74"
click at [660, 170] on b "КТ7" at bounding box center [660, 168] width 19 height 14
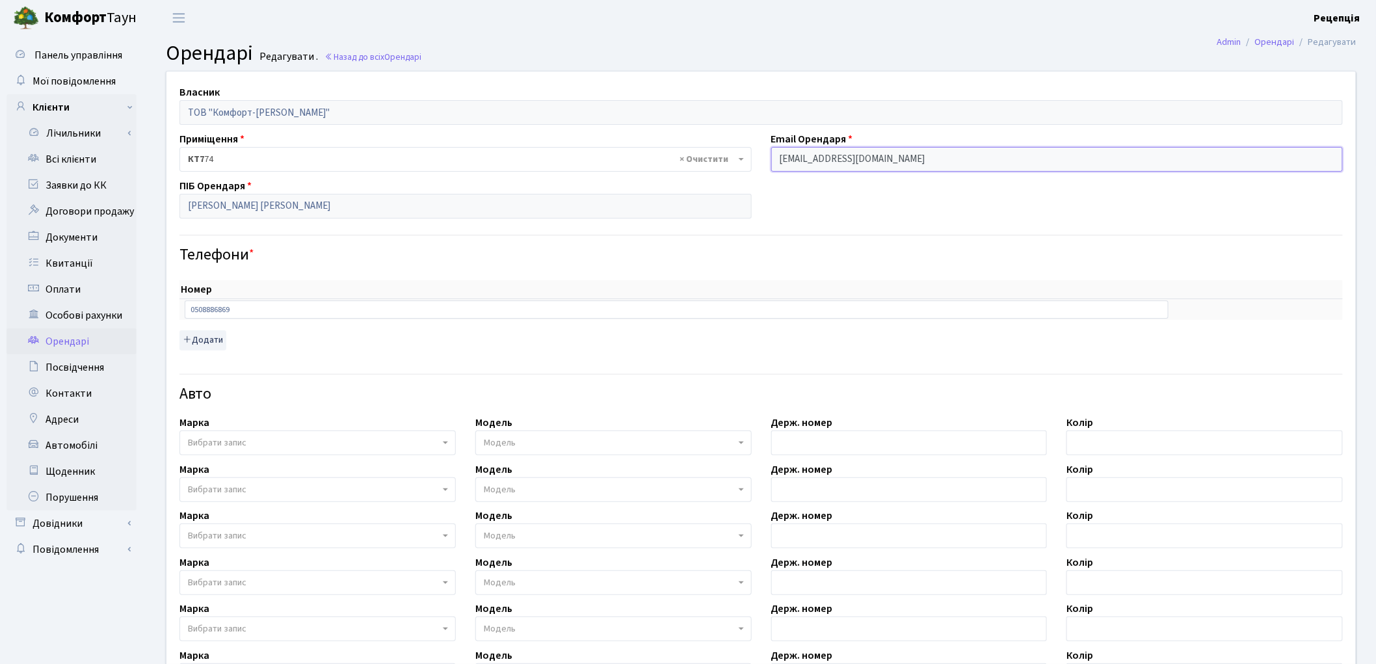
drag, startPoint x: 880, startPoint y: 159, endPoint x: 733, endPoint y: 176, distance: 147.9
click at [733, 176] on div "Власник ТОВ "Комфорт-[PERSON_NAME]" Приміщення - <b>КТ7</b>&nbsp;&nbsp;&nbsp;74…" at bounding box center [761, 457] width 1209 height 771
click at [83, 156] on link "Всі клієнти" at bounding box center [72, 159] width 130 height 26
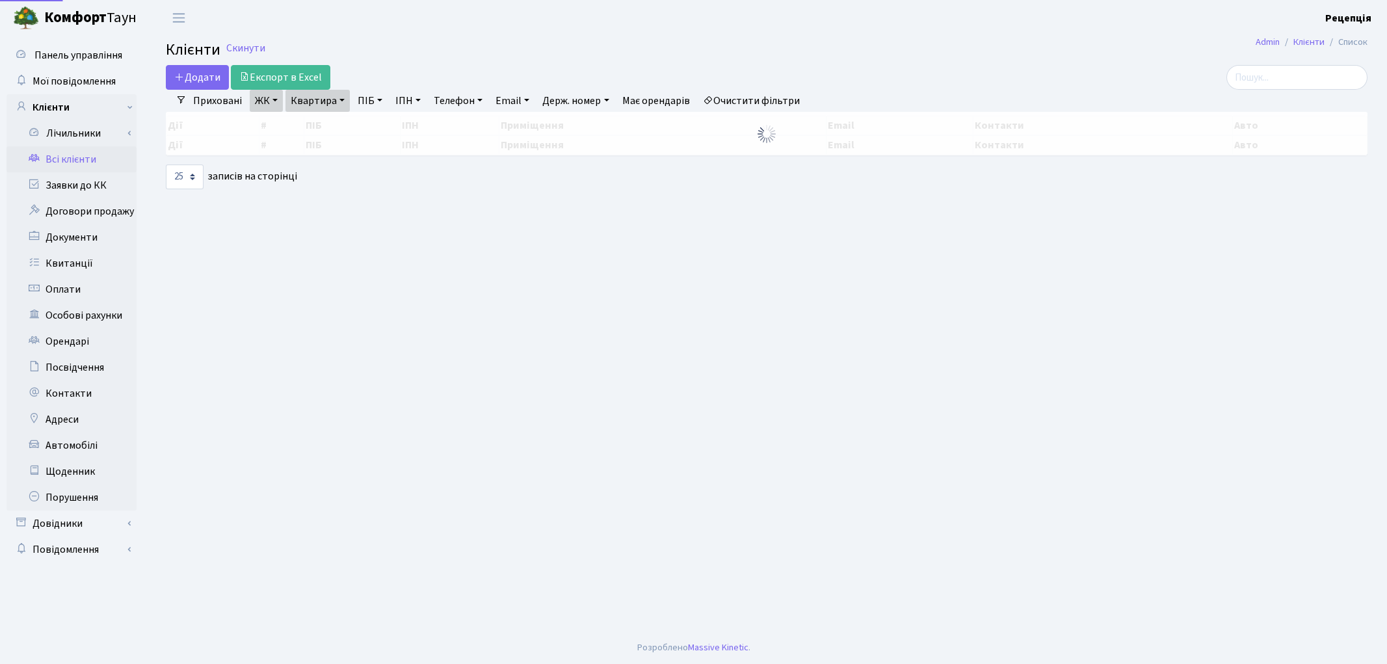
select select "25"
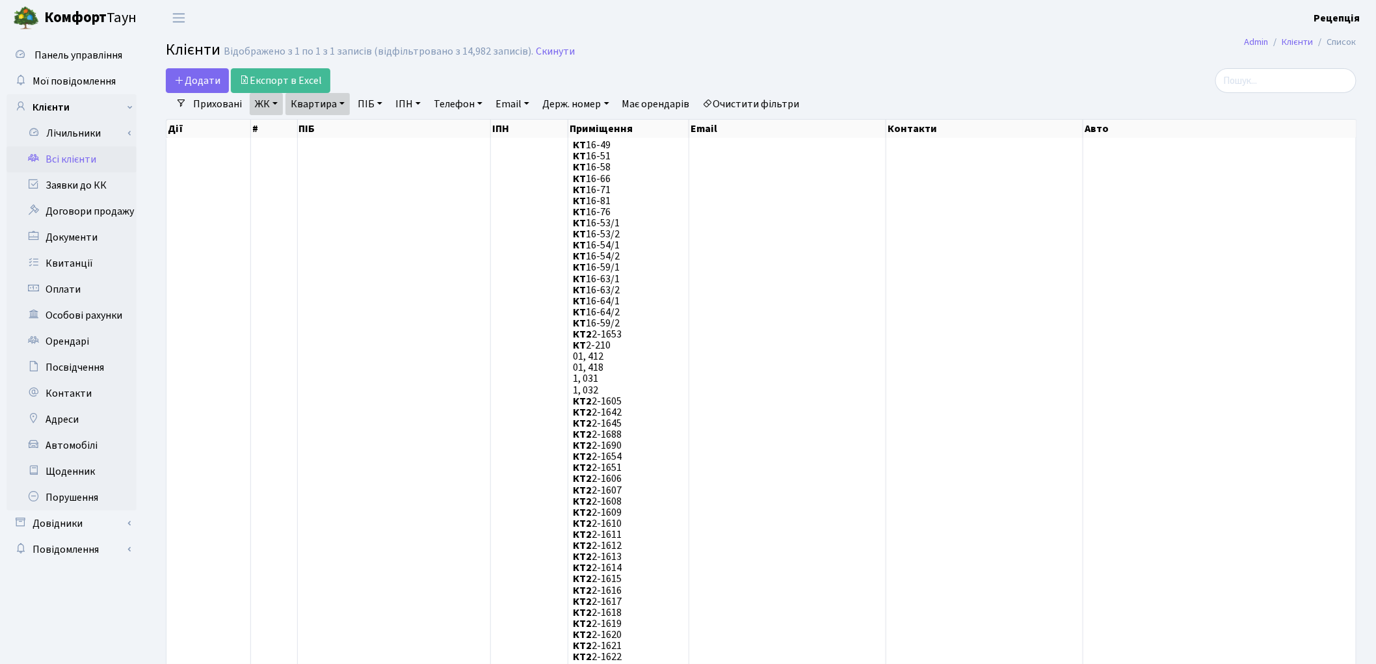
click at [775, 99] on link "Очистити фільтри" at bounding box center [751, 104] width 107 height 22
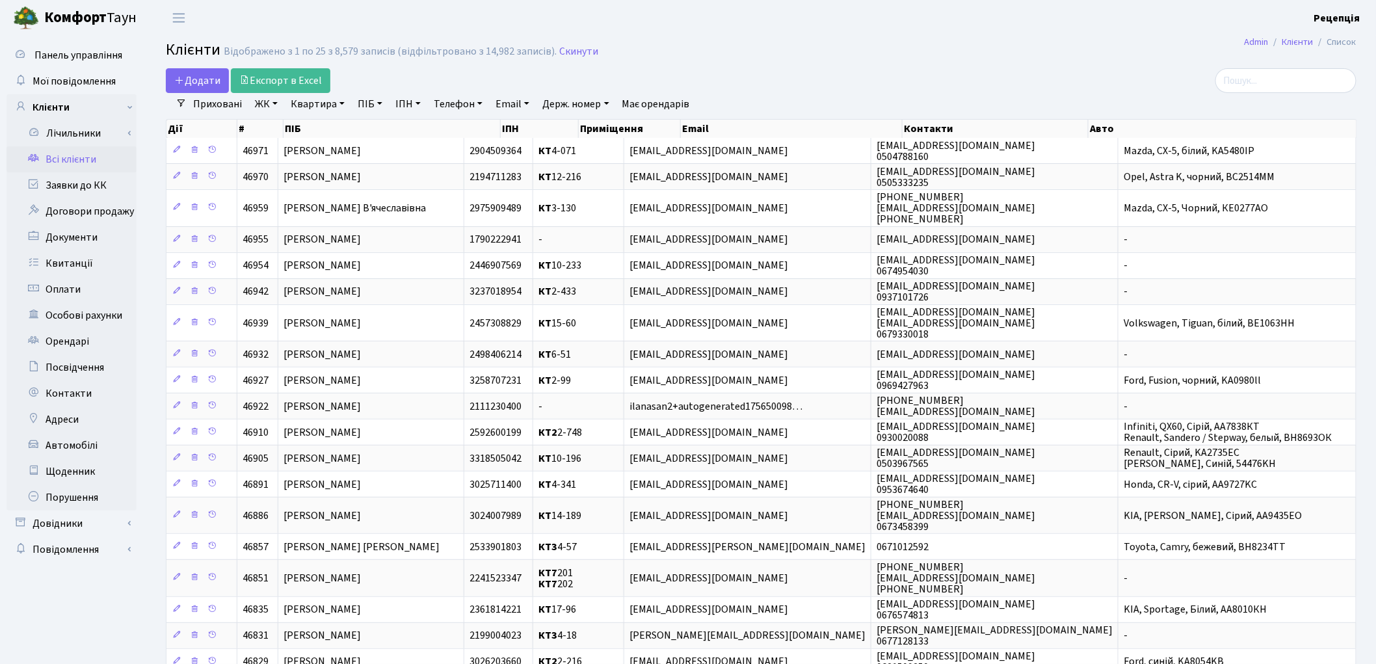
click at [258, 102] on link "ЖК" at bounding box center [266, 104] width 33 height 22
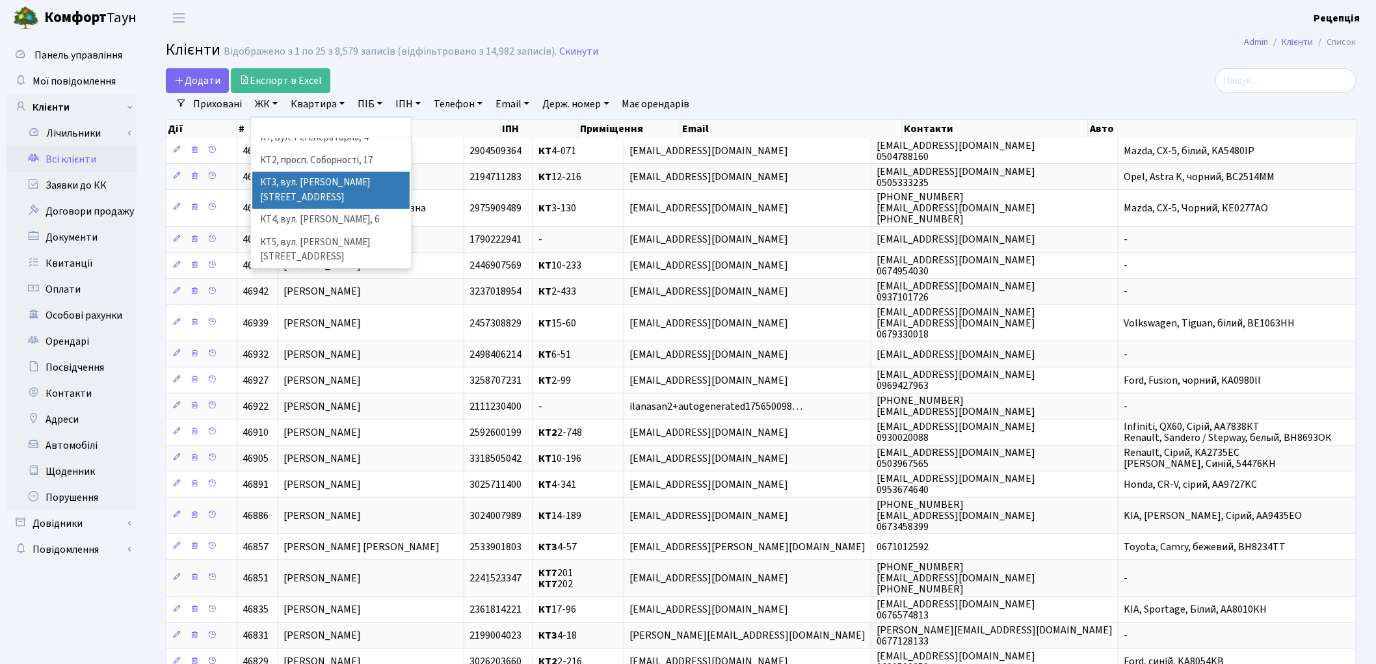
scroll to position [27, 0]
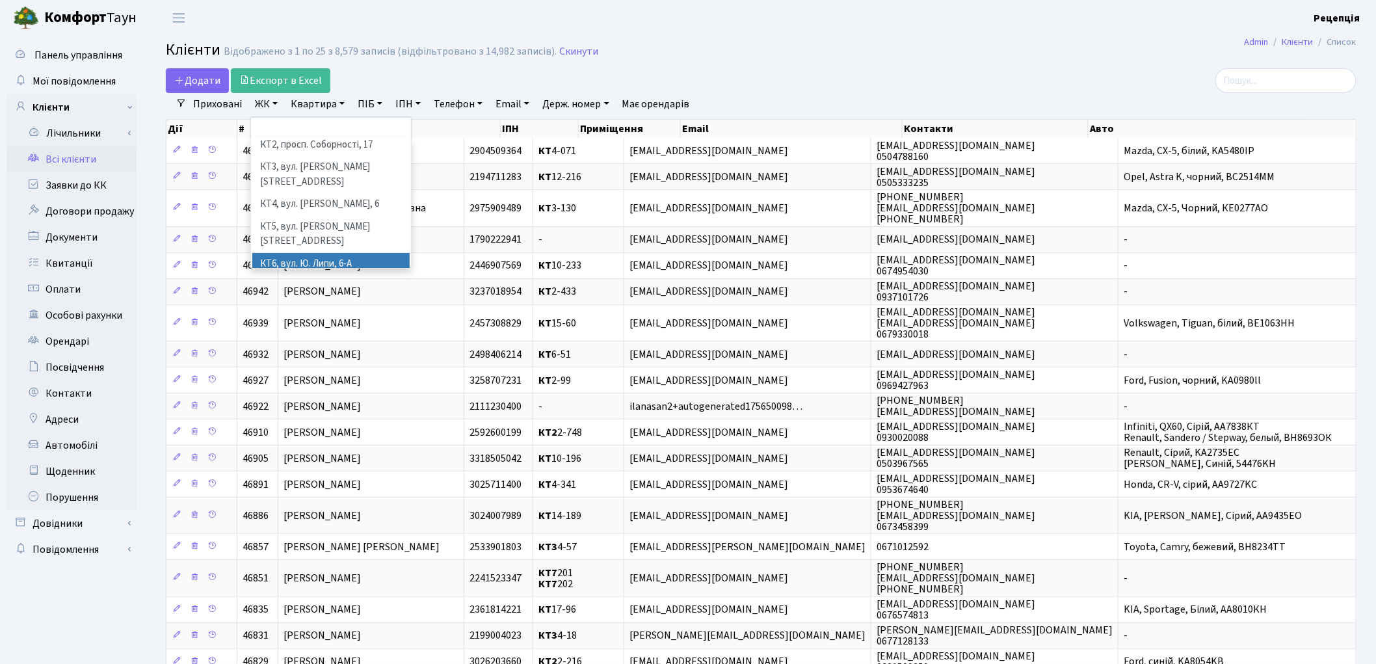
click at [379, 253] on li "КТ6, вул. Ю. Липи, 6-А" at bounding box center [330, 264] width 157 height 23
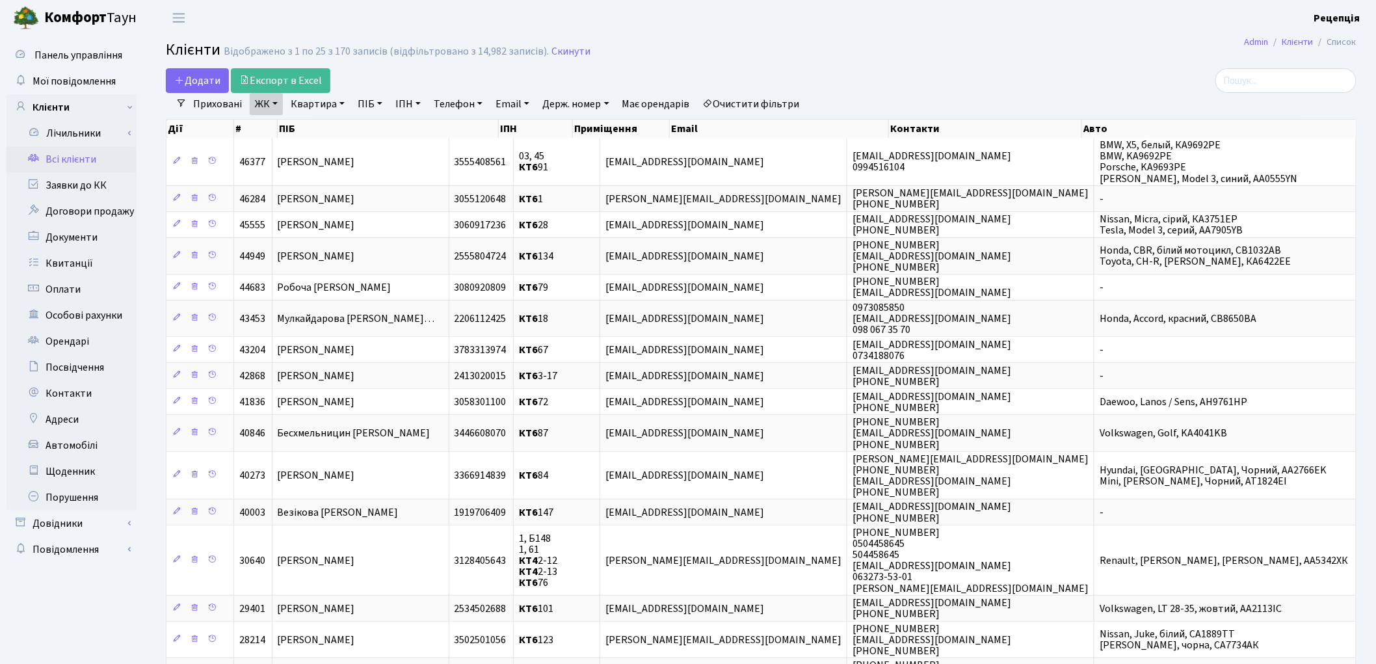
click at [332, 105] on link "Квартира" at bounding box center [317, 104] width 64 height 22
type input "45"
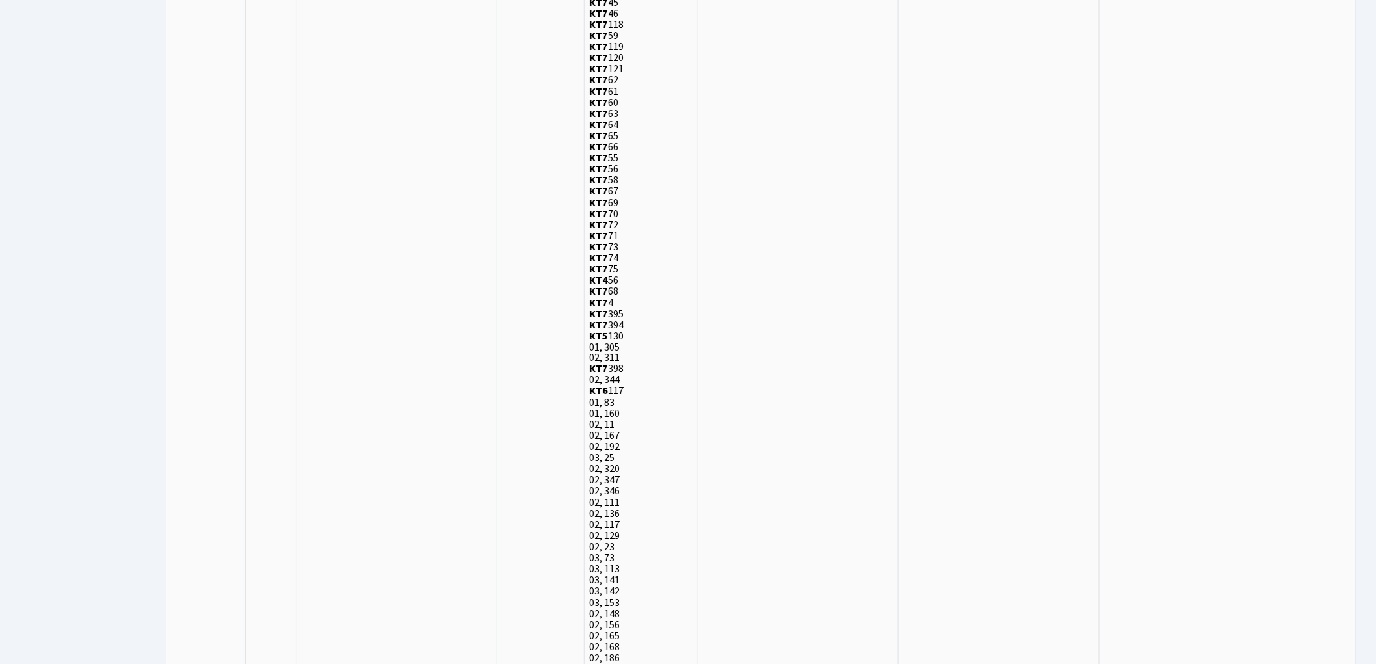
scroll to position [3778, 0]
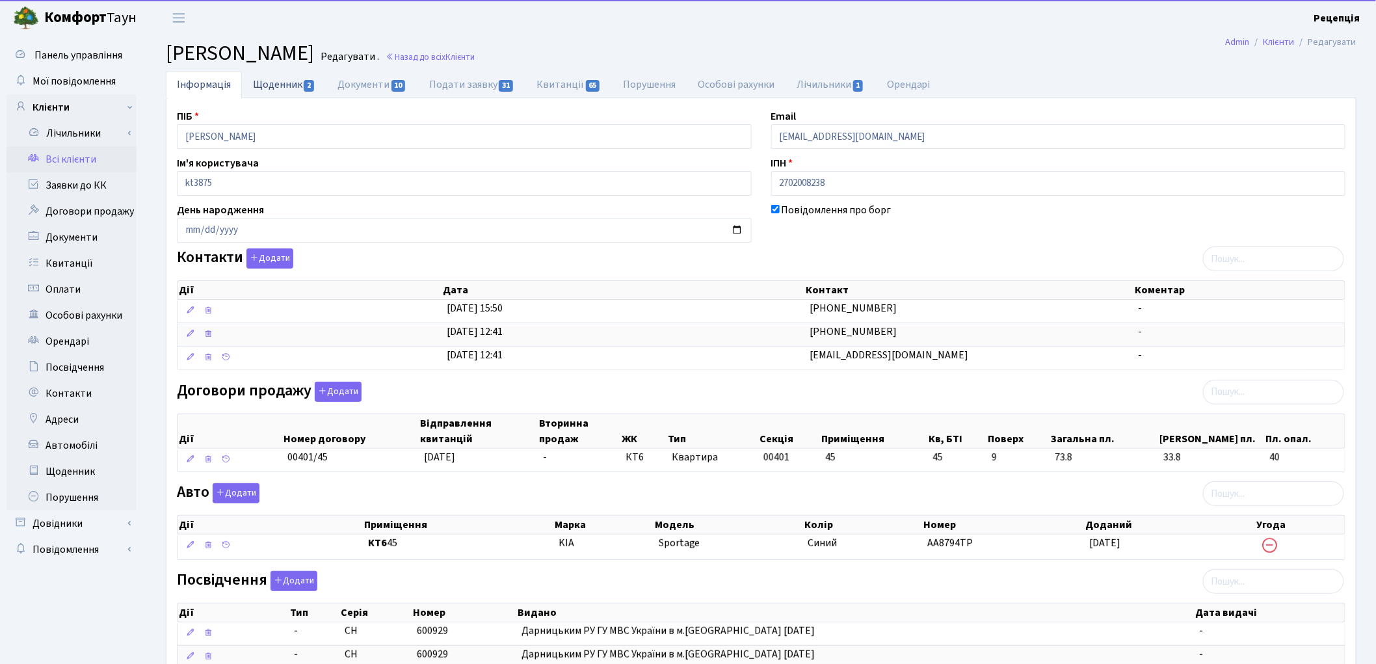
click at [278, 80] on link "Щоденник 2" at bounding box center [284, 84] width 85 height 27
select select "25"
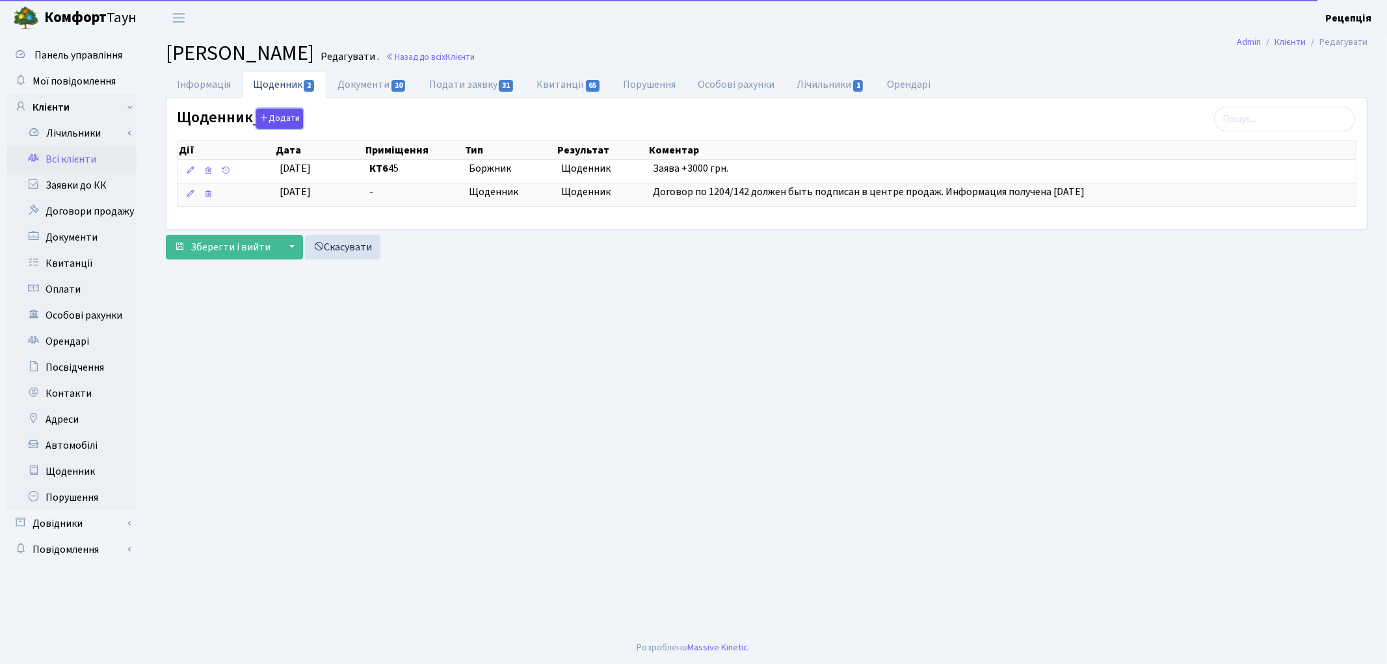
click at [291, 120] on button "Додати" at bounding box center [279, 119] width 47 height 20
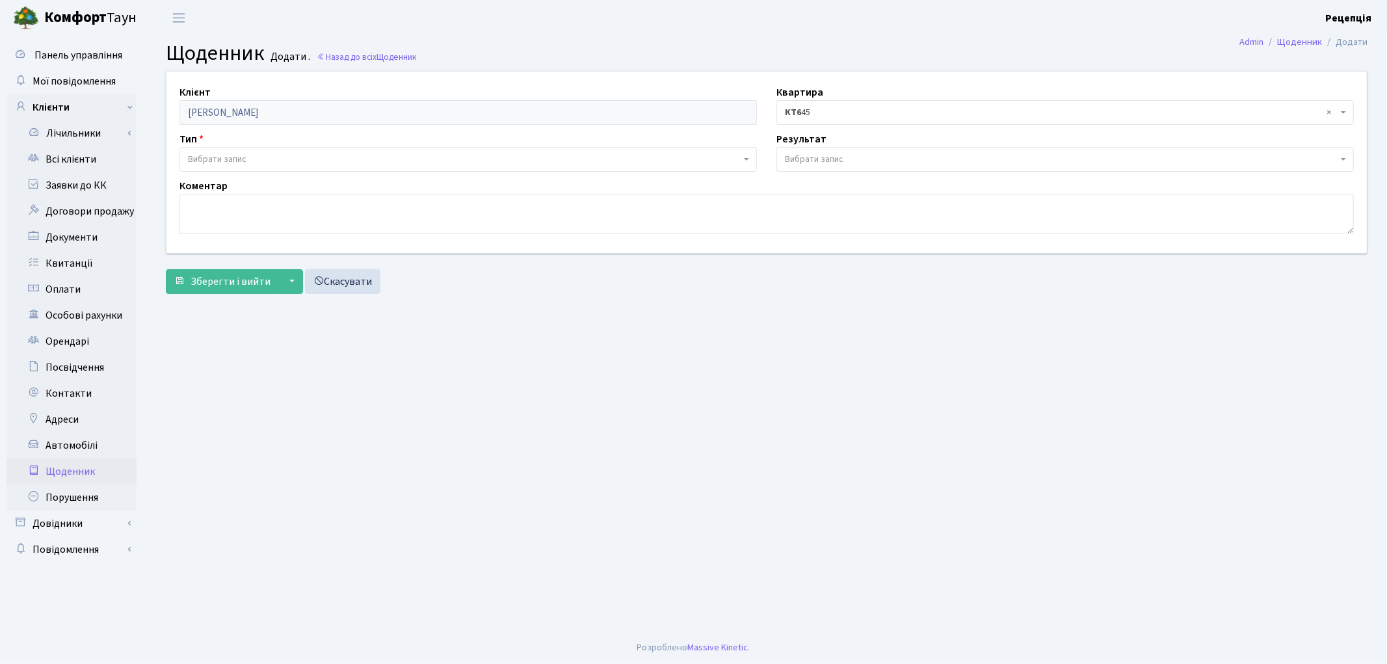
click at [230, 159] on span "Вибрати запис" at bounding box center [217, 159] width 59 height 13
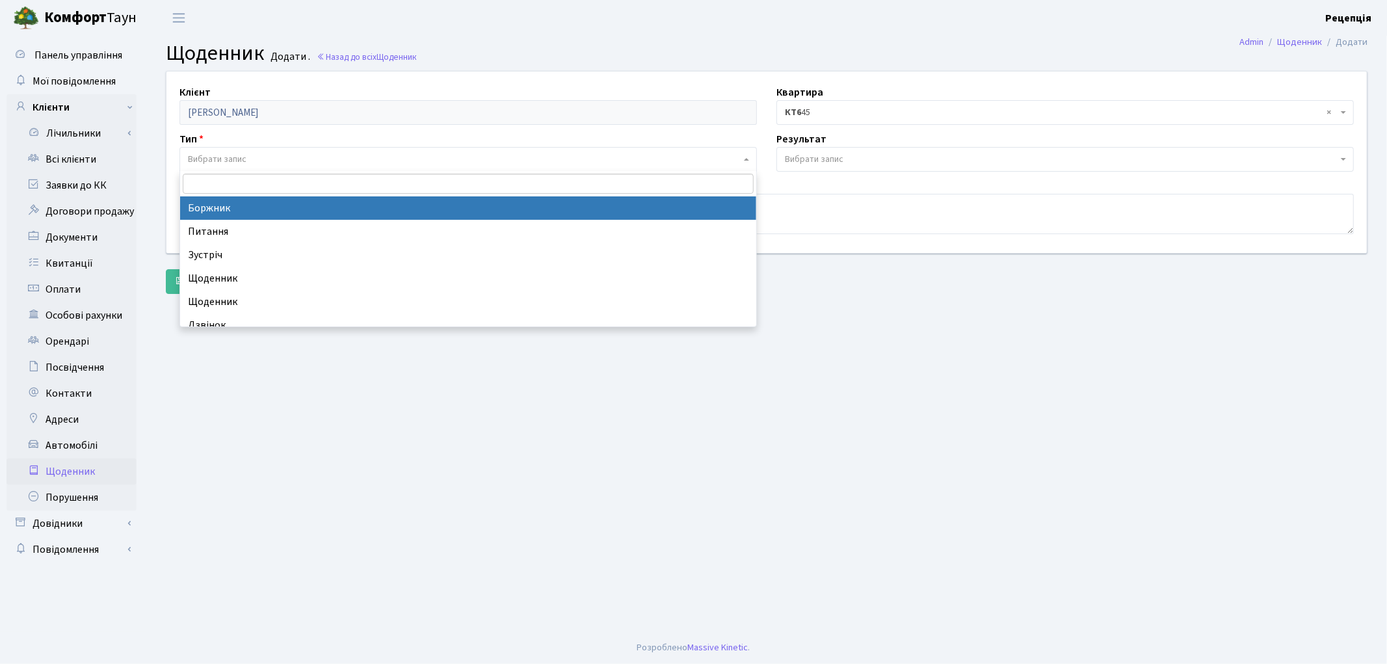
select select "189"
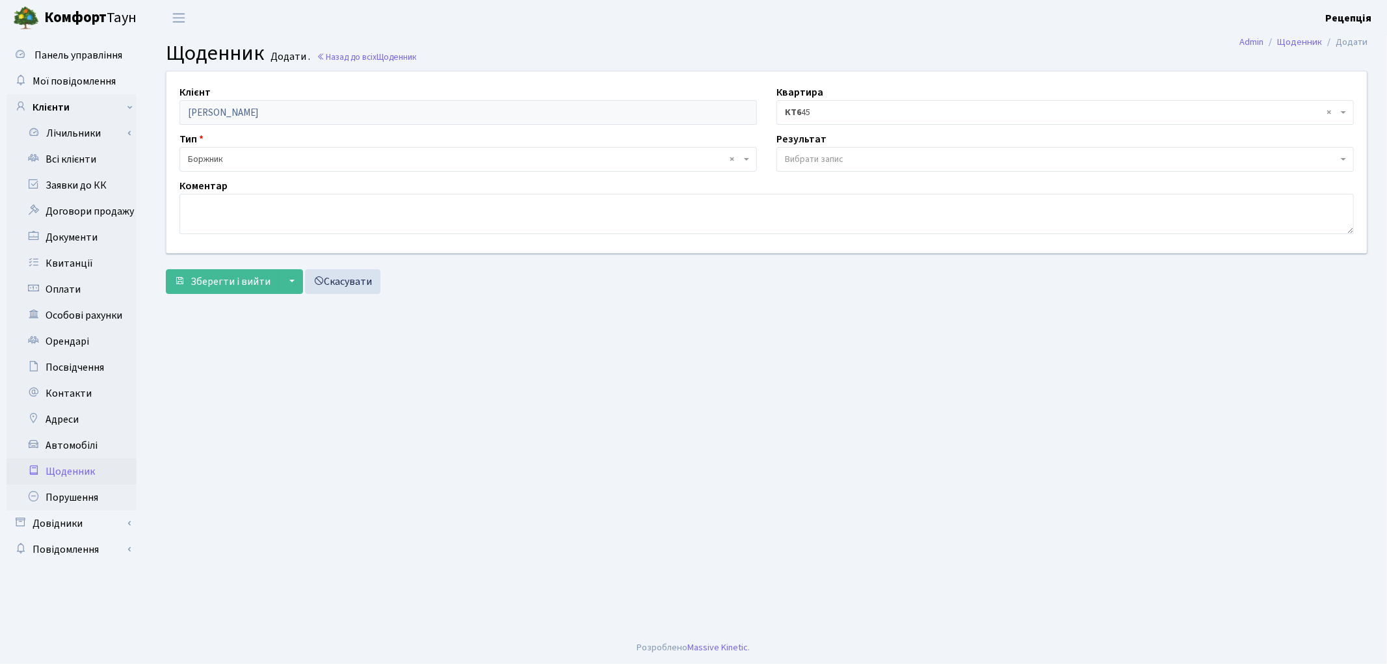
click at [850, 153] on span "Вибрати запис" at bounding box center [1061, 159] width 553 height 13
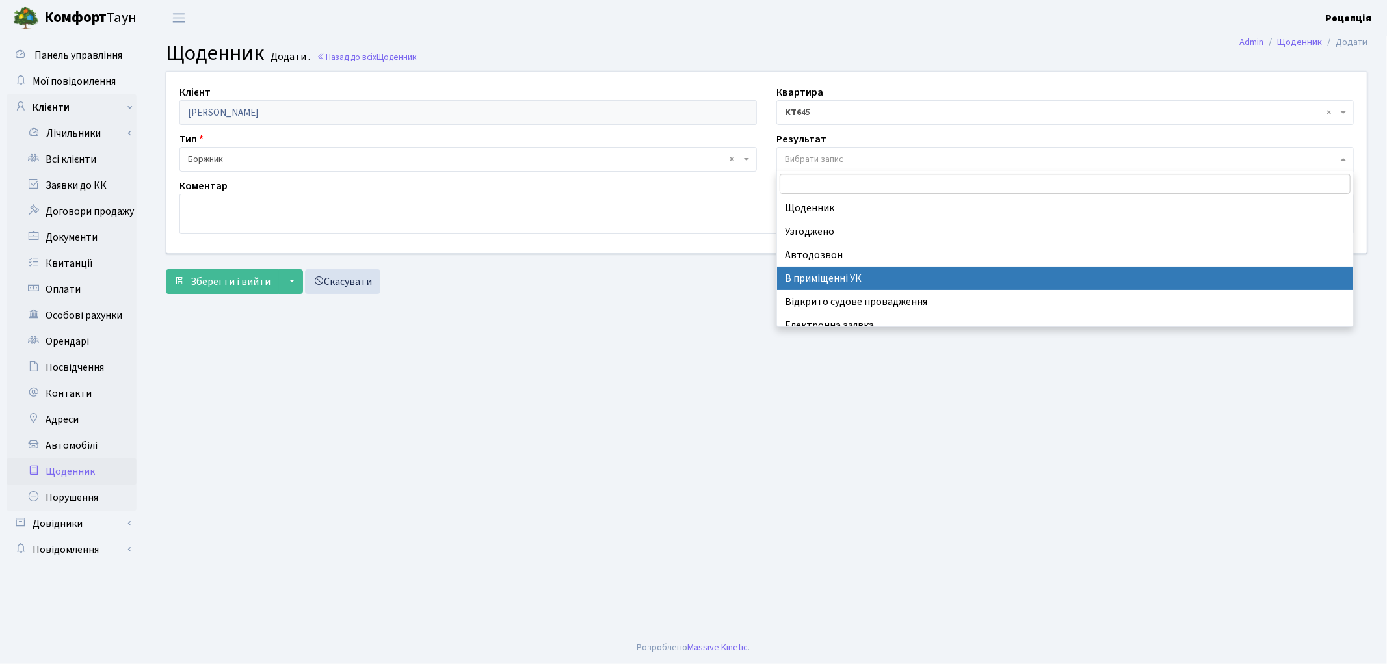
select select "200"
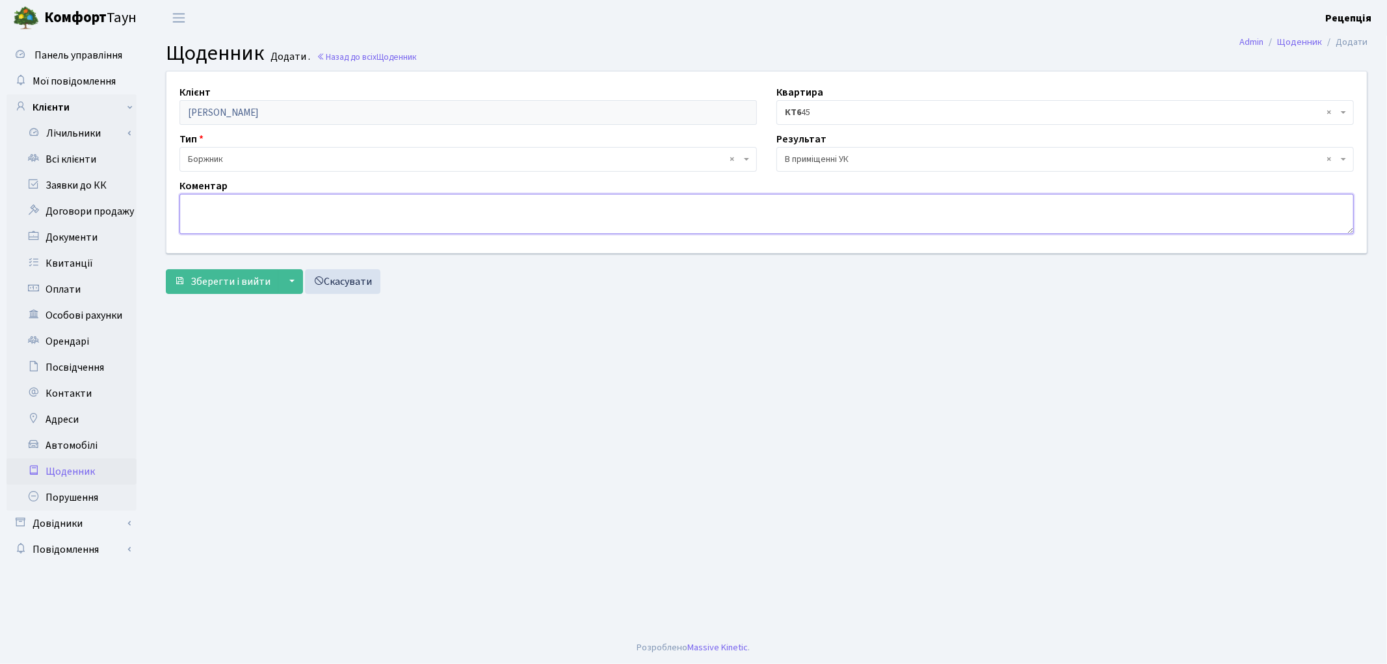
click at [386, 226] on textarea at bounding box center [766, 214] width 1174 height 40
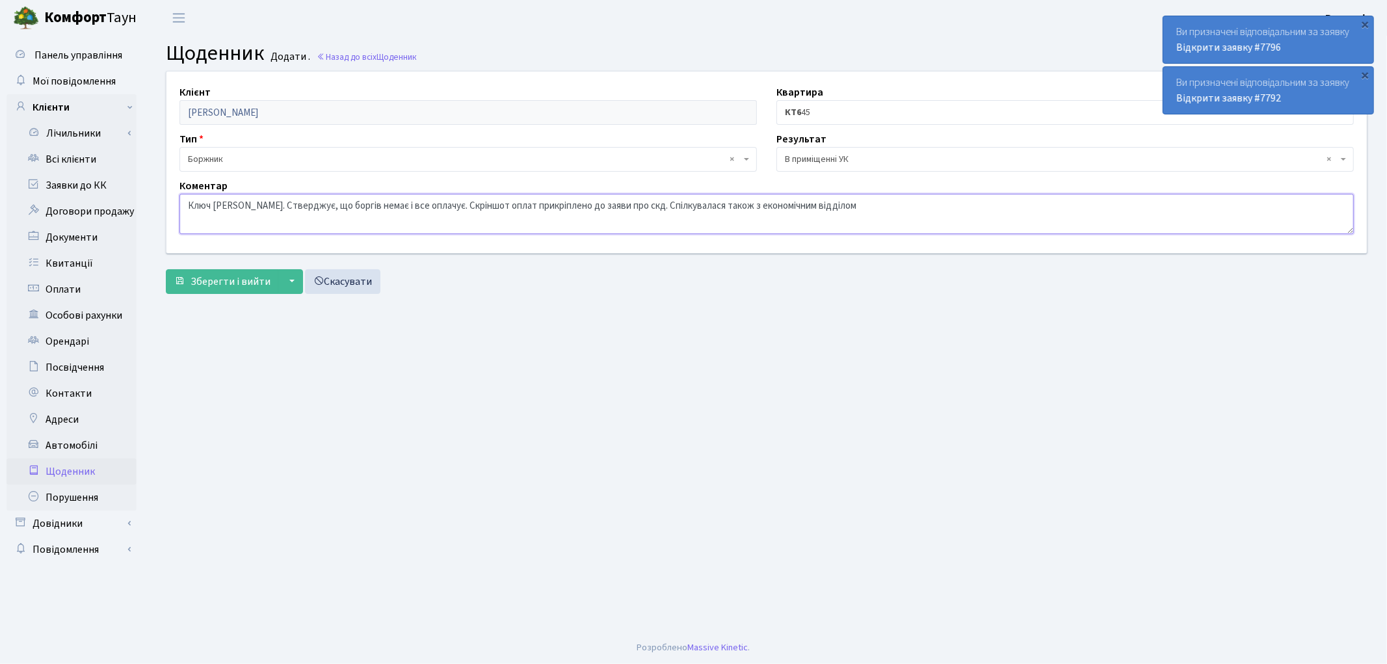
click at [658, 207] on textarea "Ключ [PERSON_NAME]. Стверджує, що боргів немає і все оплачує. Скріншот оплат пр…" at bounding box center [766, 214] width 1174 height 40
click at [744, 203] on textarea "Ключ [PERSON_NAME]. Стверджує, що боргів немає і все оплачує. Скріншот оплат пр…" at bounding box center [766, 214] width 1174 height 40
click at [928, 208] on textarea "Ключ [PERSON_NAME]. Стверджує, що боргів немає і все оплачує. Скріншот оплат пр…" at bounding box center [766, 214] width 1174 height 40
type textarea "Ключ [PERSON_NAME]. Стверджує, що боргів немає і все оплачує. Скріншот оплат пр…"
click at [223, 282] on span "Зберегти і вийти" at bounding box center [230, 281] width 80 height 14
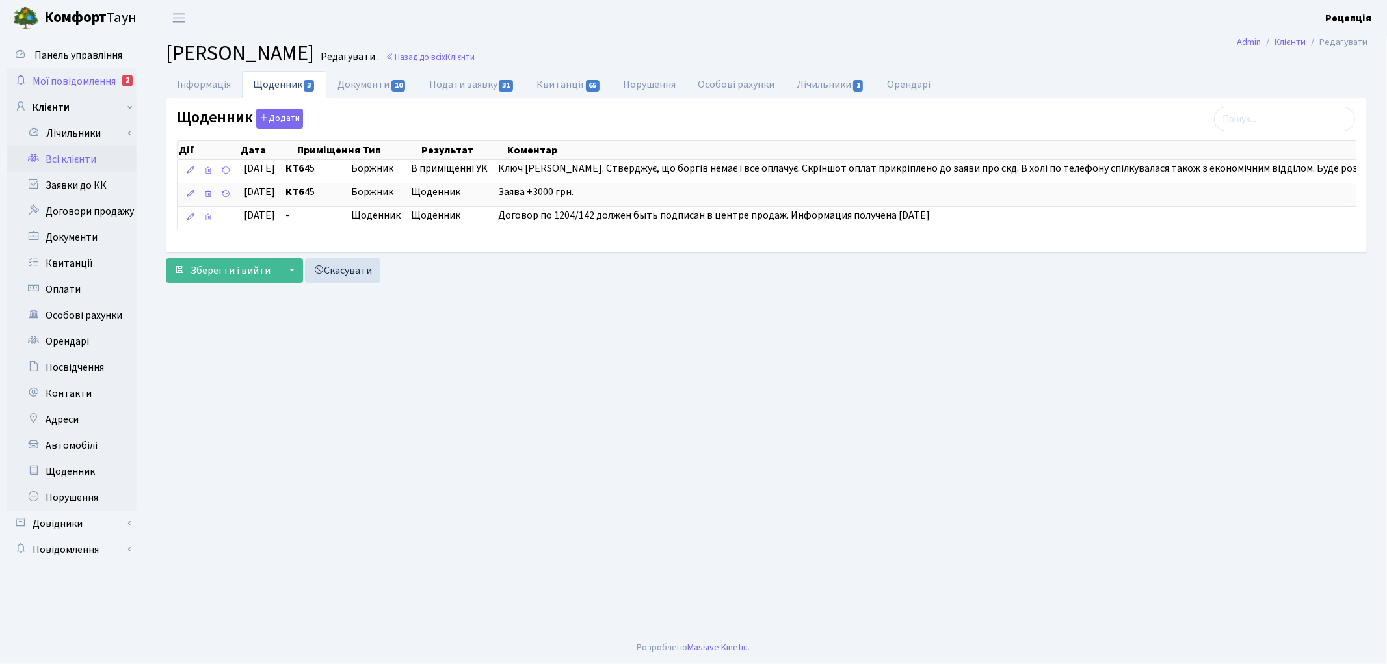
click at [69, 90] on link "Мої повідомлення 2" at bounding box center [72, 81] width 130 height 26
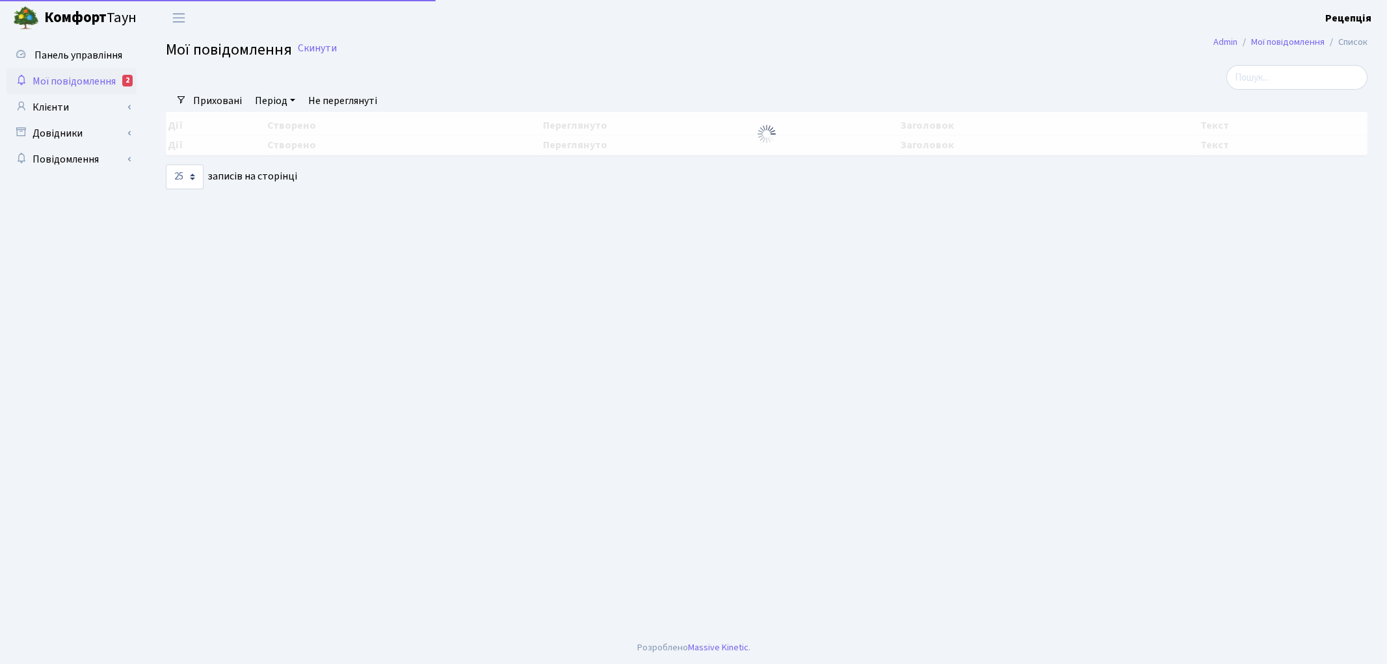
select select "25"
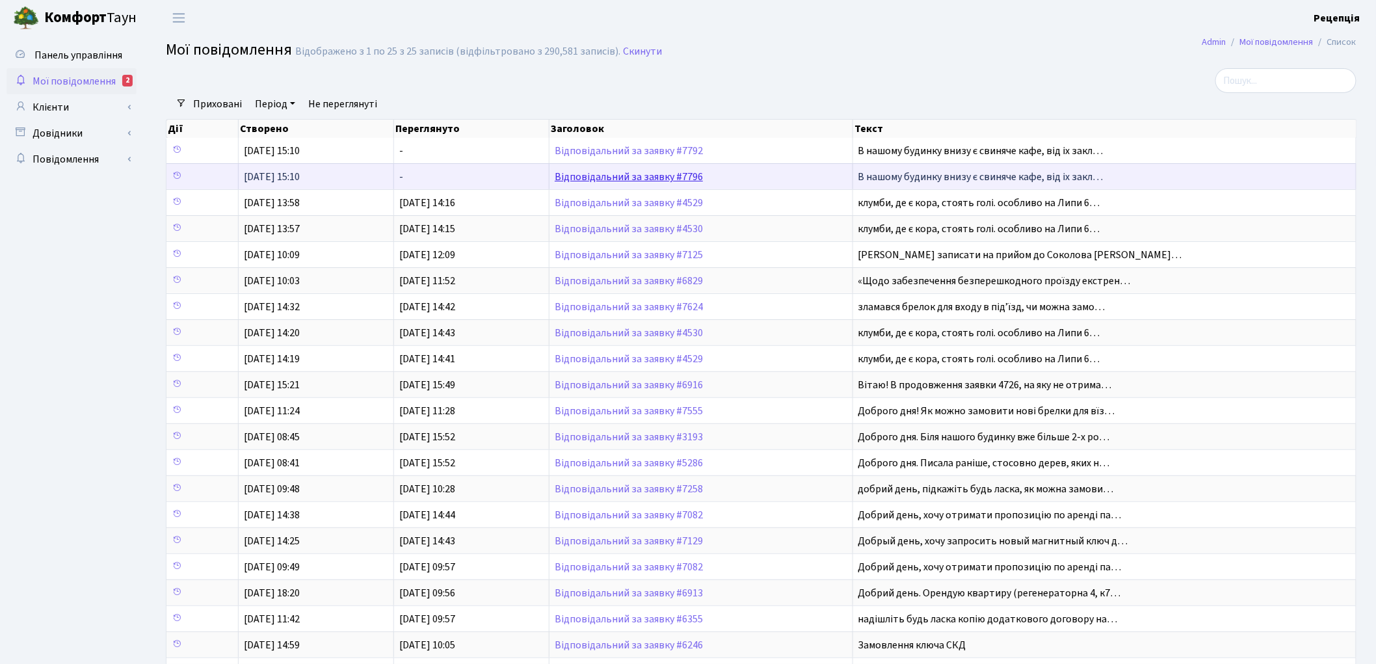
click at [601, 176] on link "Відповідальний за заявку #7796" at bounding box center [629, 177] width 148 height 14
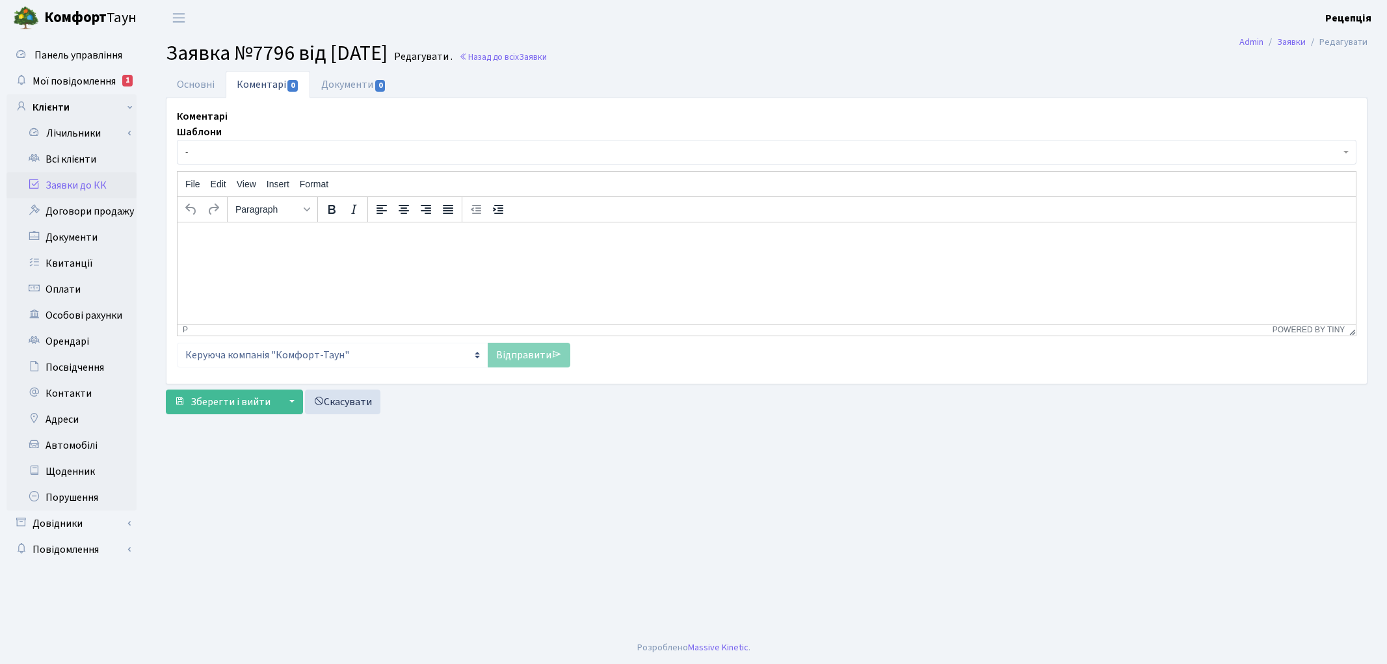
select select "18519"
select select "55"
click at [204, 87] on link "Основні" at bounding box center [196, 84] width 60 height 27
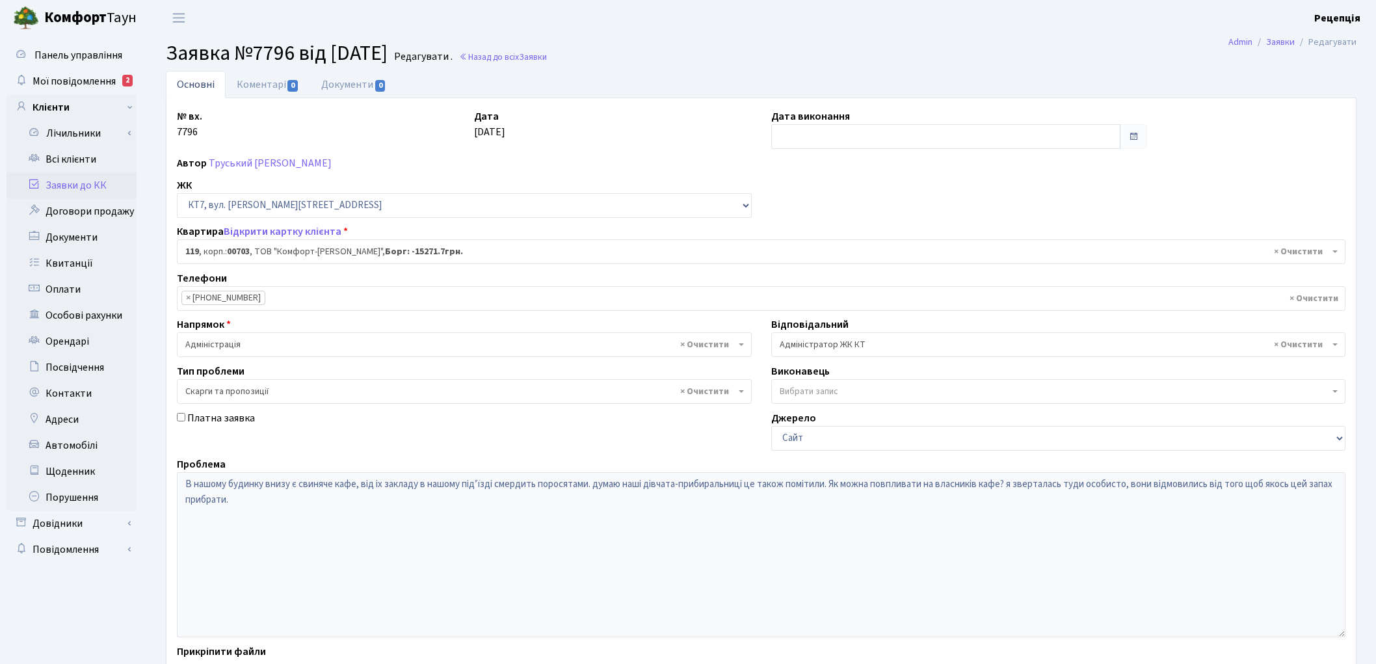
select select "18519"
select select "55"
click at [82, 83] on span "Мої повідомлення" at bounding box center [74, 81] width 83 height 14
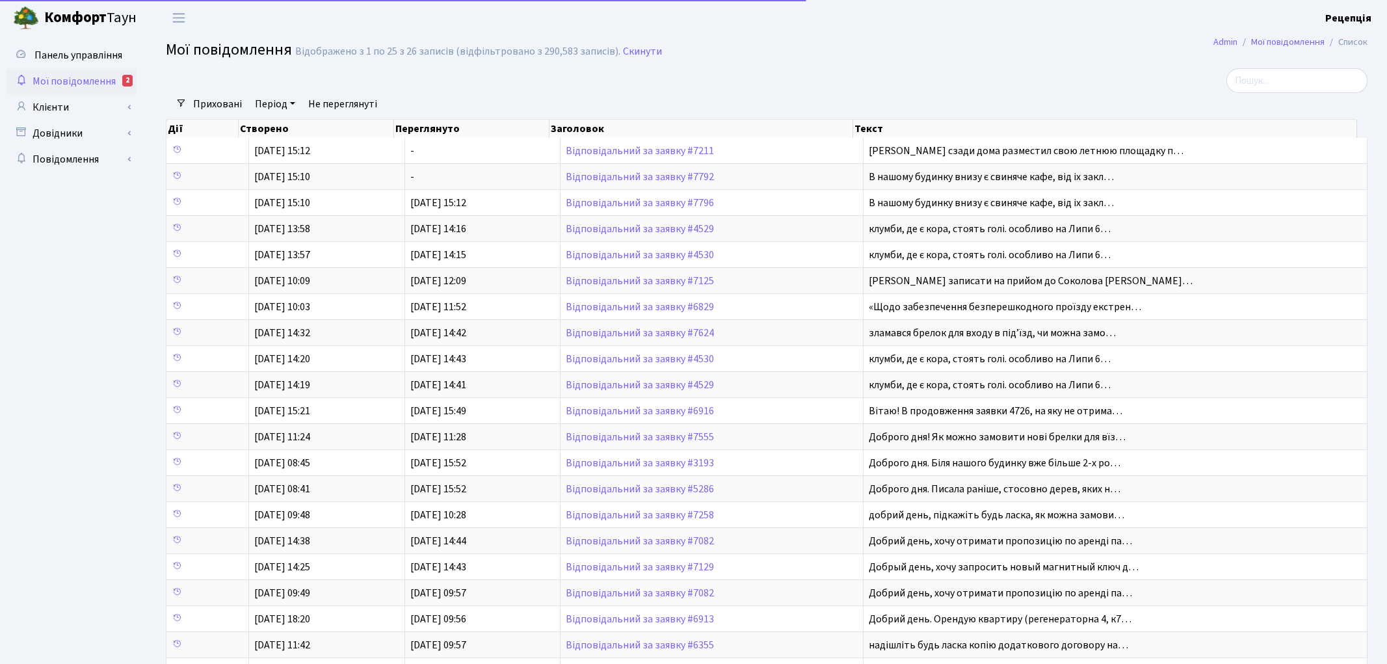
select select "25"
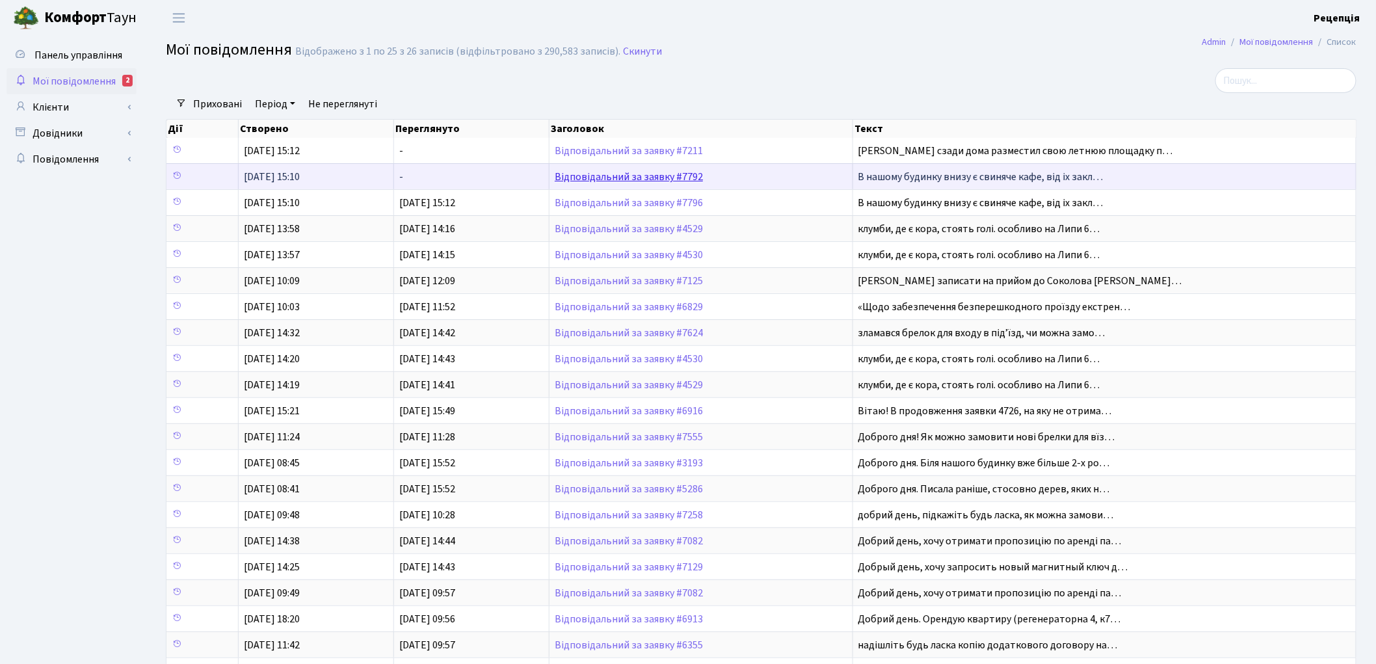
click at [590, 178] on link "Відповідальний за заявку #7792" at bounding box center [629, 177] width 148 height 14
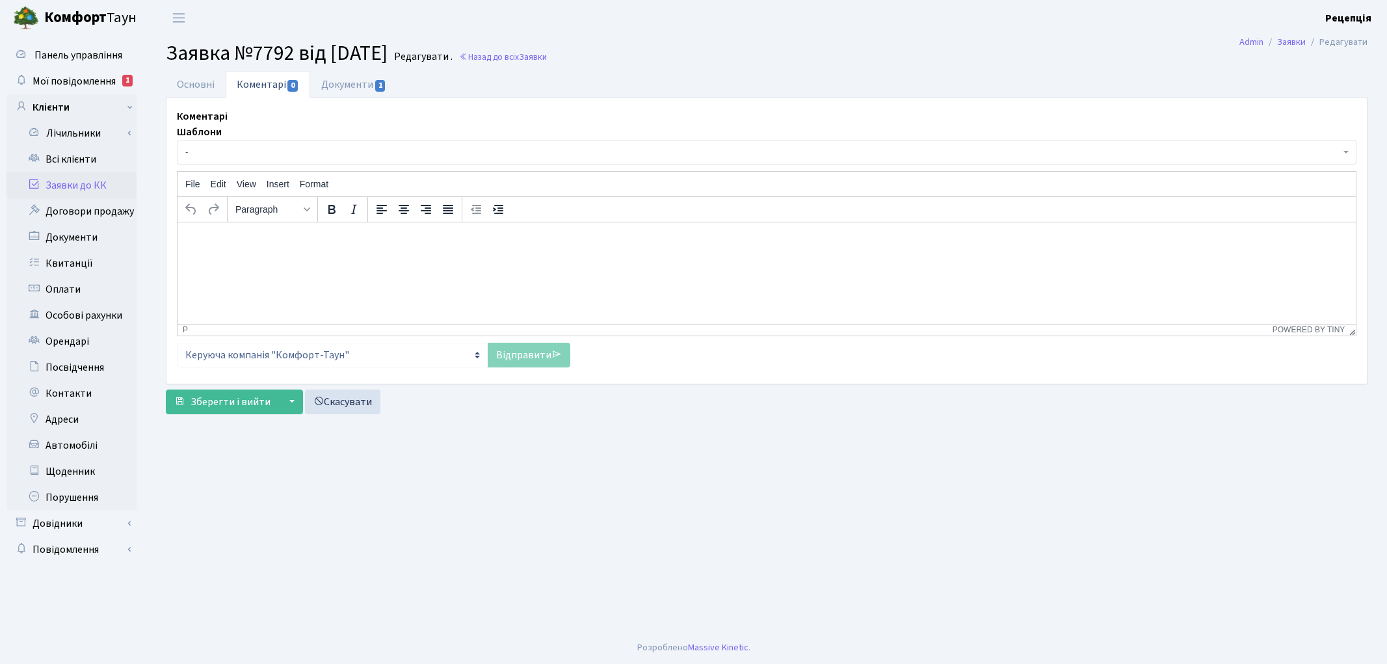
select select "18519"
select select "55"
click at [185, 85] on link "Основні" at bounding box center [196, 84] width 60 height 27
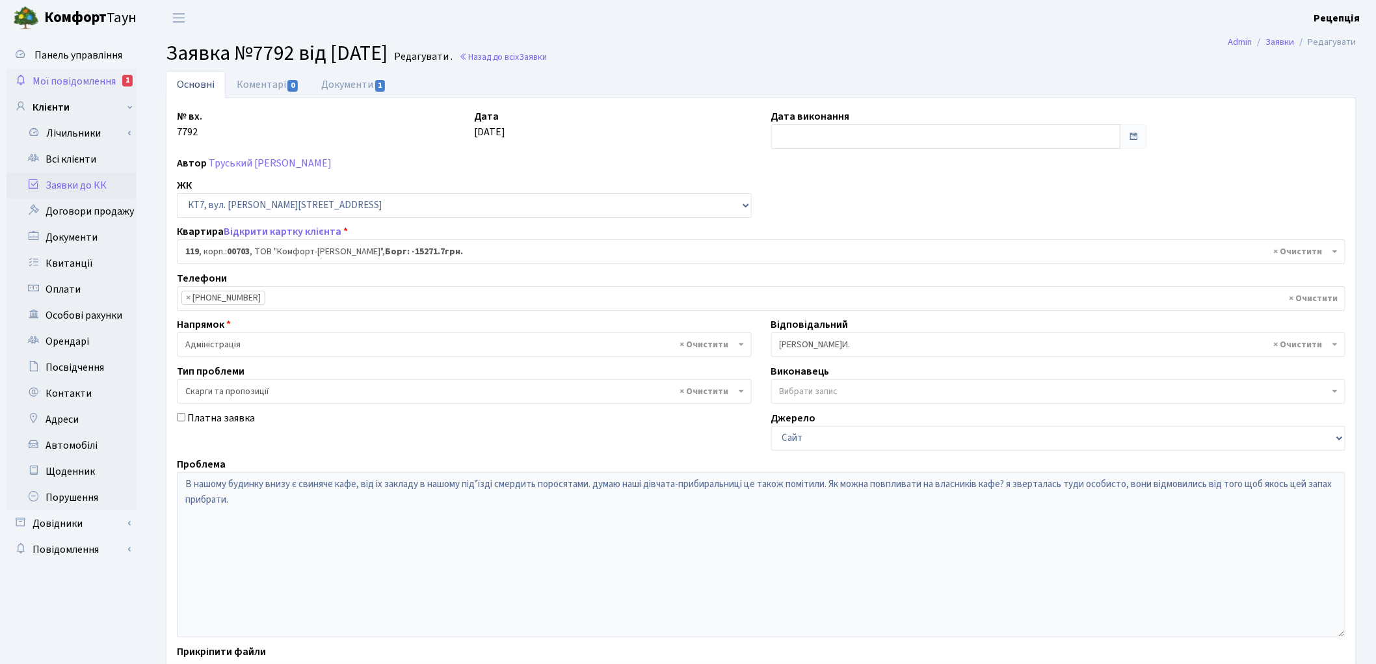
click at [87, 88] on span "Мої повідомлення" at bounding box center [74, 81] width 83 height 14
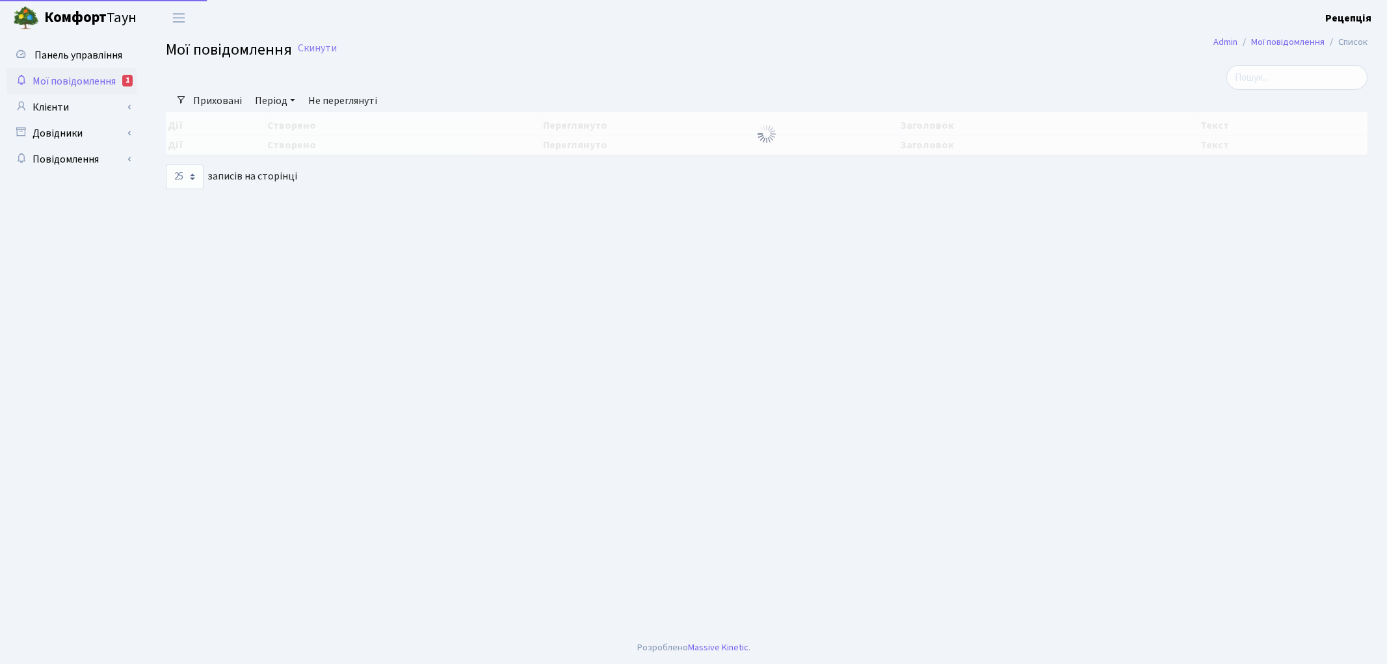
select select "25"
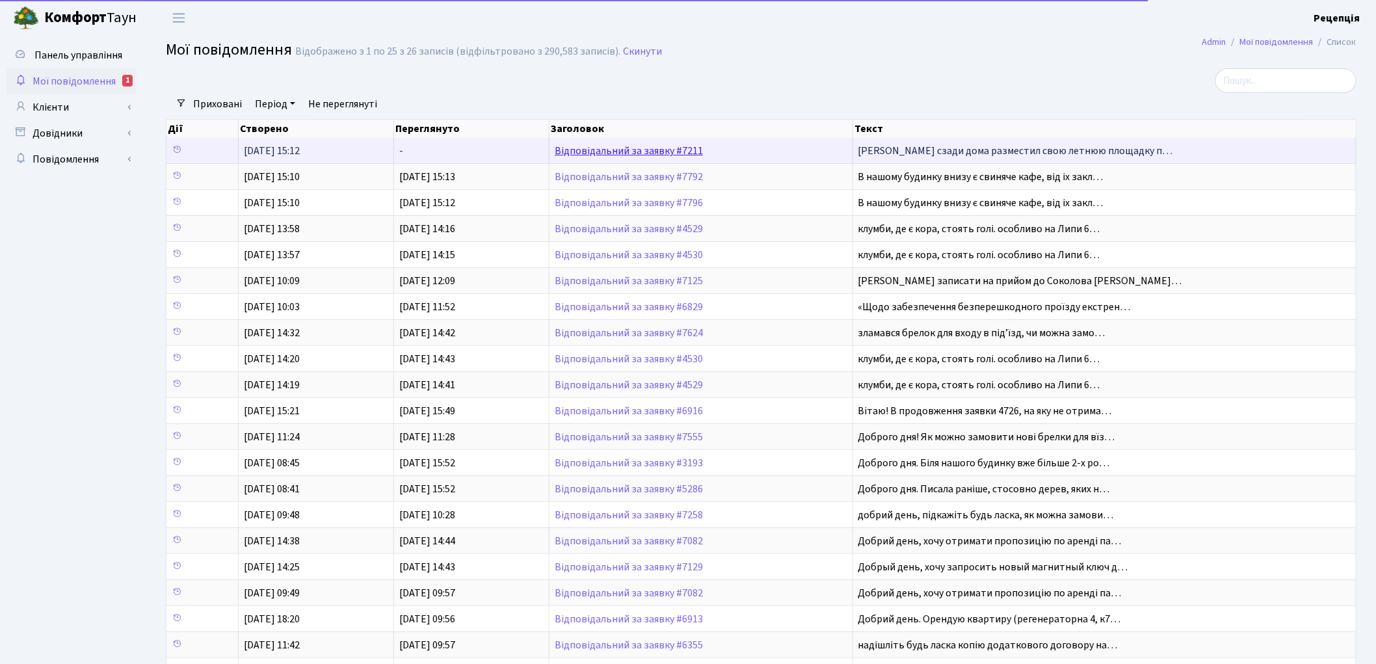
click at [609, 153] on link "Відповідальний за заявку #7211" at bounding box center [629, 151] width 148 height 14
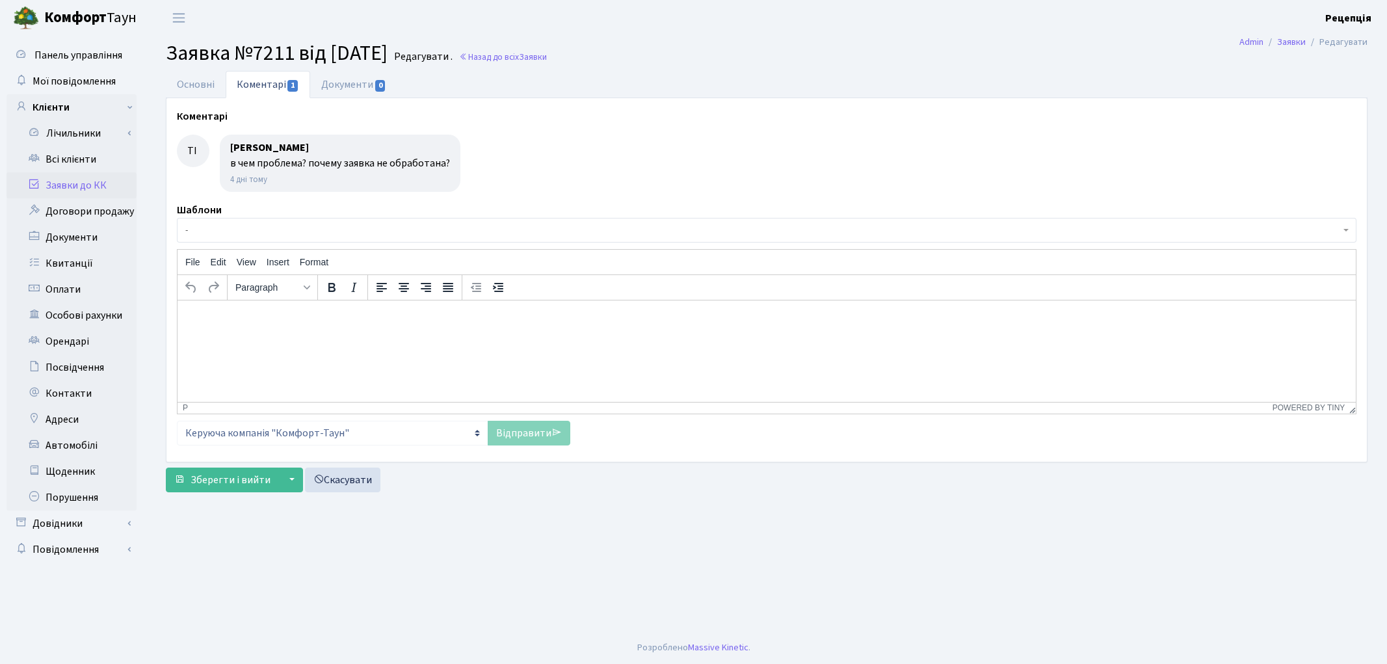
select select "17666"
click at [189, 88] on link "Основні" at bounding box center [196, 84] width 60 height 27
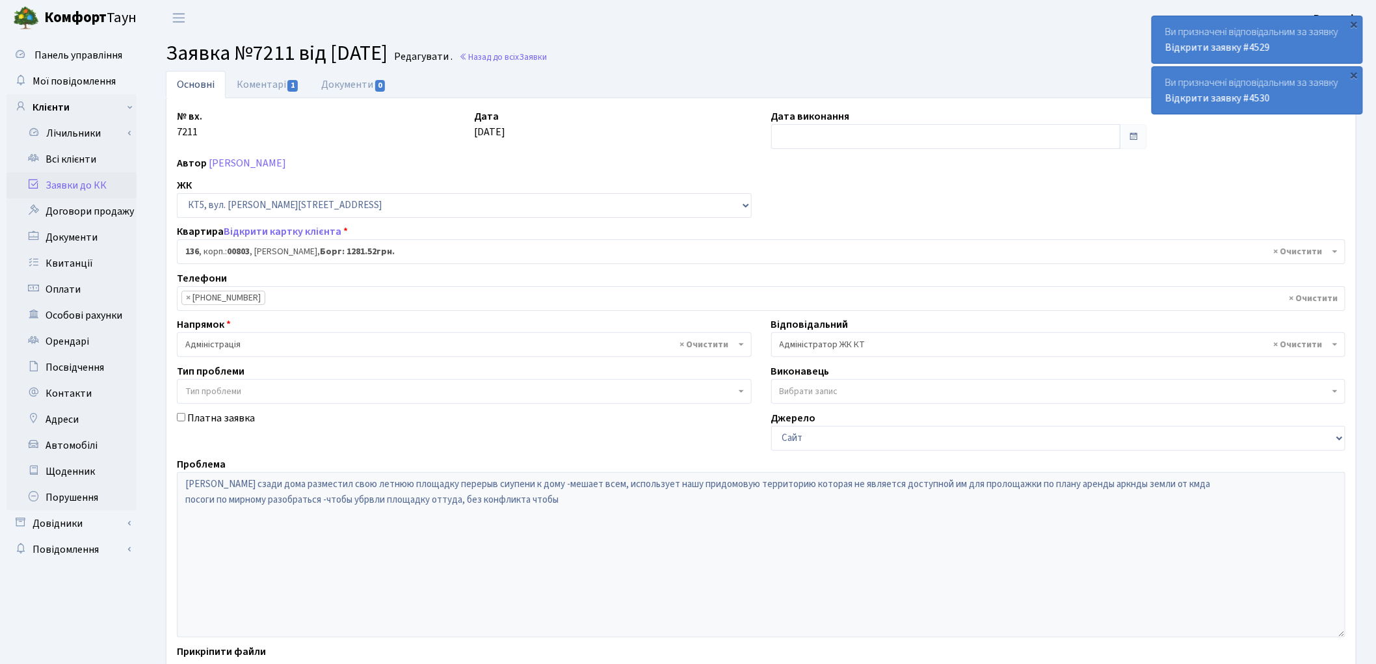
click at [835, 339] on span "× Адміністратор ЖК КТ" at bounding box center [1055, 344] width 550 height 13
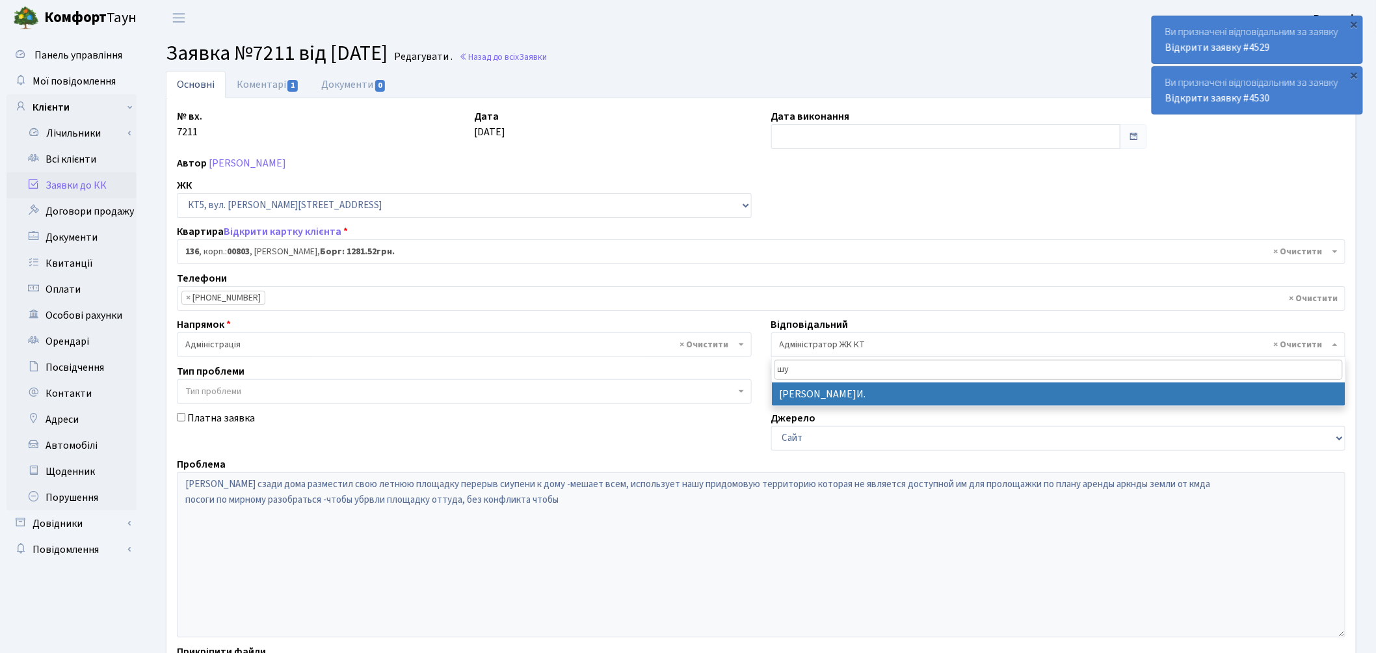
type input "шу"
select select "18"
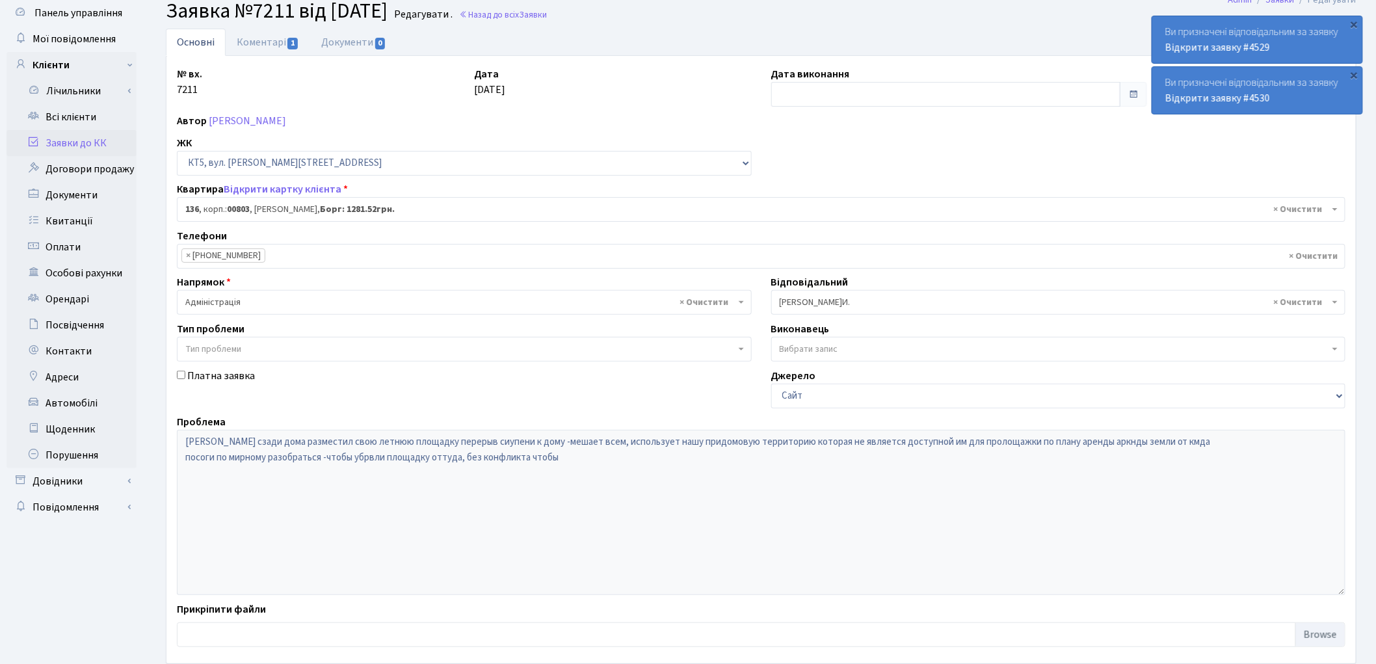
scroll to position [112, 0]
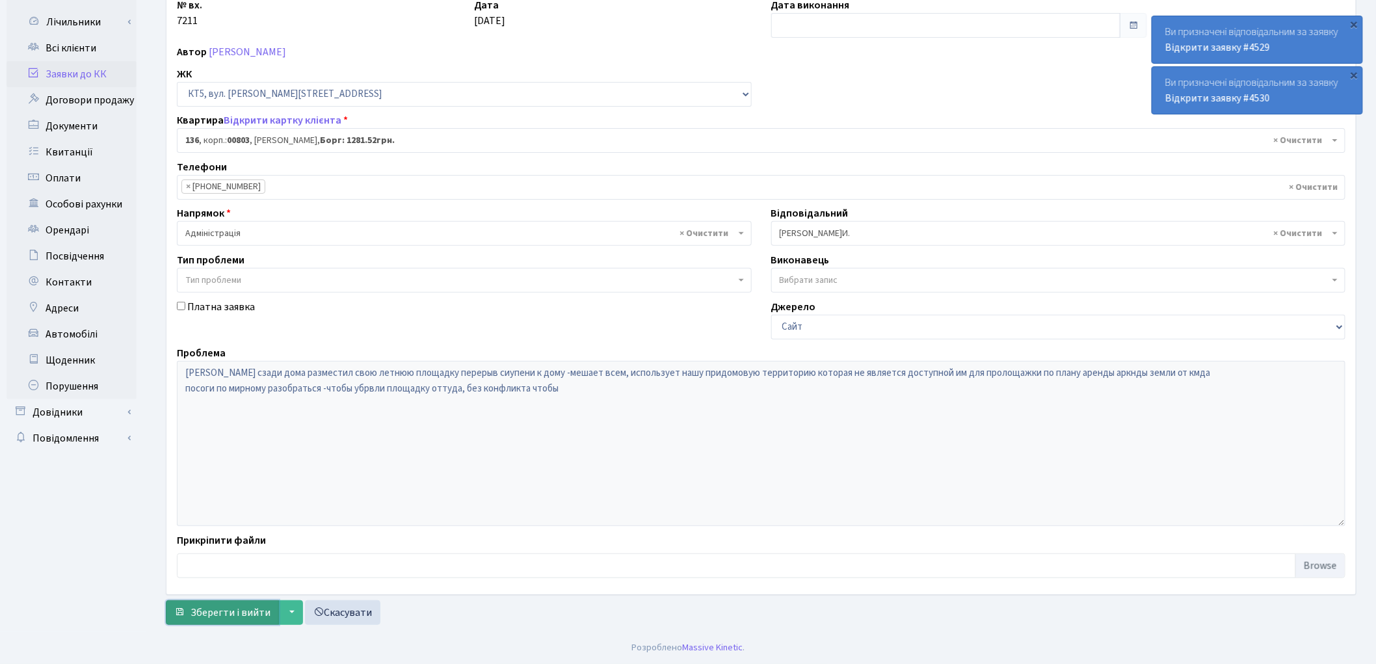
click at [222, 611] on span "Зберегти і вийти" at bounding box center [230, 612] width 80 height 14
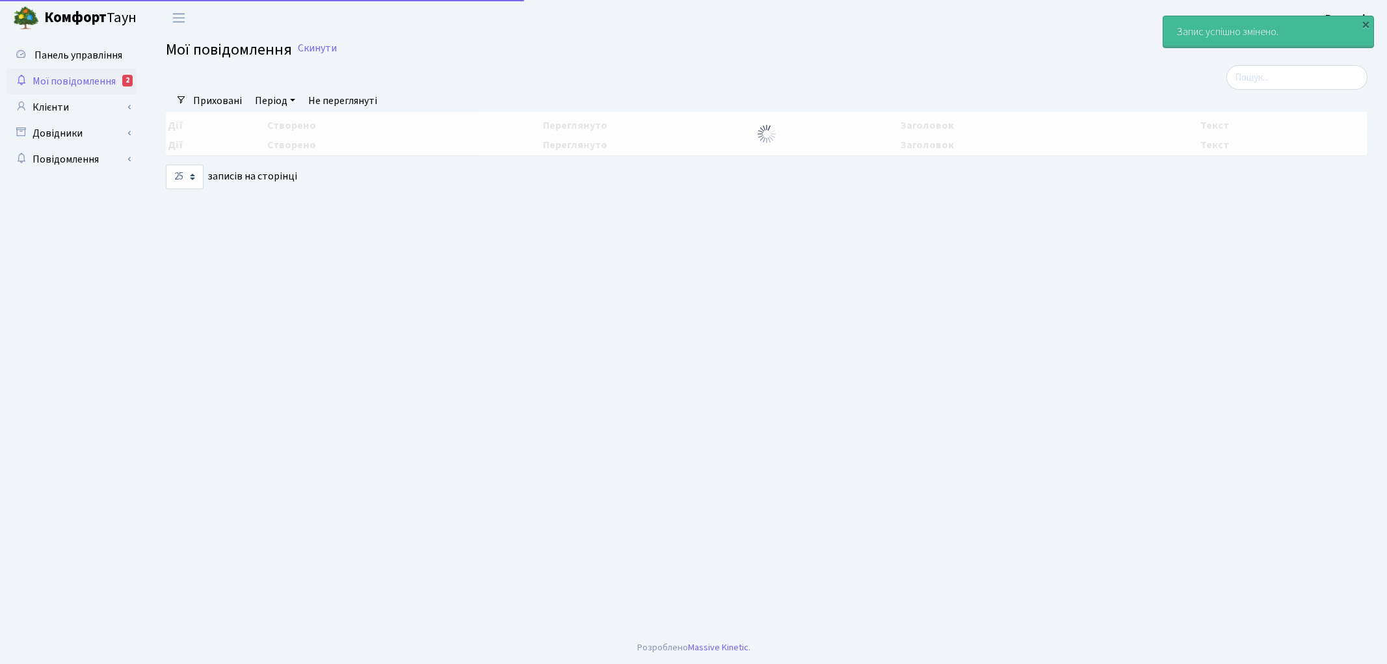
select select "25"
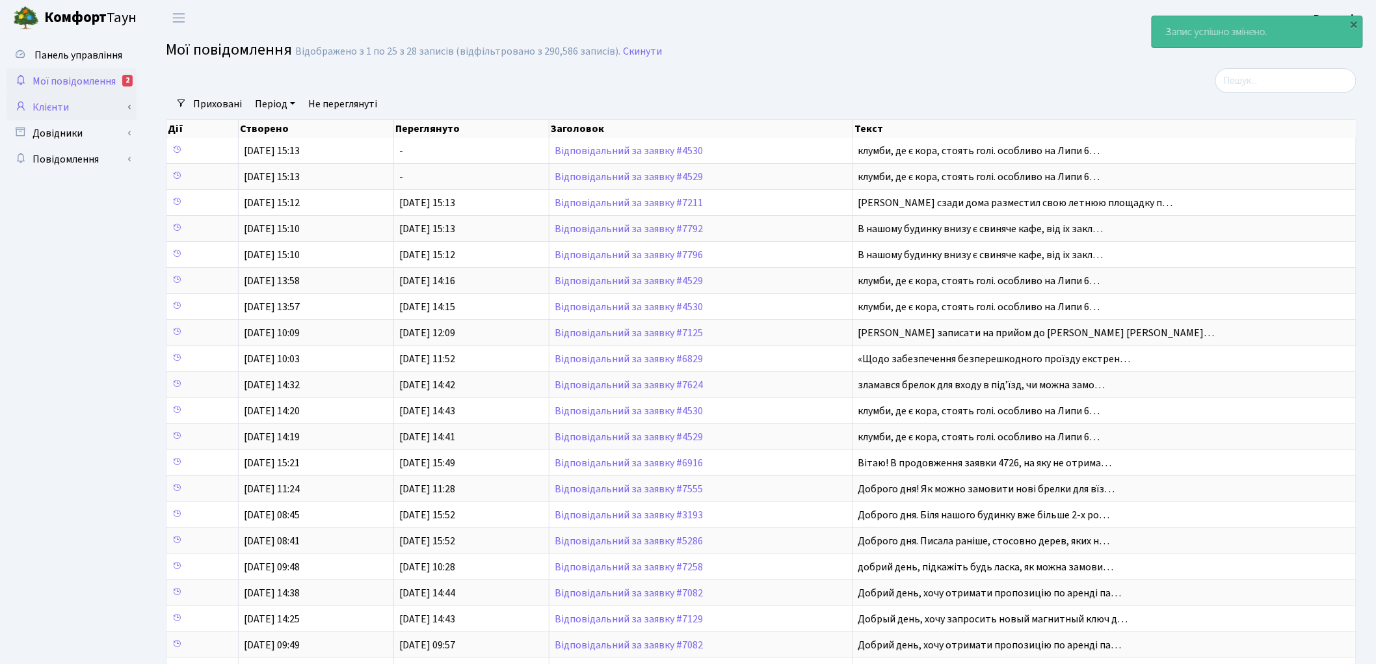
click at [67, 112] on link "Клієнти" at bounding box center [72, 107] width 130 height 26
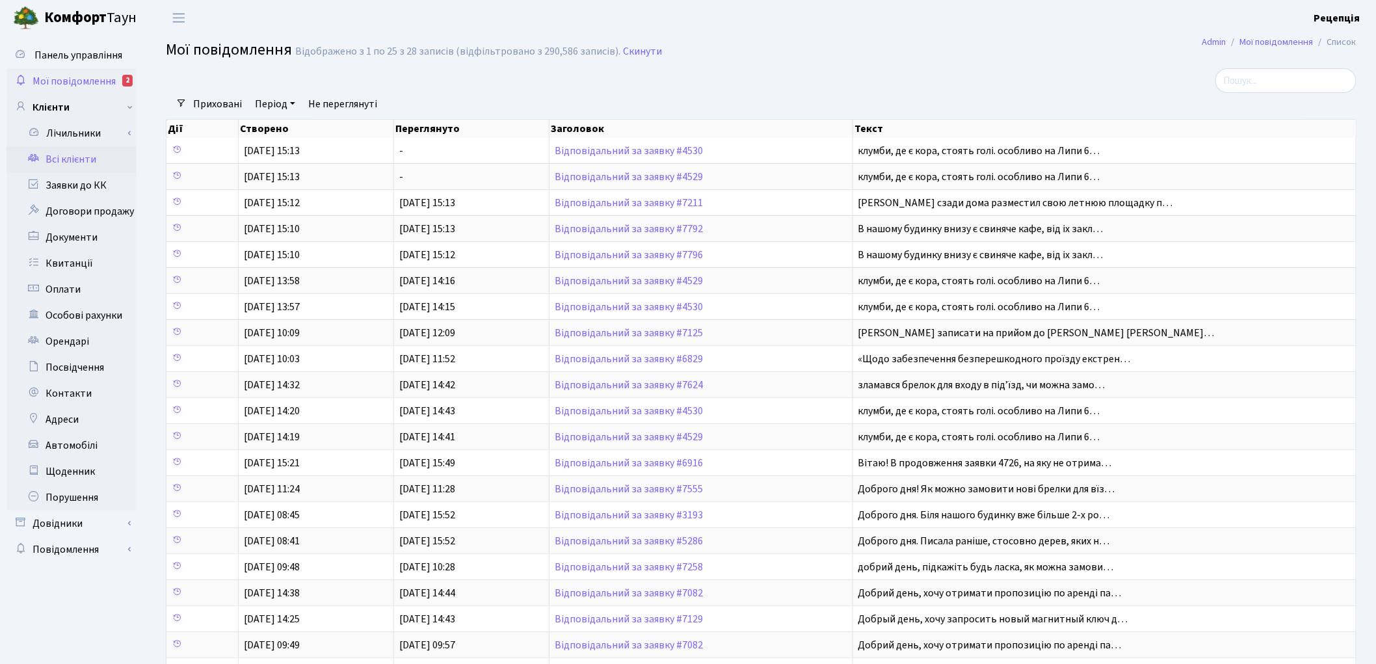
click at [75, 166] on link "Всі клієнти" at bounding box center [72, 159] width 130 height 26
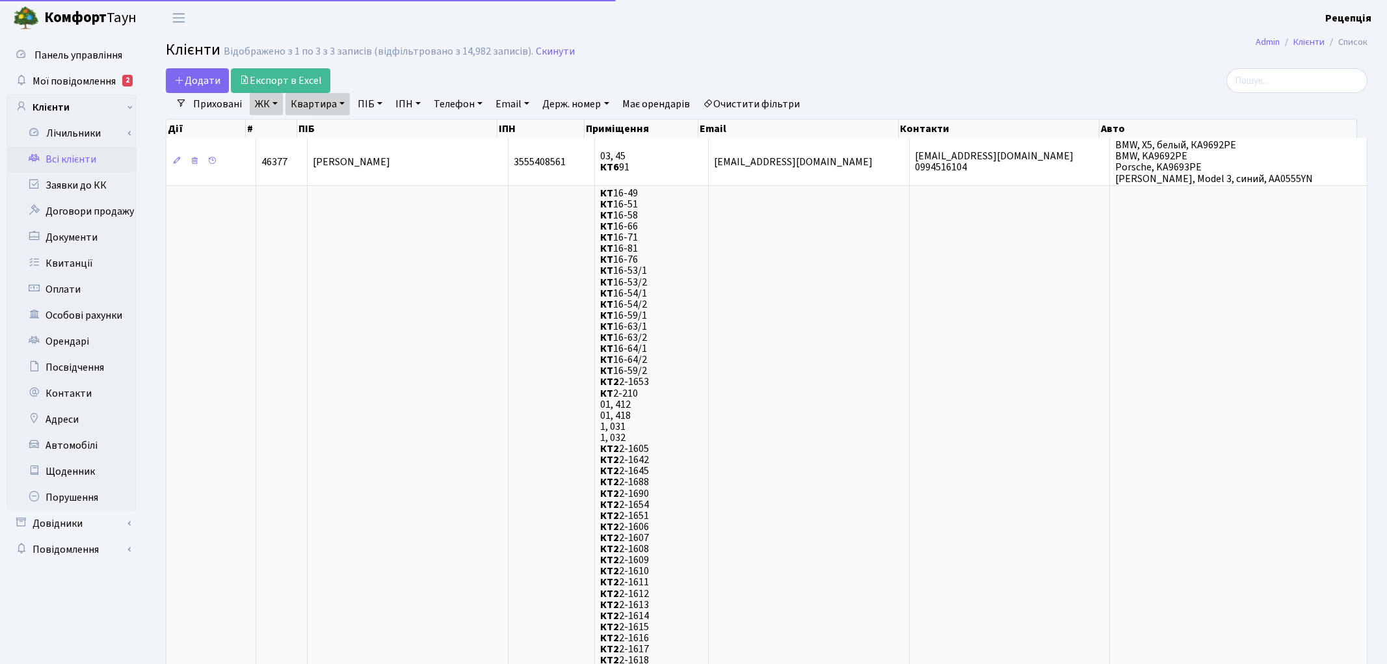
select select "25"
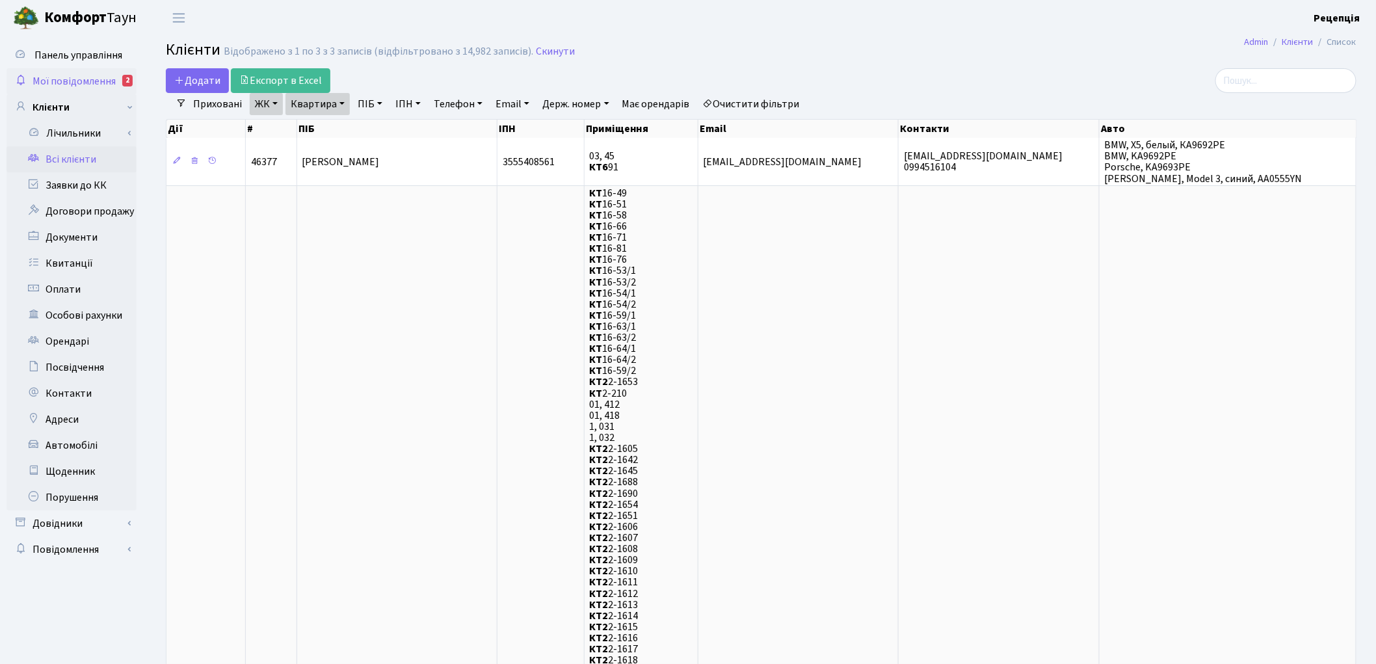
click at [98, 83] on span "Мої повідомлення" at bounding box center [74, 81] width 83 height 14
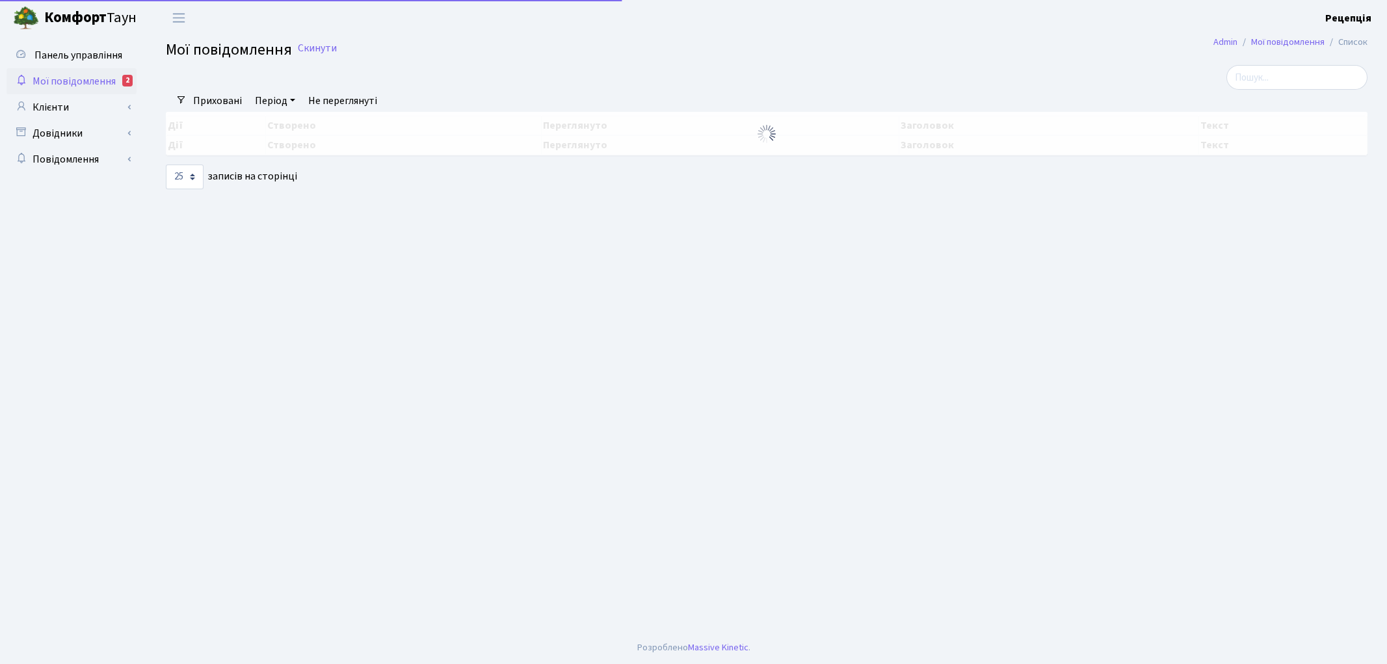
select select "25"
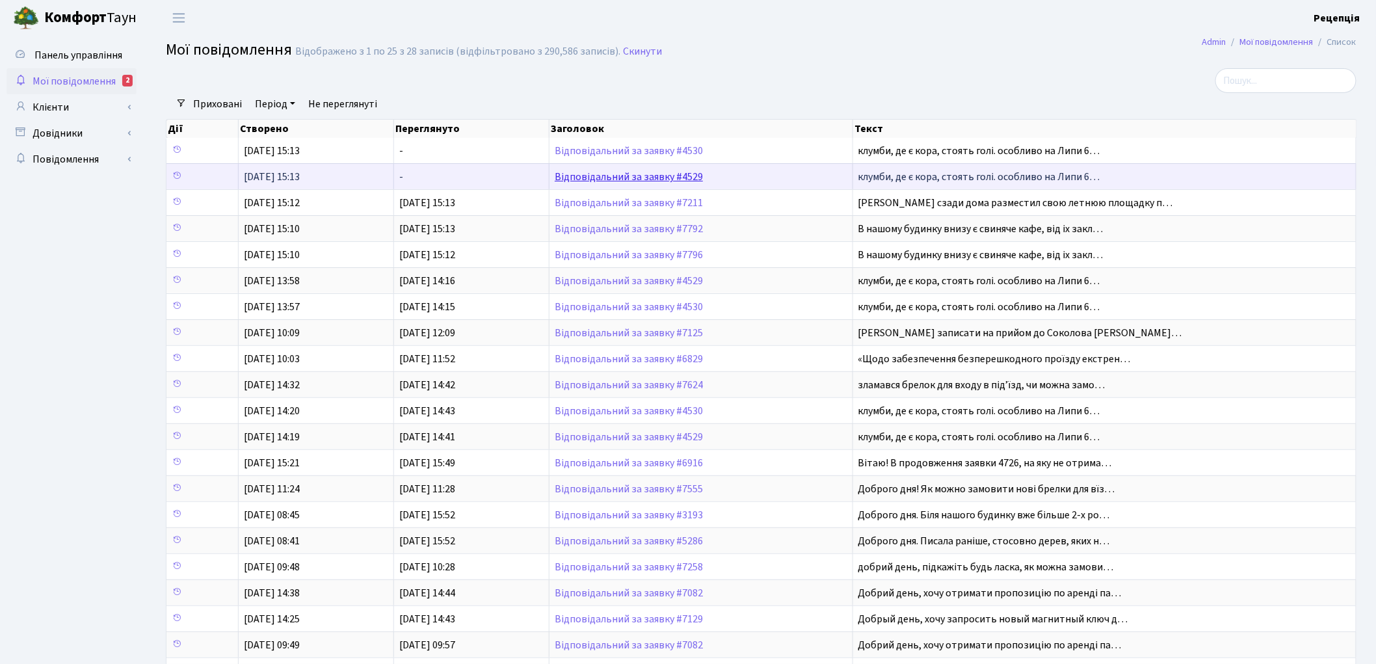
click at [603, 174] on link "Відповідальний за заявку #4529" at bounding box center [629, 177] width 148 height 14
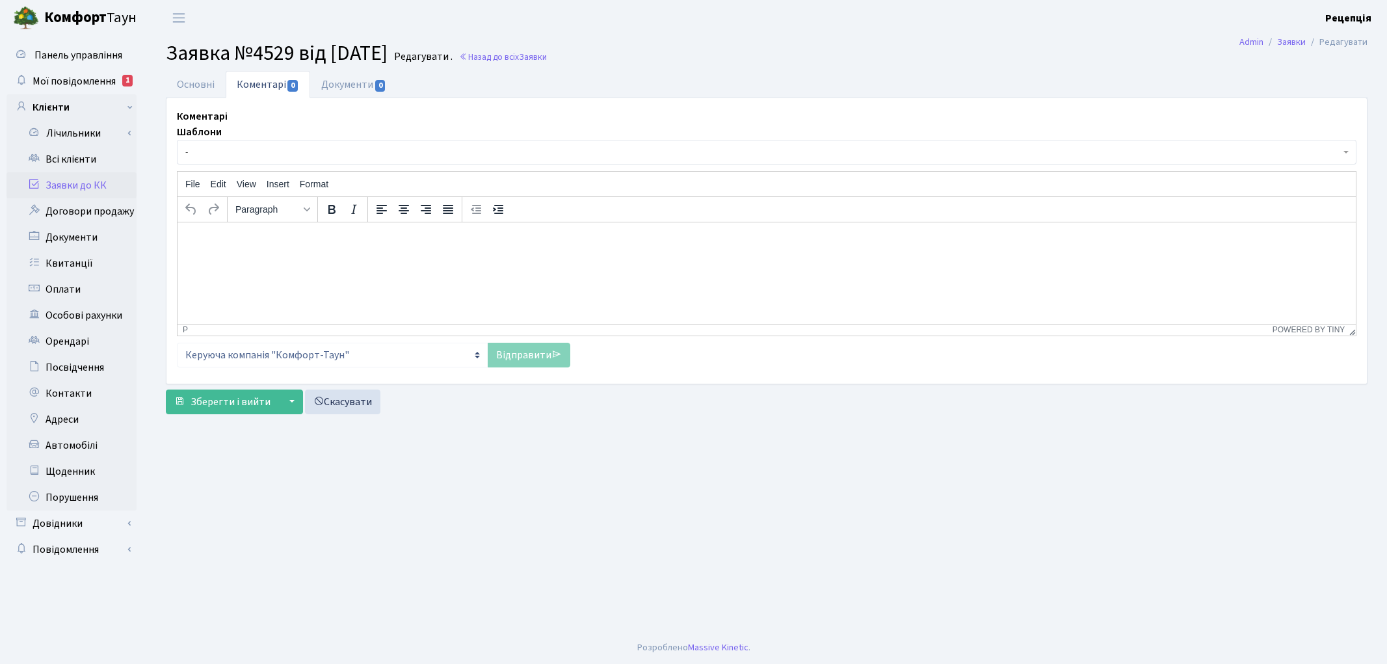
select select "2481"
click at [207, 89] on link "Основні" at bounding box center [196, 84] width 60 height 27
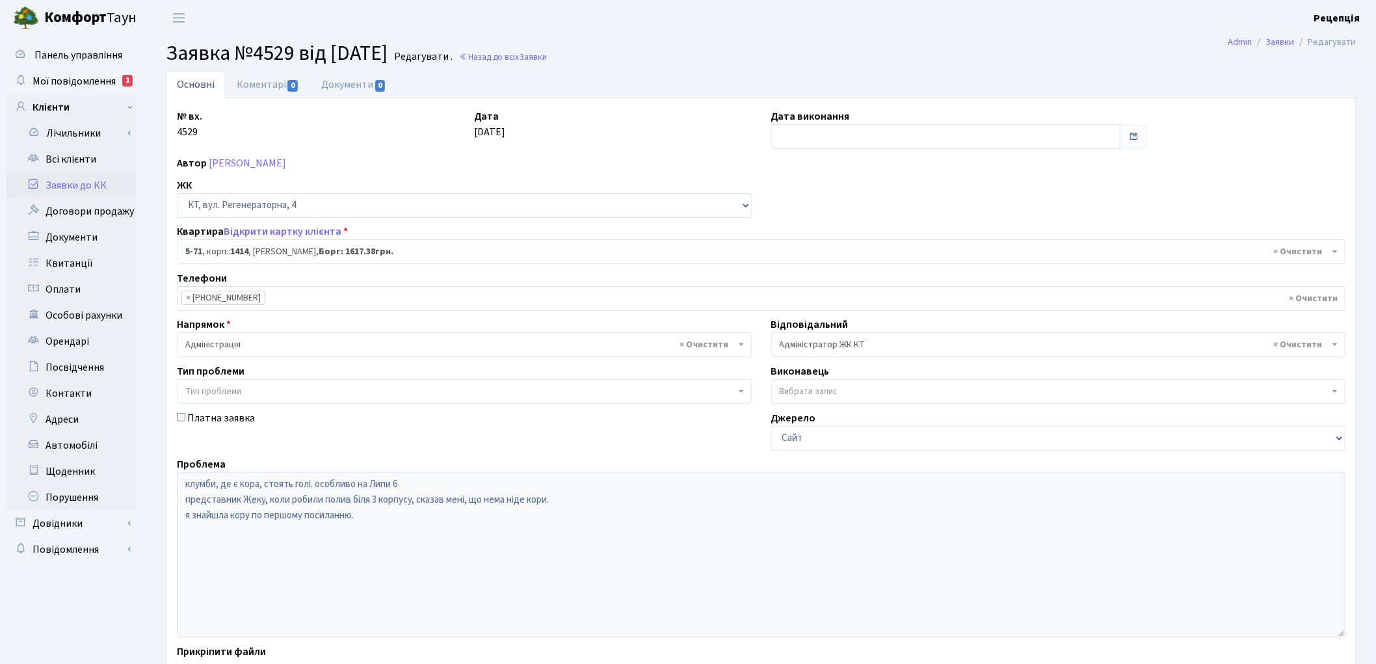
click at [803, 341] on span "× Адміністратор ЖК КТ" at bounding box center [1055, 344] width 550 height 13
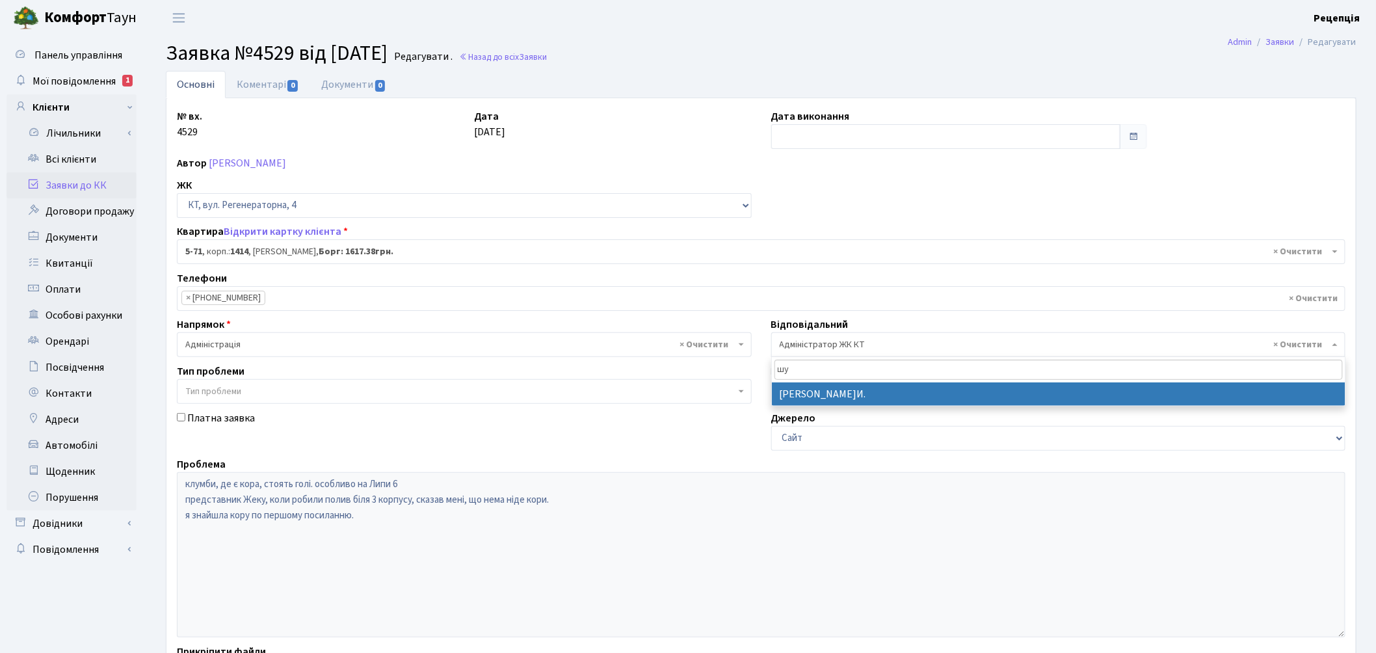
type input "шу"
select select "18"
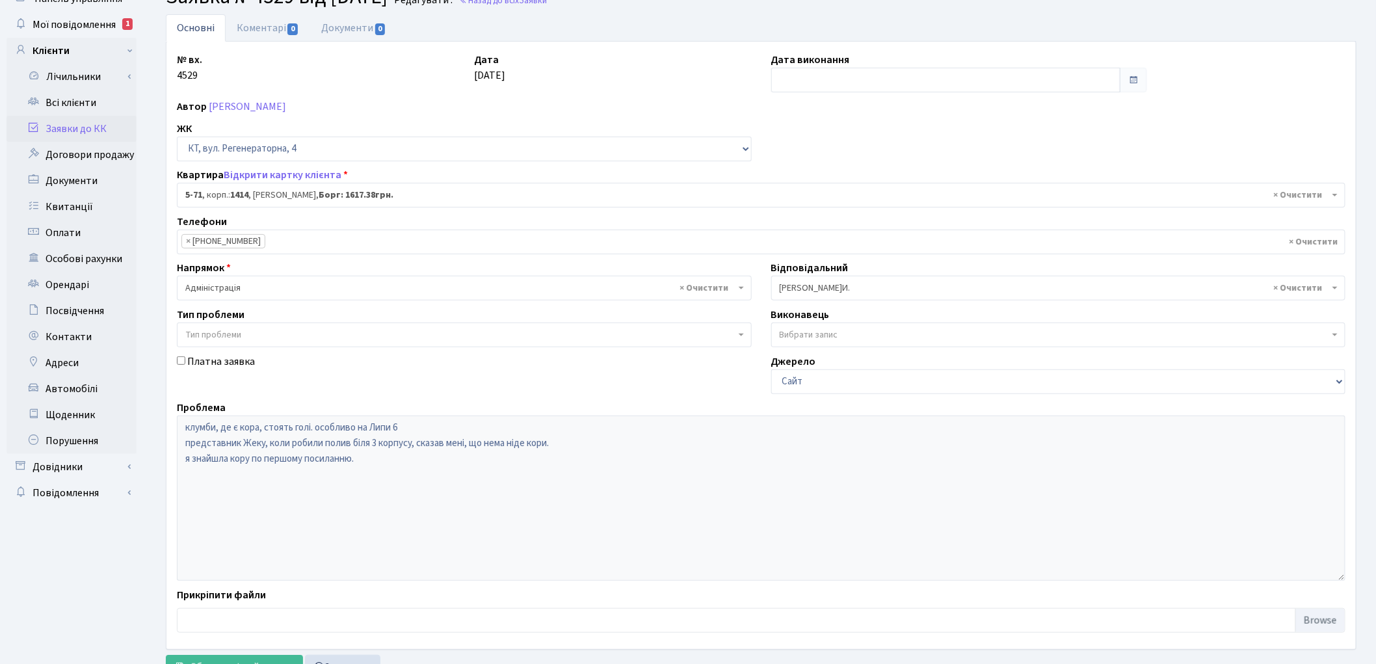
scroll to position [112, 0]
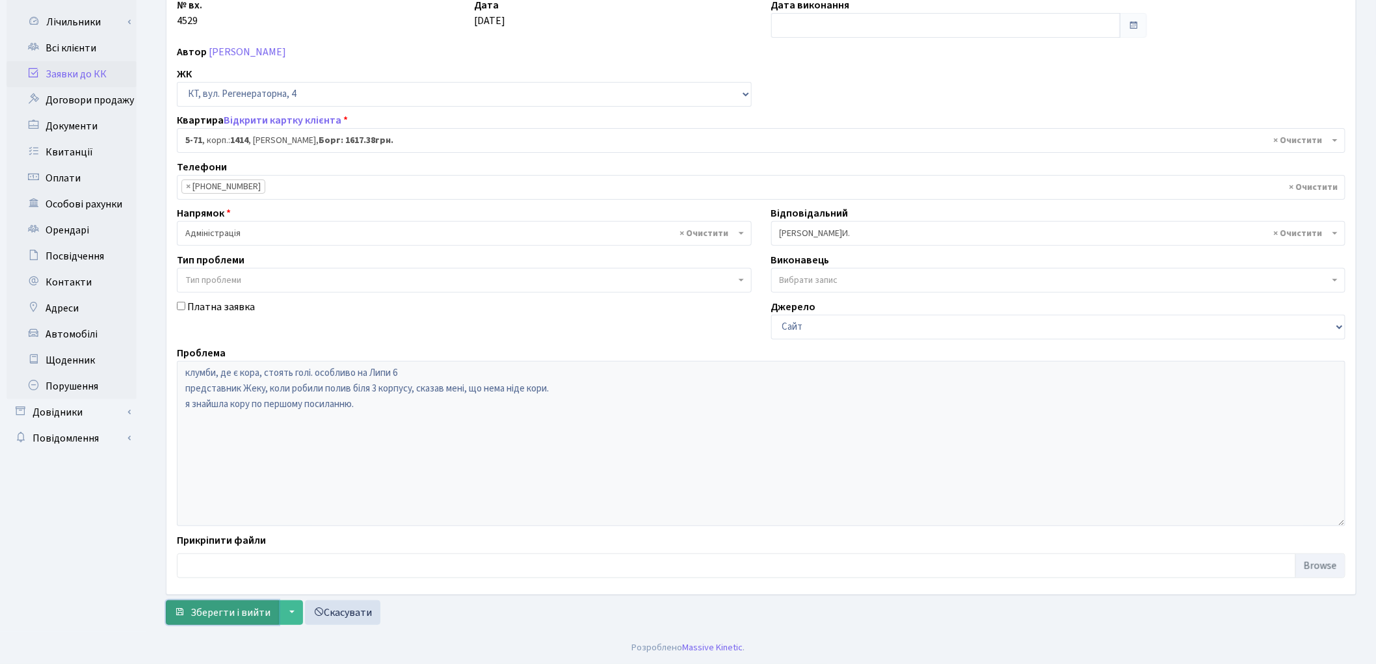
click at [245, 605] on span "Зберегти і вийти" at bounding box center [230, 612] width 80 height 14
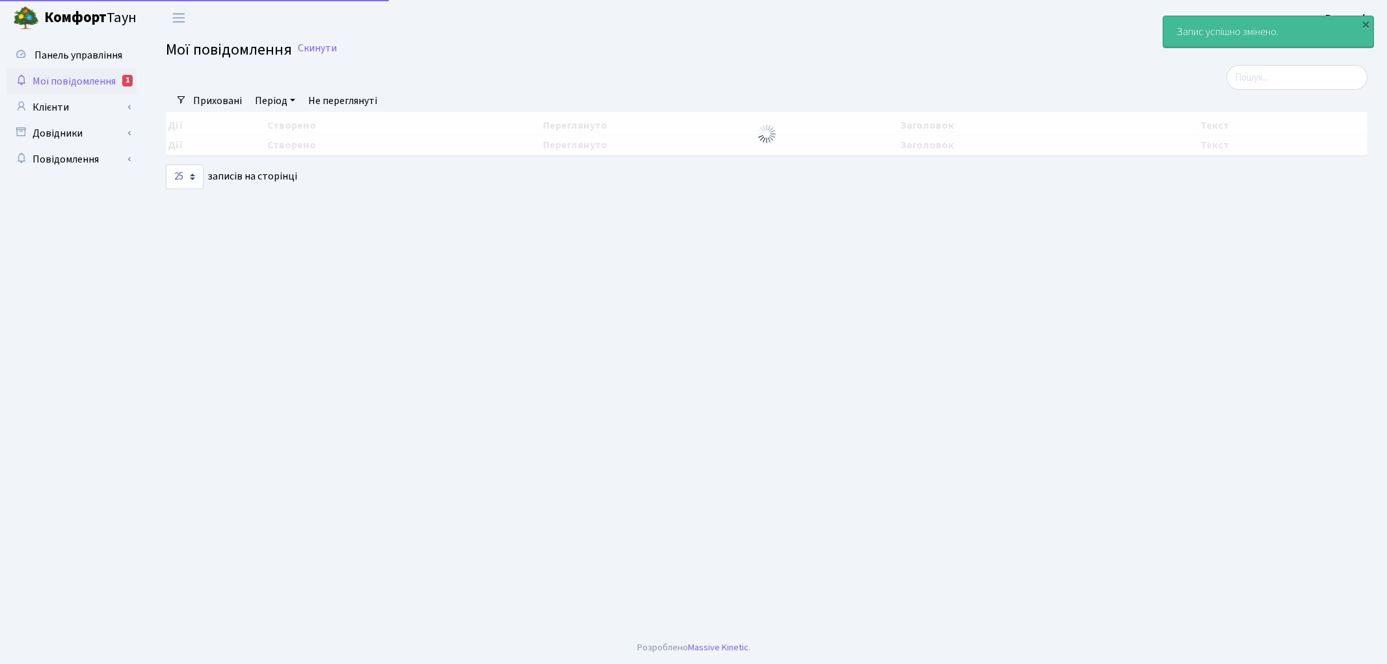
select select "25"
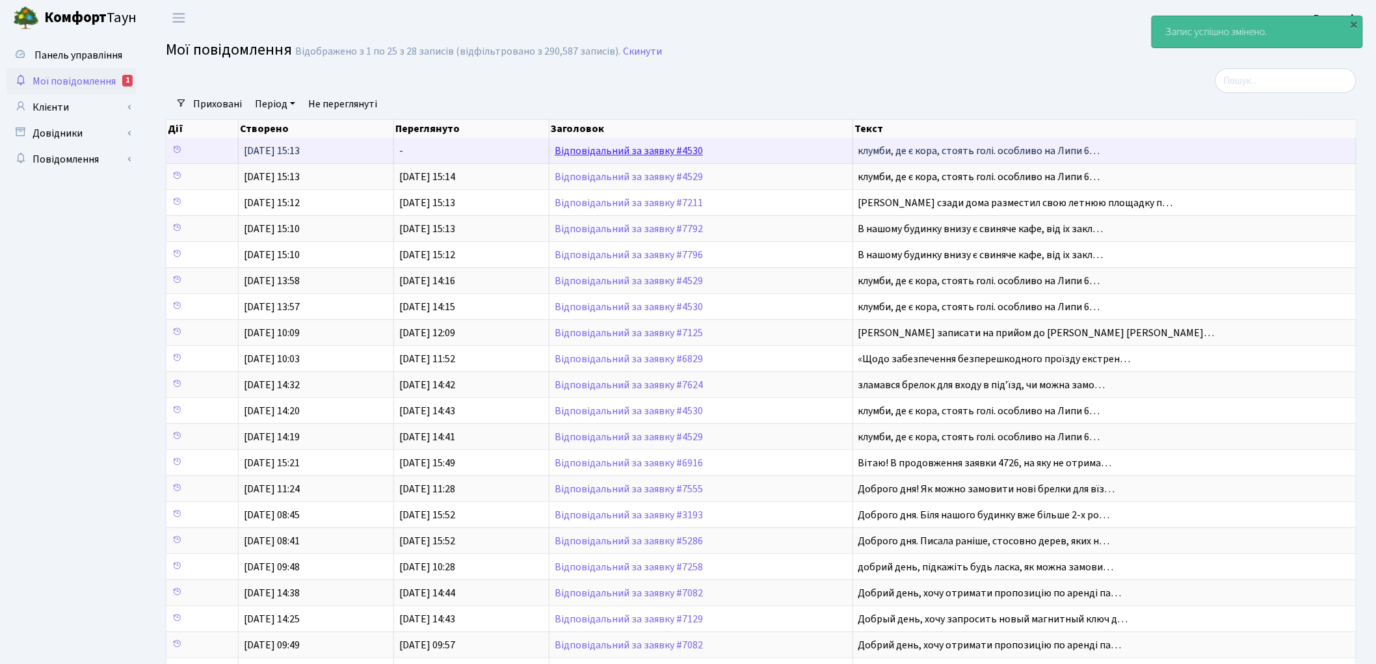
click at [687, 147] on link "Відповідальний за заявку #4530" at bounding box center [629, 151] width 148 height 14
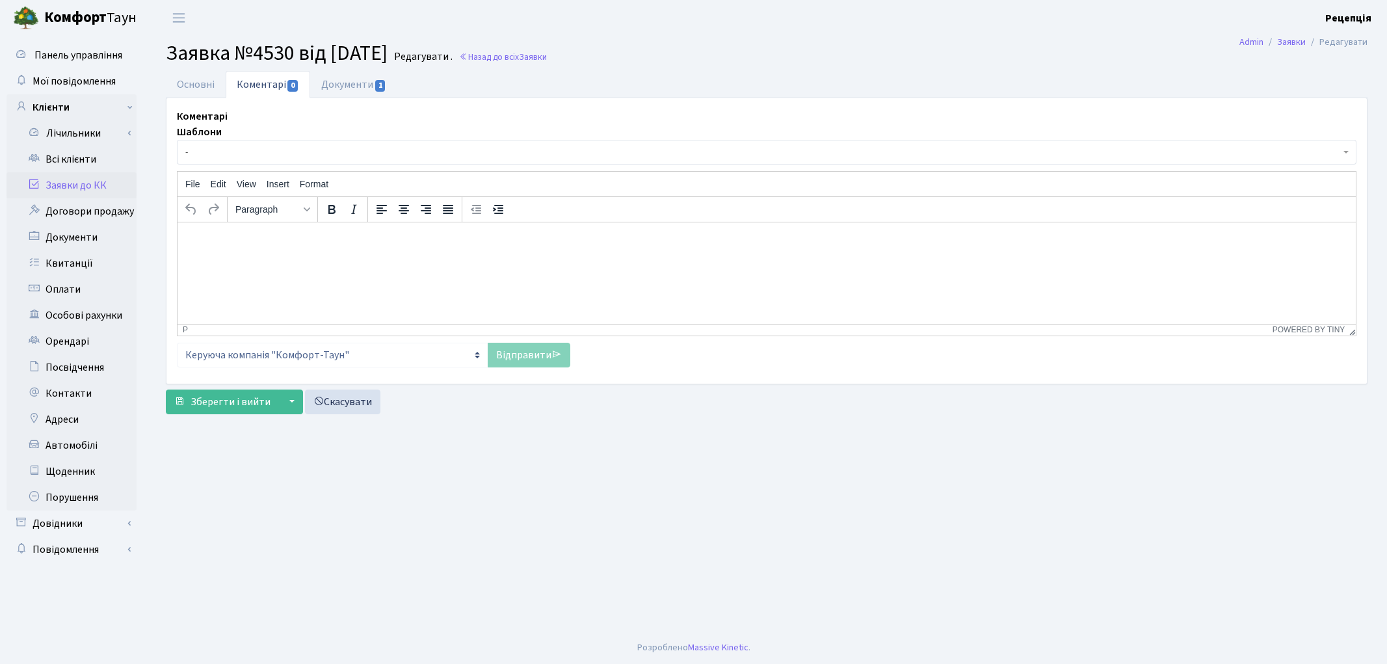
select select "2481"
drag, startPoint x: 218, startPoint y: 88, endPoint x: 226, endPoint y: 98, distance: 12.5
click at [217, 88] on link "Основні" at bounding box center [196, 84] width 60 height 27
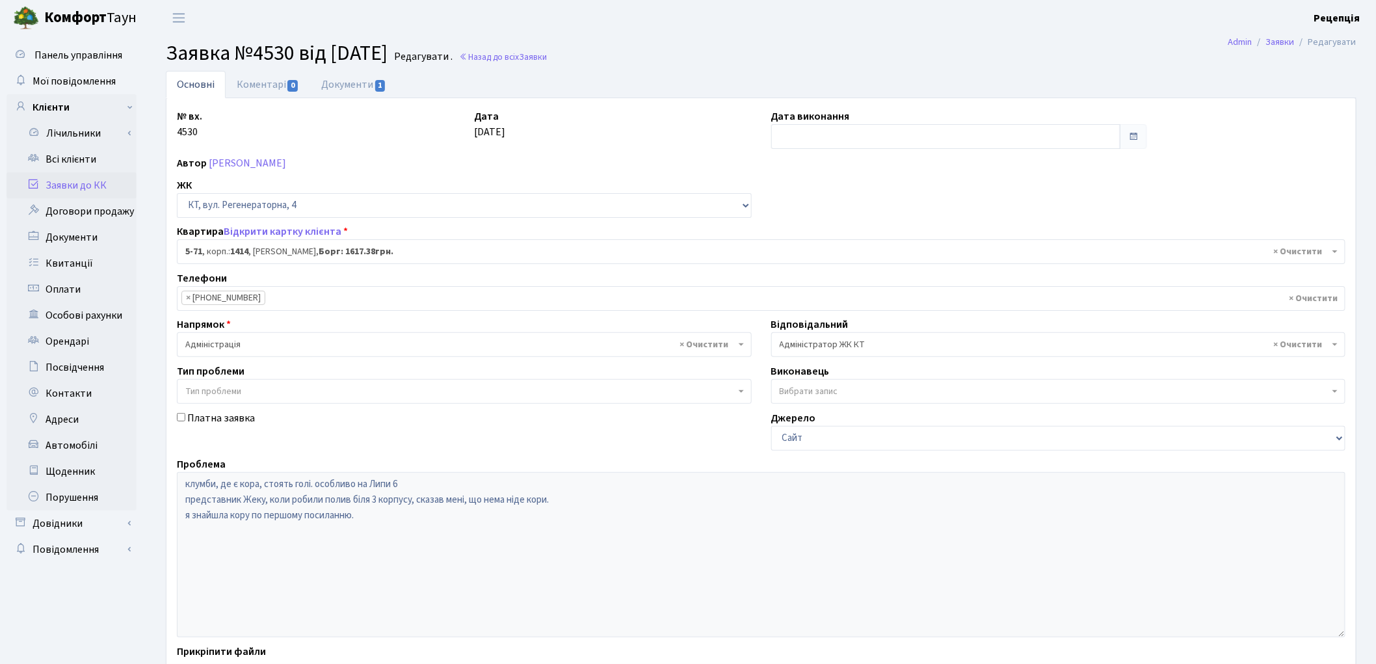
click at [824, 340] on span "× Адміністратор ЖК КТ" at bounding box center [1055, 344] width 550 height 13
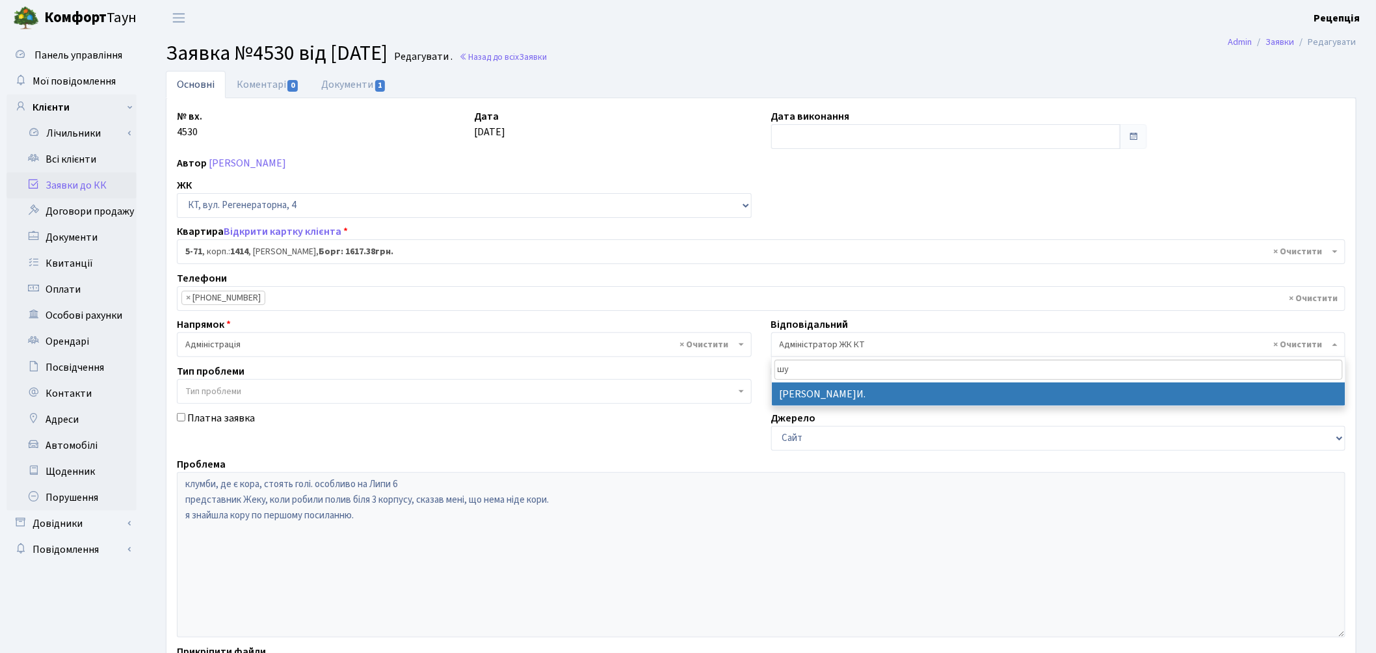
type input "шу"
select select "18"
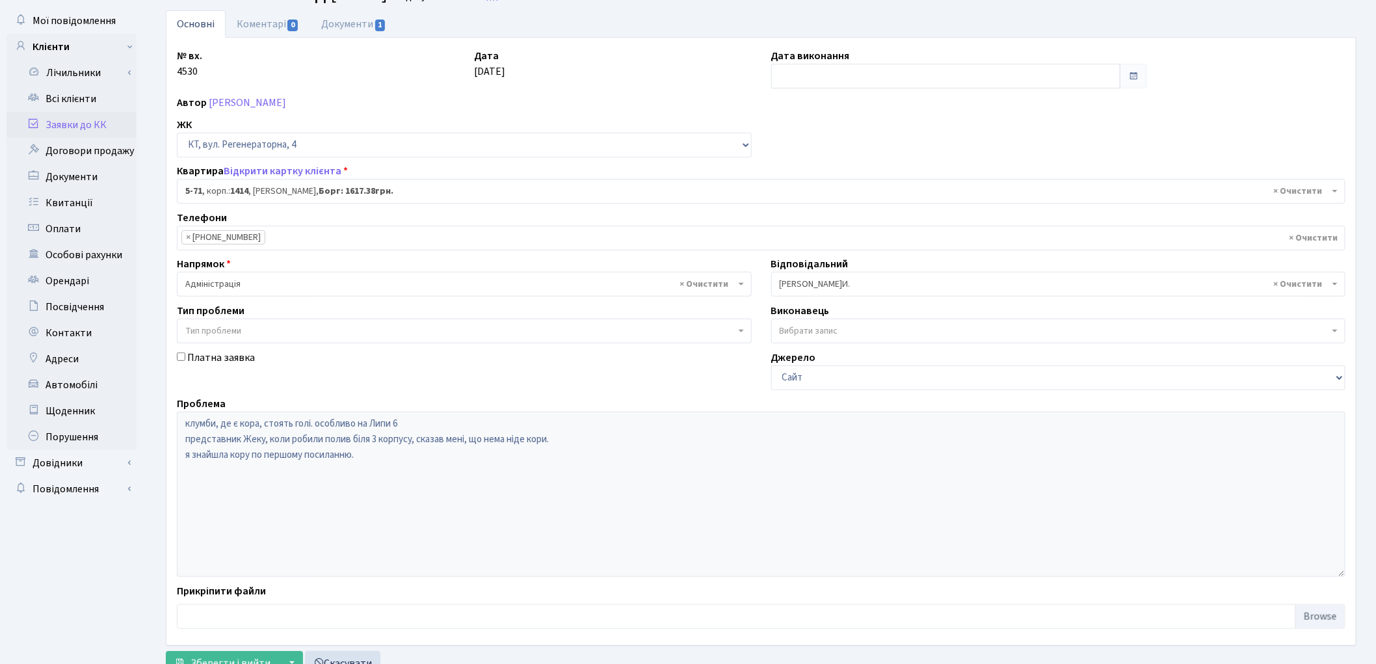
scroll to position [112, 0]
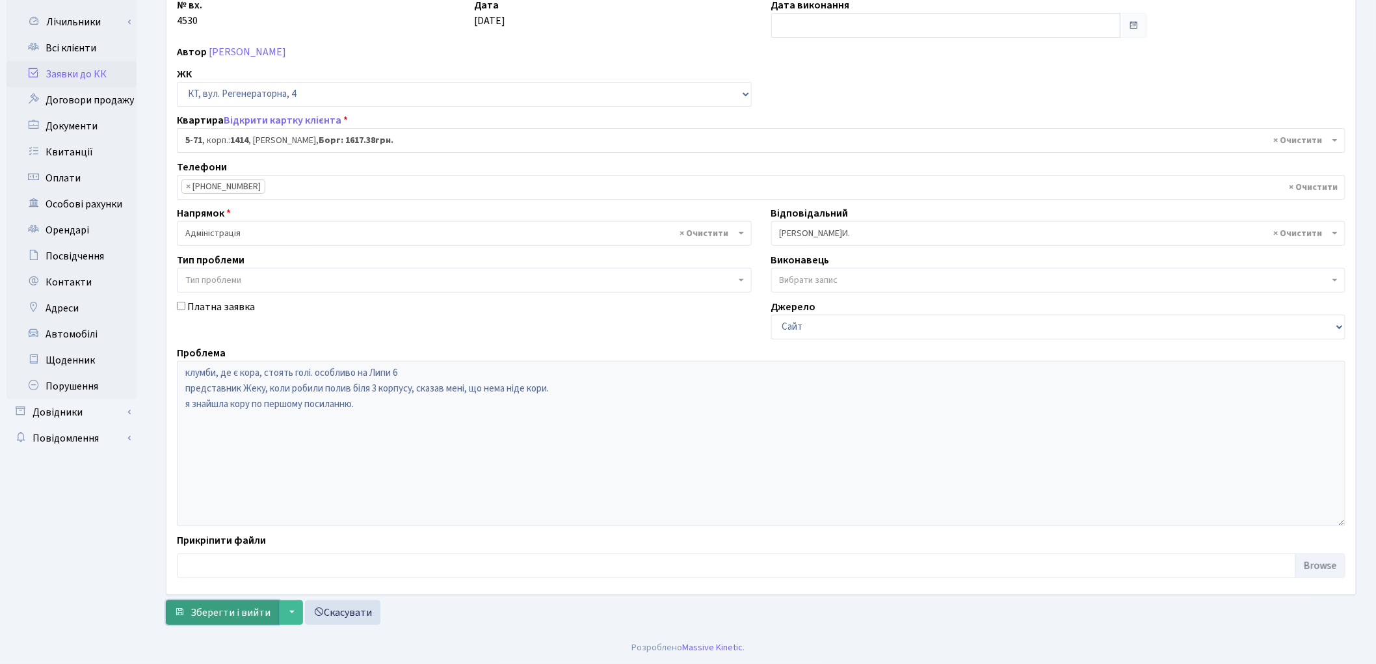
click at [226, 607] on span "Зберегти і вийти" at bounding box center [230, 612] width 80 height 14
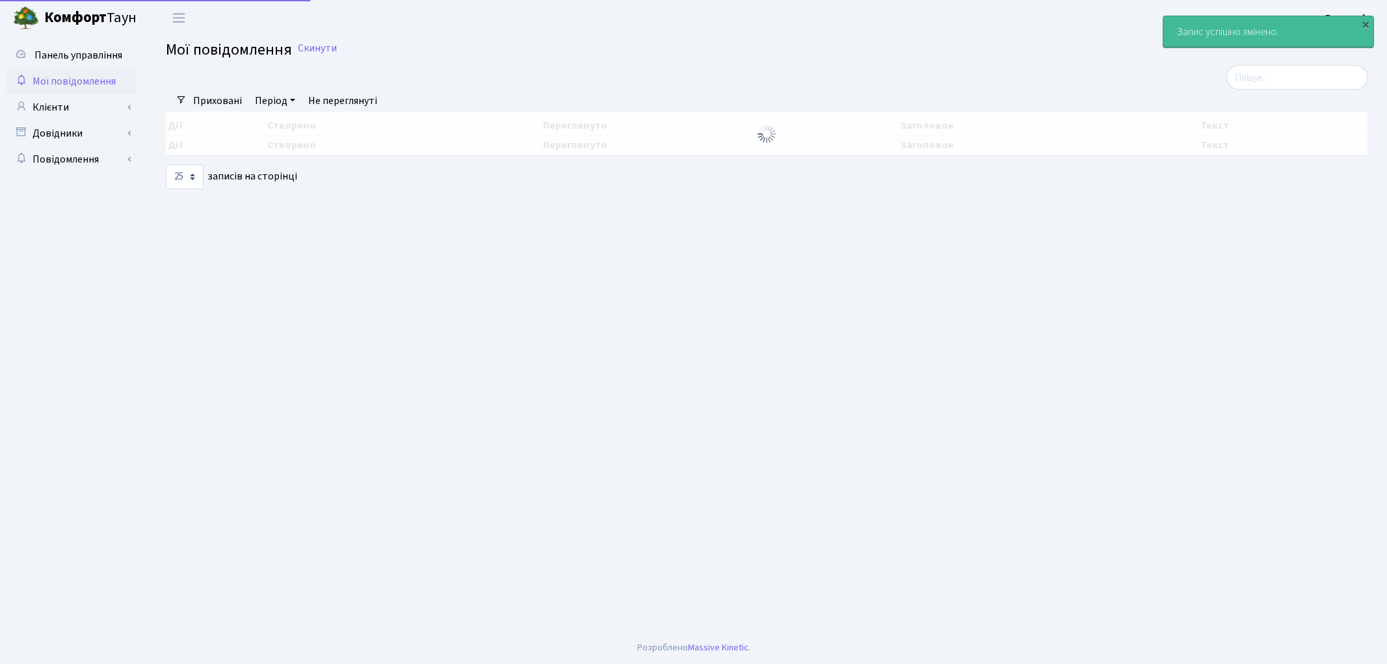
select select "25"
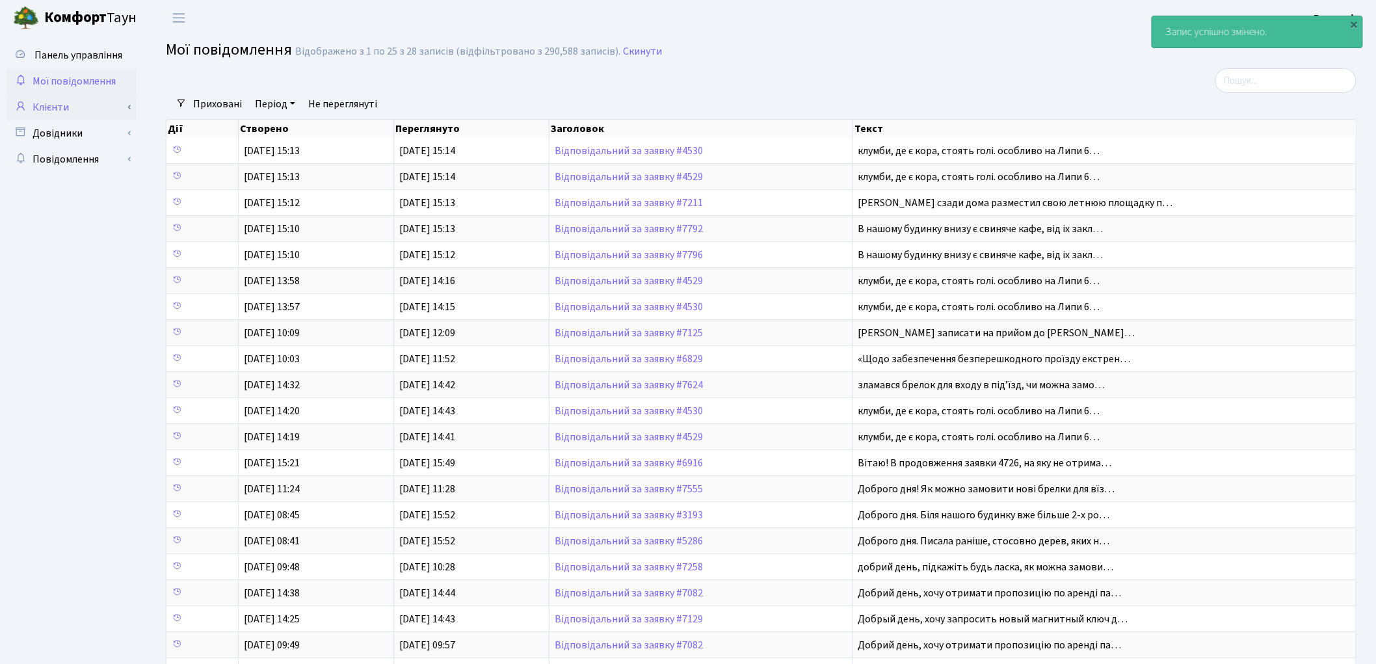
click at [66, 104] on link "Клієнти" at bounding box center [72, 107] width 130 height 26
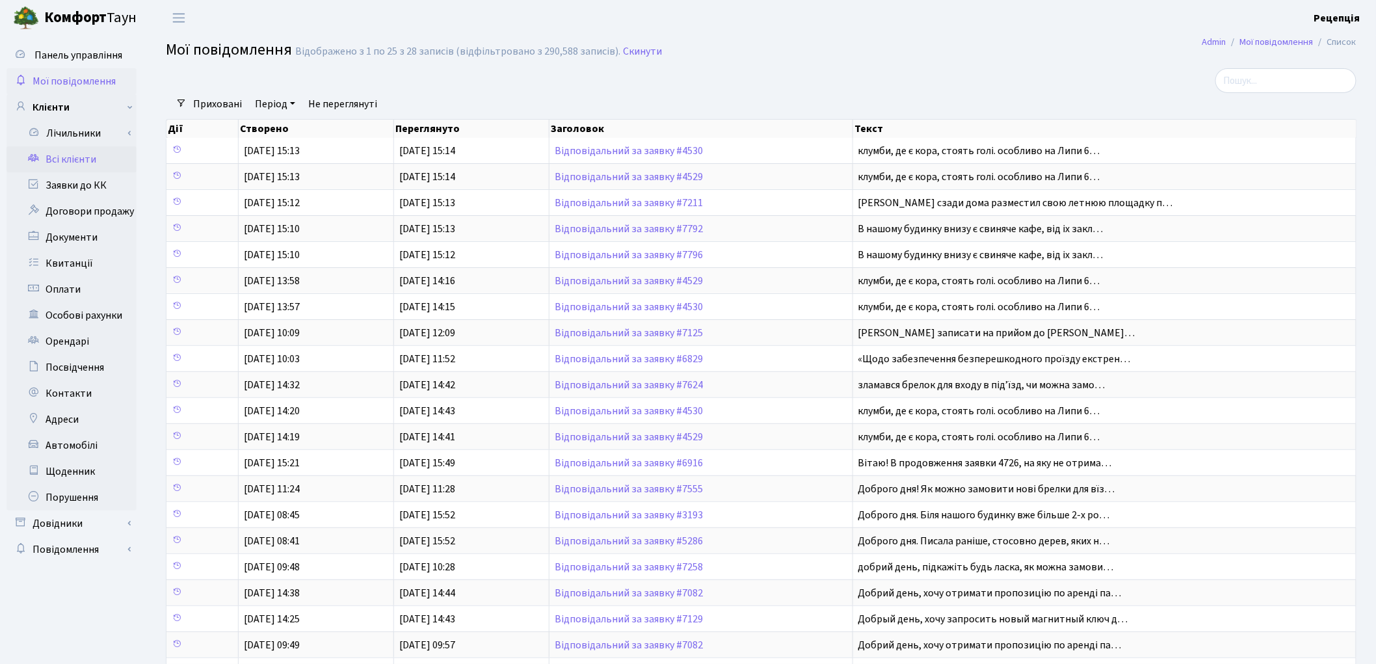
click at [72, 157] on link "Всі клієнти" at bounding box center [72, 159] width 130 height 26
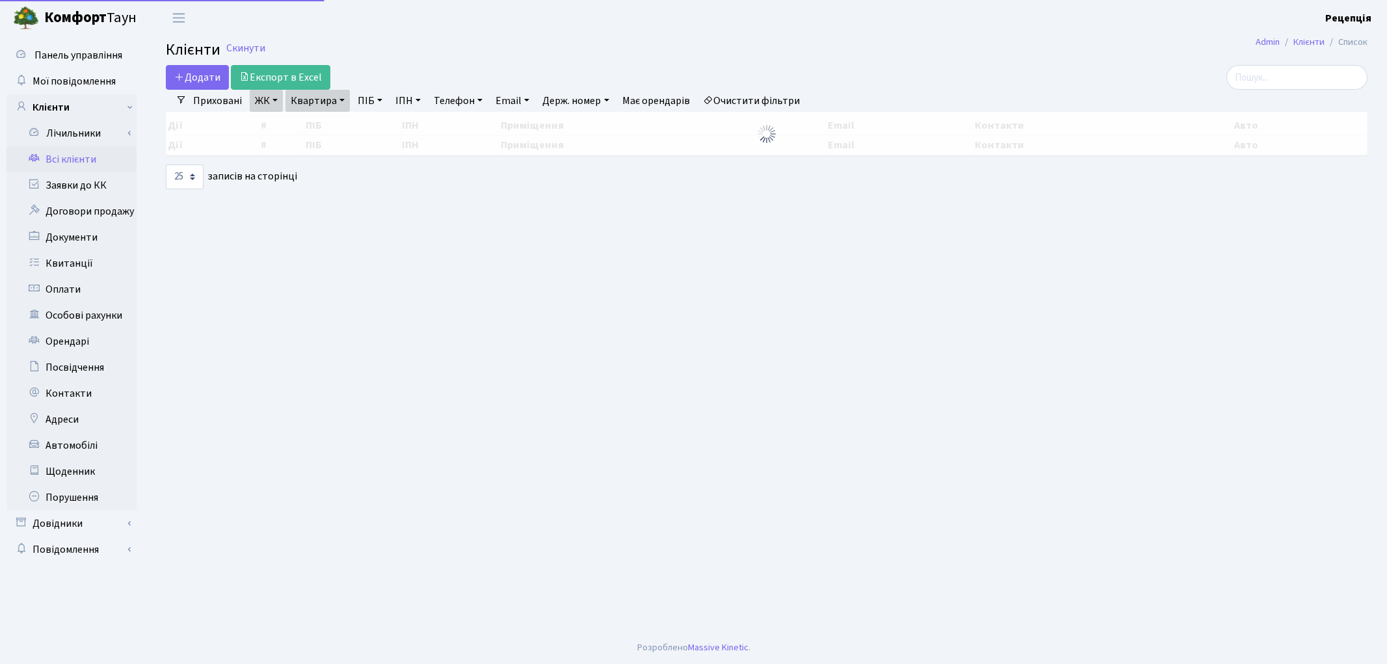
select select "25"
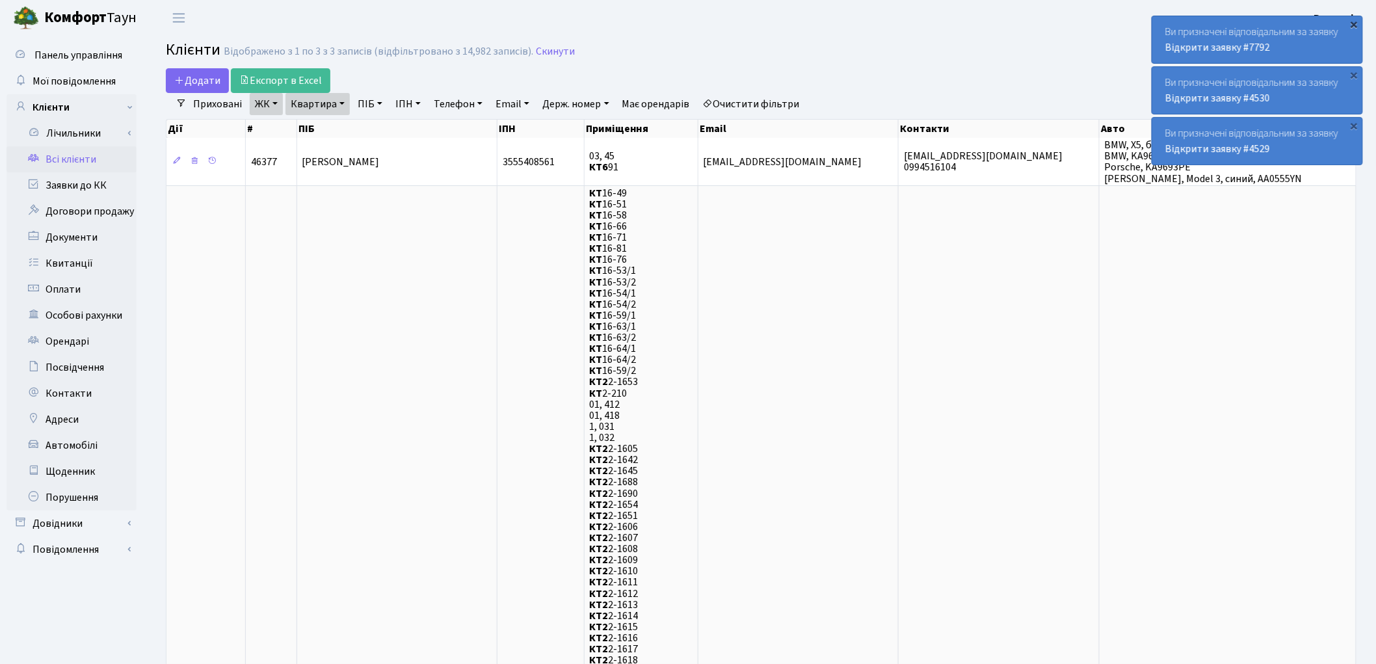
click at [1354, 23] on div "×" at bounding box center [1354, 24] width 13 height 13
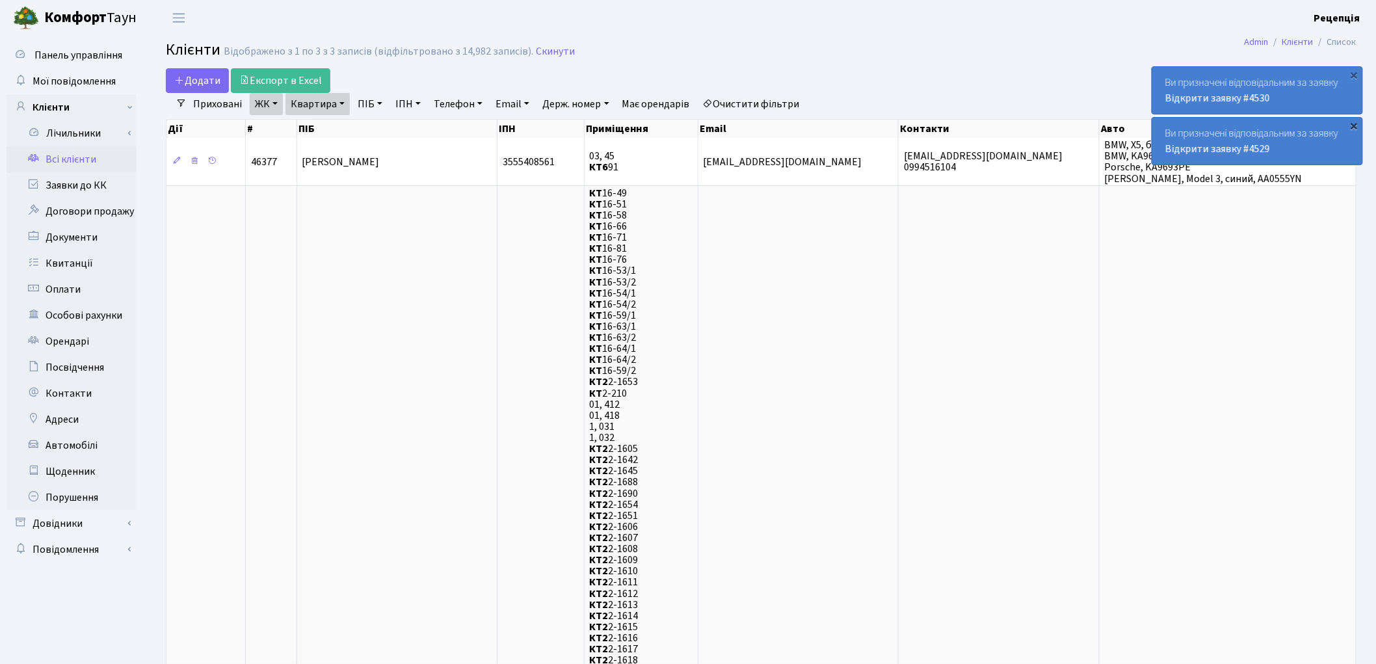
click at [1352, 119] on div "×" at bounding box center [1354, 125] width 13 height 13
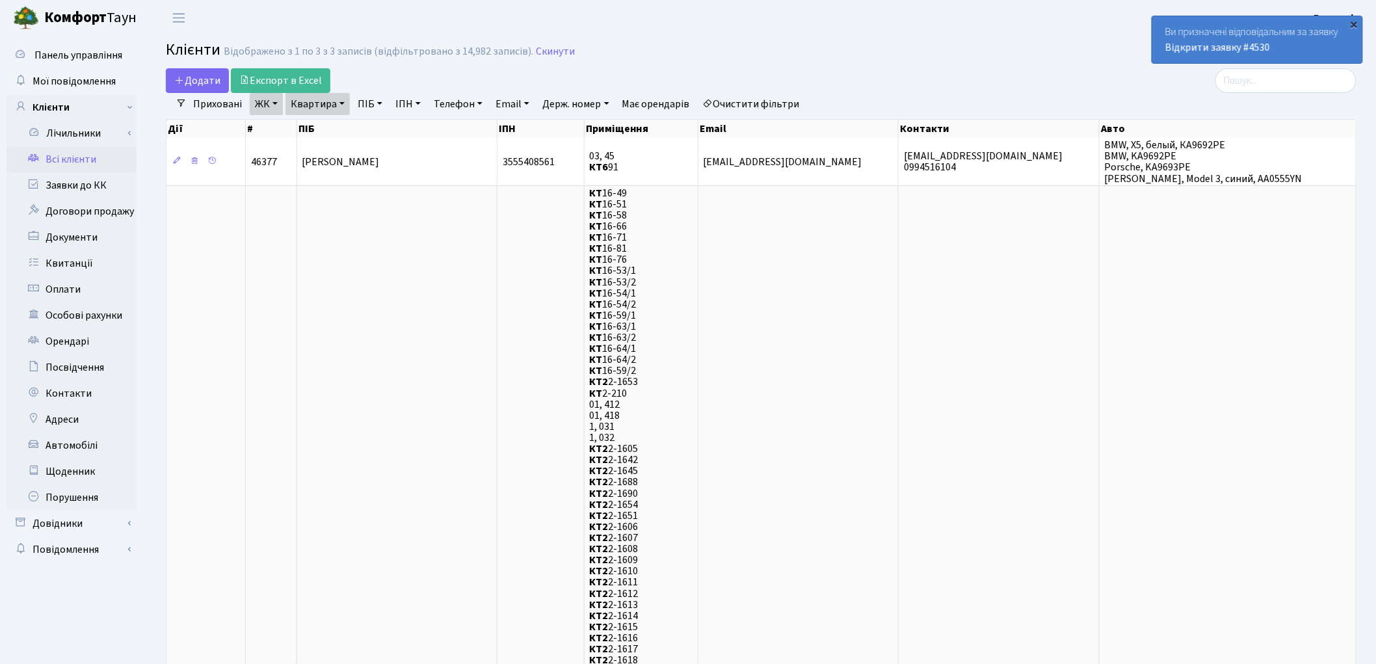
click at [1358, 18] on div "×" at bounding box center [1354, 24] width 13 height 13
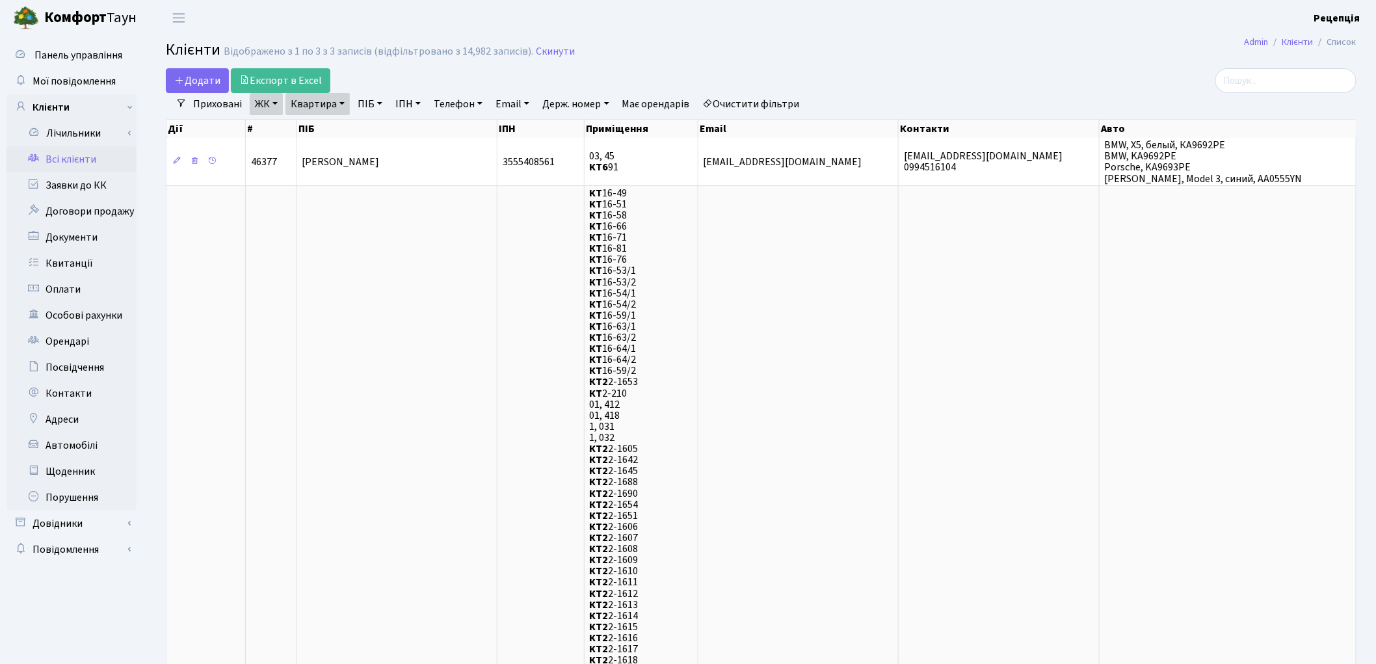
click at [69, 153] on link "Всі клієнти" at bounding box center [72, 159] width 130 height 26
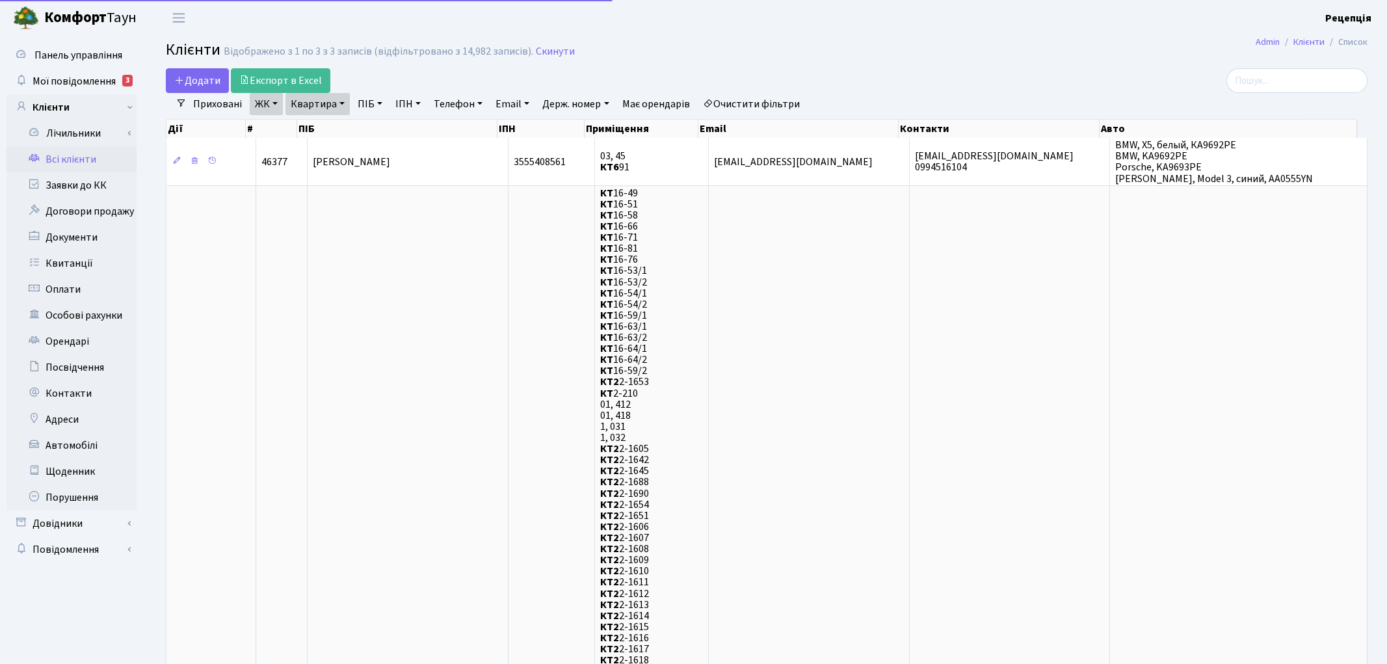
select select "25"
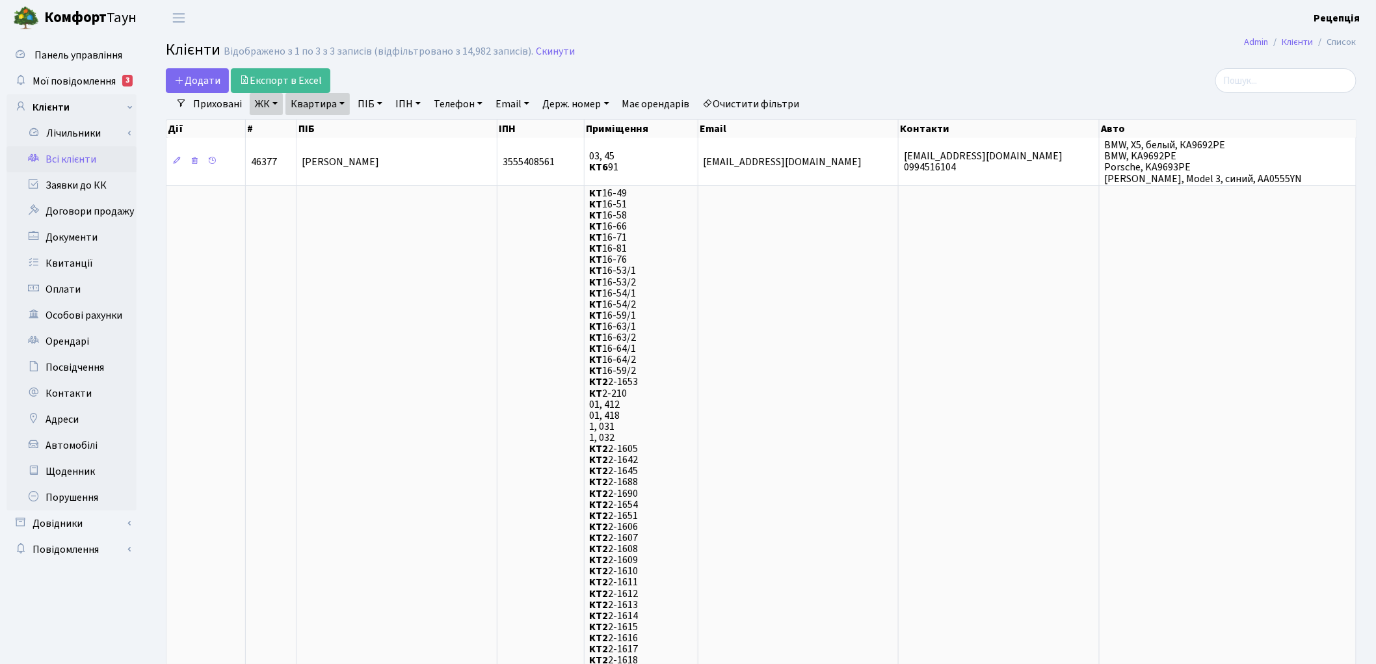
click at [749, 96] on link "Очистити фільтри" at bounding box center [751, 104] width 107 height 22
select select
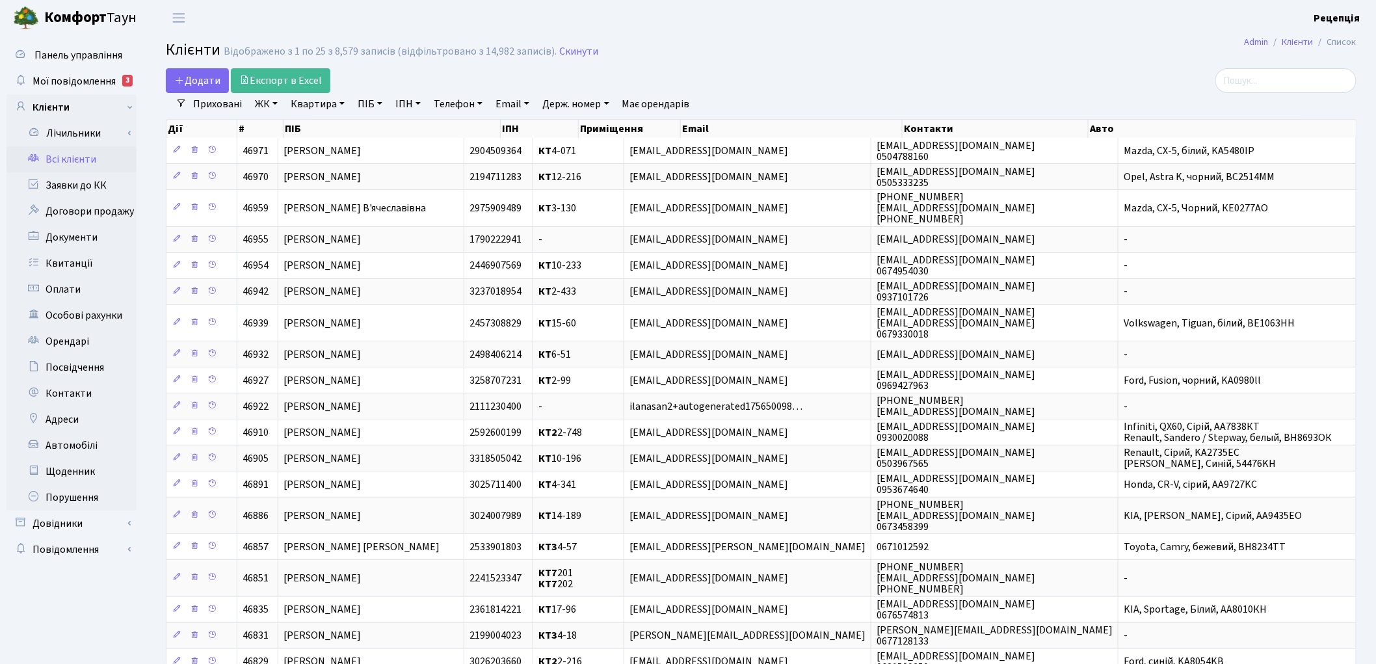
click at [258, 102] on link "ЖК" at bounding box center [266, 104] width 33 height 22
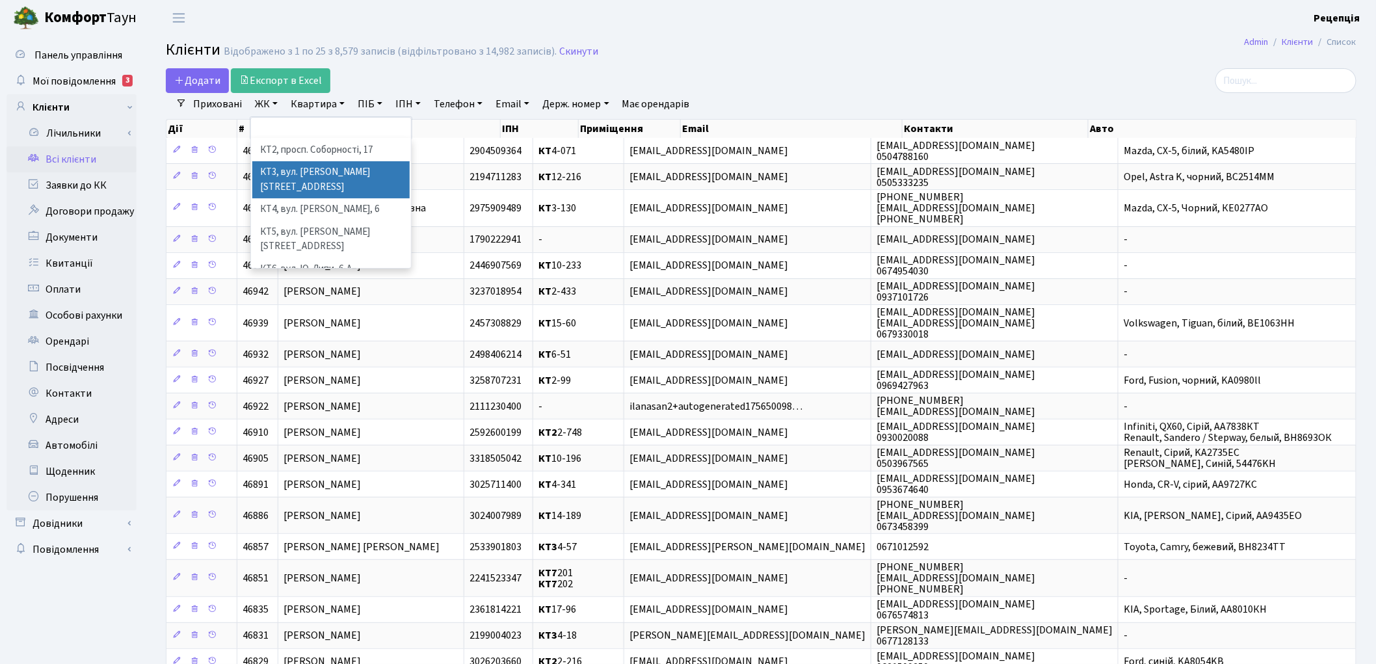
scroll to position [27, 0]
click at [356, 275] on li "КТ7, вул. [PERSON_NAME][STREET_ADDRESS]" at bounding box center [330, 293] width 157 height 37
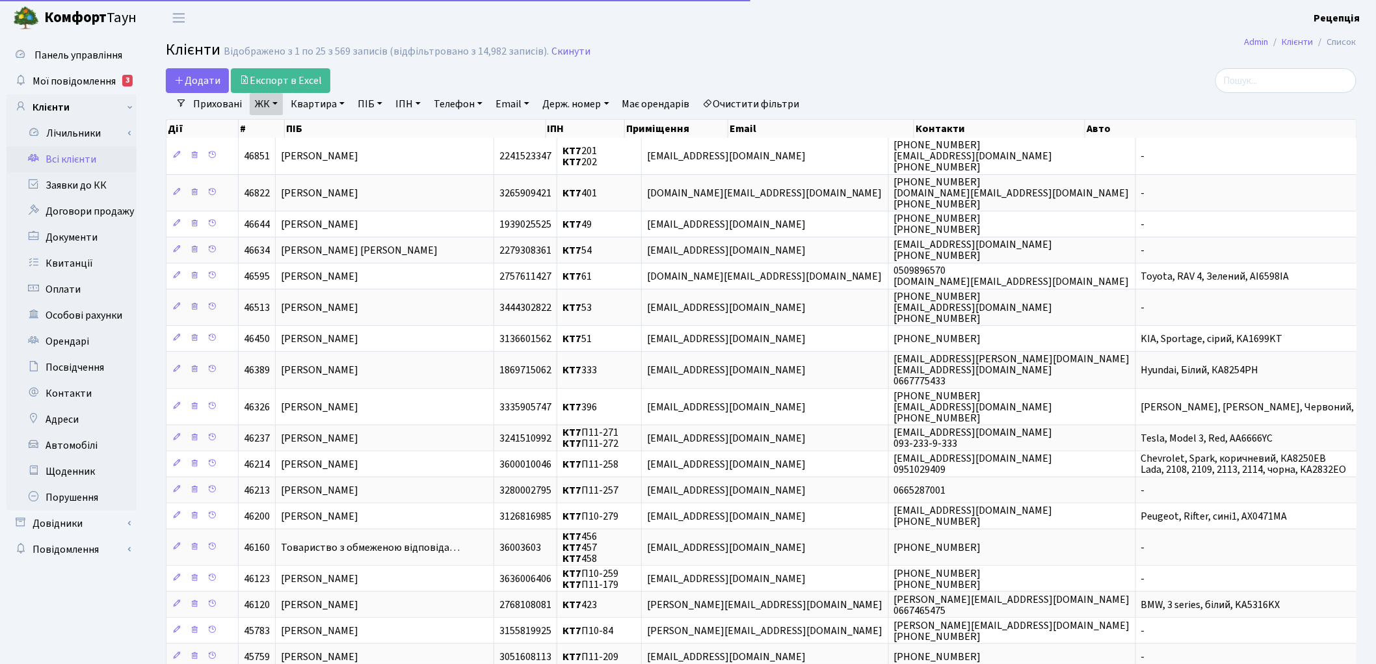
click at [330, 98] on link "Квартира" at bounding box center [317, 104] width 64 height 22
type input "74"
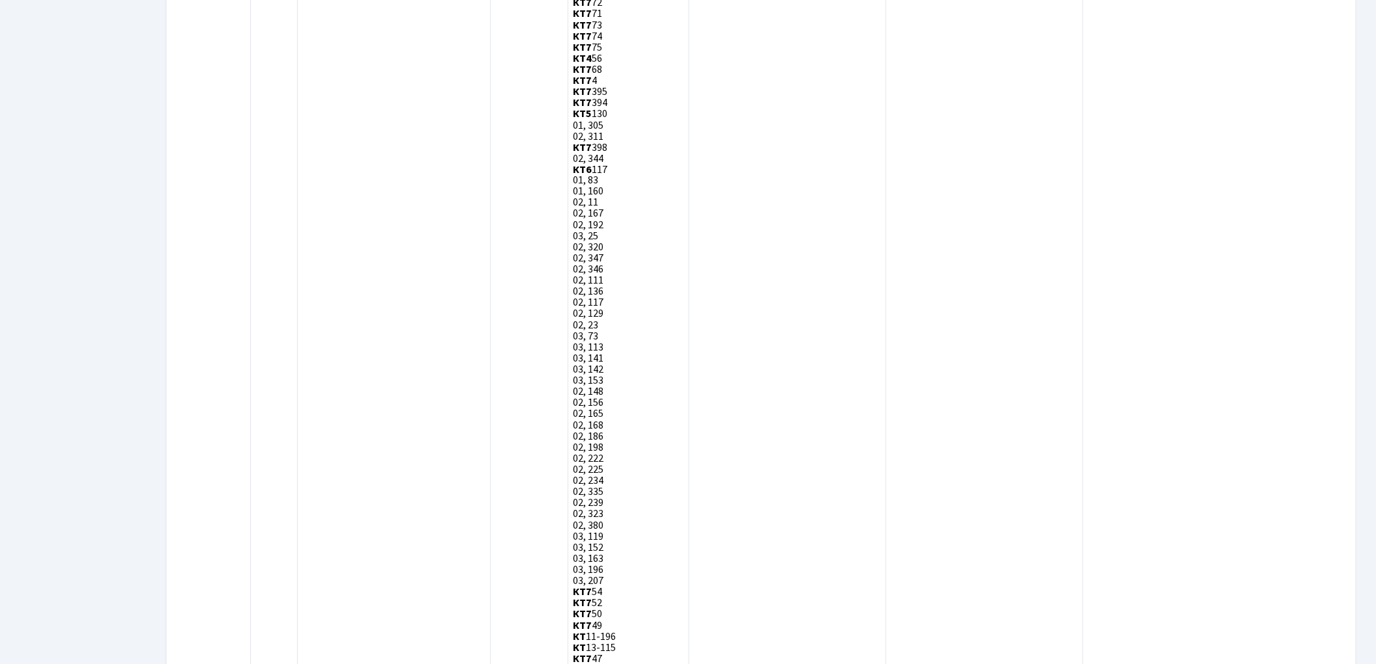
scroll to position [3697, 0]
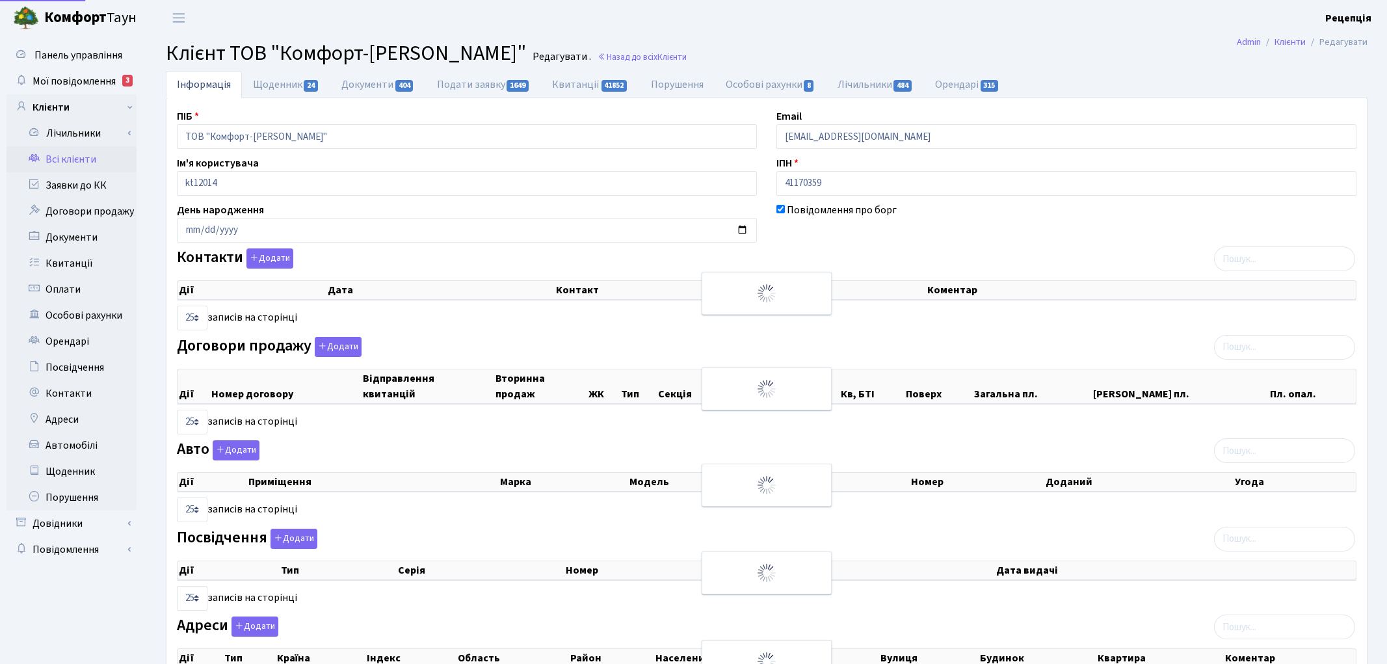
select select "25"
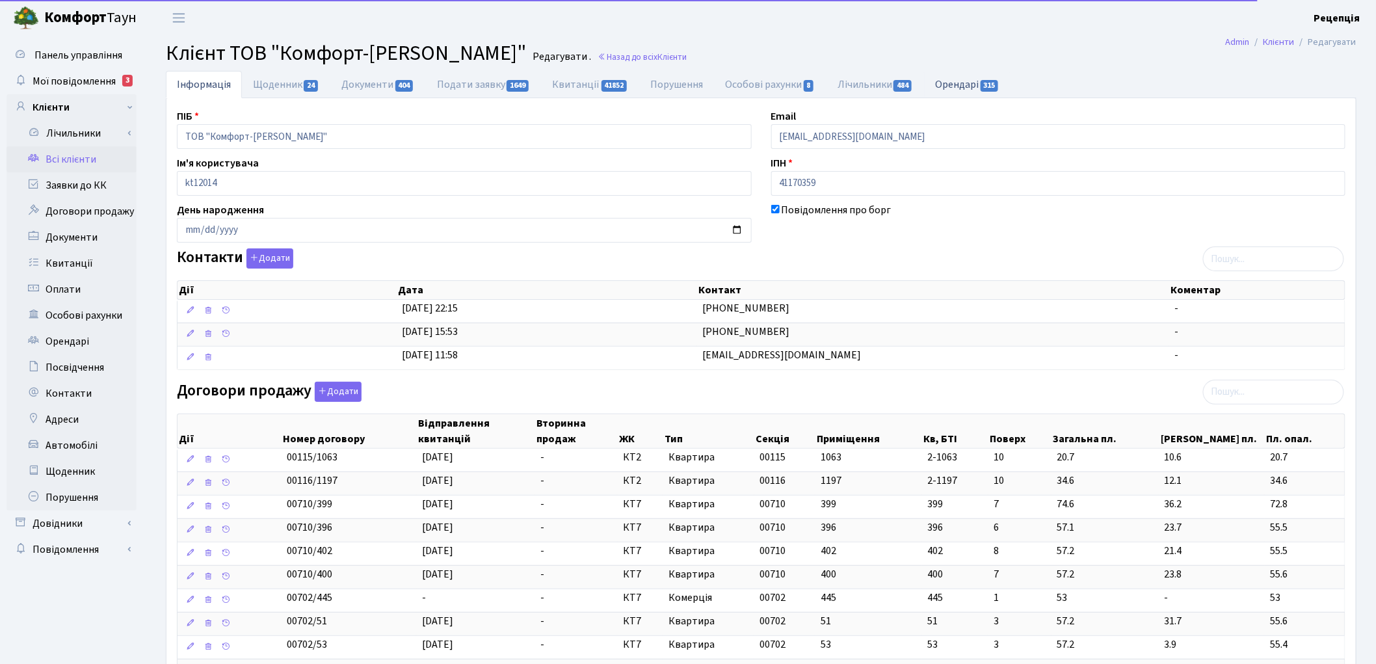
click at [958, 83] on link "Орендарі 315" at bounding box center [967, 84] width 86 height 27
select select "25"
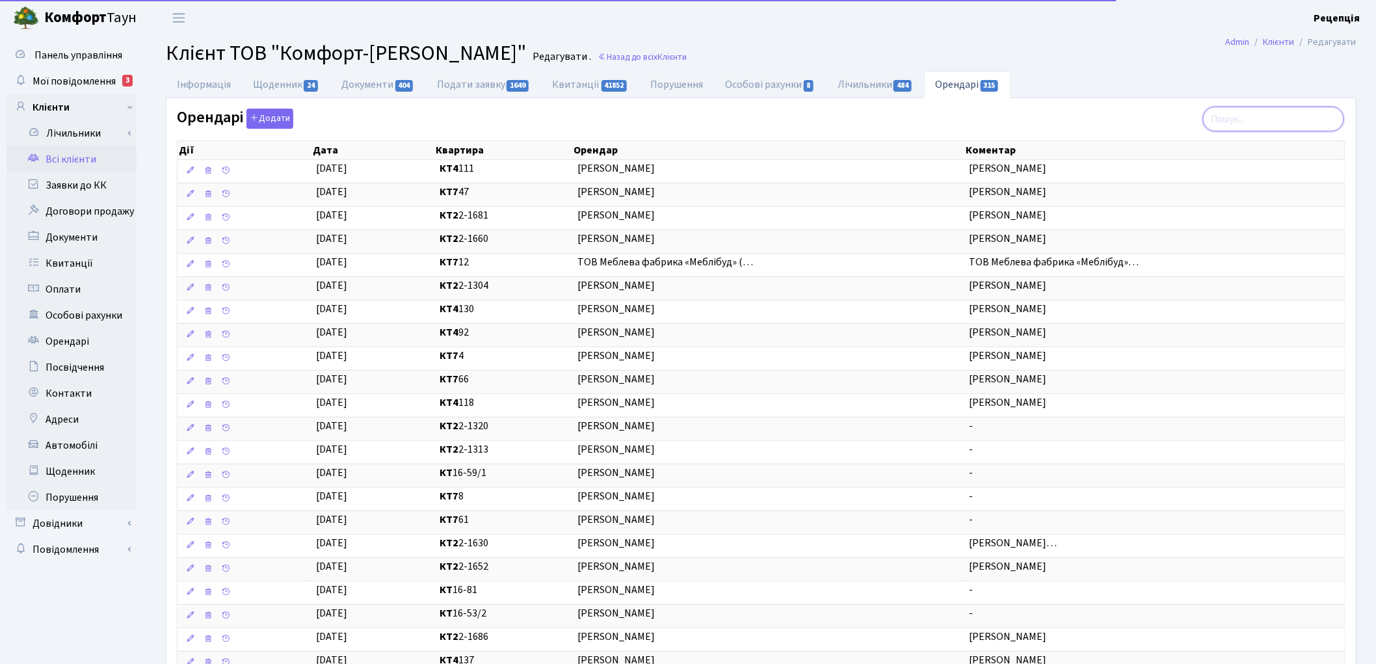
click at [1238, 120] on input "search" at bounding box center [1273, 119] width 141 height 25
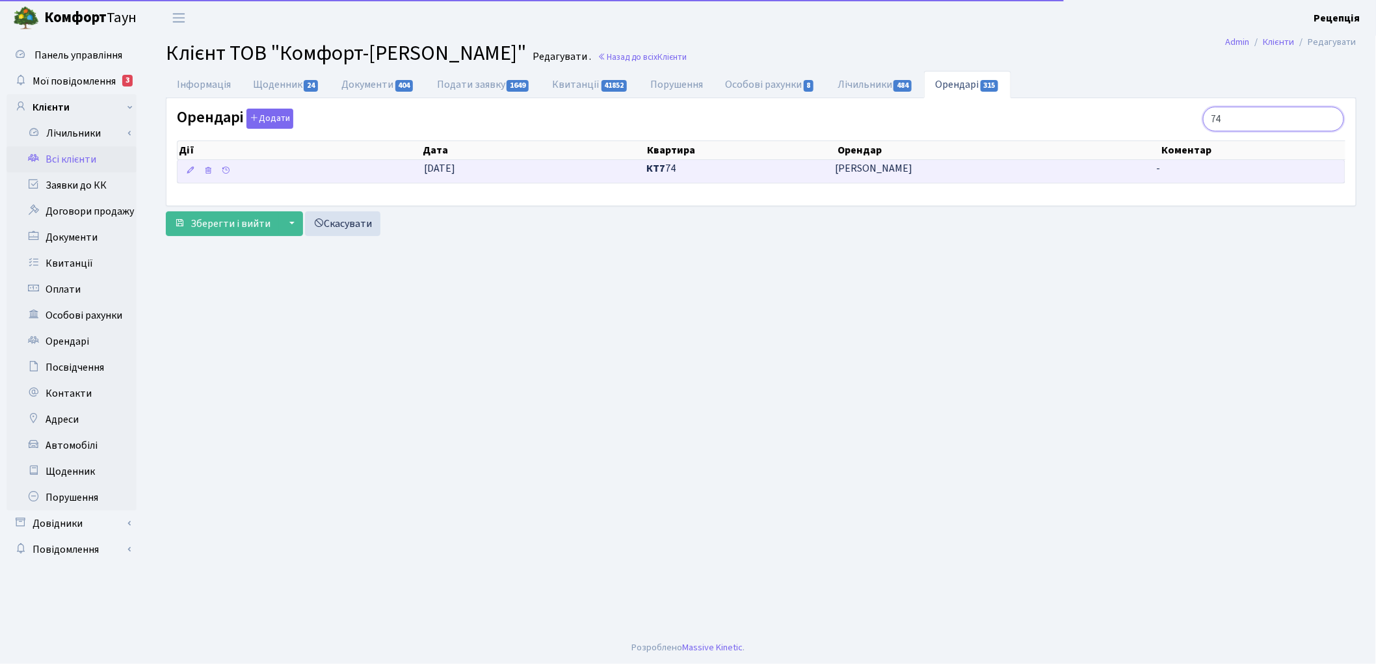
type input "74"
click at [615, 176] on td "[DATE]" at bounding box center [530, 171] width 222 height 23
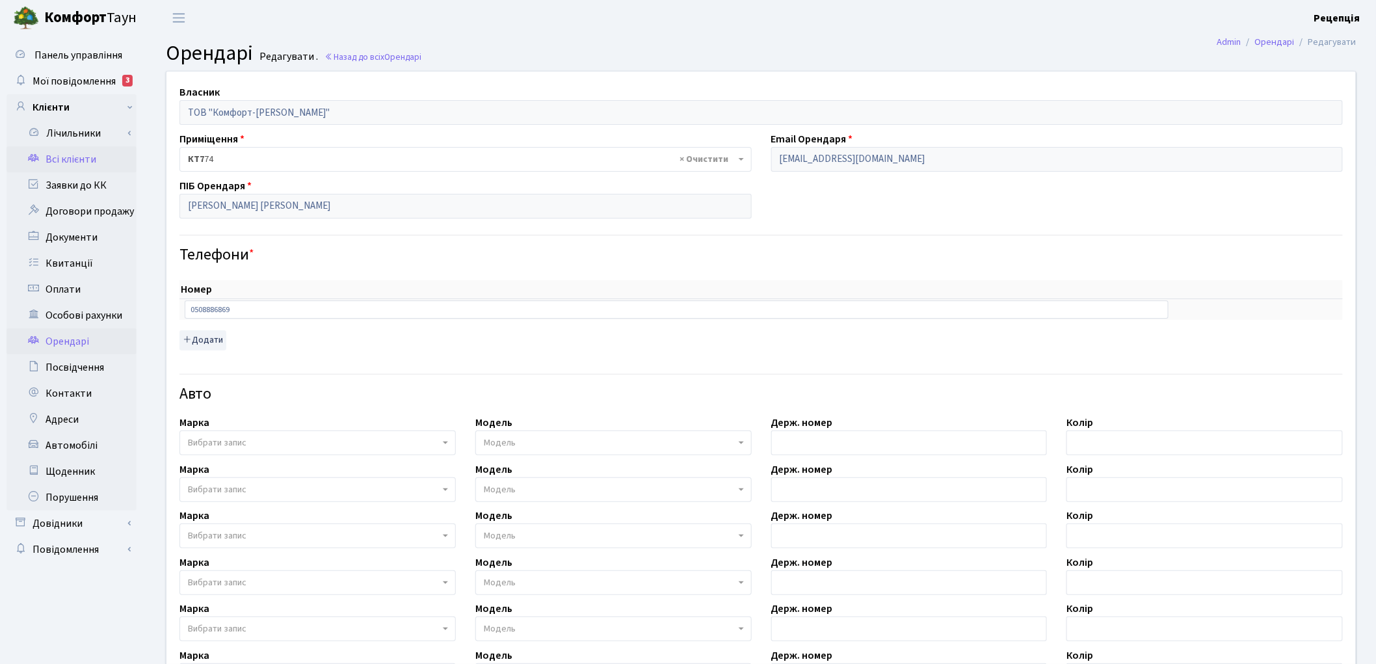
click at [93, 160] on link "Всі клієнти" at bounding box center [72, 159] width 130 height 26
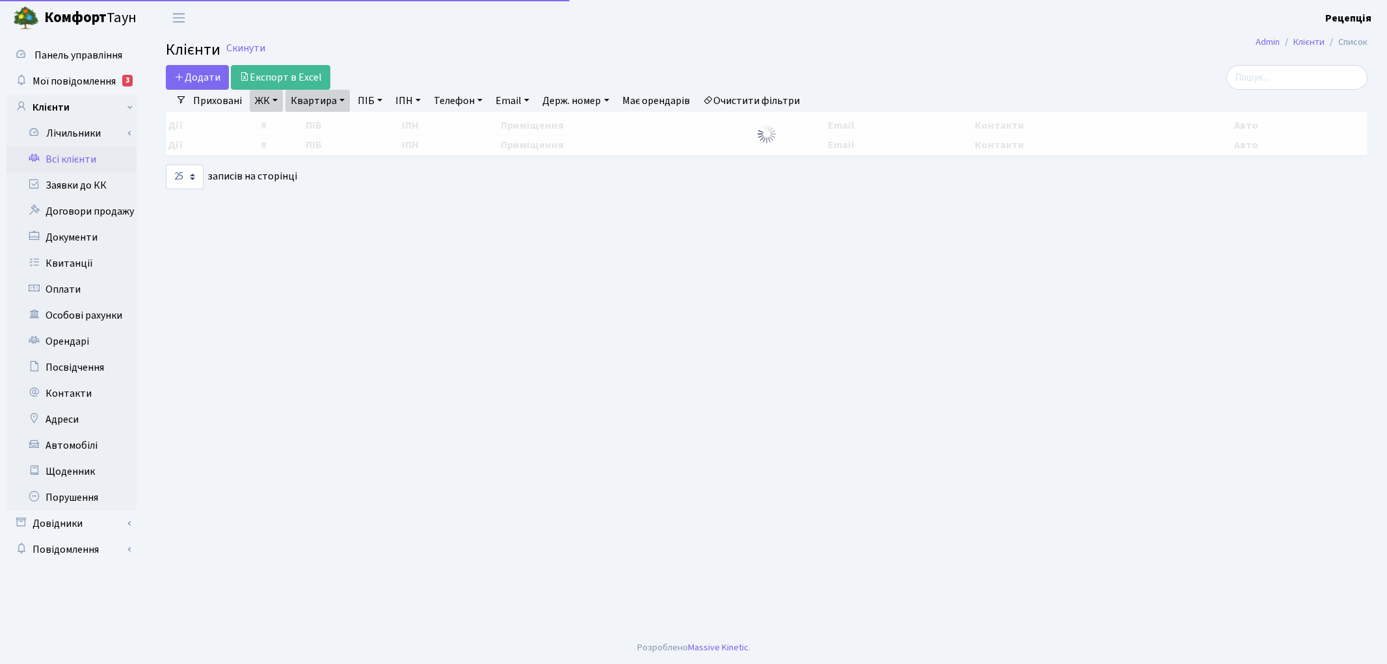
select select "25"
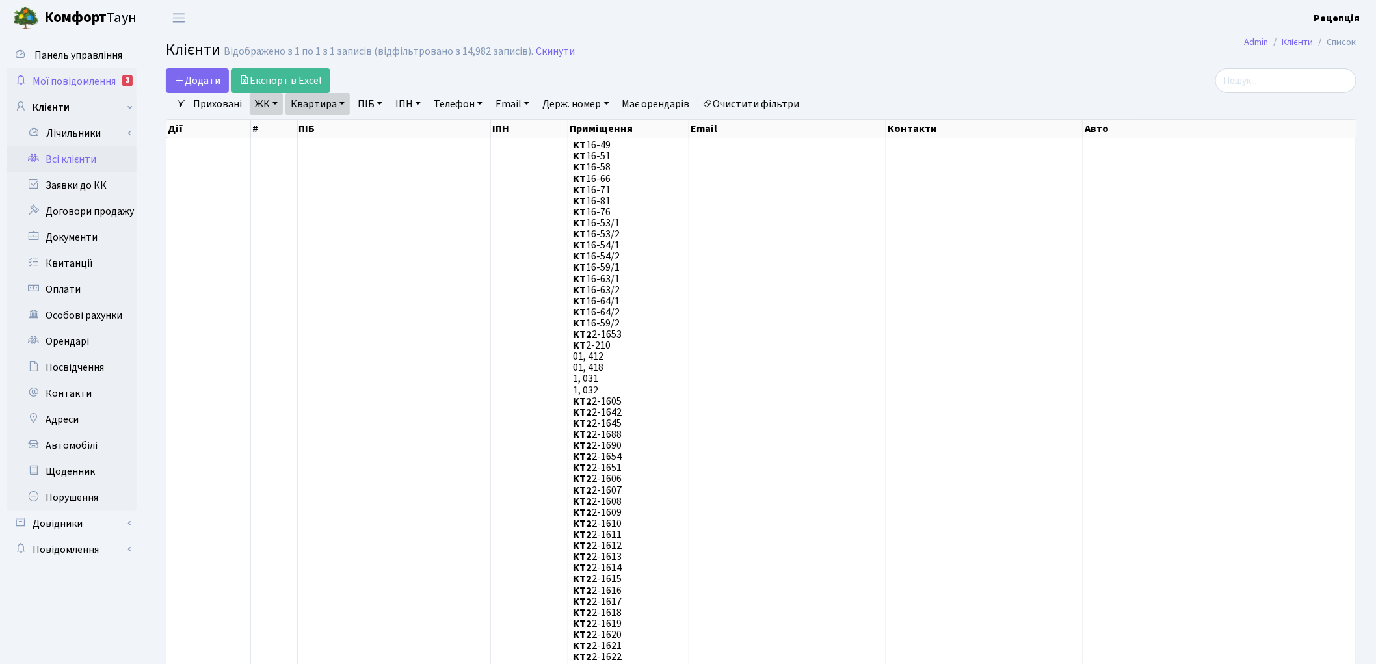
click at [54, 81] on span "Мої повідомлення" at bounding box center [74, 81] width 83 height 14
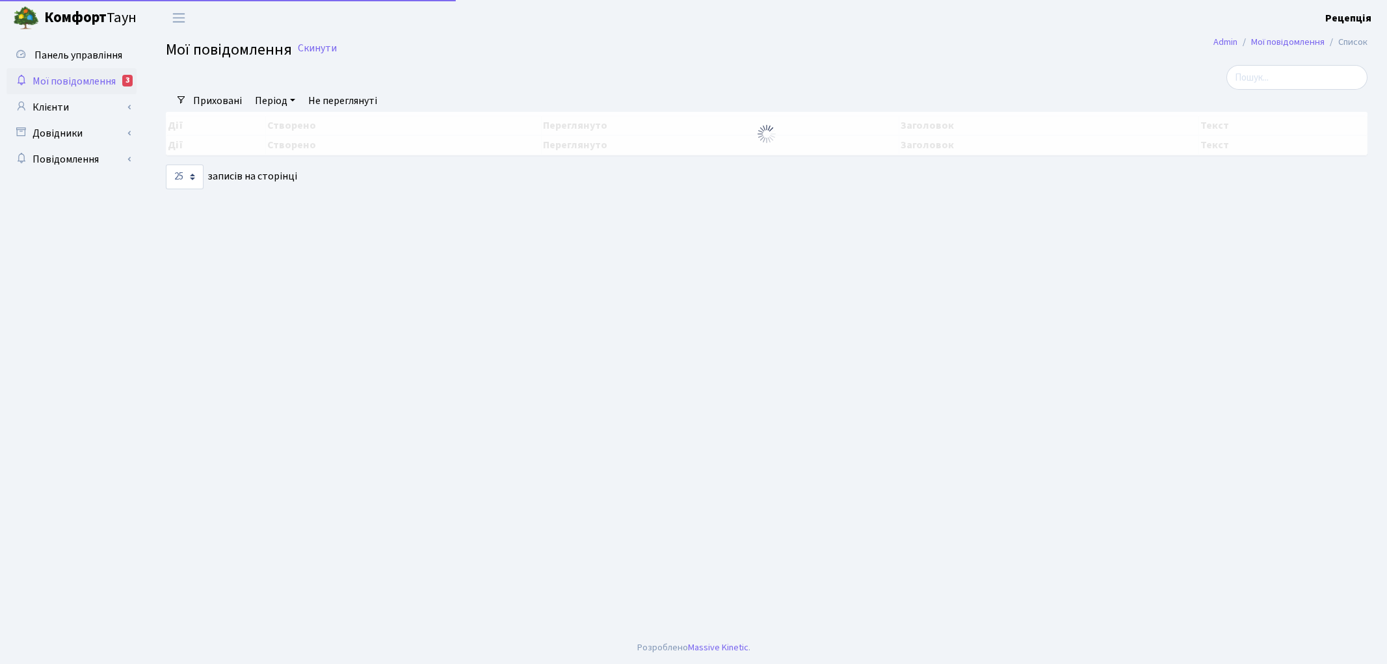
select select "25"
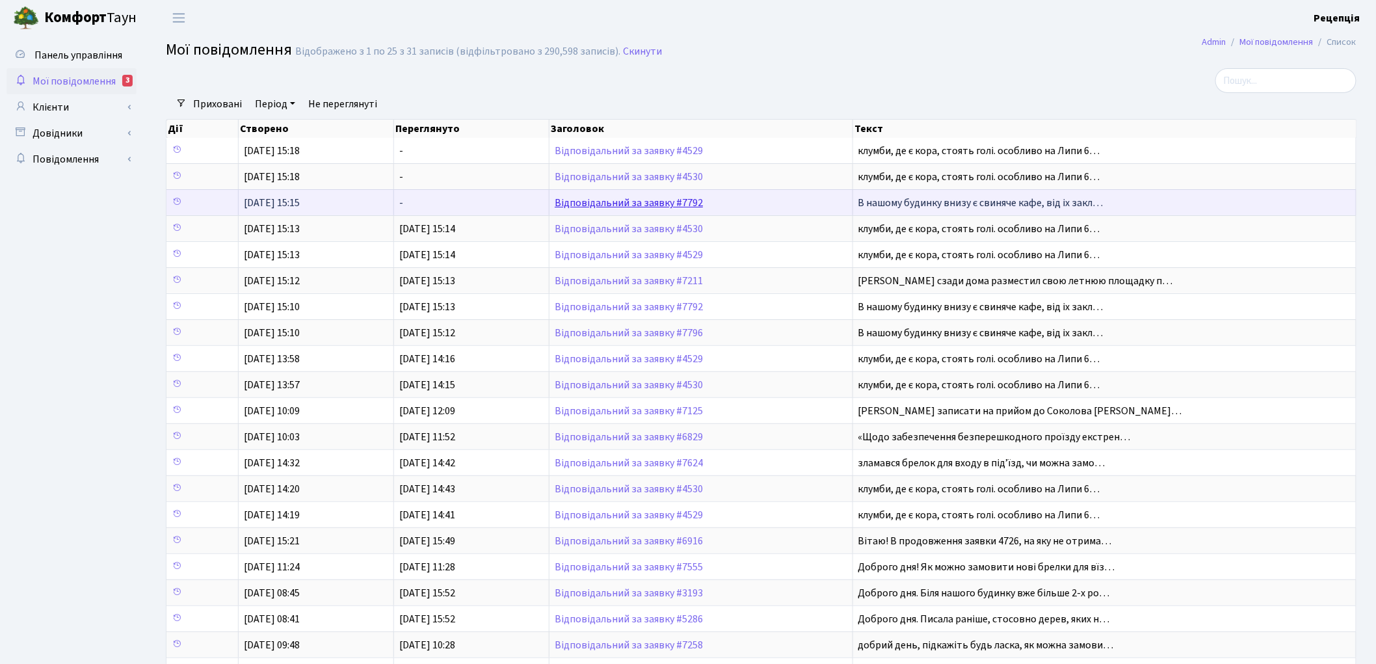
click at [594, 204] on link "Відповідальний за заявку #7792" at bounding box center [629, 203] width 148 height 14
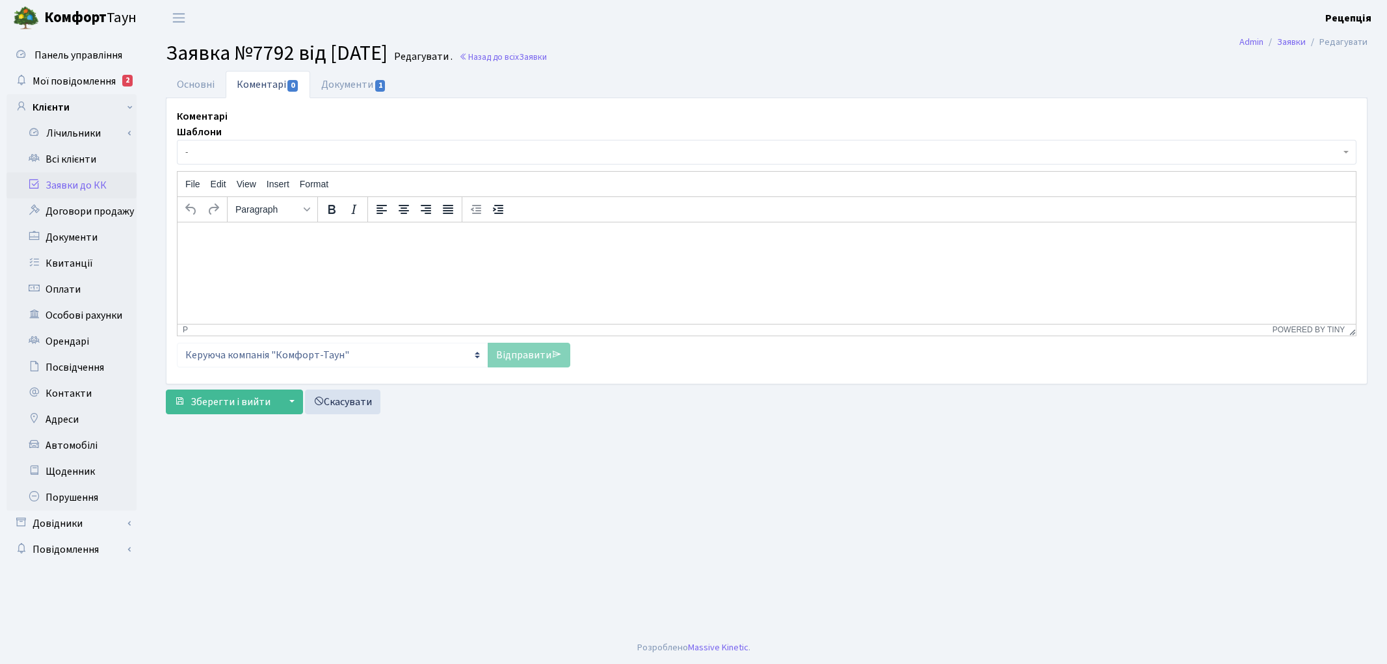
select select "18519"
select select "55"
click at [205, 79] on link "Основні" at bounding box center [196, 84] width 60 height 27
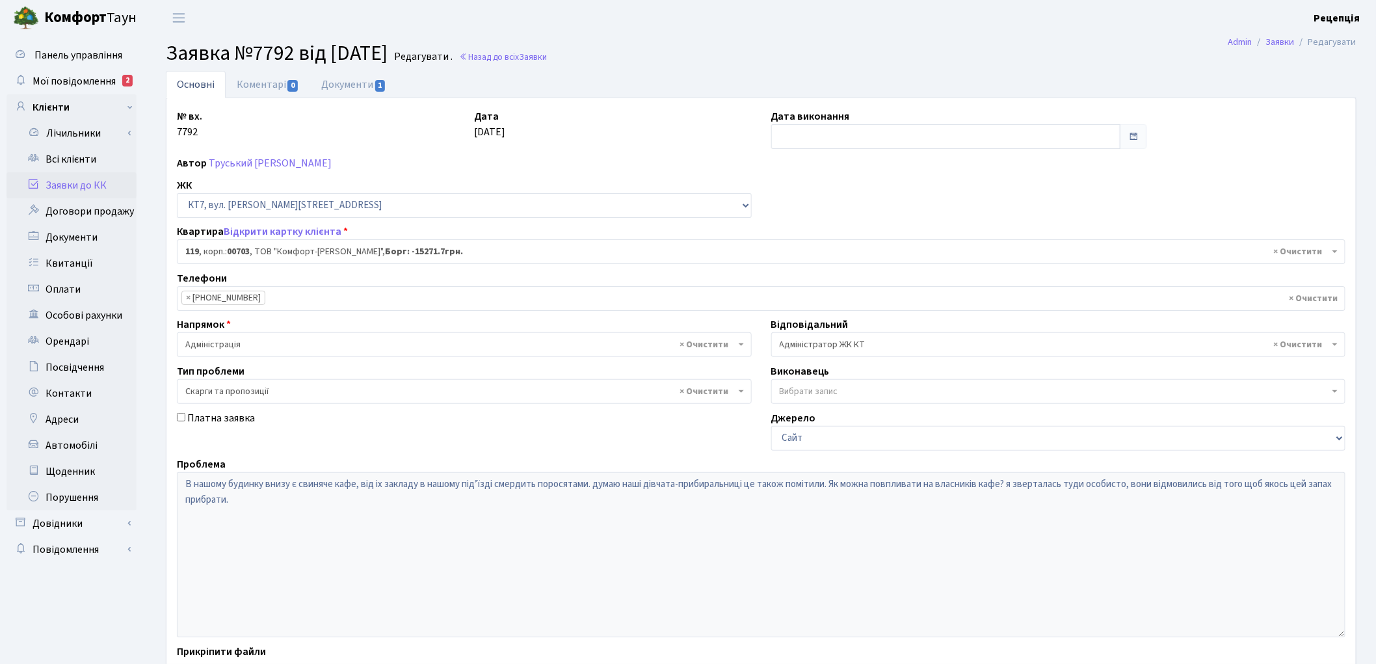
click at [791, 341] on span "× Адміністратор ЖК КТ" at bounding box center [1055, 344] width 550 height 13
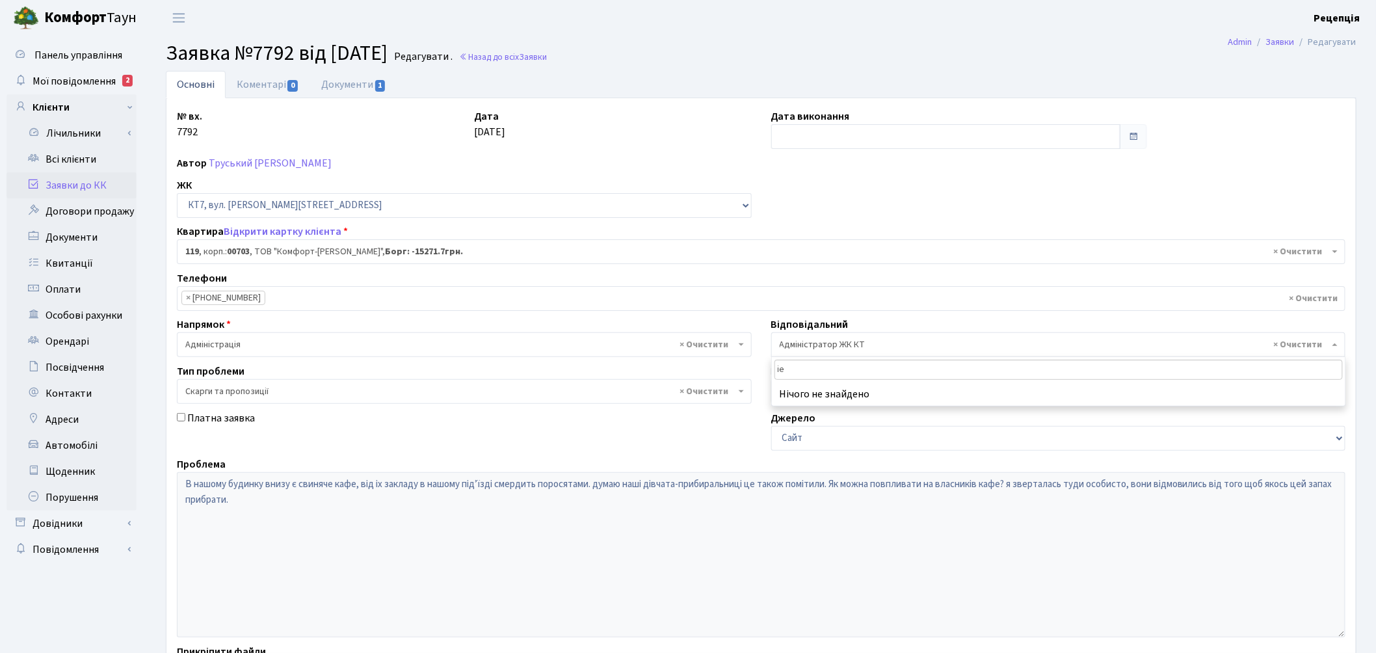
type input "i"
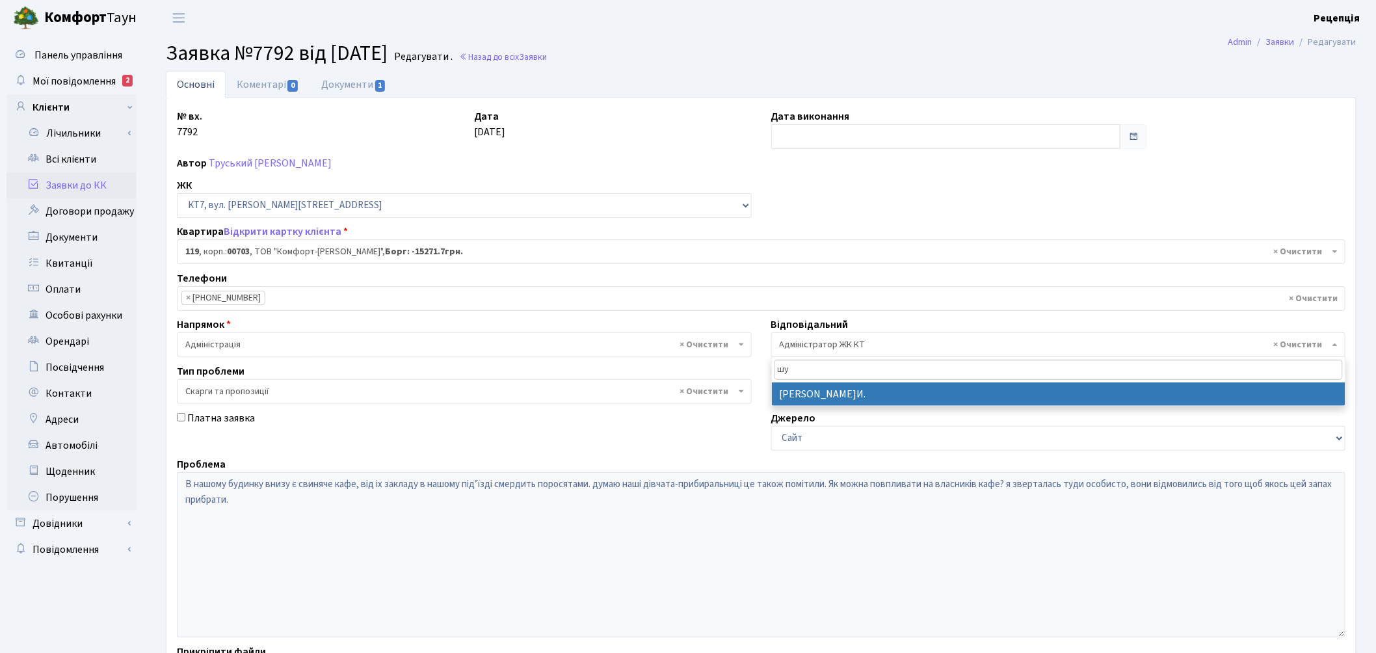
type input "шу"
select select "18"
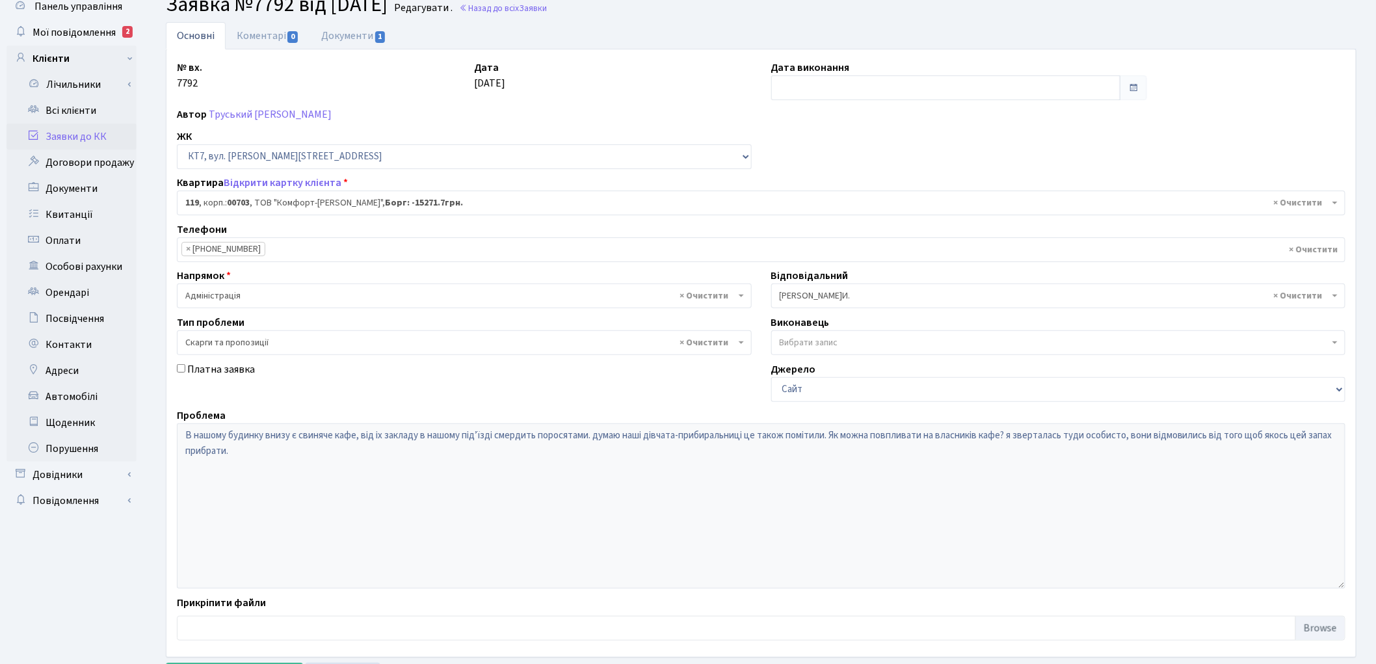
scroll to position [112, 0]
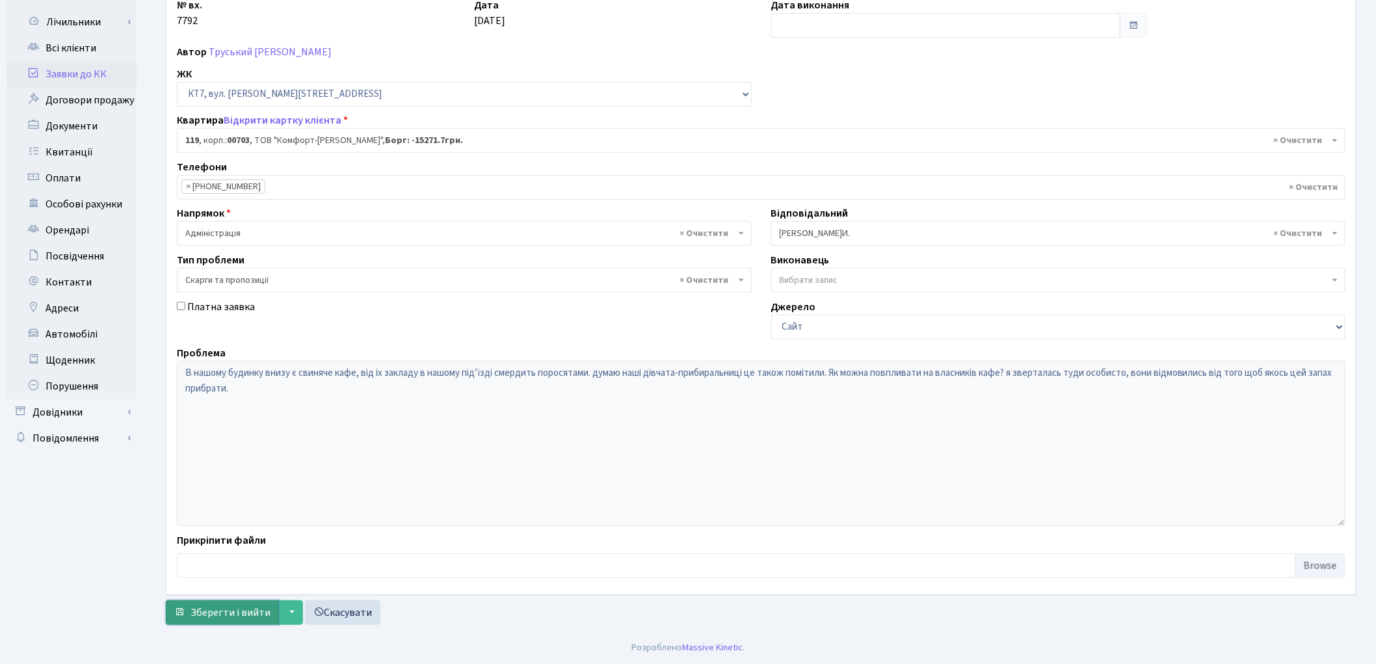
click at [235, 616] on span "Зберегти і вийти" at bounding box center [230, 612] width 80 height 14
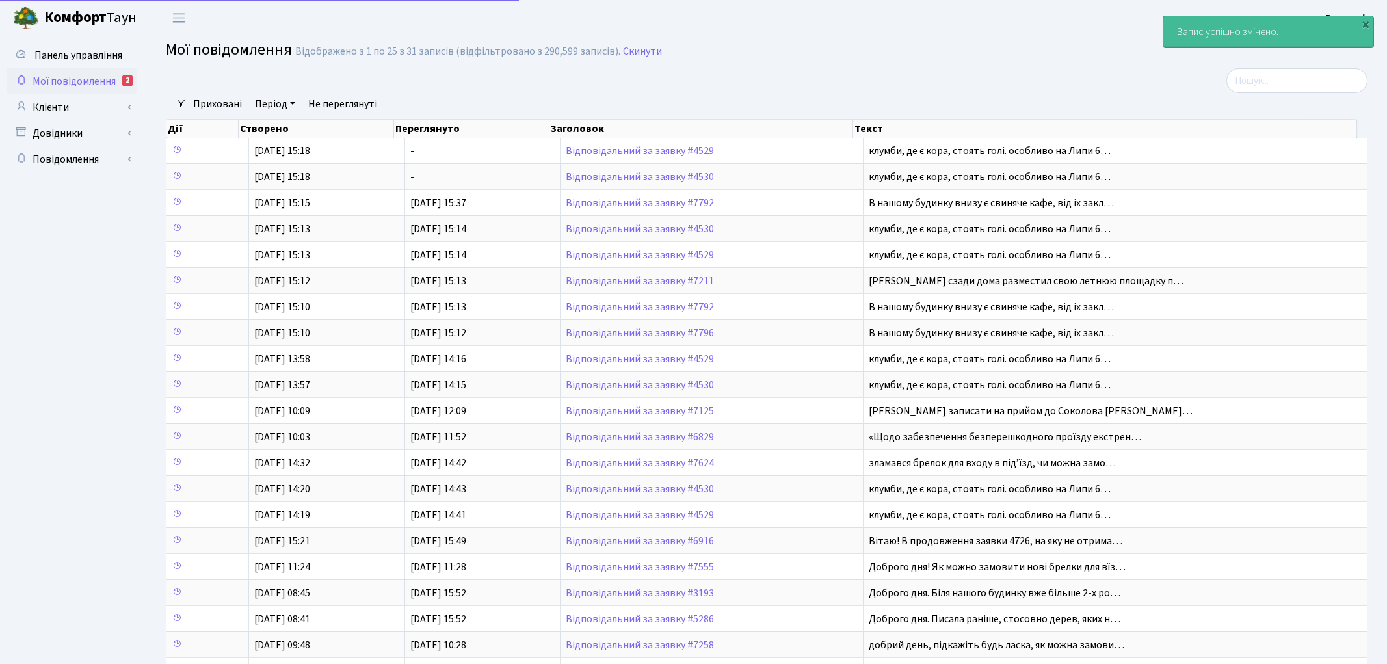
select select "25"
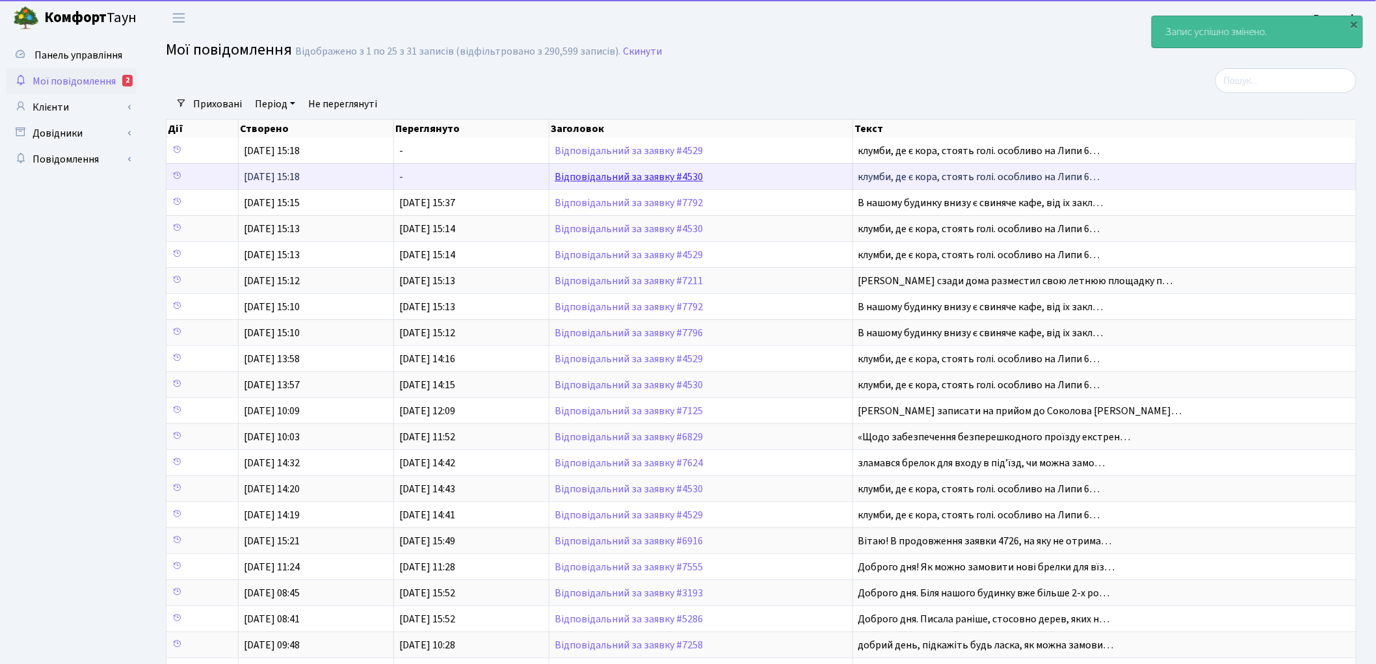
click at [645, 179] on link "Відповідальний за заявку #4530" at bounding box center [629, 177] width 148 height 14
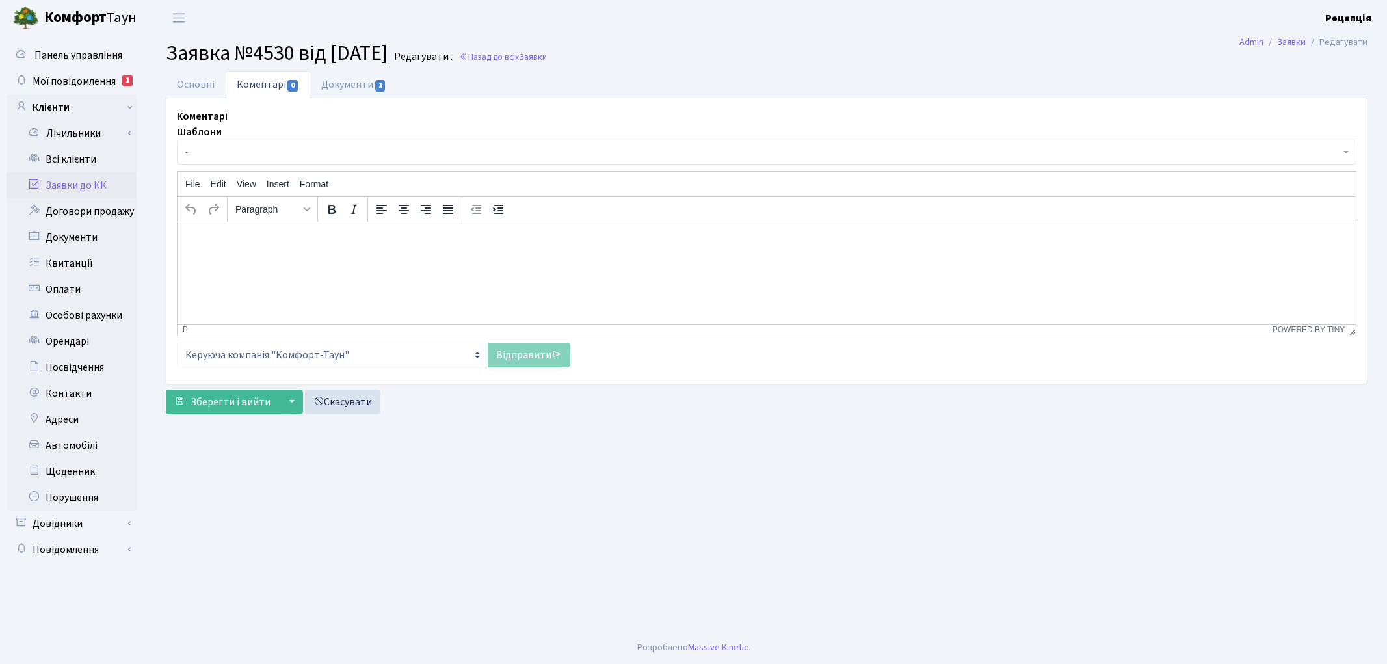
select select "2481"
click at [209, 90] on link "Основні" at bounding box center [196, 84] width 60 height 27
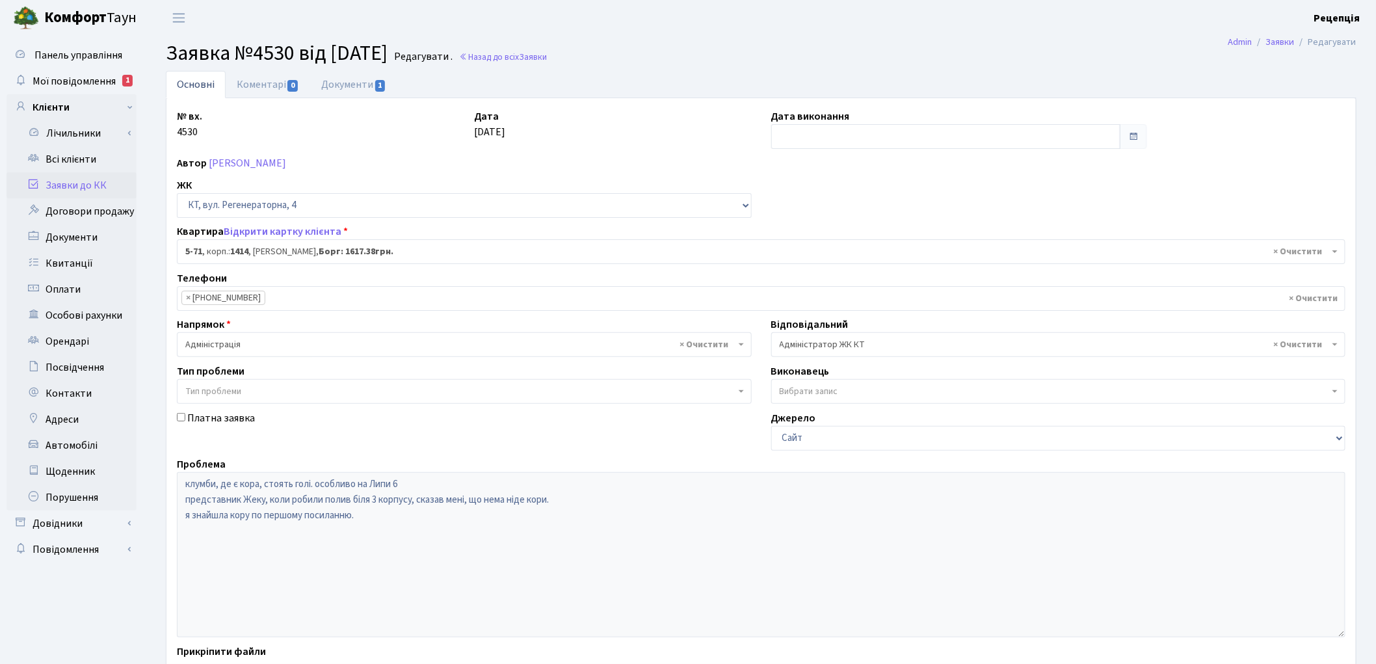
click at [861, 339] on span "× Адміністратор ЖК КТ" at bounding box center [1055, 344] width 550 height 13
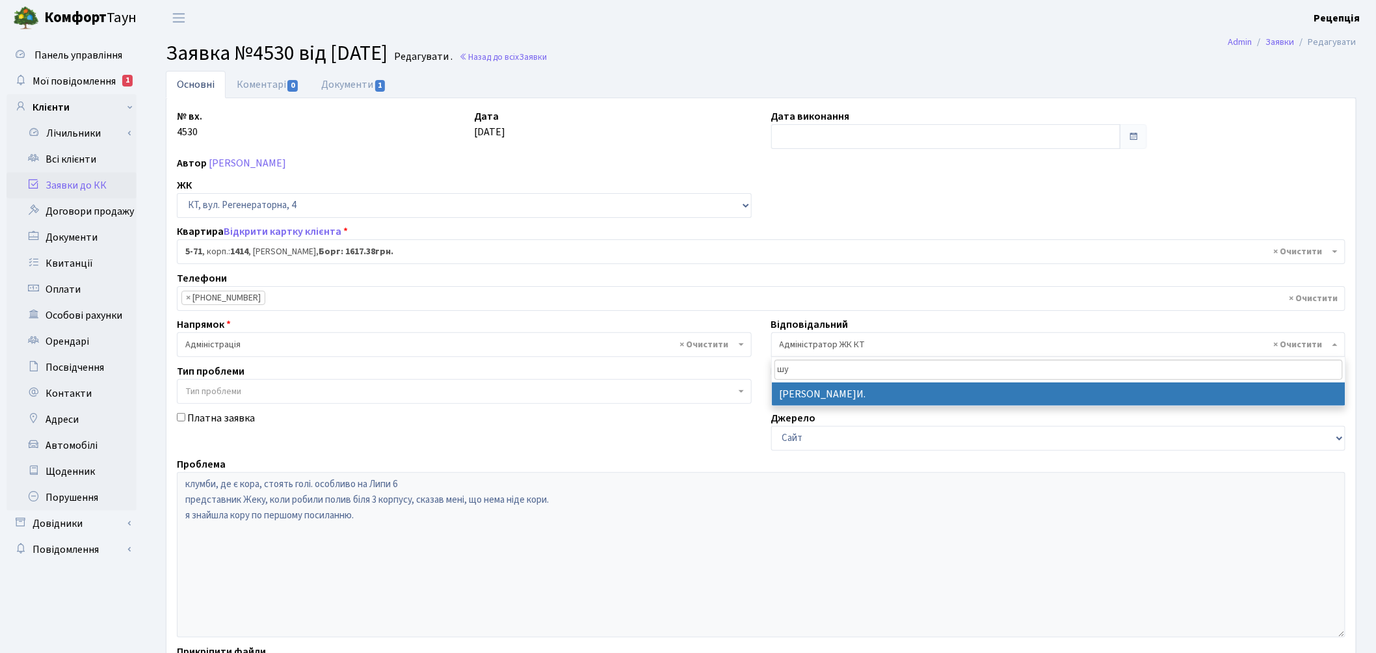
type input "шу"
select select "18"
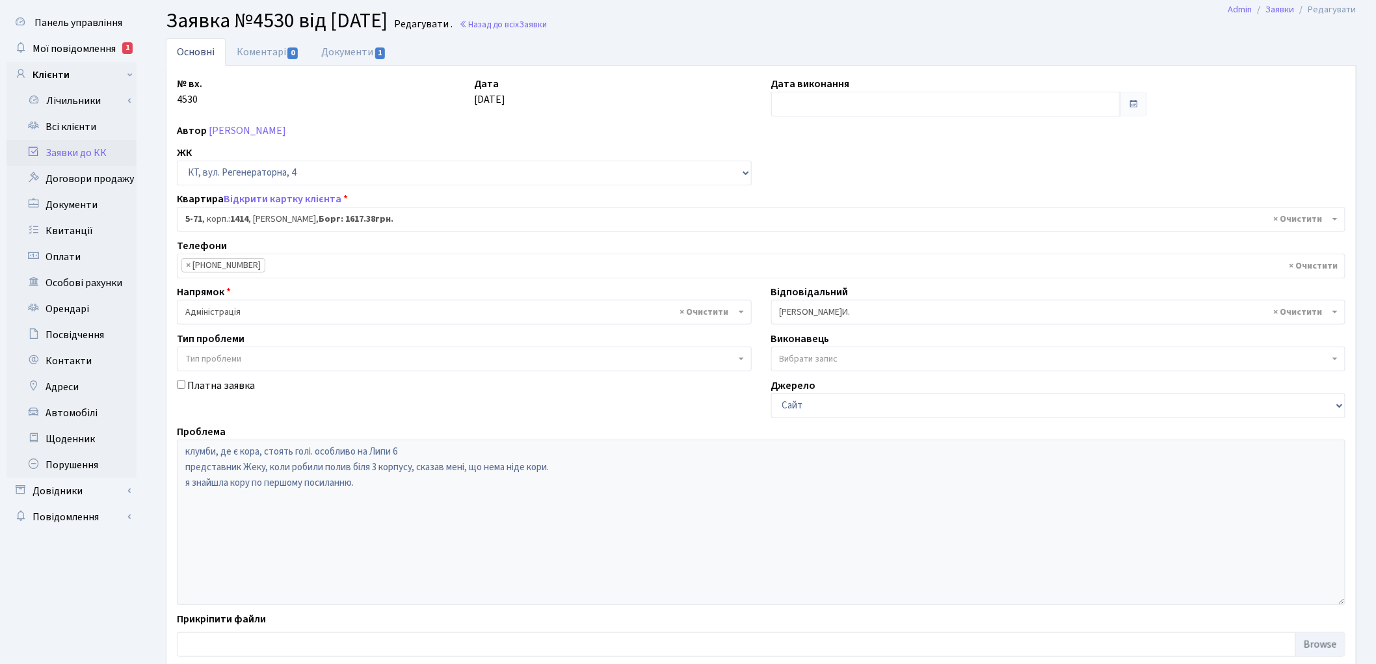
scroll to position [112, 0]
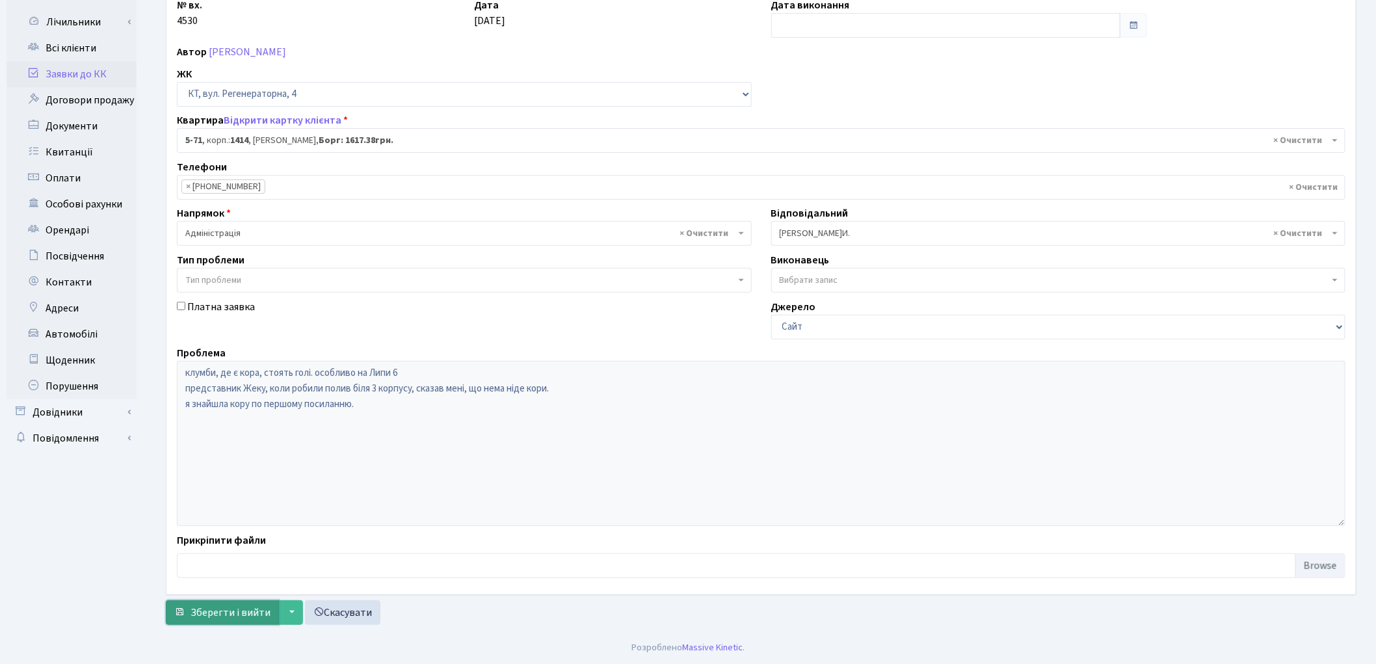
click at [250, 605] on span "Зберегти і вийти" at bounding box center [230, 612] width 80 height 14
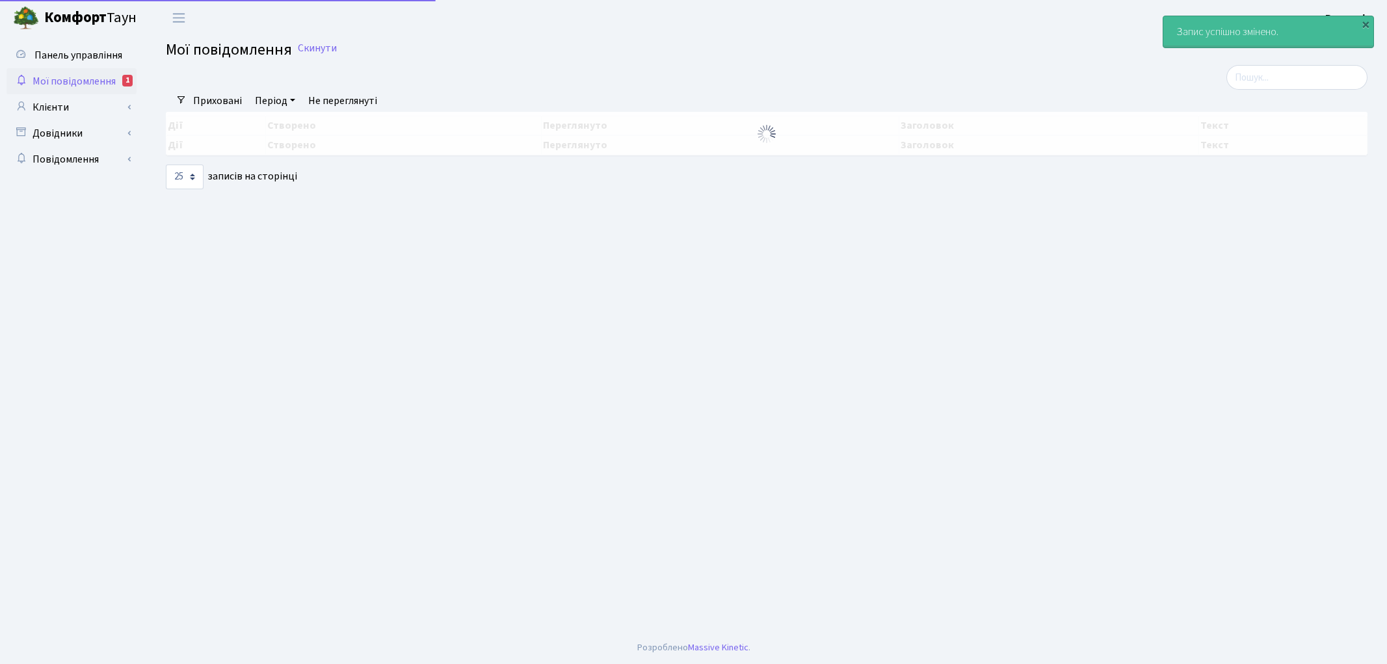
select select "25"
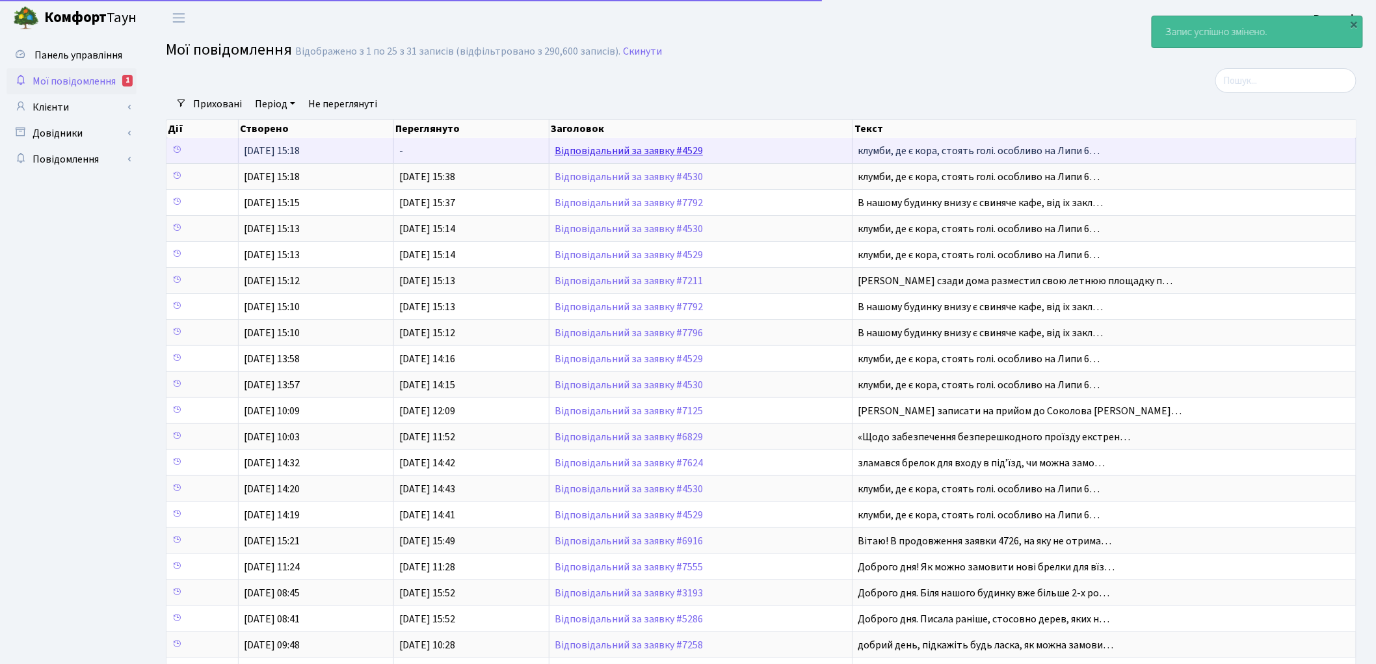
click at [612, 145] on link "Відповідальний за заявку #4529" at bounding box center [629, 151] width 148 height 14
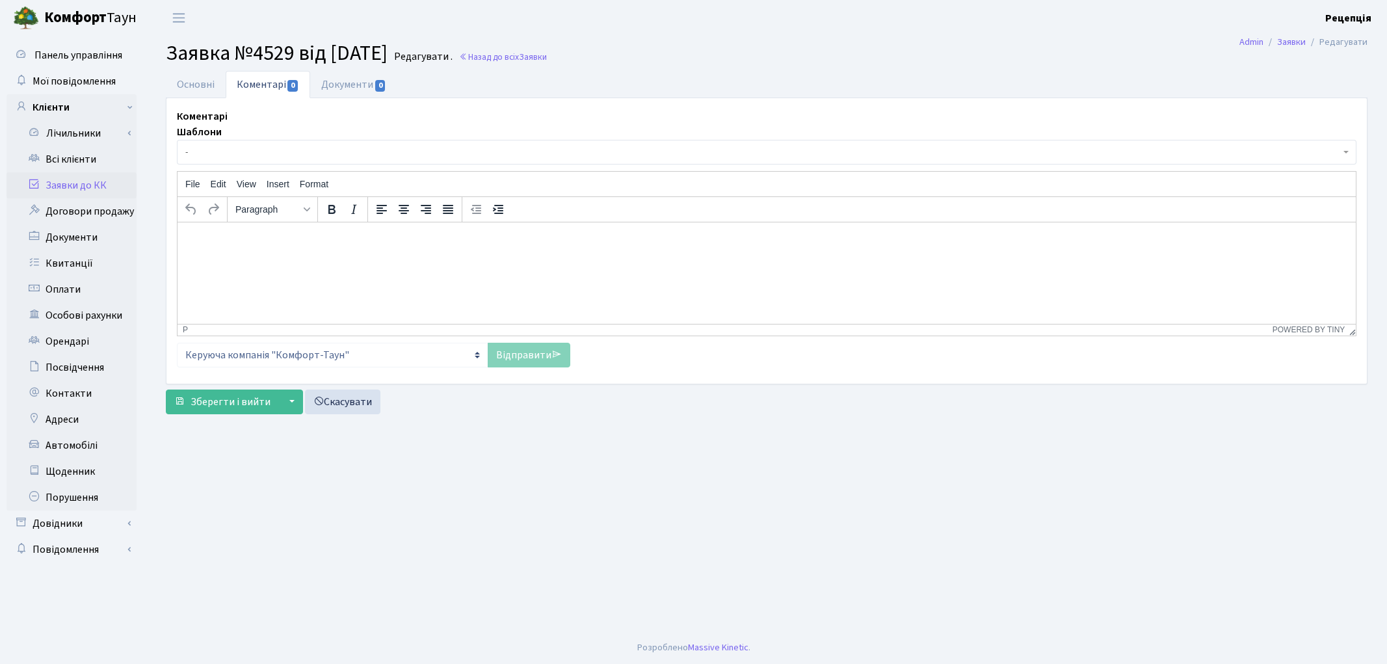
select select "2481"
click at [203, 86] on link "Основні" at bounding box center [196, 84] width 60 height 27
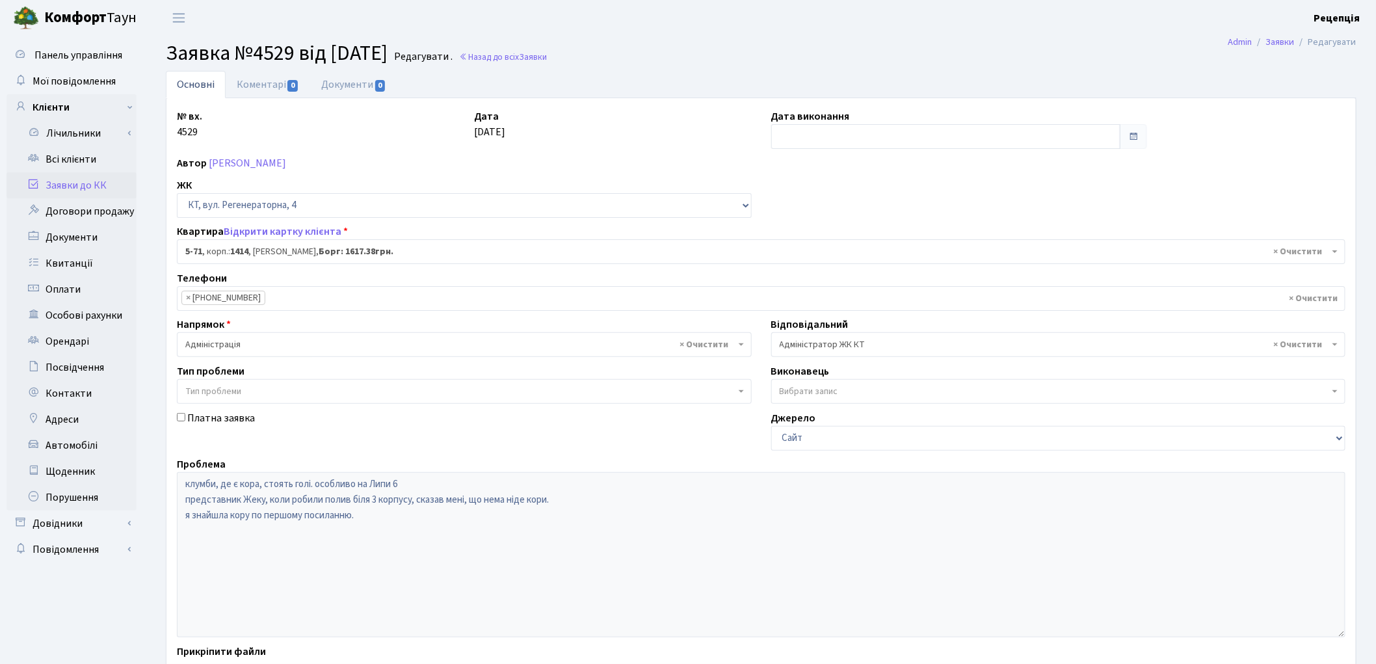
click at [849, 339] on span "× Адміністратор ЖК КТ" at bounding box center [1055, 344] width 550 height 13
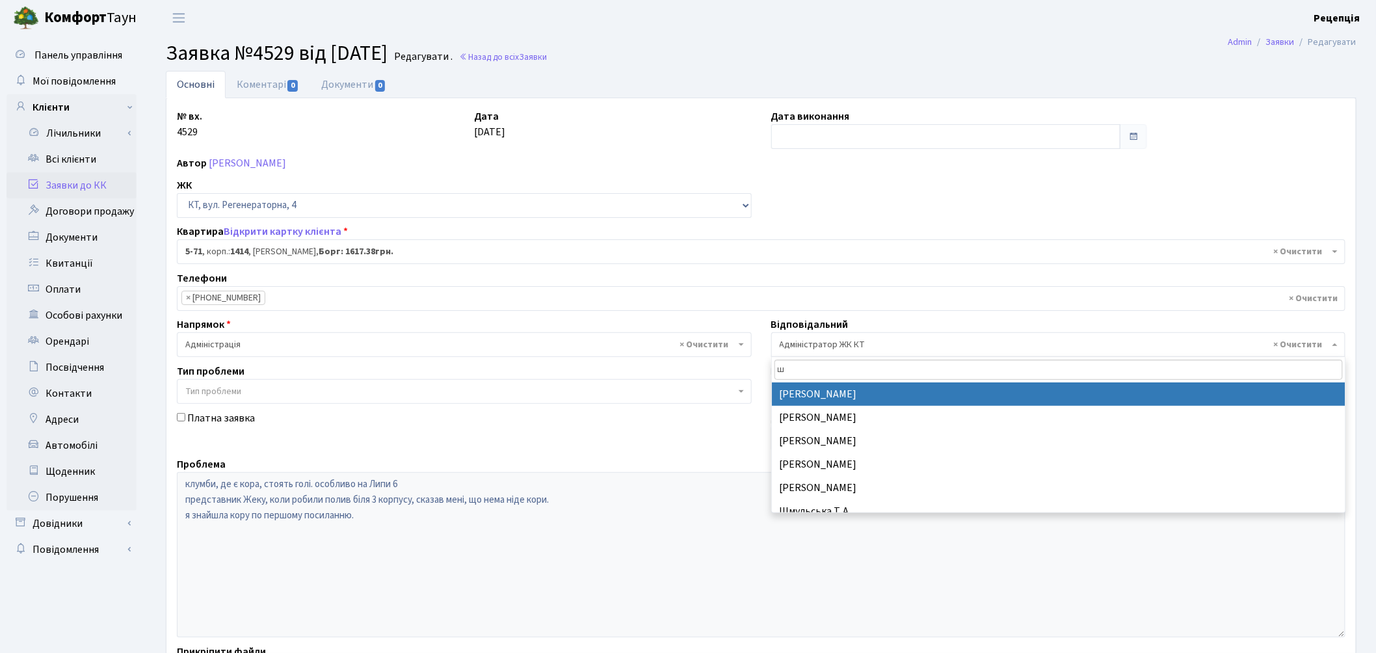
type input "шу"
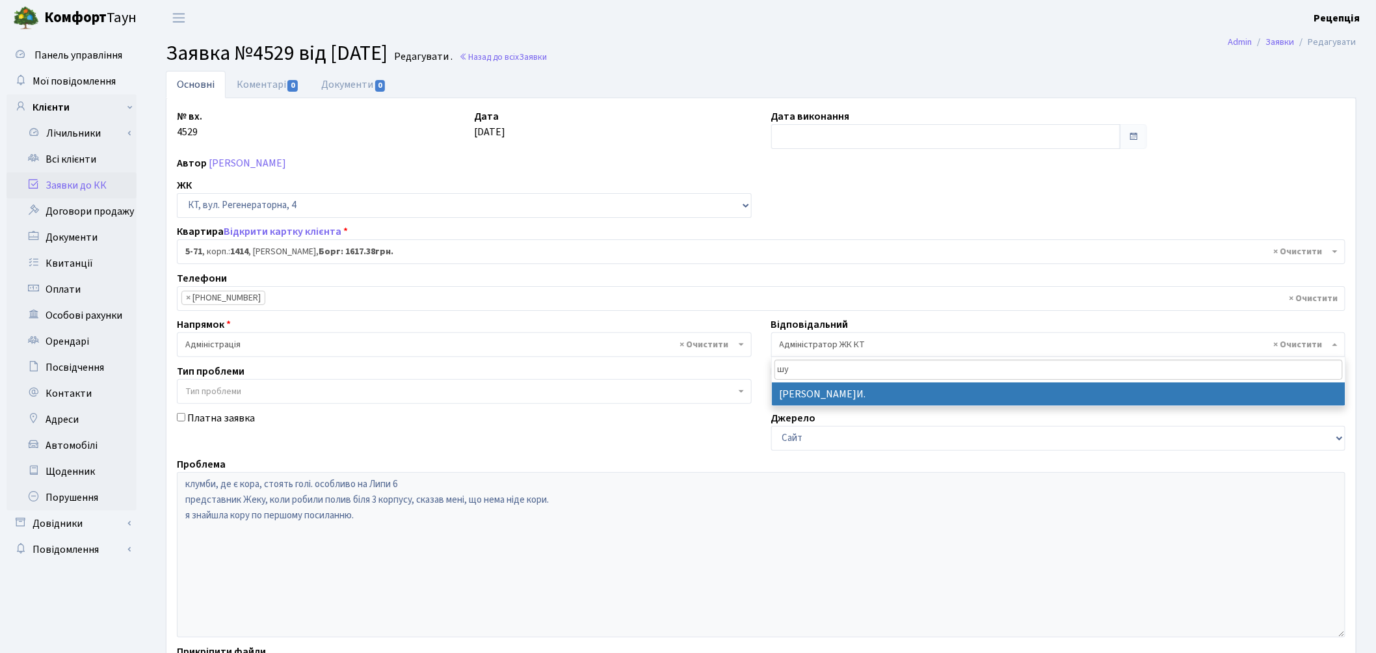
select select "18"
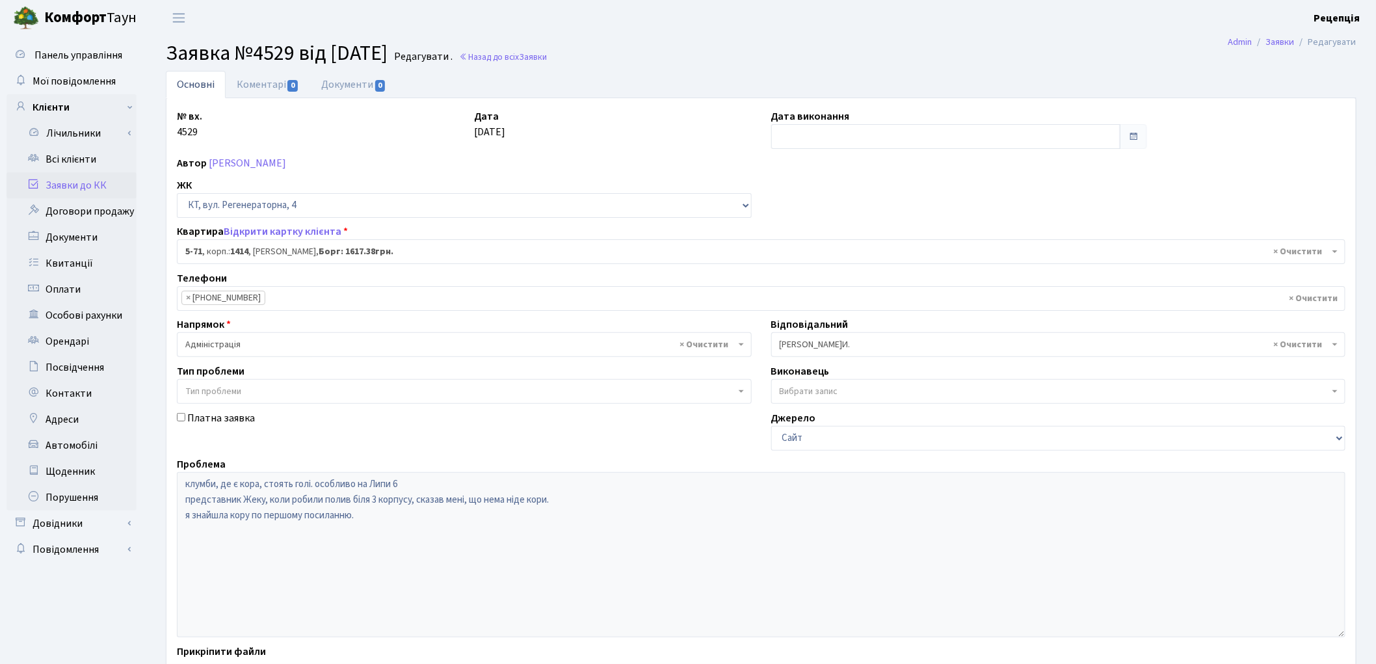
scroll to position [112, 0]
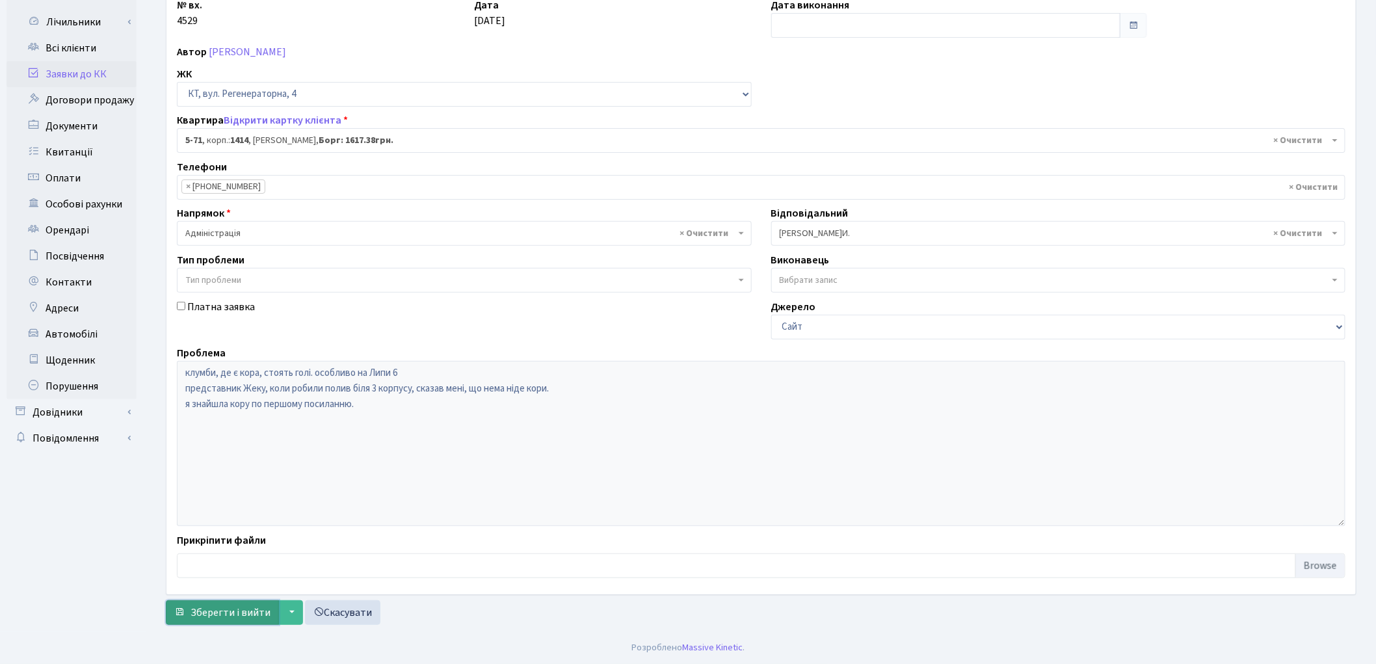
click at [203, 612] on span "Зберегти і вийти" at bounding box center [230, 612] width 80 height 14
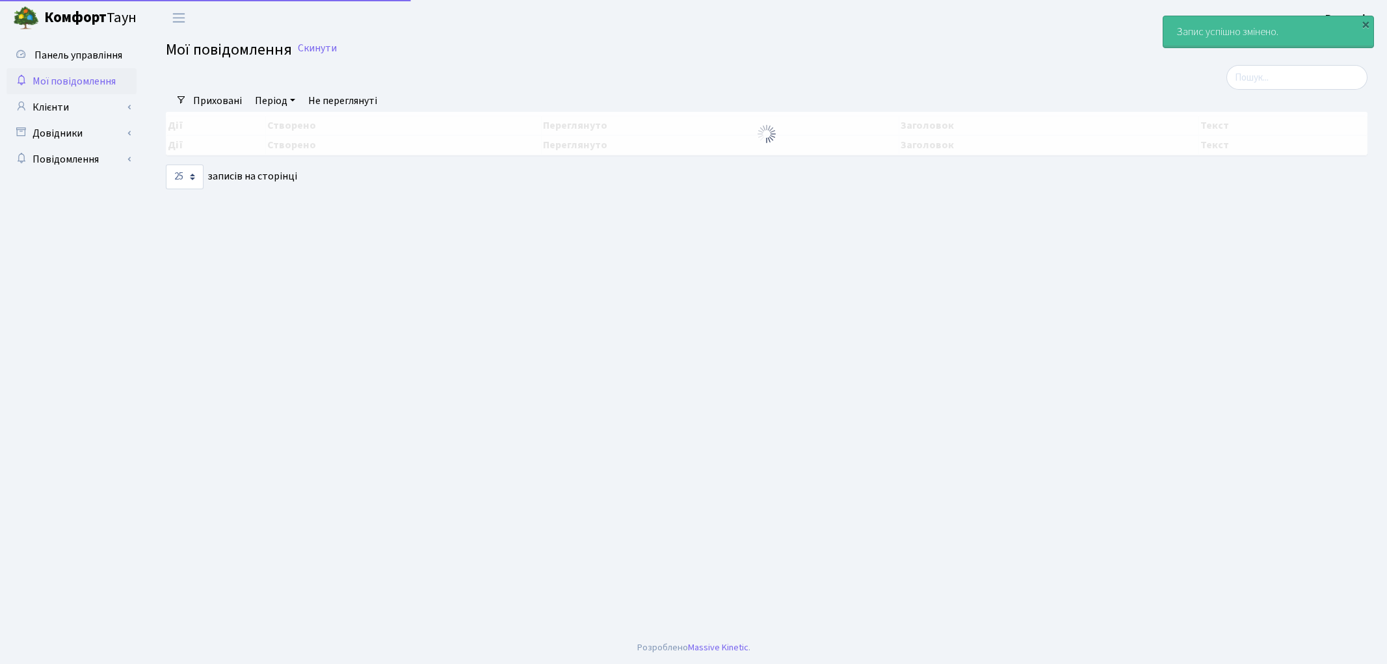
select select "25"
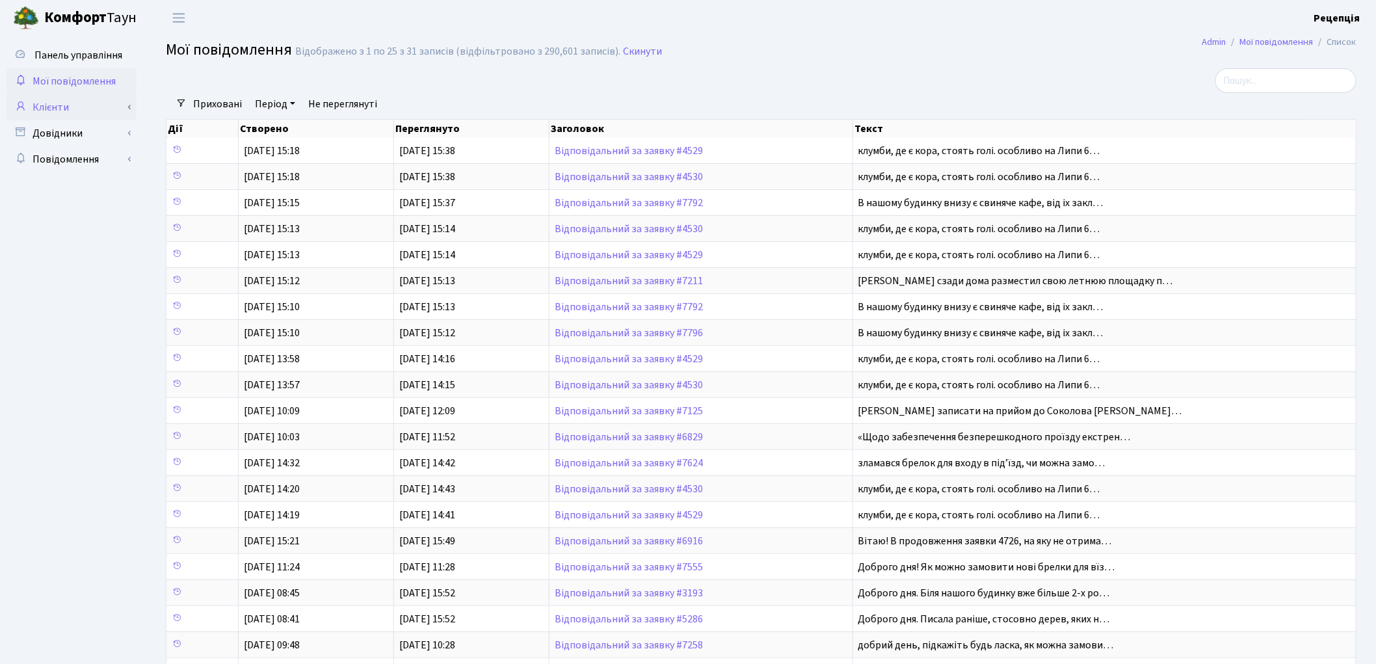
click at [57, 111] on link "Клієнти" at bounding box center [72, 107] width 130 height 26
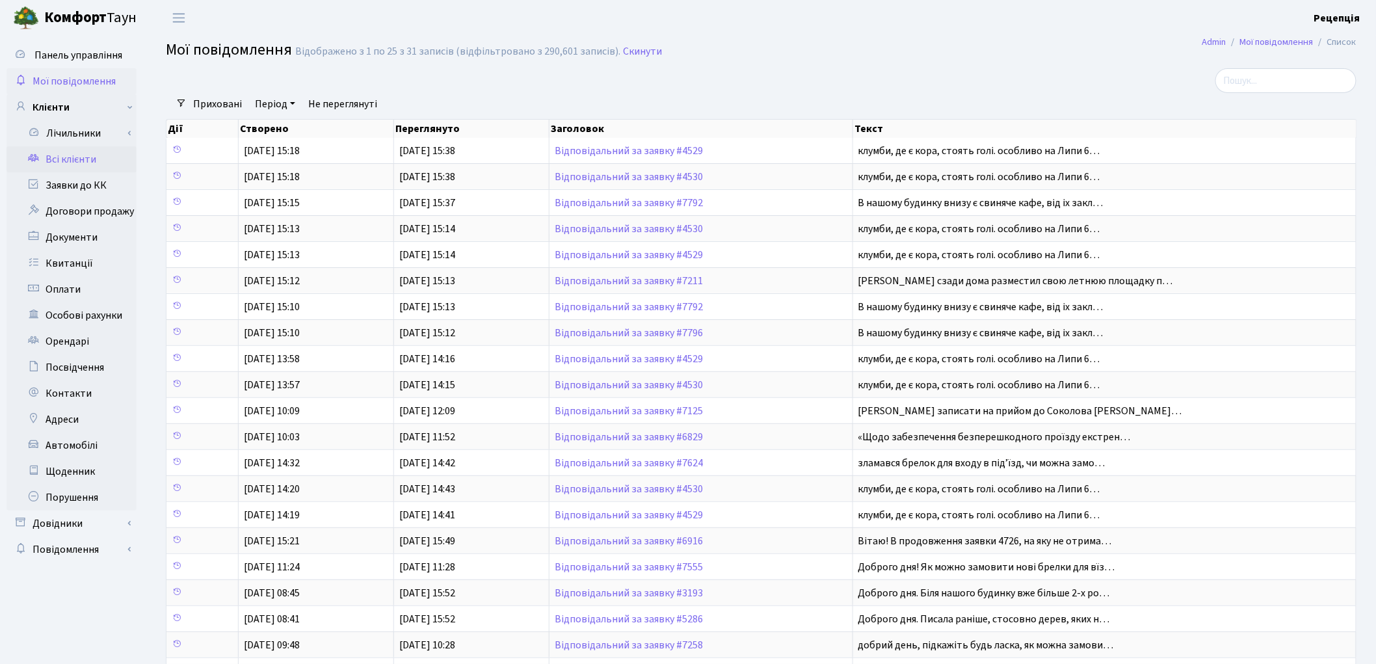
click at [68, 160] on link "Всі клієнти" at bounding box center [72, 159] width 130 height 26
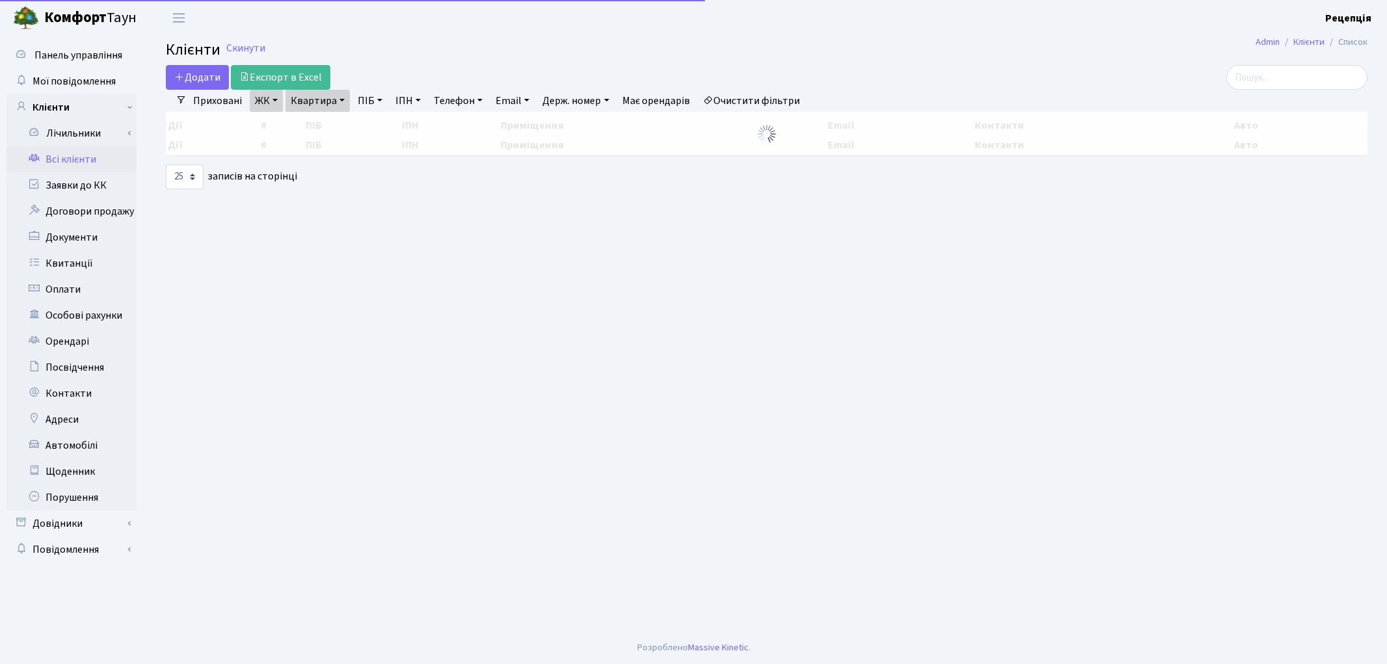
select select "25"
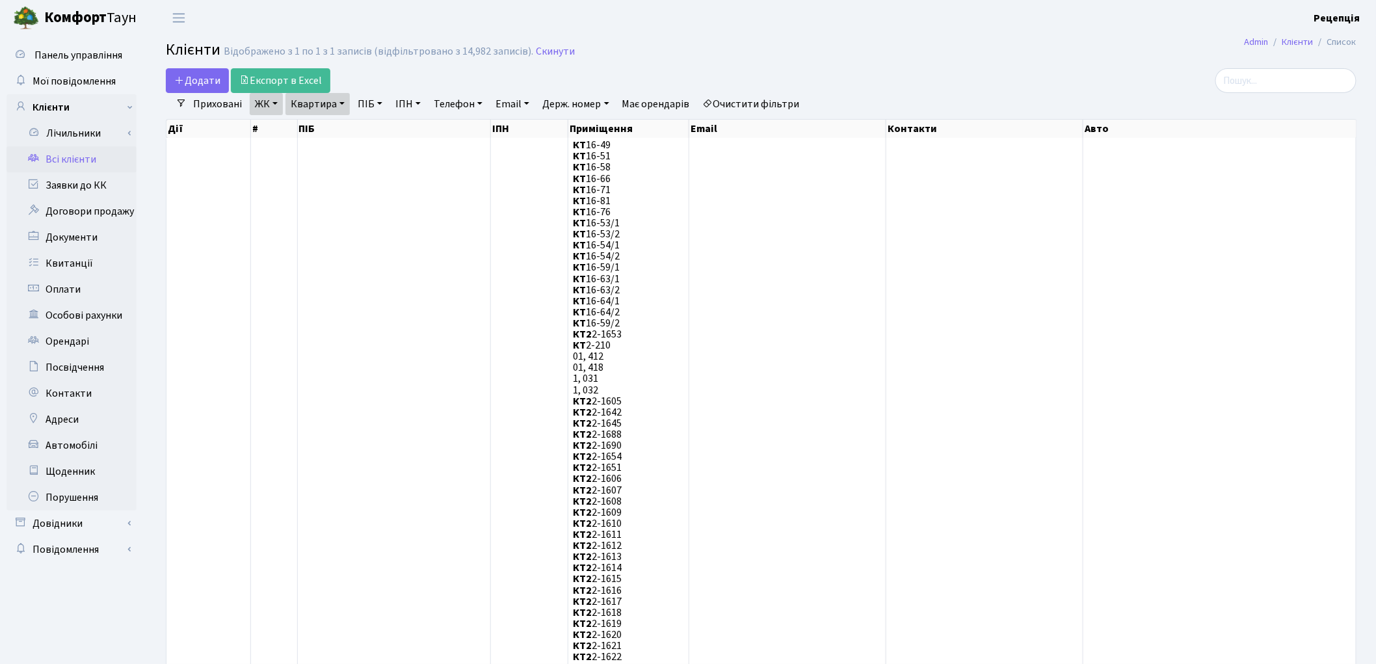
click at [731, 101] on link "Очистити фільтри" at bounding box center [751, 104] width 107 height 22
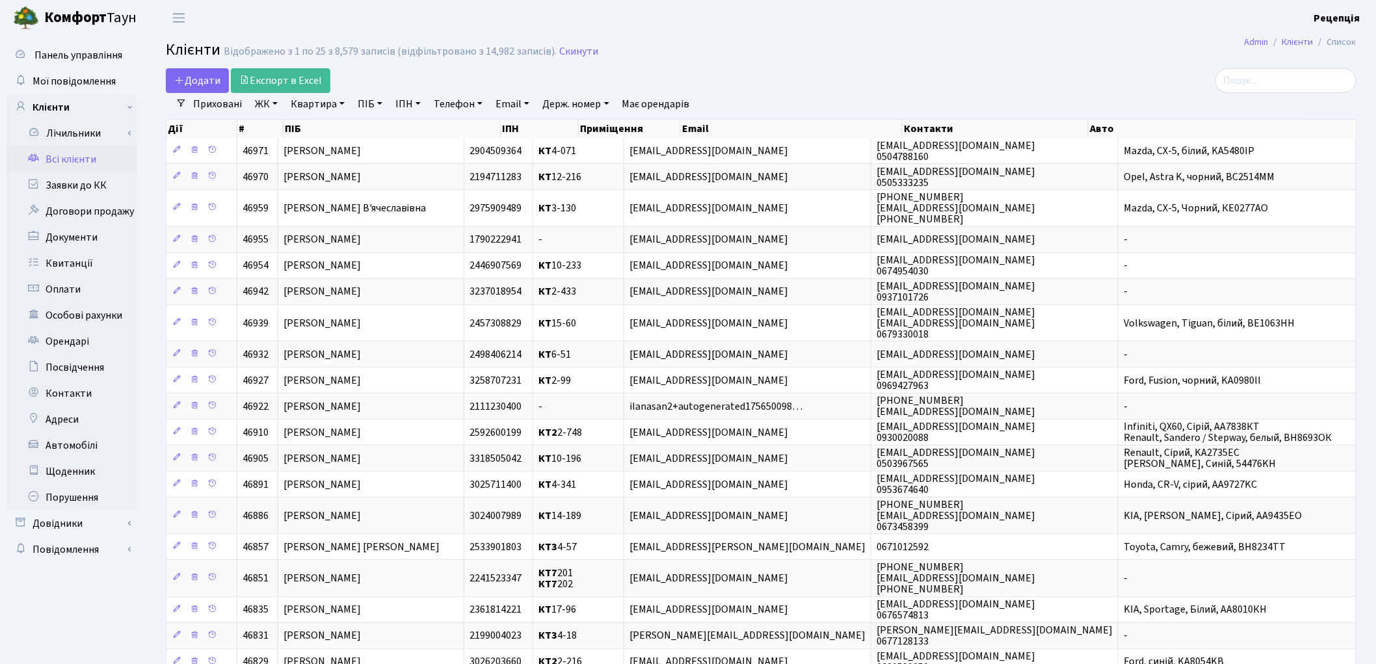
click at [269, 99] on link "ЖК" at bounding box center [266, 104] width 33 height 22
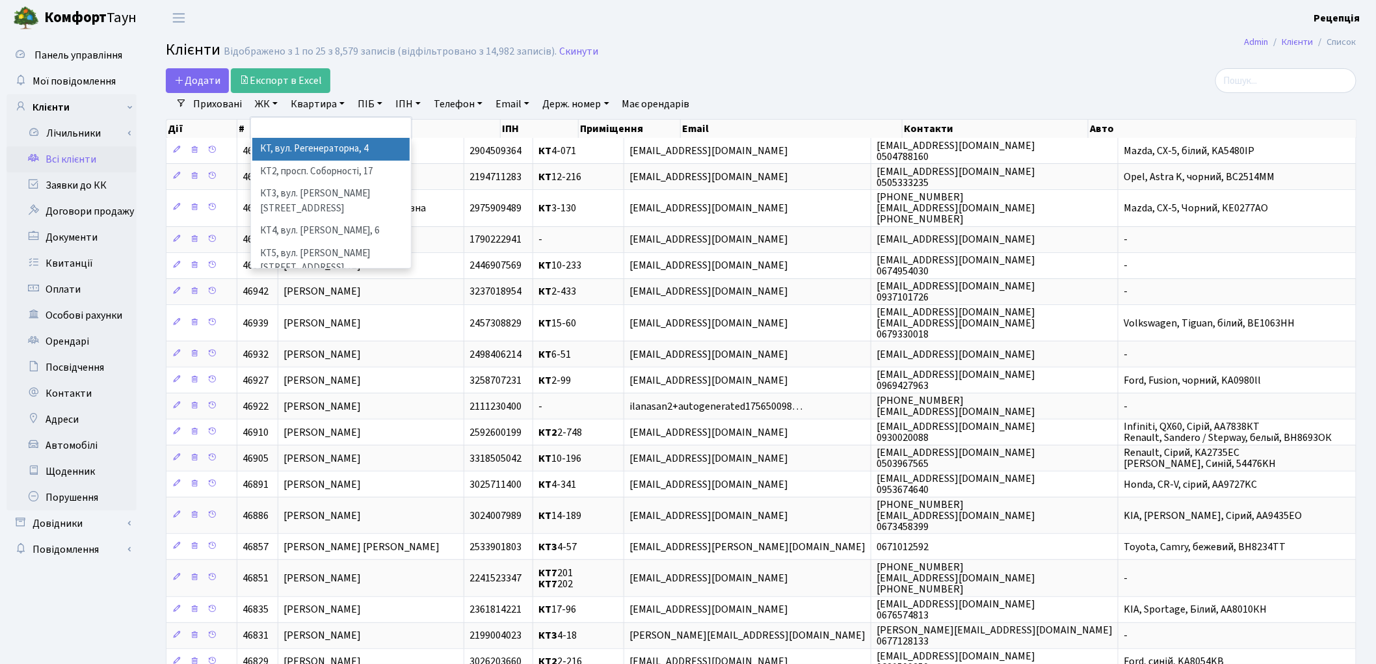
click at [289, 146] on li "КТ, вул. Регенераторна, 4" at bounding box center [330, 149] width 157 height 23
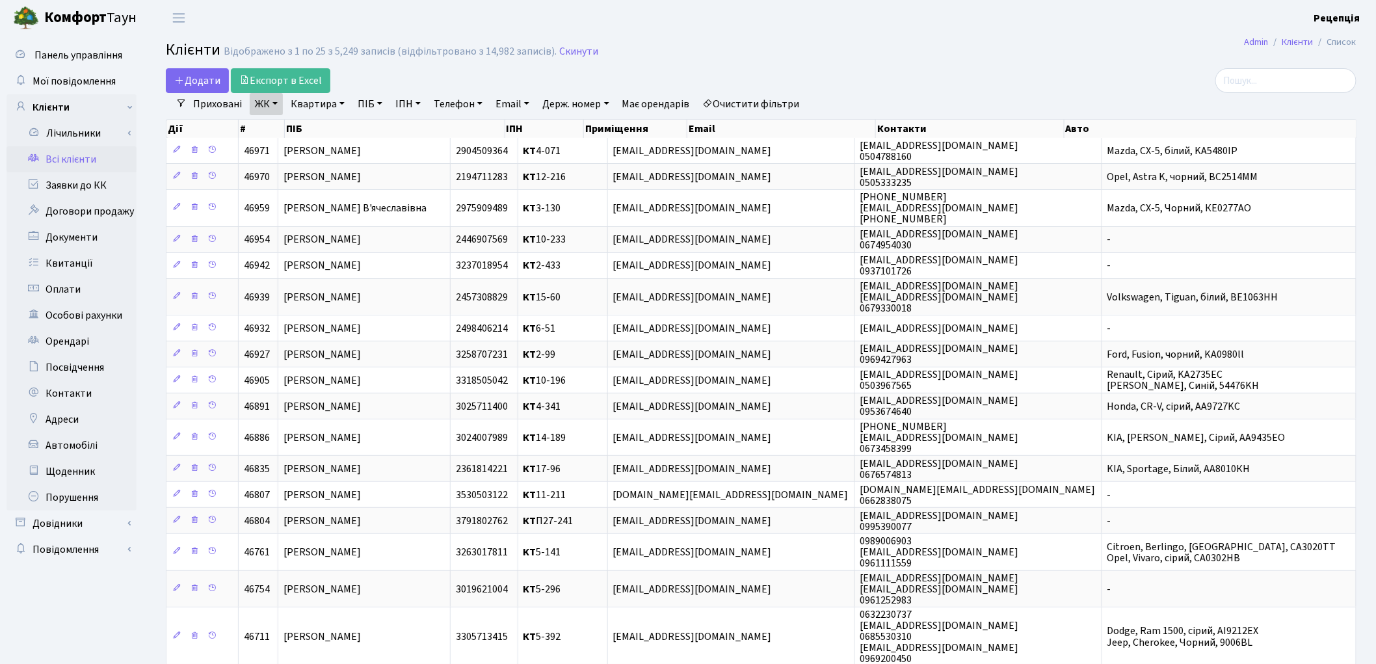
click at [328, 103] on link "Квартира" at bounding box center [317, 104] width 64 height 22
type input "8-55"
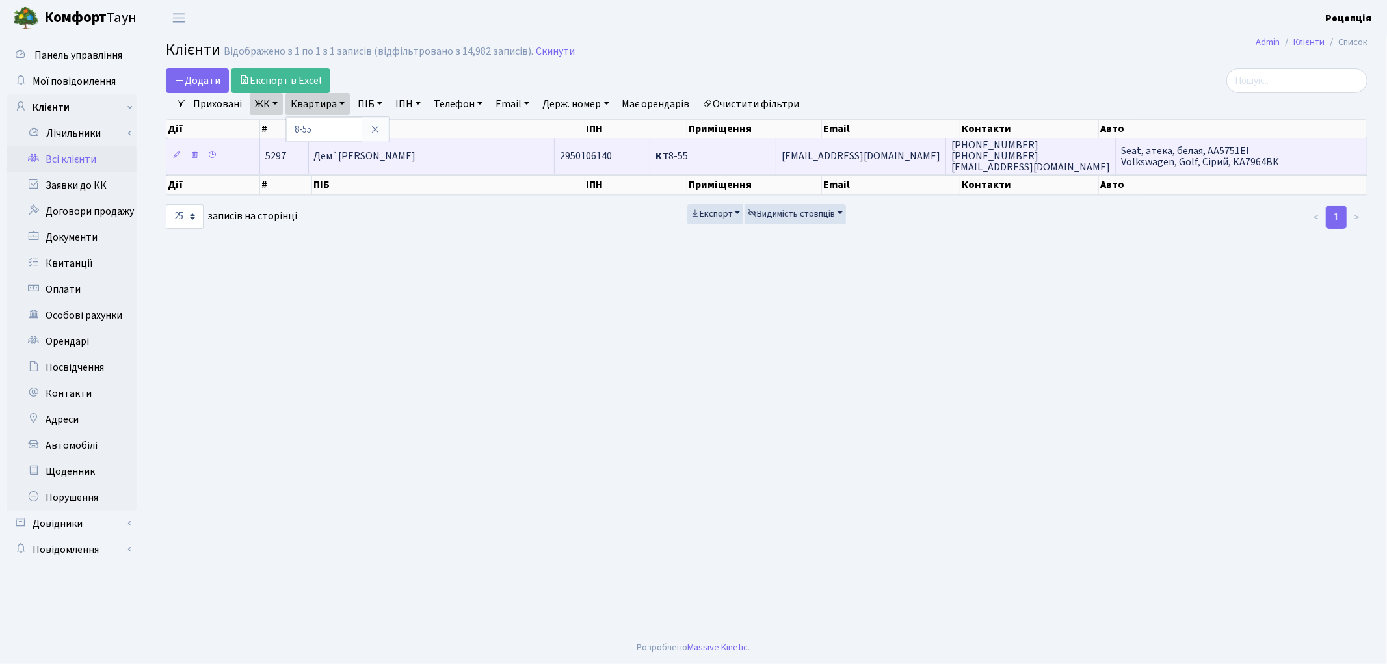
click at [407, 164] on td "Дем`яновська Наталія Григорівна" at bounding box center [432, 156] width 246 height 36
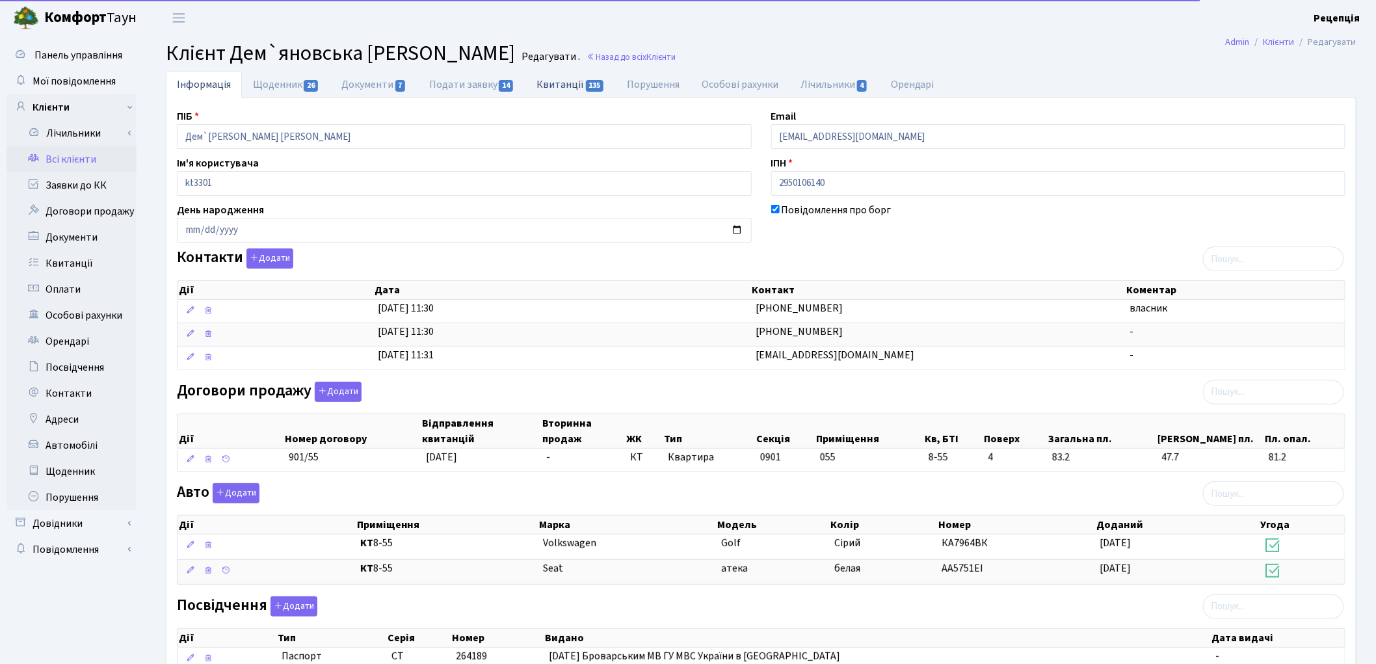
click at [560, 87] on link "Квитанції 135" at bounding box center [570, 84] width 90 height 27
select select "25"
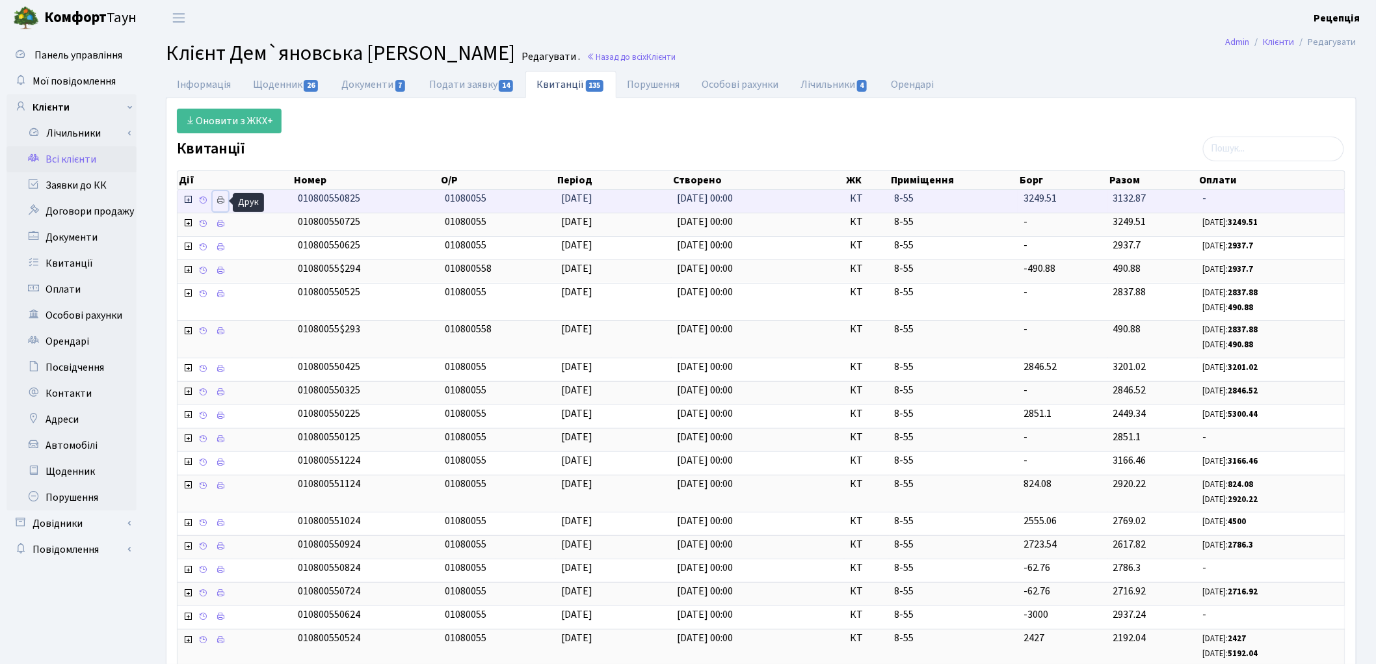
click at [224, 200] on icon at bounding box center [220, 200] width 9 height 9
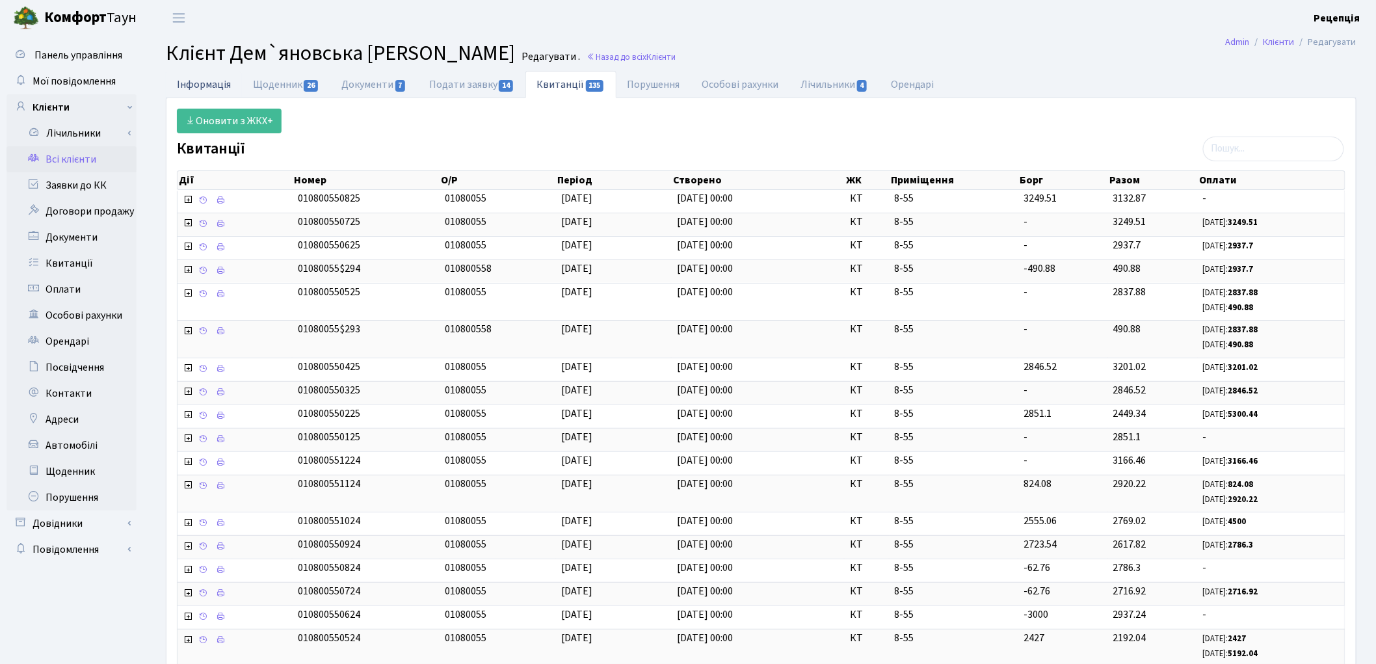
click at [198, 77] on link "Інформація" at bounding box center [204, 84] width 76 height 27
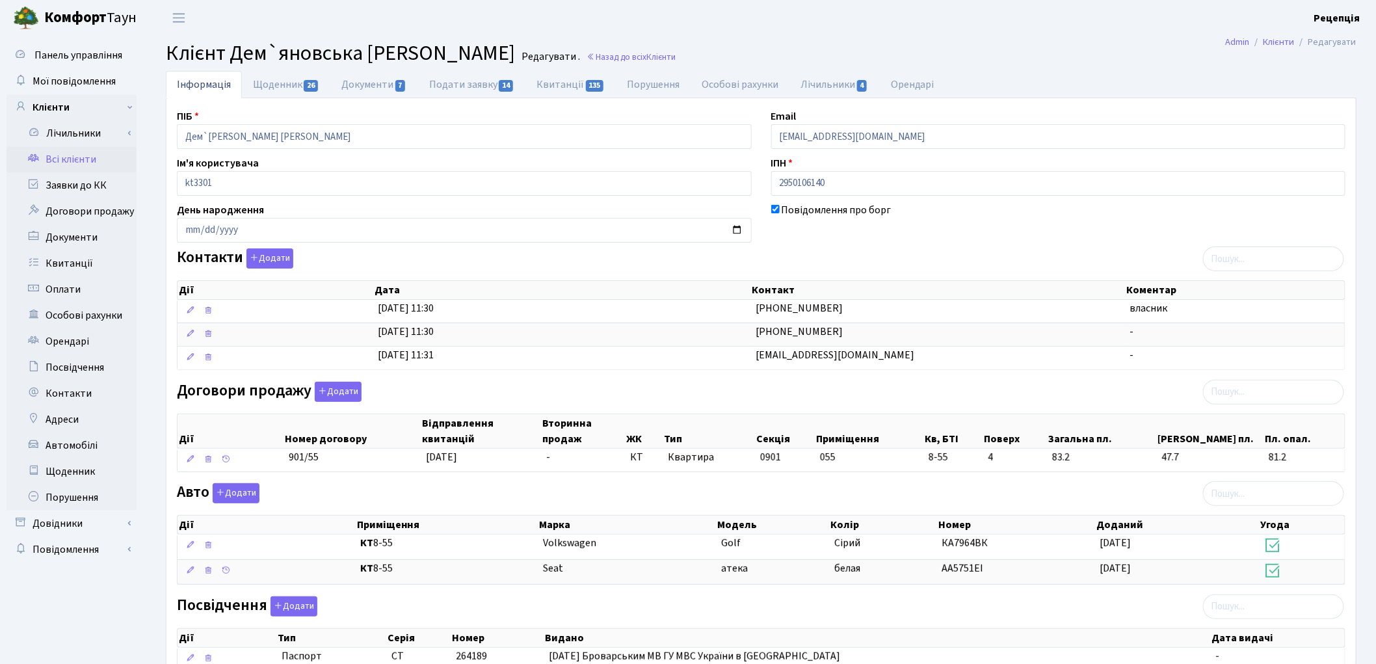
click at [60, 159] on link "Всі клієнти" at bounding box center [72, 159] width 130 height 26
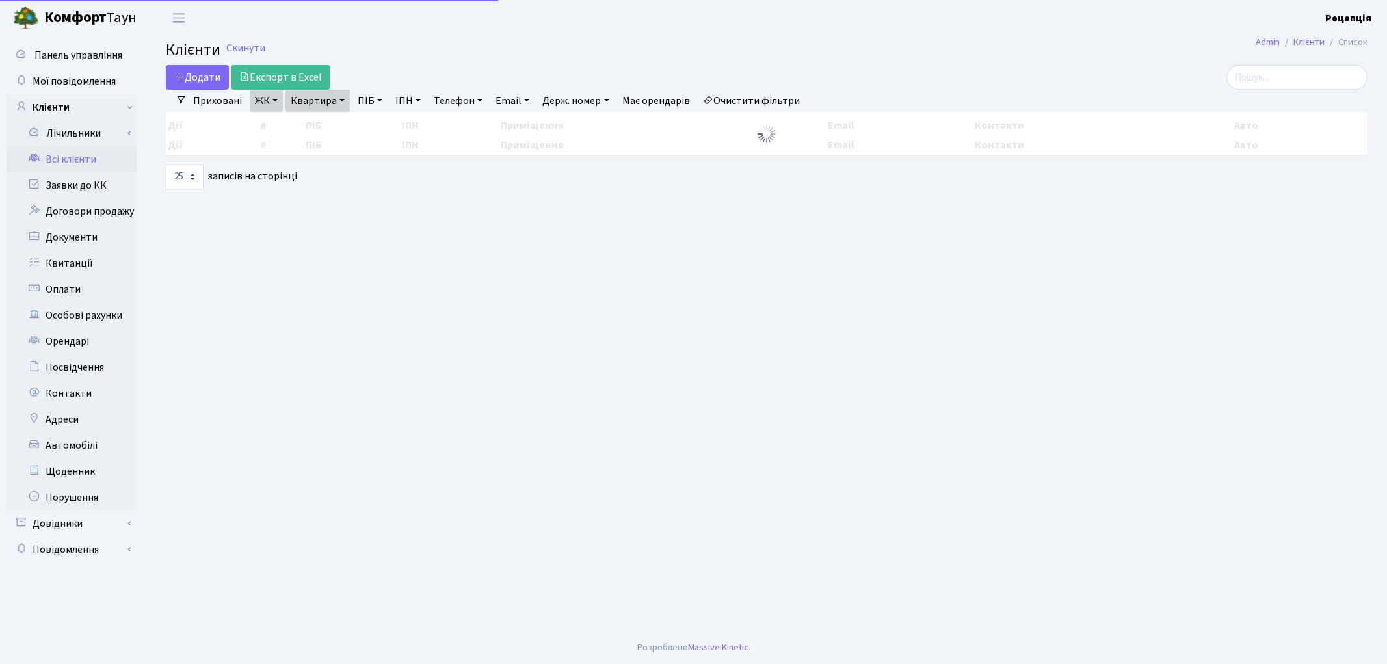
select select "25"
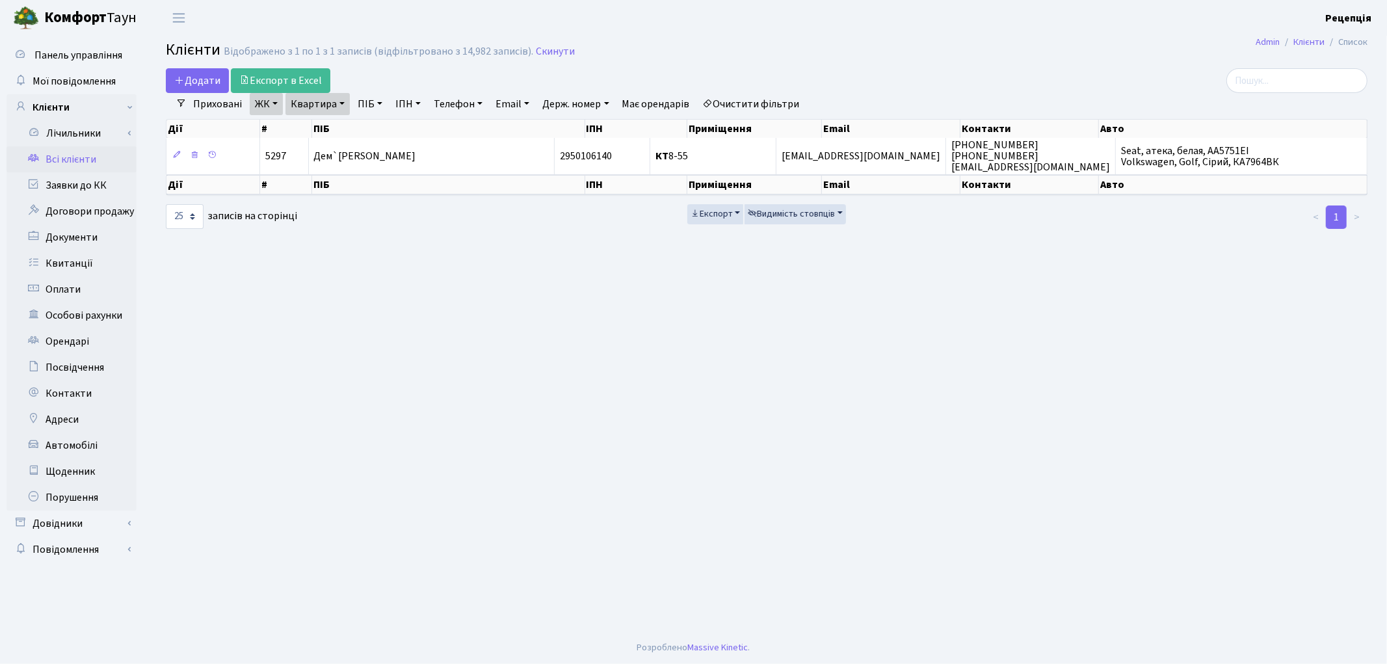
click at [750, 109] on link "Очистити фільтри" at bounding box center [751, 104] width 107 height 22
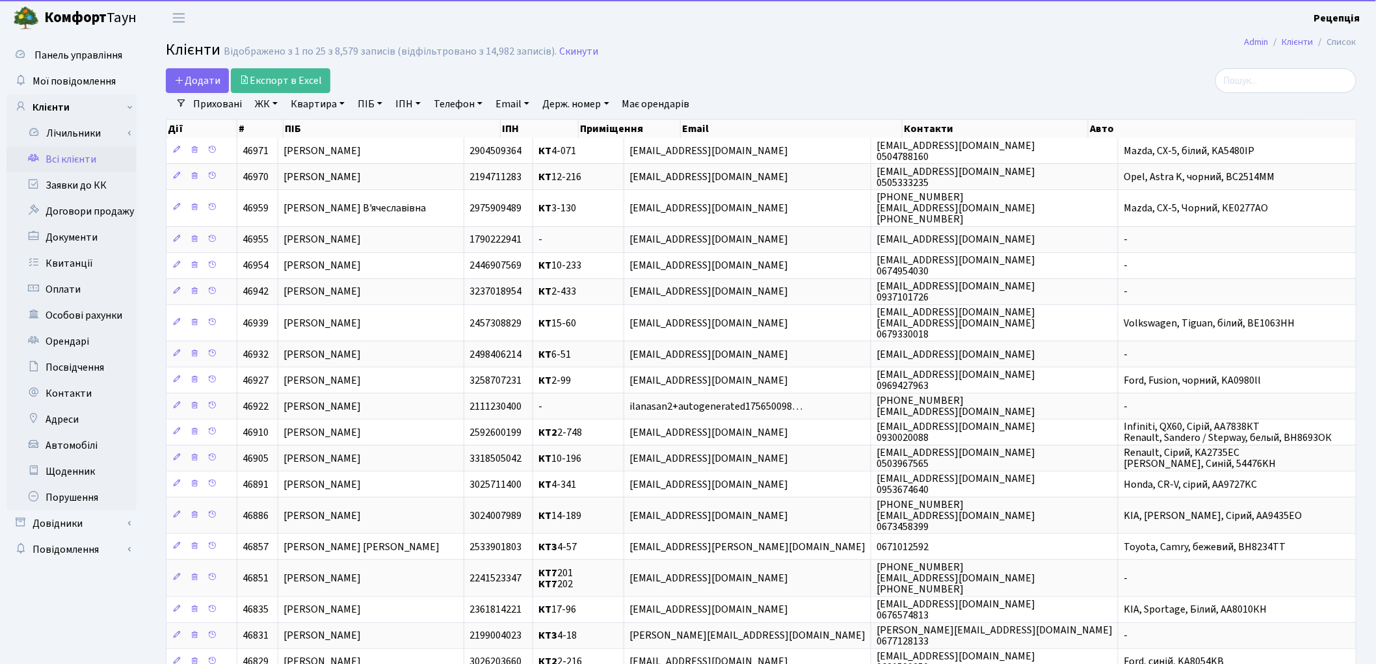
click at [263, 106] on link "ЖК" at bounding box center [266, 104] width 33 height 22
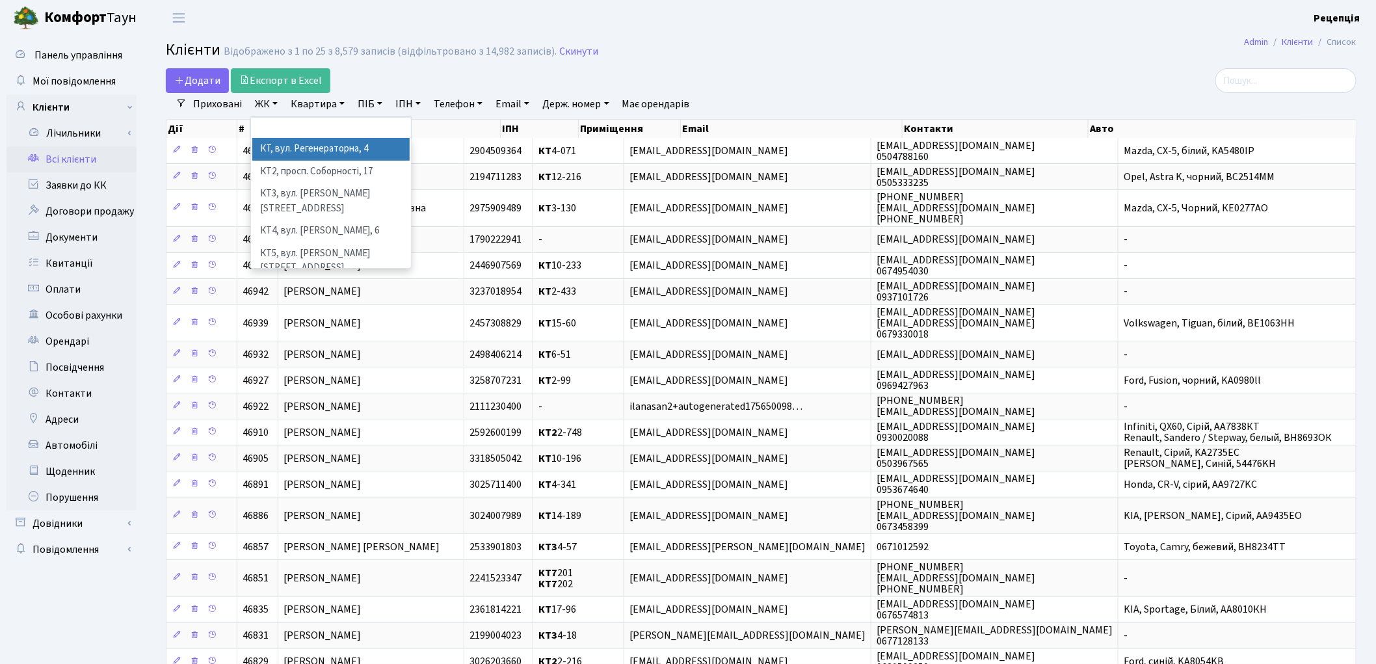
click at [291, 146] on li "КТ, вул. Регенераторна, 4" at bounding box center [330, 149] width 157 height 23
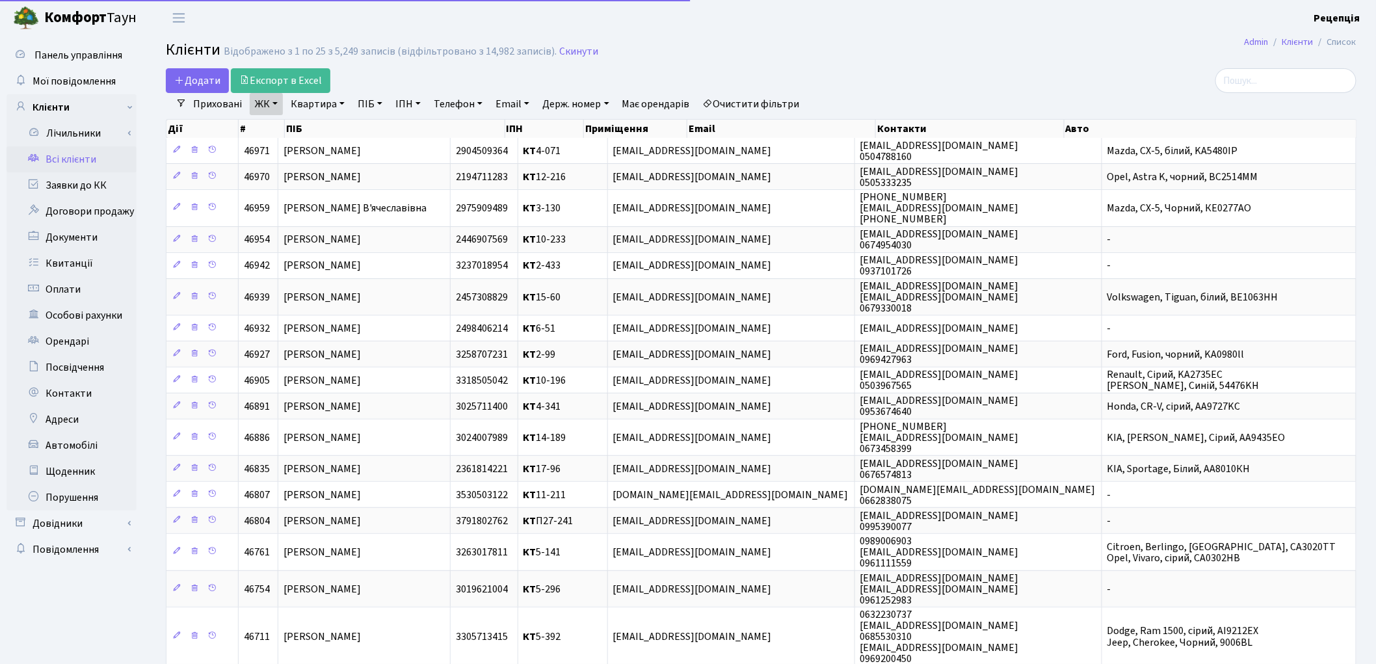
click at [315, 105] on link "Квартира" at bounding box center [317, 104] width 64 height 22
type input "6-40"
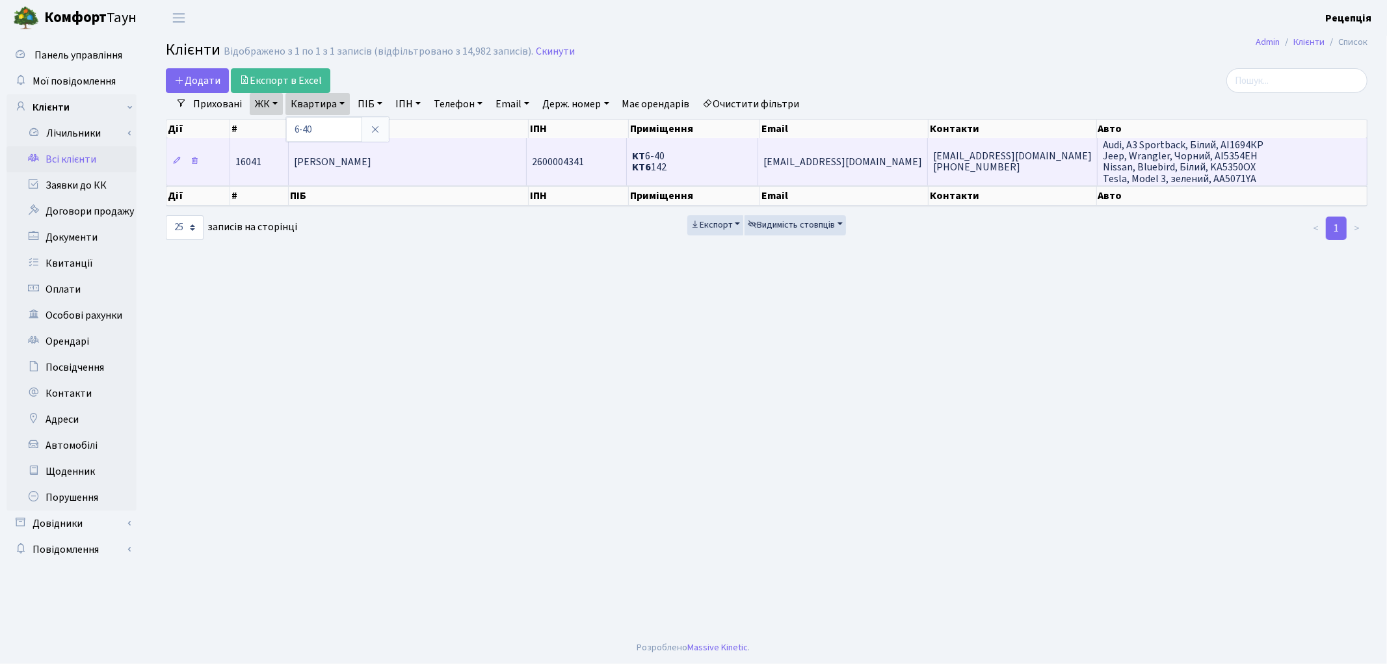
click at [371, 156] on span "[PERSON_NAME]" at bounding box center [332, 162] width 77 height 14
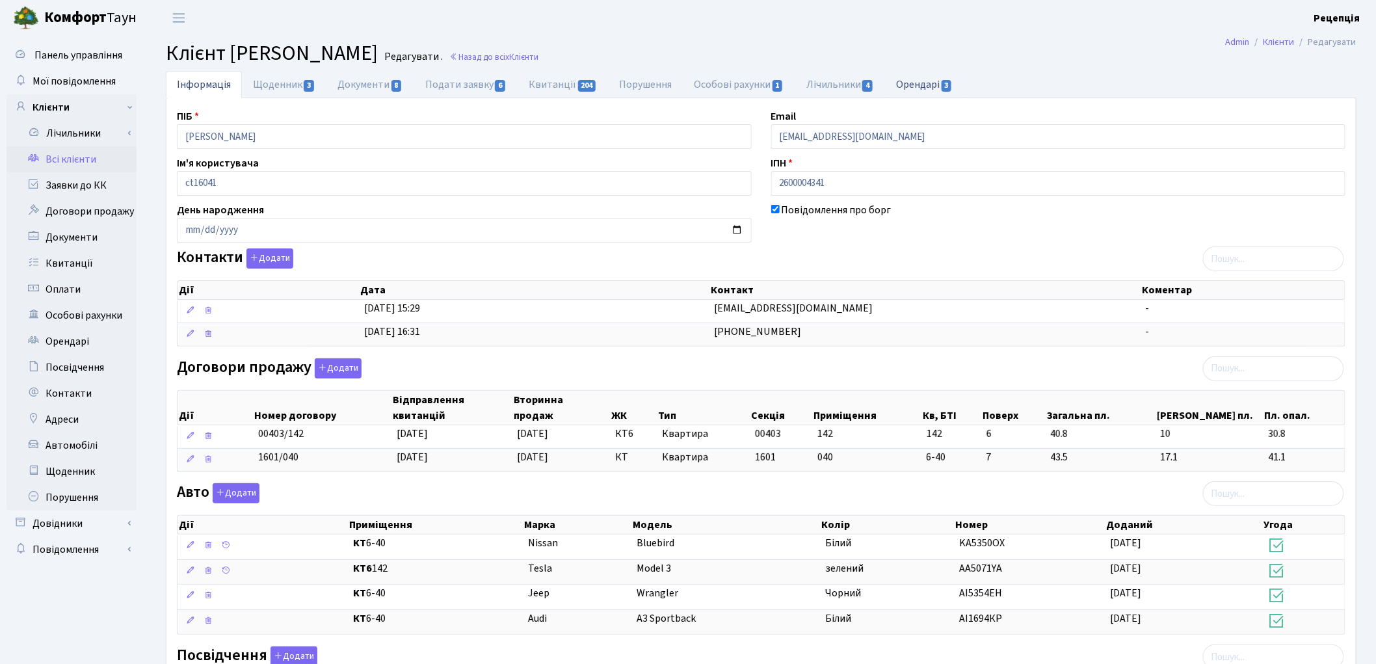
click at [938, 87] on link "Орендарі 3" at bounding box center [924, 84] width 79 height 27
select select "25"
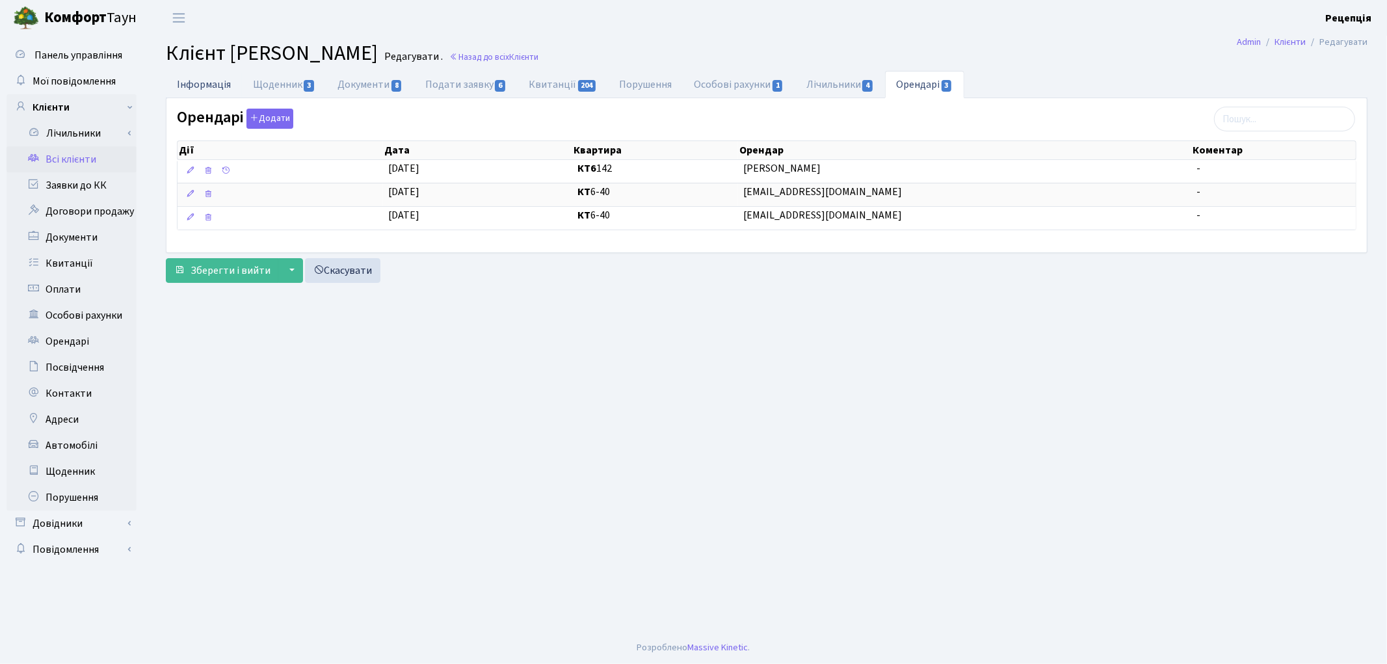
click at [222, 86] on link "Інформація" at bounding box center [204, 84] width 76 height 27
